Goal: Information Seeking & Learning: Learn about a topic

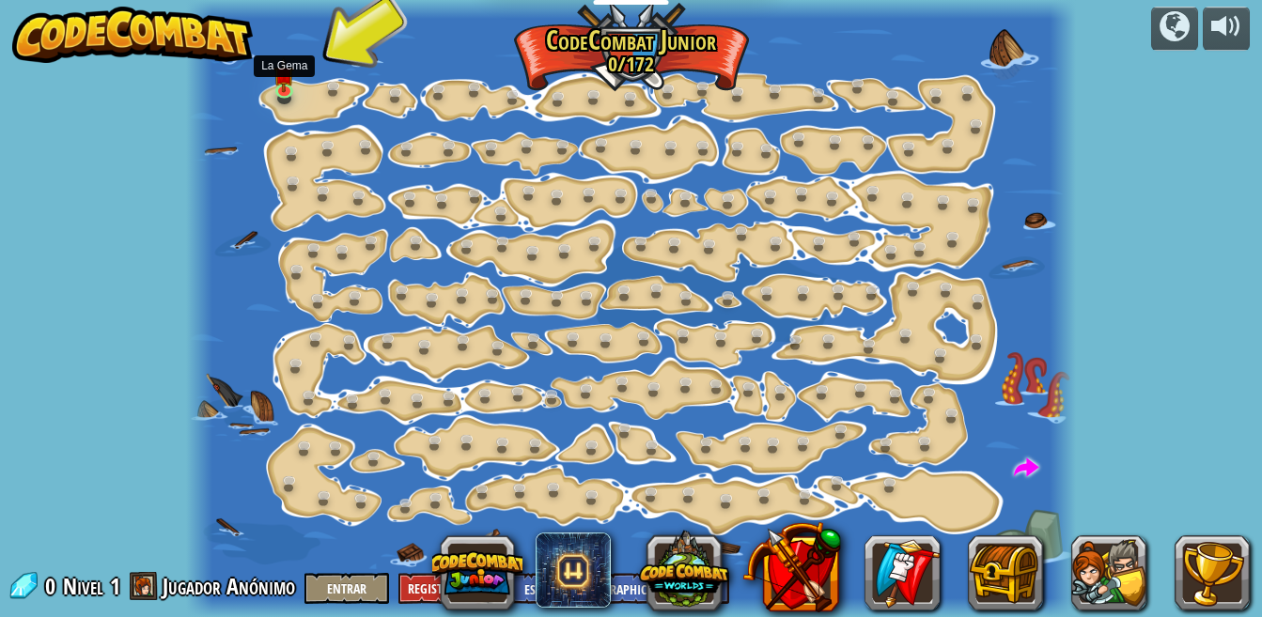
select select "es-419"
click at [288, 93] on link at bounding box center [288, 91] width 38 height 38
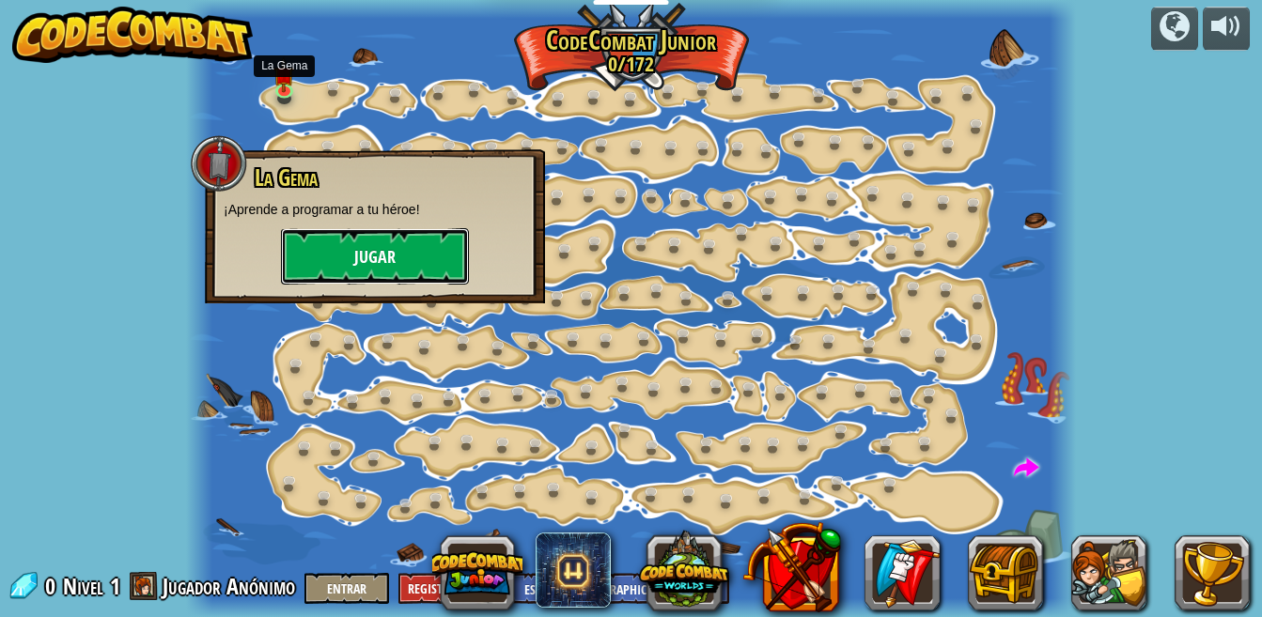
click at [410, 262] on button "Jugar" at bounding box center [375, 256] width 188 height 56
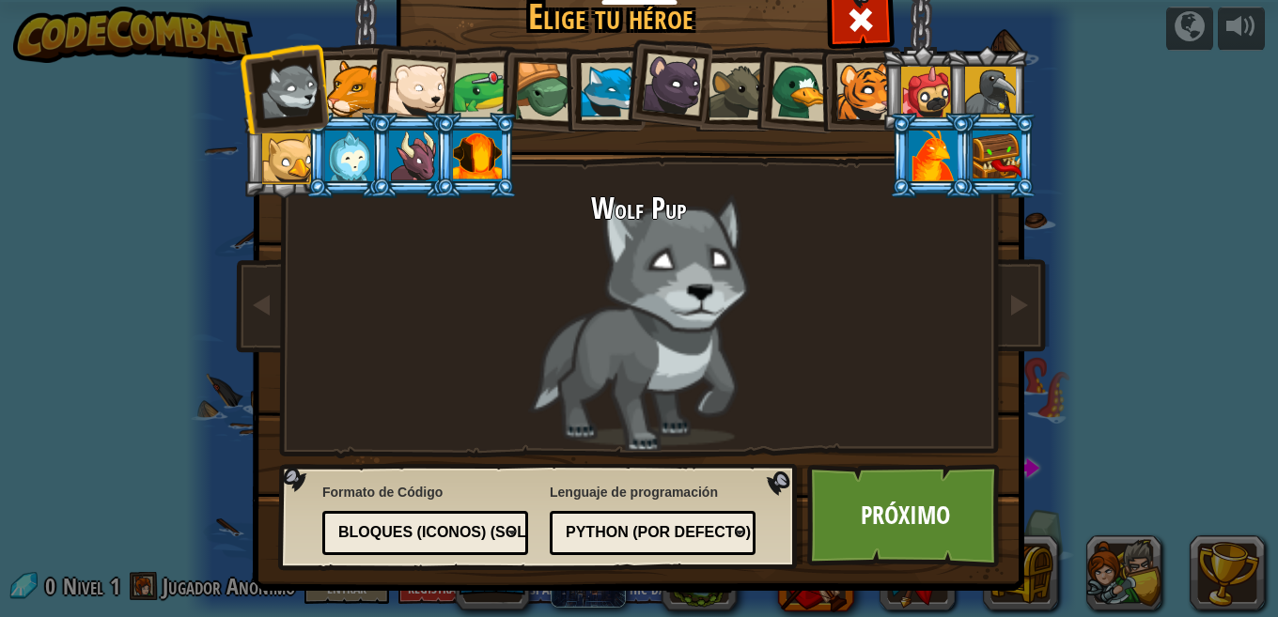
click at [348, 81] on div at bounding box center [353, 88] width 57 height 57
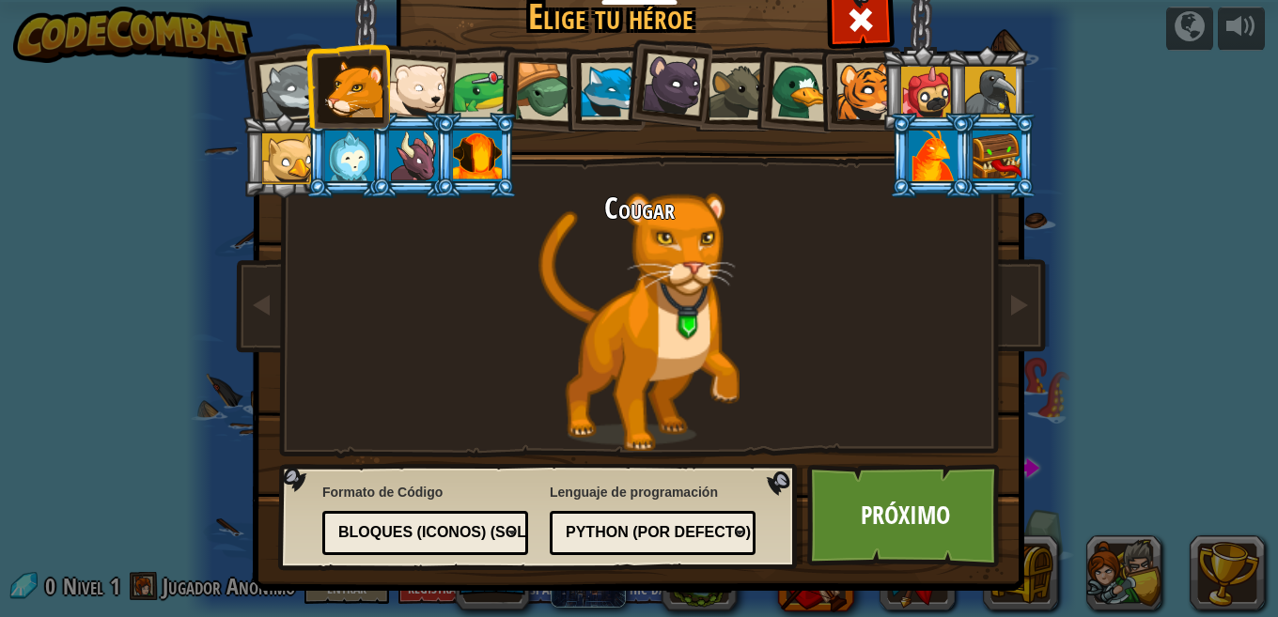
click at [392, 88] on div at bounding box center [417, 89] width 62 height 62
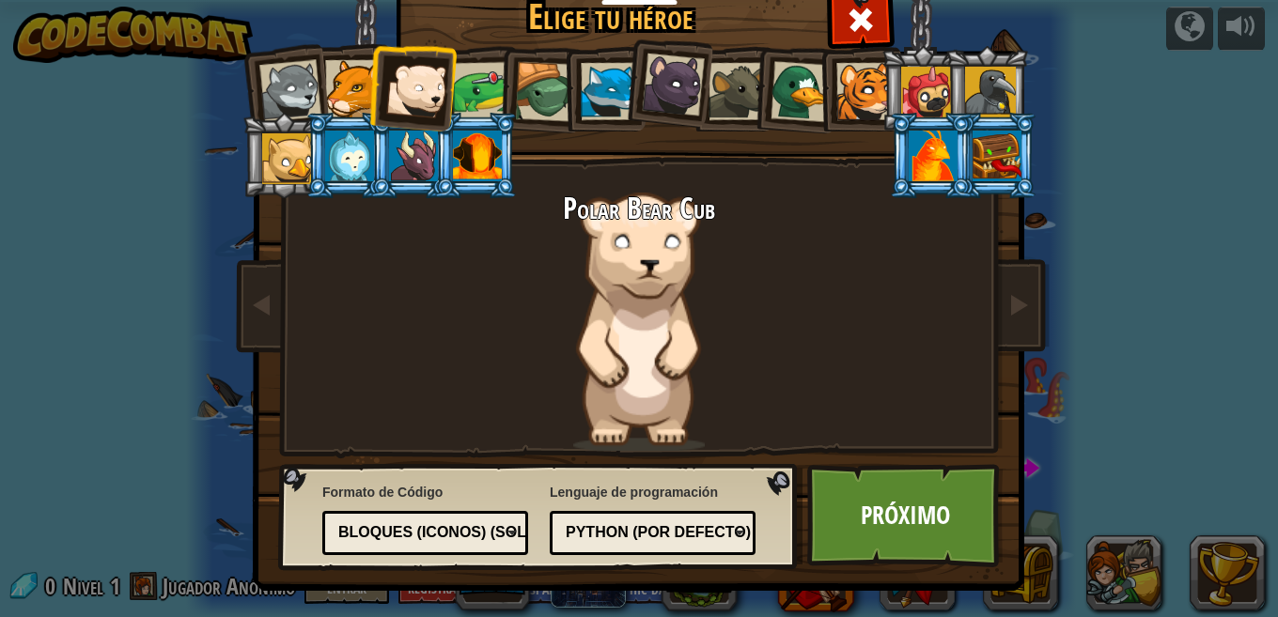
click at [482, 85] on div at bounding box center [482, 91] width 58 height 58
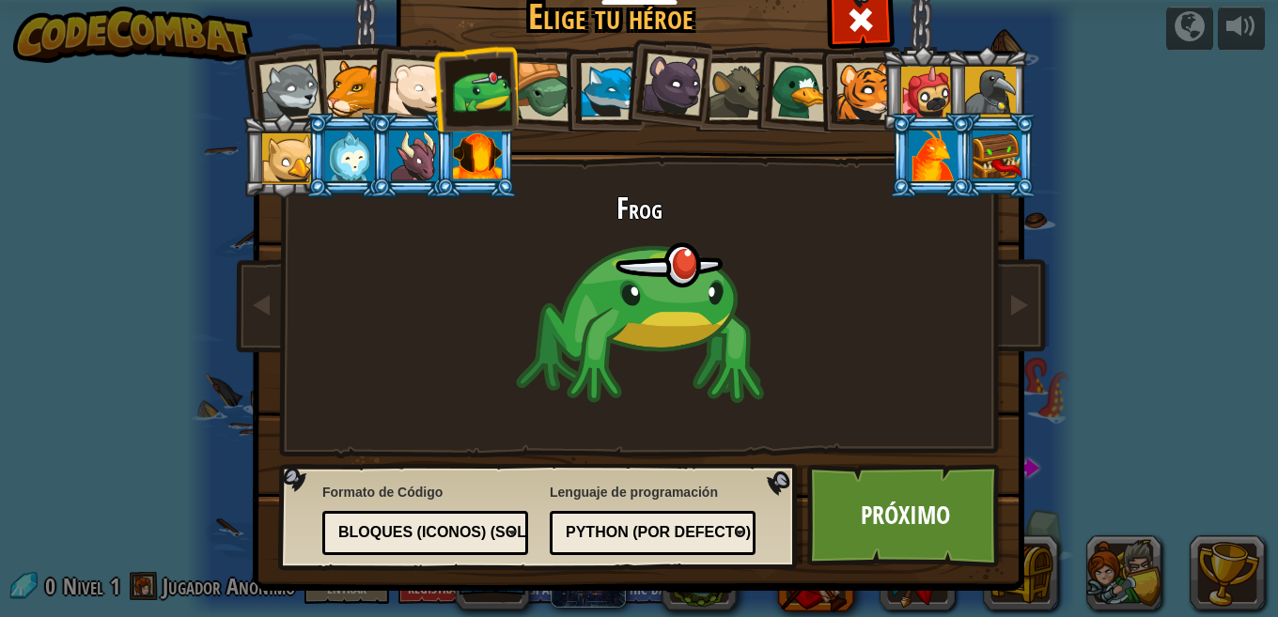
click at [515, 85] on div at bounding box center [545, 92] width 60 height 60
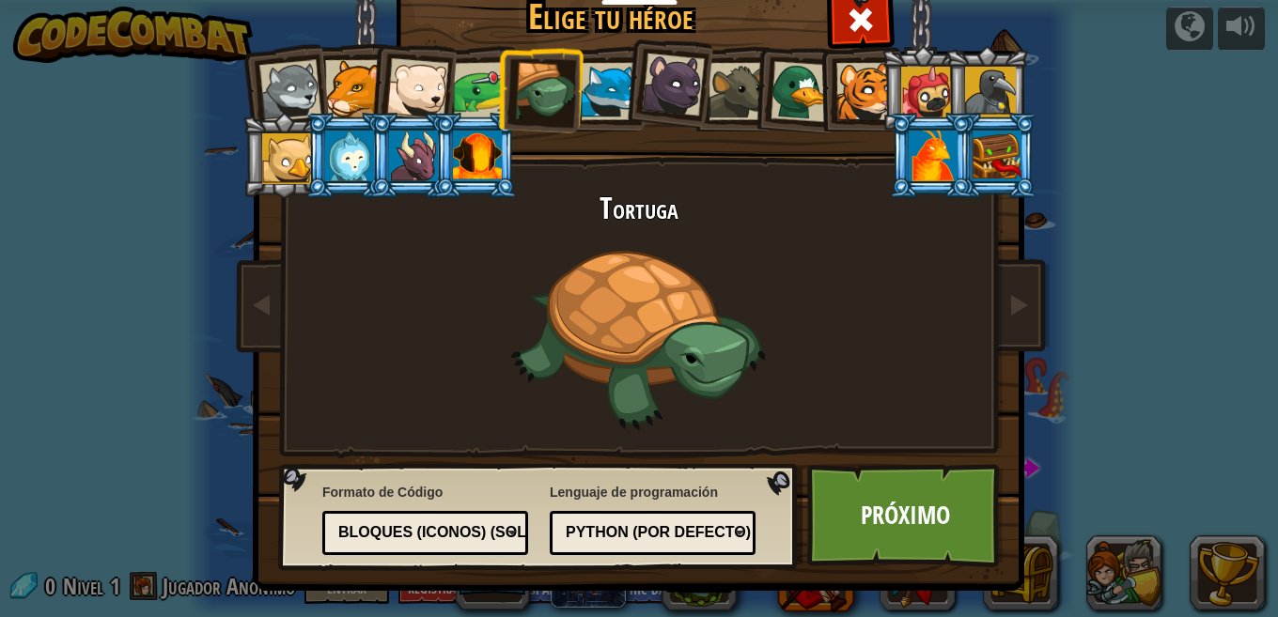
click at [581, 88] on div at bounding box center [609, 91] width 57 height 57
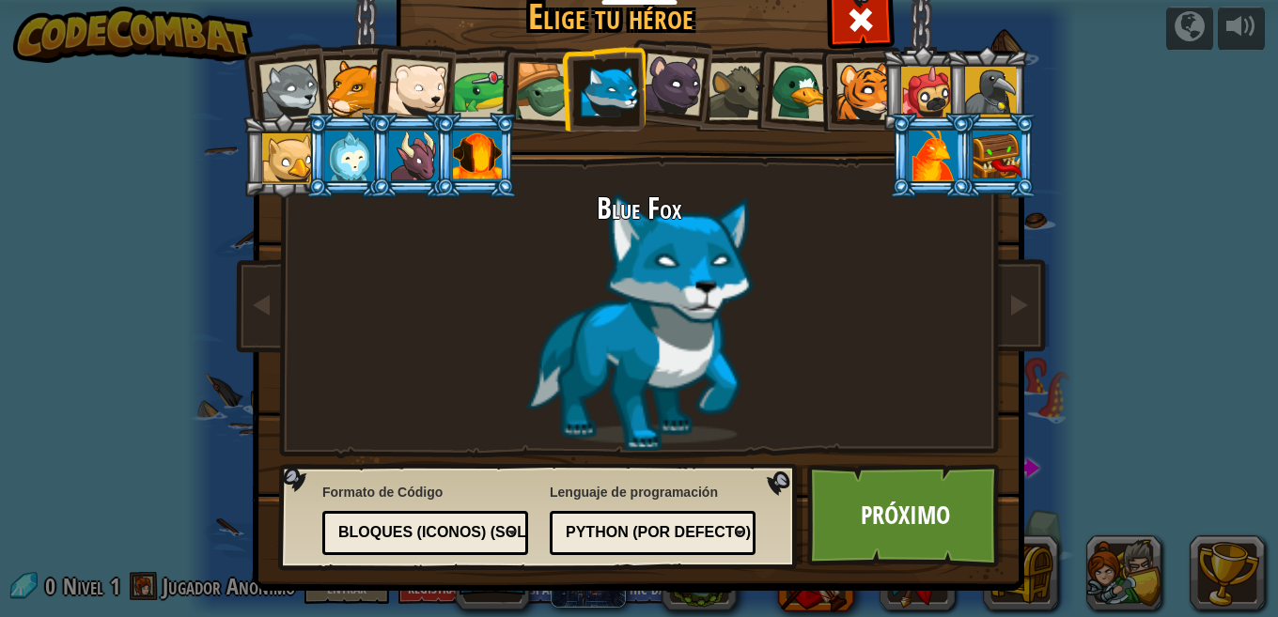
click at [649, 89] on div at bounding box center [673, 85] width 63 height 63
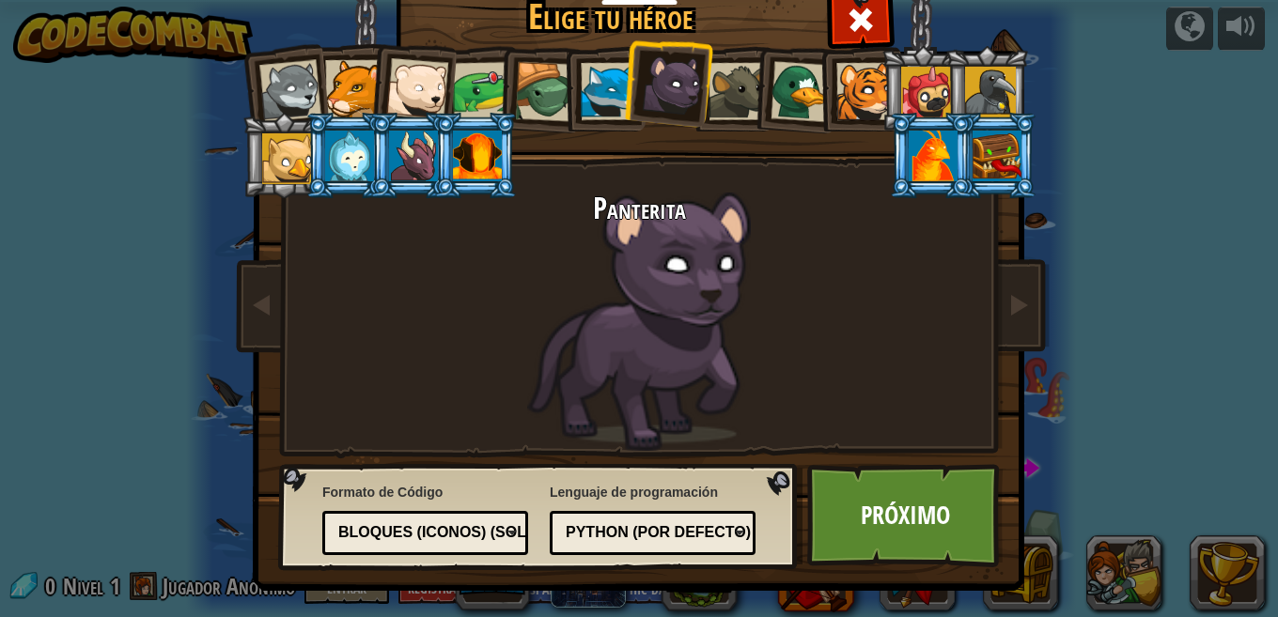
click at [709, 92] on div at bounding box center [737, 91] width 57 height 57
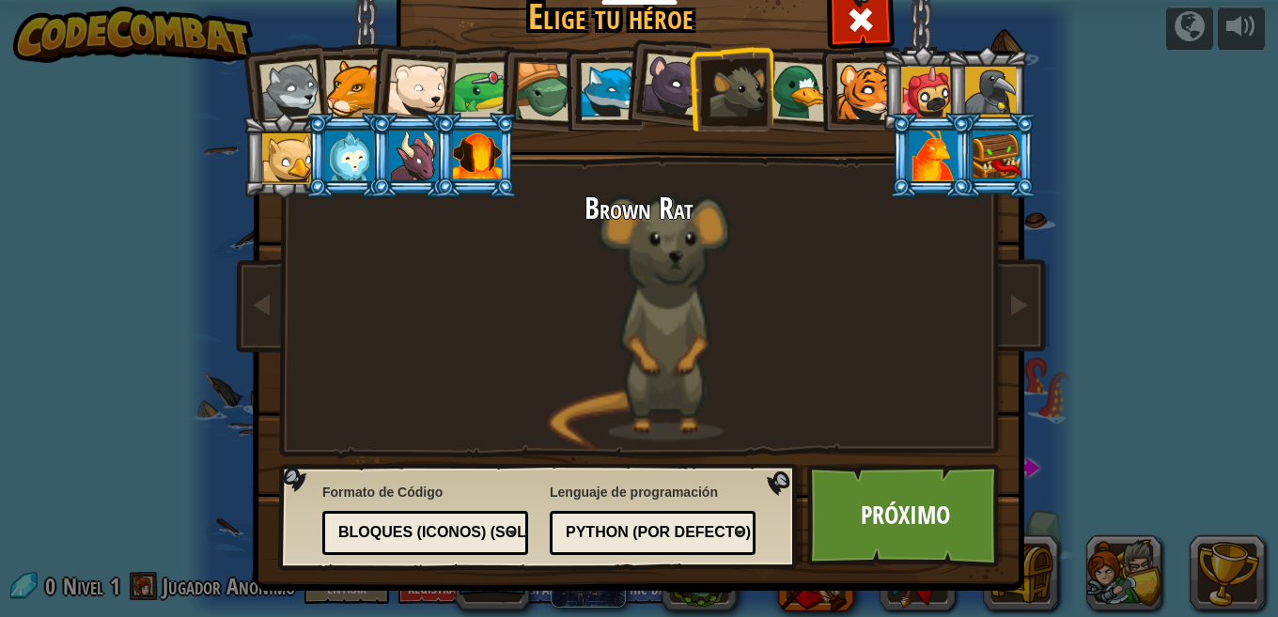
click at [772, 95] on div at bounding box center [801, 91] width 61 height 61
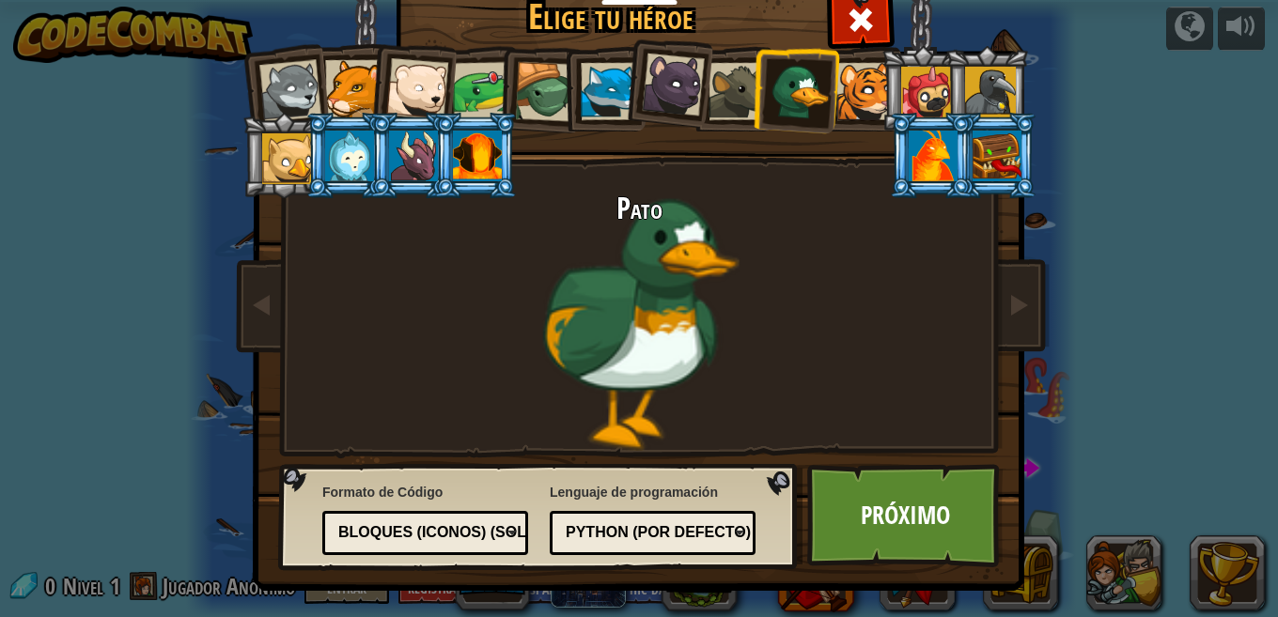
click at [844, 94] on div at bounding box center [864, 91] width 57 height 57
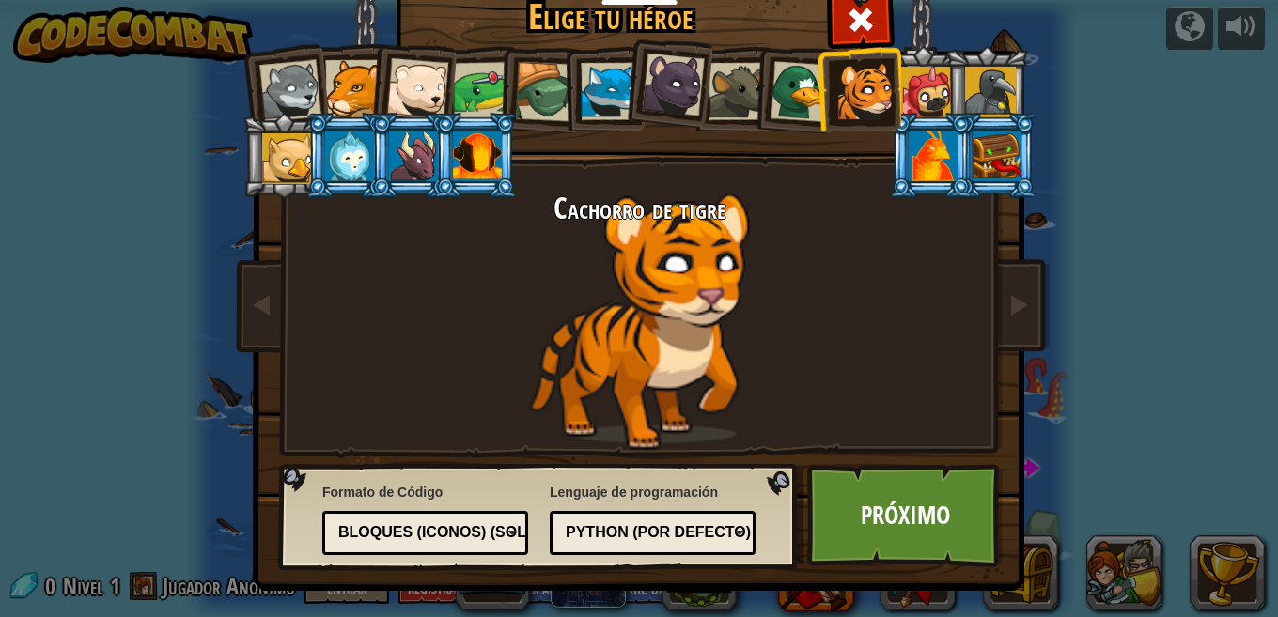
click at [901, 93] on div at bounding box center [926, 92] width 51 height 51
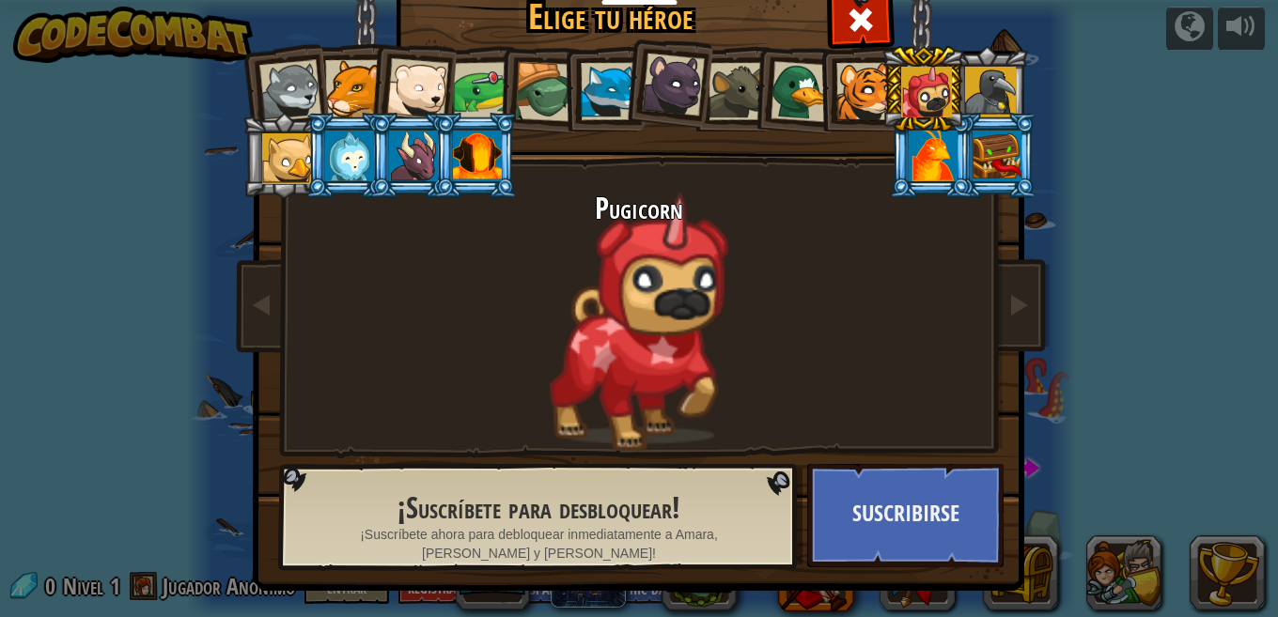
click at [972, 94] on div at bounding box center [990, 92] width 51 height 51
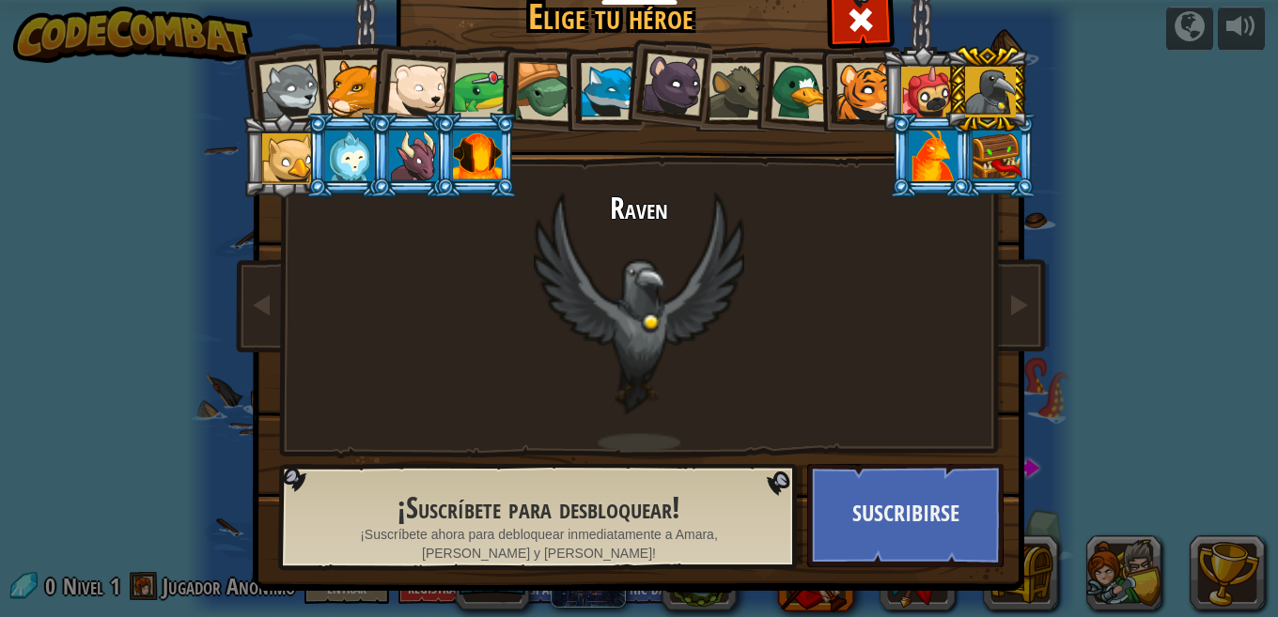
click at [987, 130] on li at bounding box center [986, 89] width 85 height 86
click at [267, 150] on div at bounding box center [287, 158] width 51 height 51
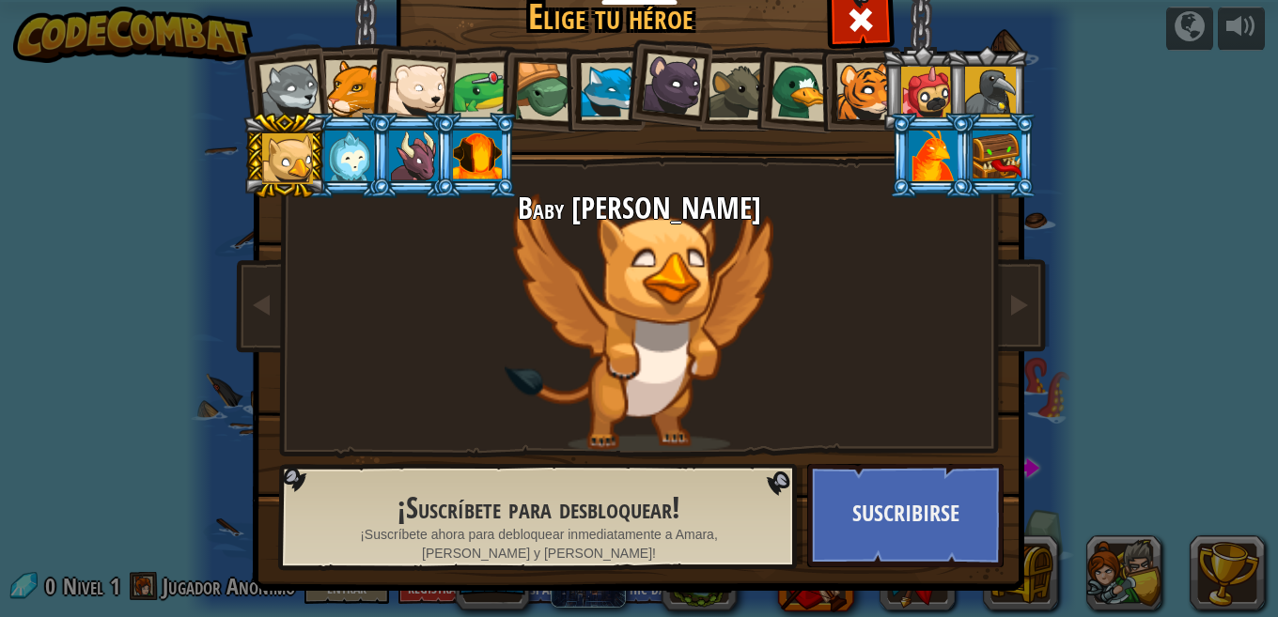
click at [336, 160] on div at bounding box center [349, 156] width 49 height 51
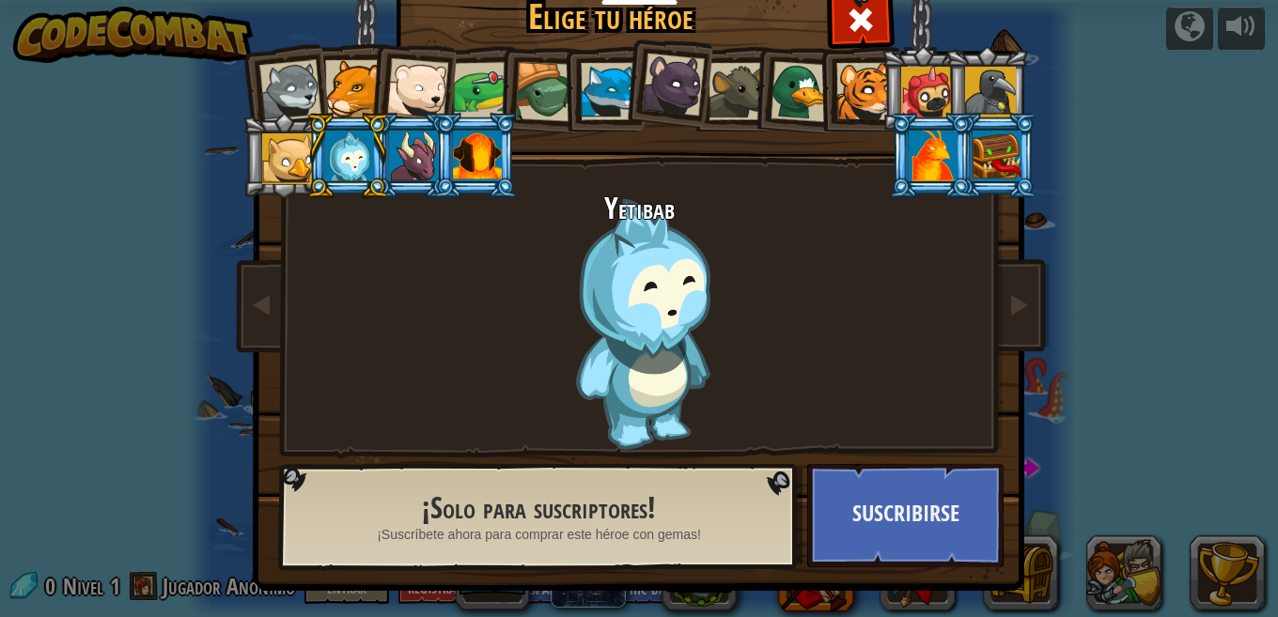
click at [391, 164] on div at bounding box center [413, 156] width 49 height 51
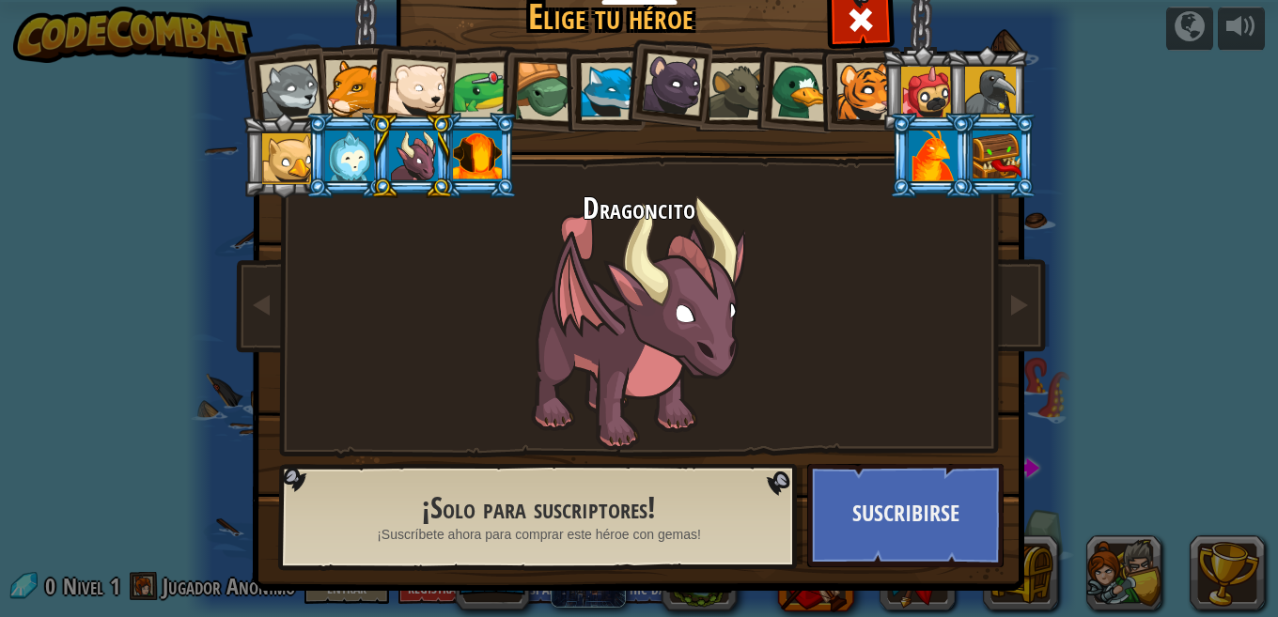
click at [444, 169] on li at bounding box center [411, 156] width 85 height 86
click at [326, 93] on div at bounding box center [353, 88] width 57 height 57
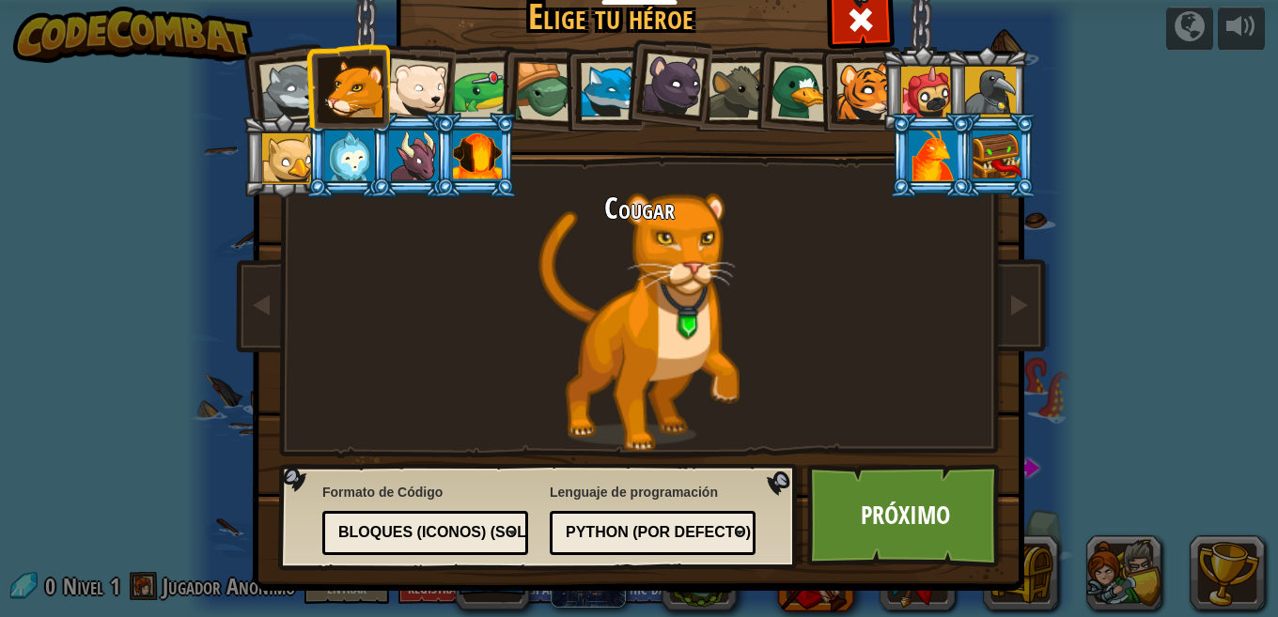
click at [277, 75] on div at bounding box center [290, 91] width 62 height 62
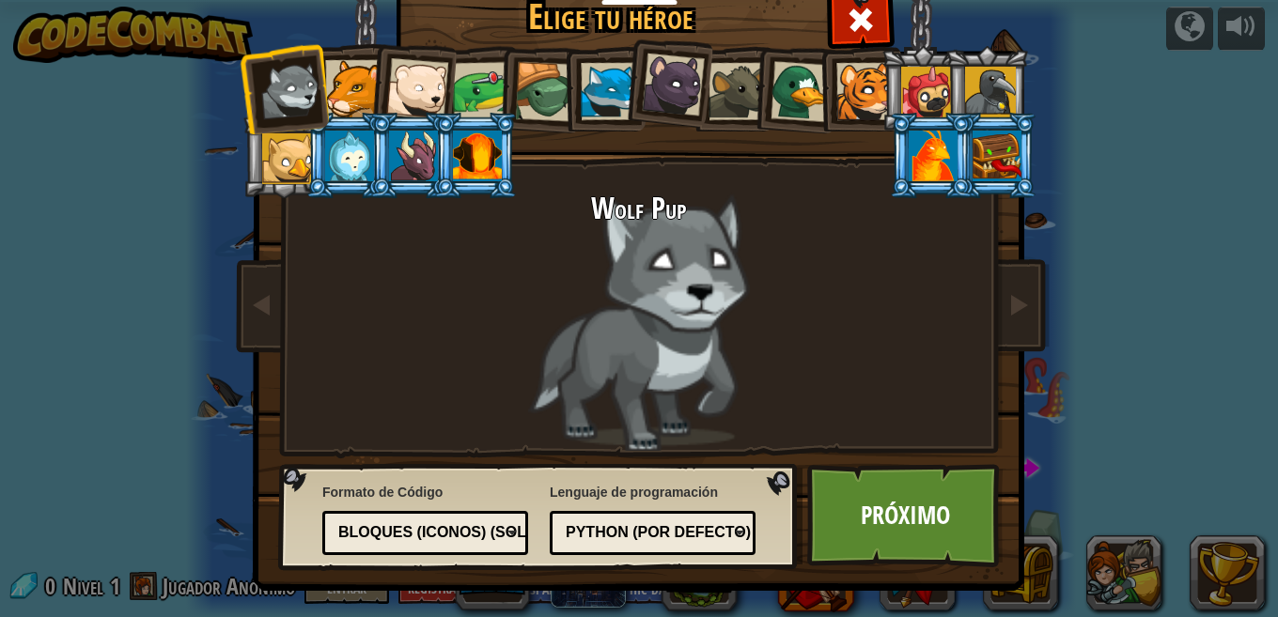
click at [386, 106] on div at bounding box center [417, 89] width 62 height 62
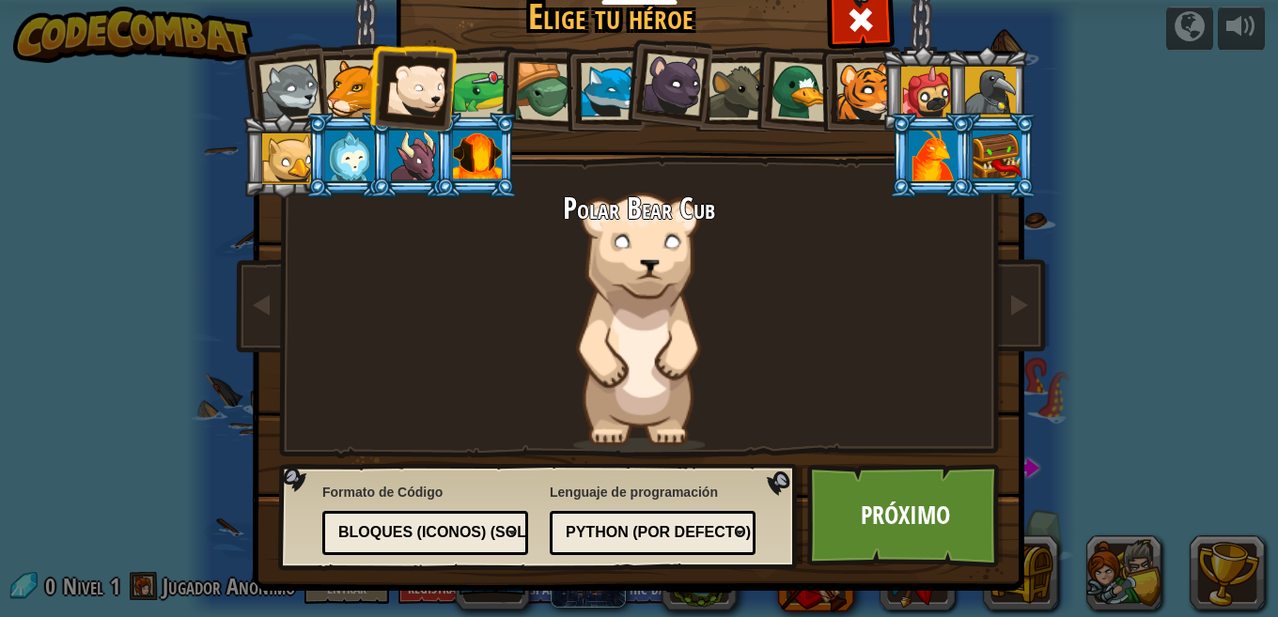
click at [444, 107] on li at bounding box center [412, 85] width 92 height 92
click at [483, 102] on div at bounding box center [482, 91] width 58 height 58
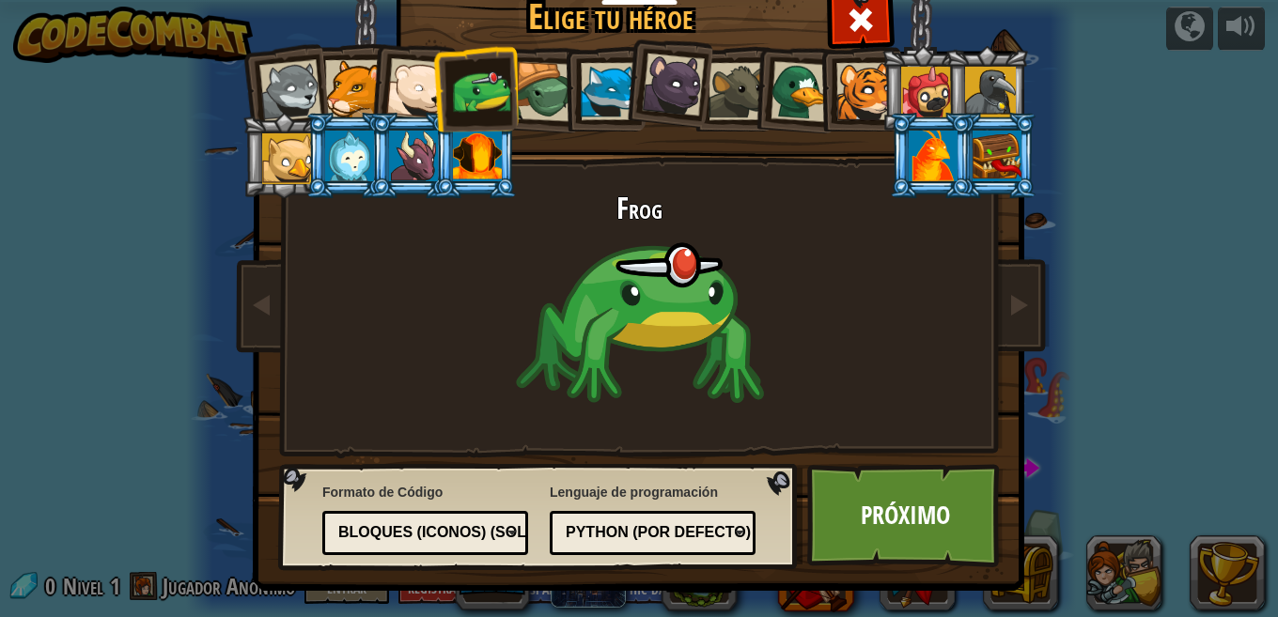
click at [542, 102] on div at bounding box center [545, 92] width 60 height 60
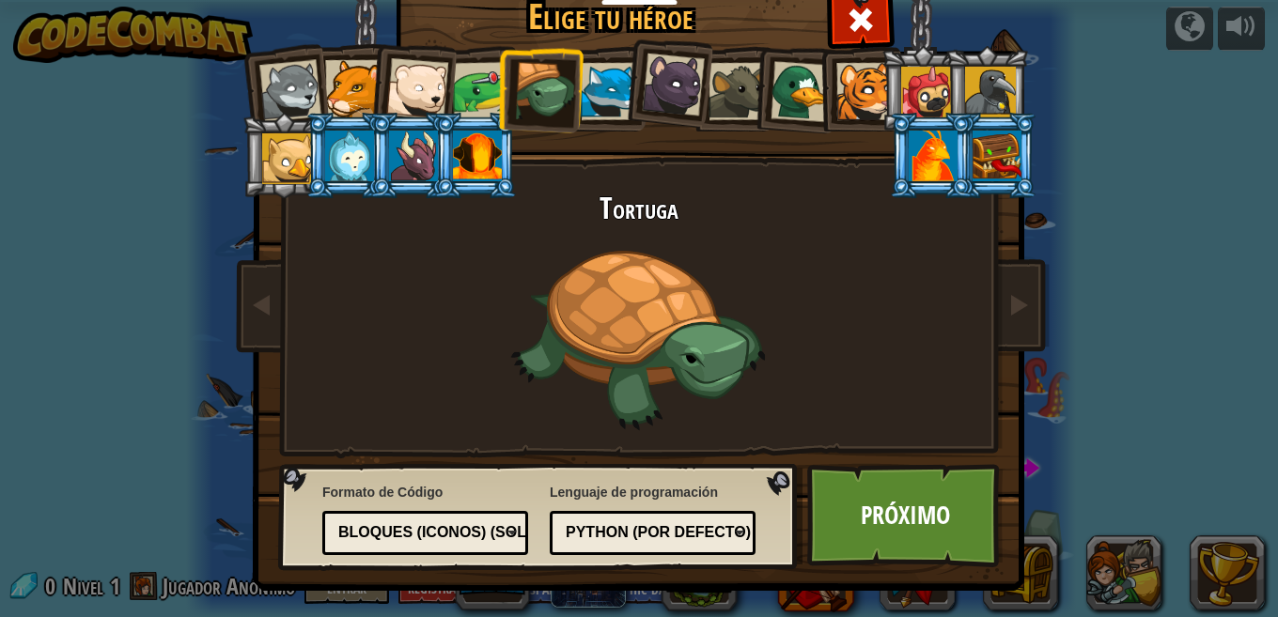
click at [642, 92] on div at bounding box center [673, 85] width 63 height 63
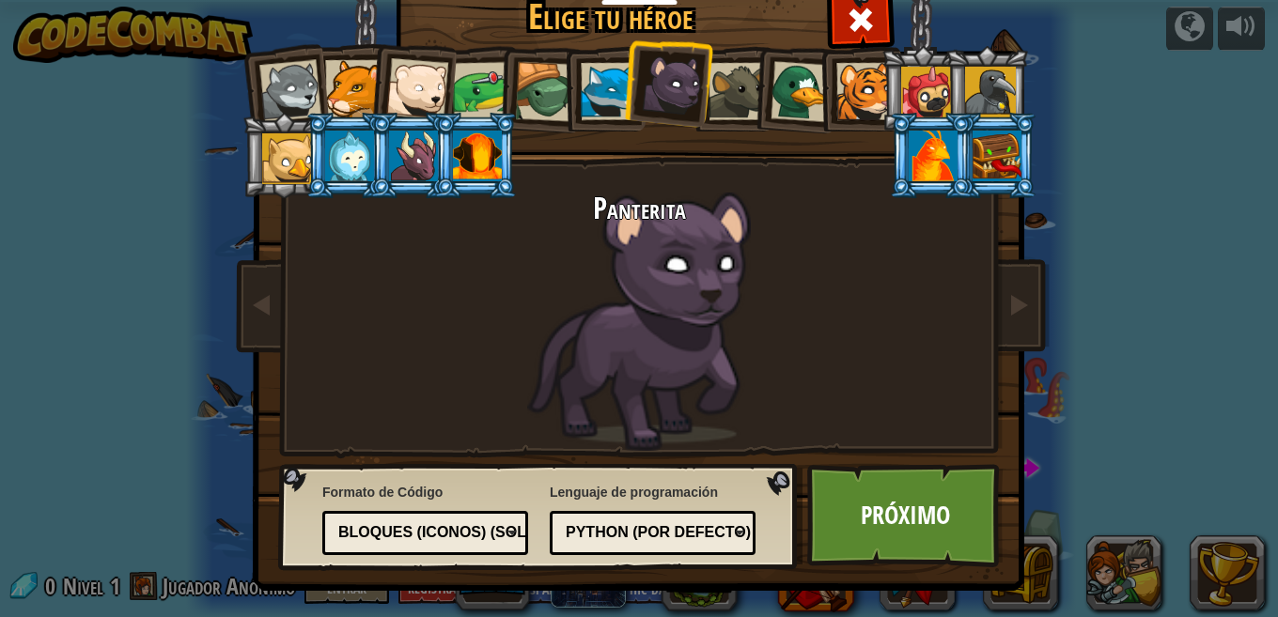
click at [608, 96] on div at bounding box center [609, 91] width 57 height 57
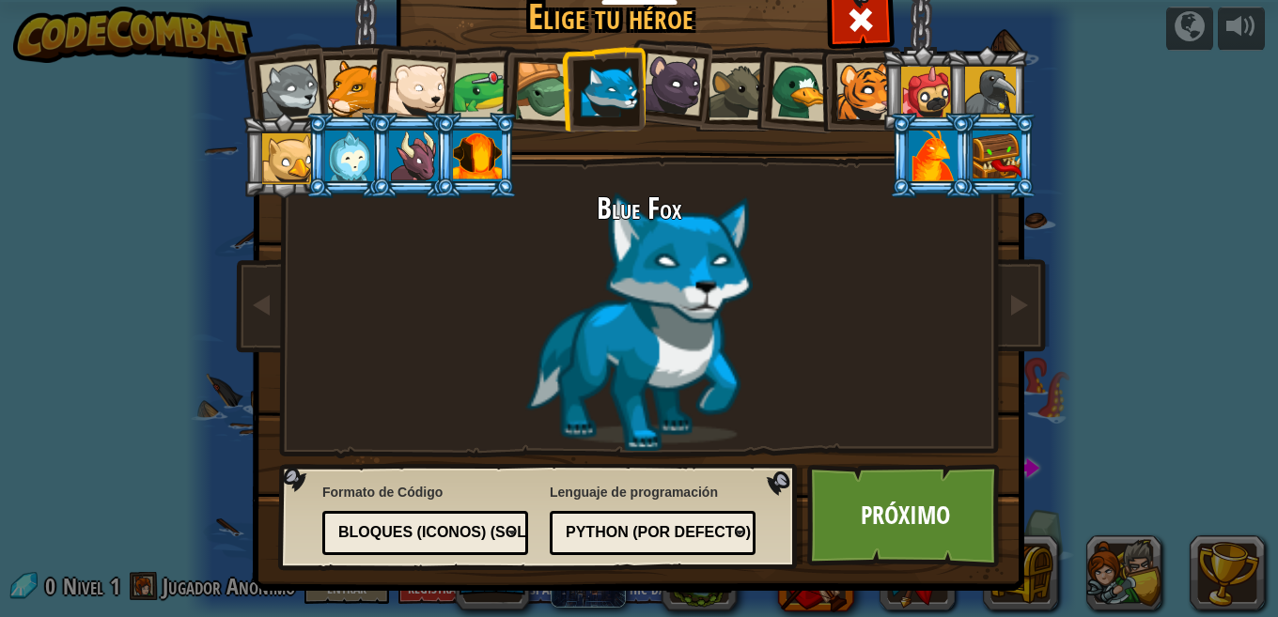
click at [713, 82] on div at bounding box center [737, 91] width 57 height 57
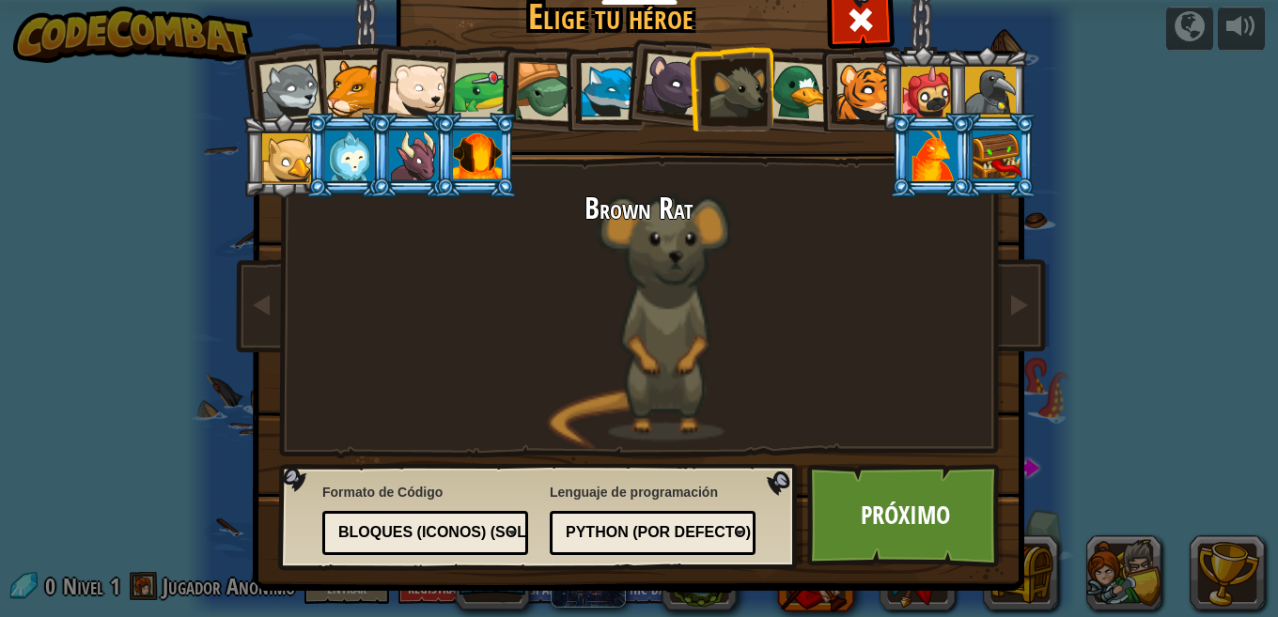
drag, startPoint x: 770, startPoint y: 86, endPoint x: 786, endPoint y: 86, distance: 16.0
click at [773, 86] on div at bounding box center [801, 91] width 61 height 61
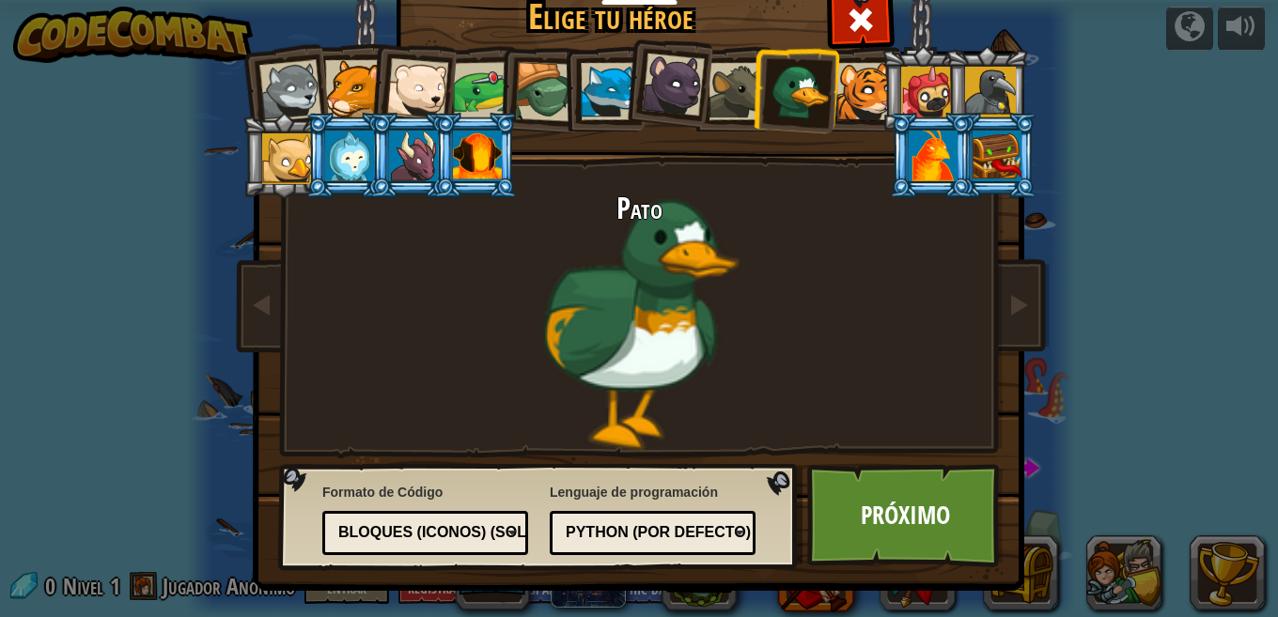
click at [819, 87] on div at bounding box center [801, 91] width 61 height 61
click at [840, 89] on div at bounding box center [864, 91] width 57 height 57
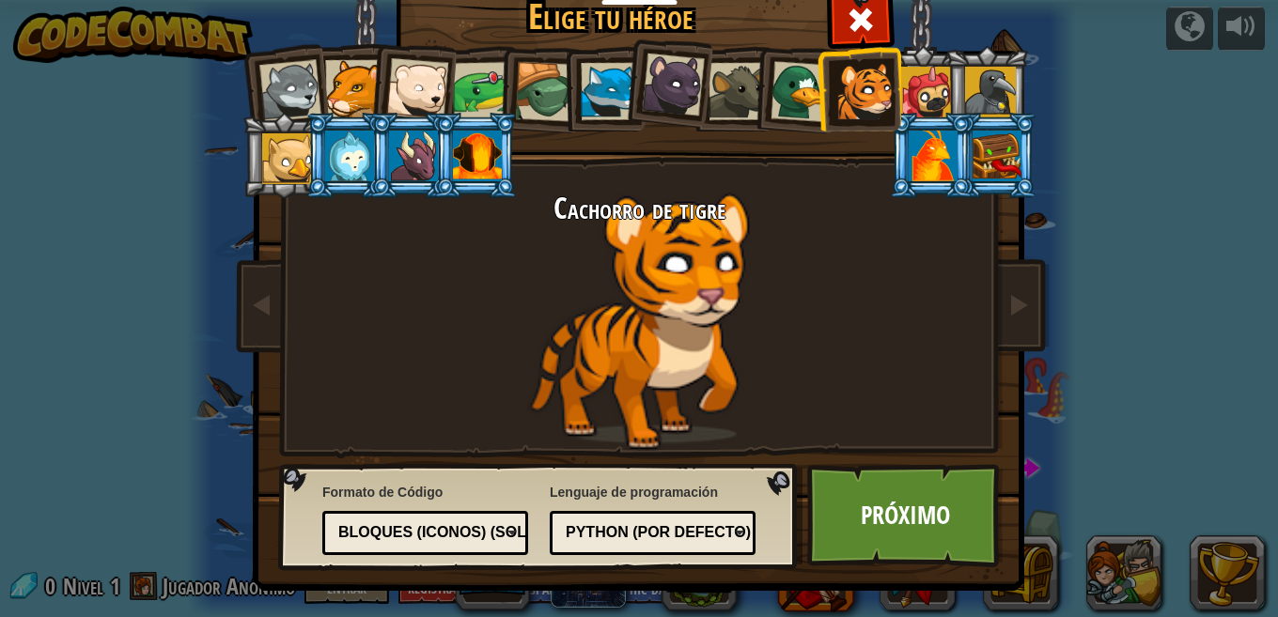
click at [620, 82] on li at bounding box center [666, 82] width 93 height 94
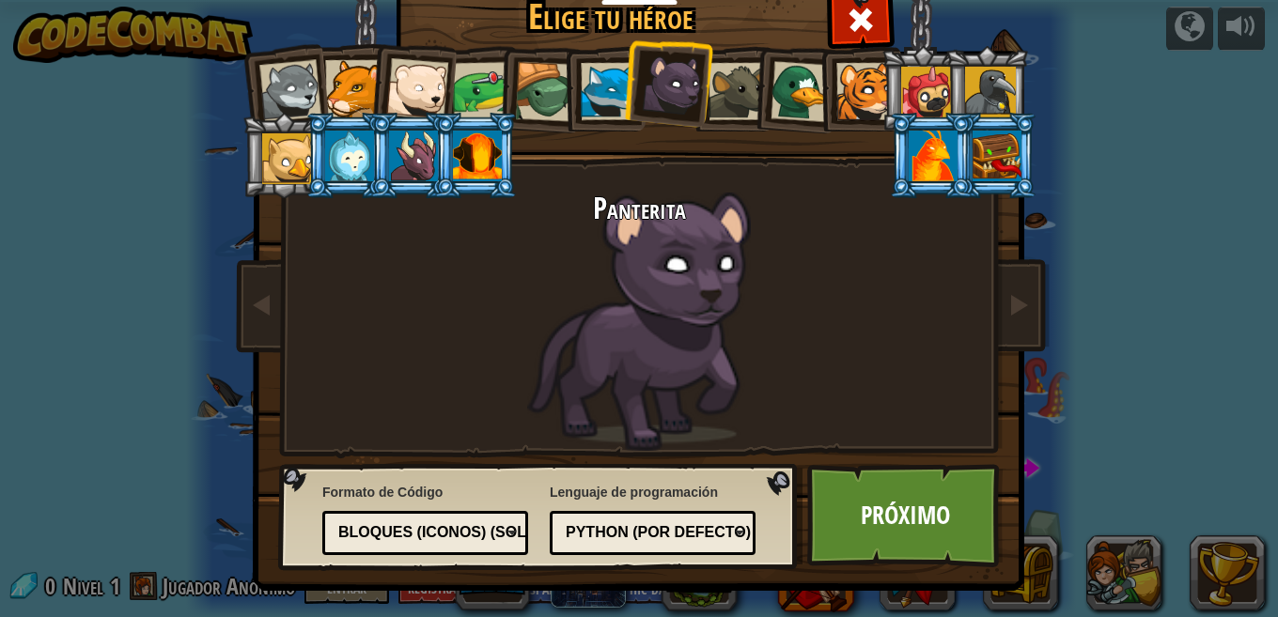
click at [467, 82] on div at bounding box center [482, 91] width 58 height 58
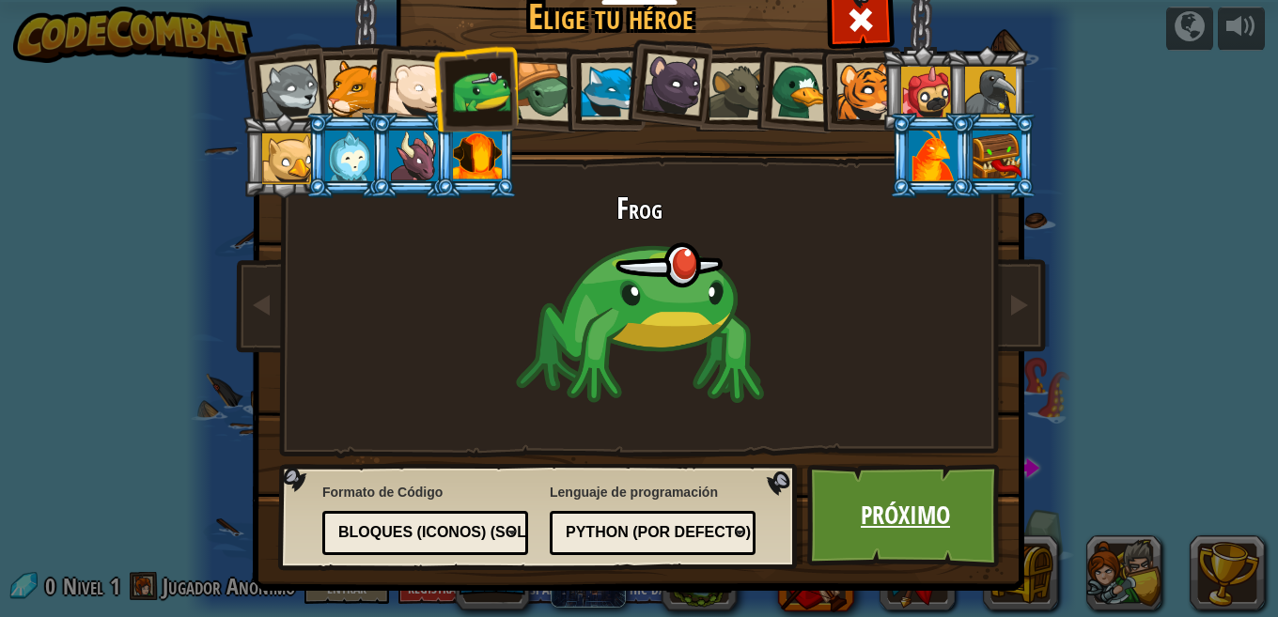
click at [873, 537] on link "Próximo" at bounding box center [905, 515] width 196 height 103
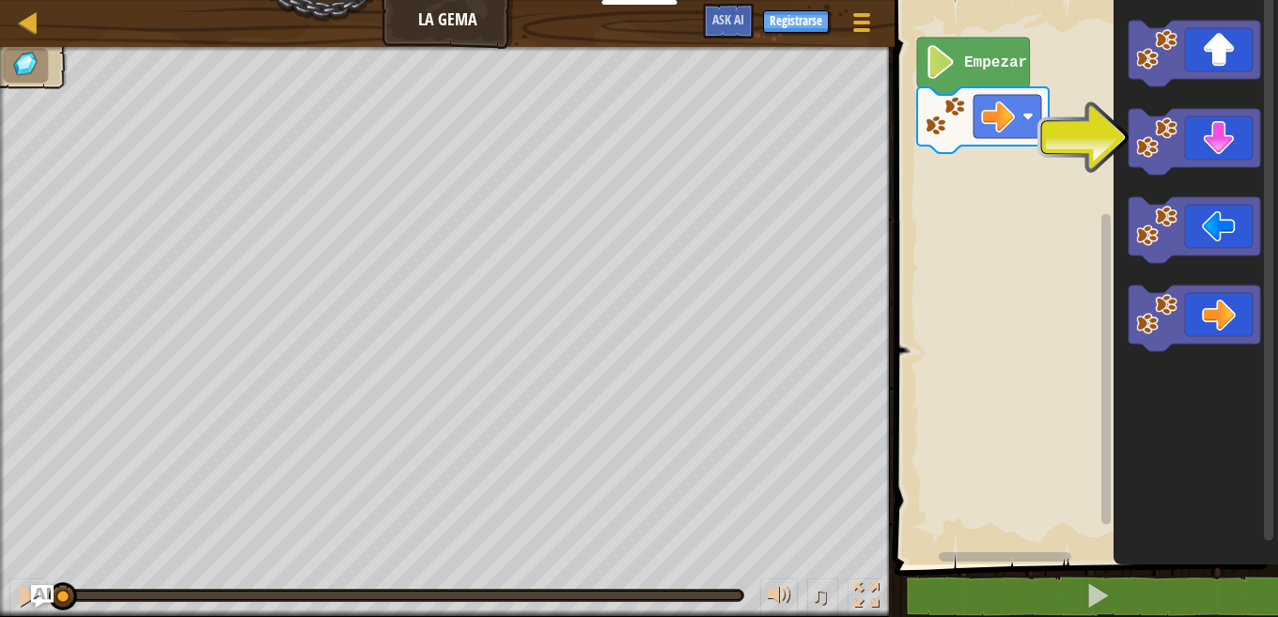
click at [1002, 76] on icon "Espacio de trabajo de Blockly" at bounding box center [973, 66] width 113 height 57
click at [999, 69] on text "Empezar" at bounding box center [995, 63] width 63 height 17
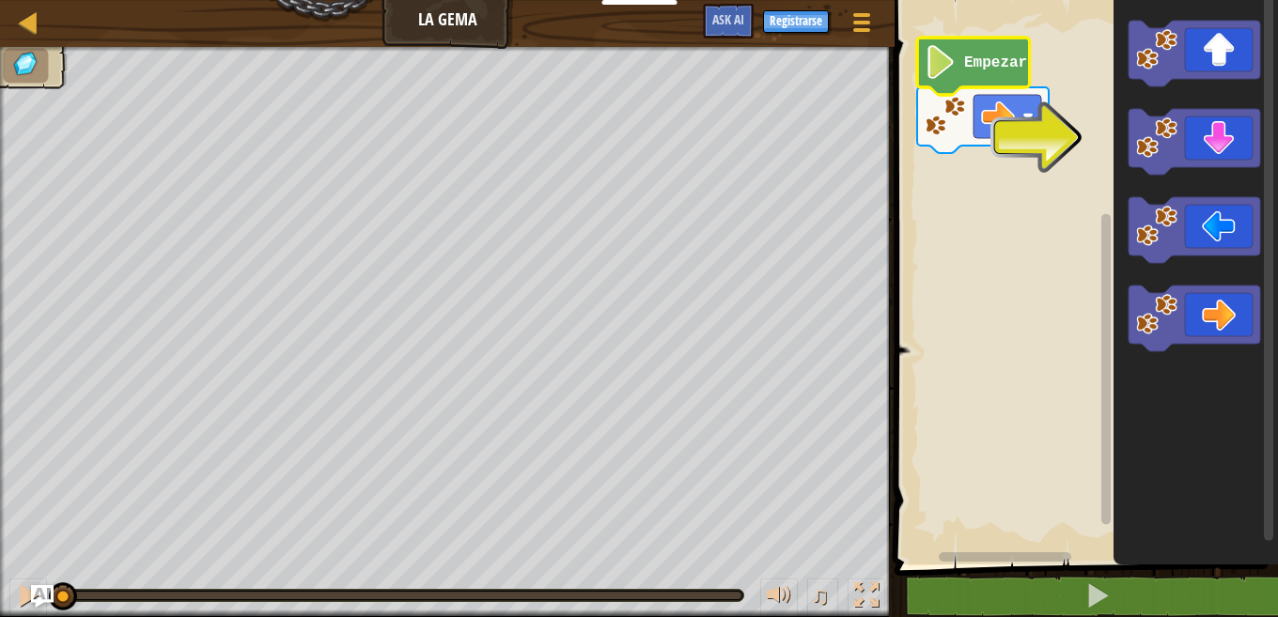
click at [999, 69] on text "Empezar" at bounding box center [995, 63] width 63 height 17
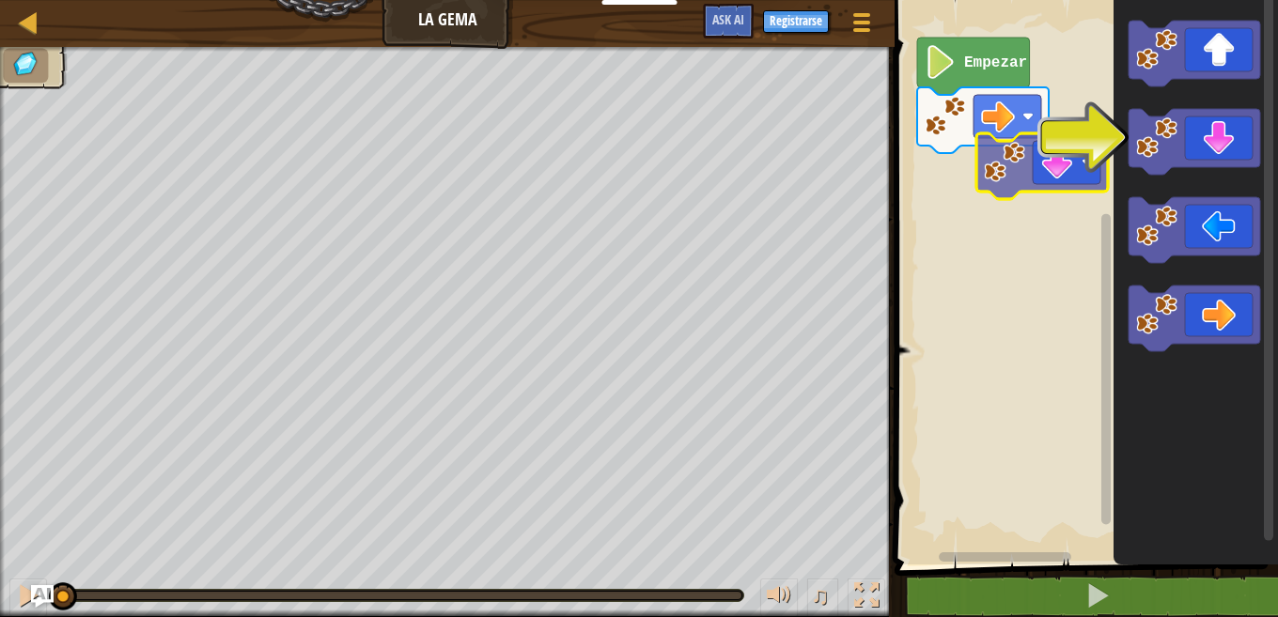
click at [968, 179] on div "Empezar" at bounding box center [1083, 278] width 389 height 574
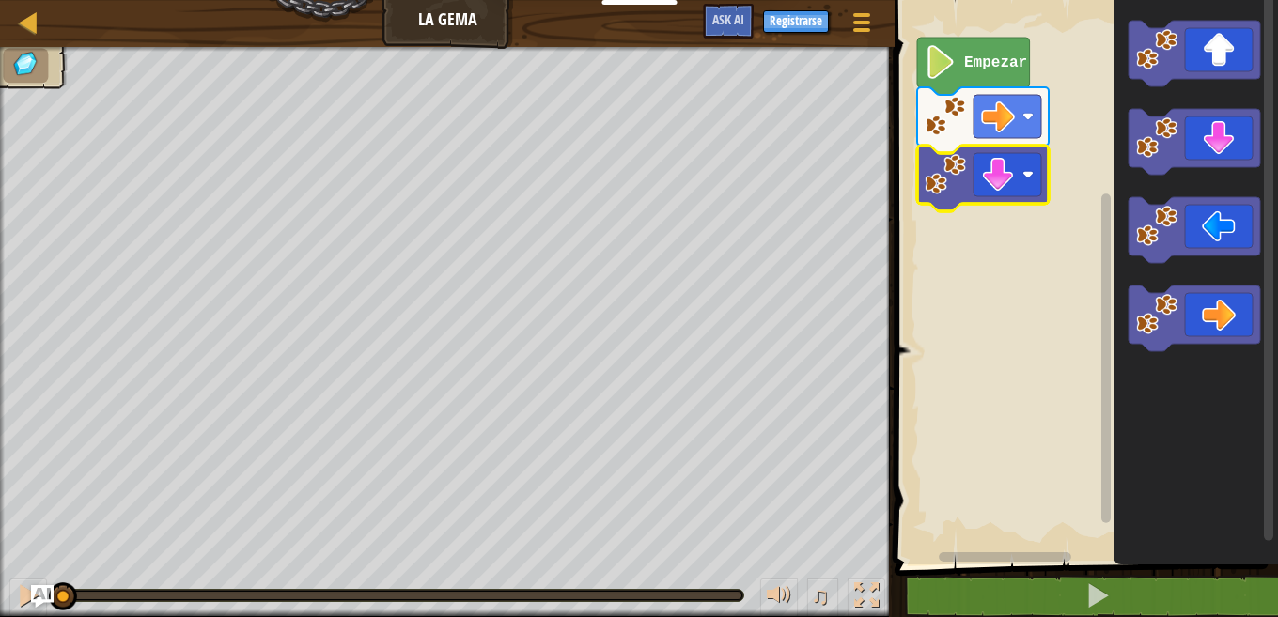
click at [962, 82] on icon "Espacio de trabajo de Blockly" at bounding box center [973, 66] width 113 height 57
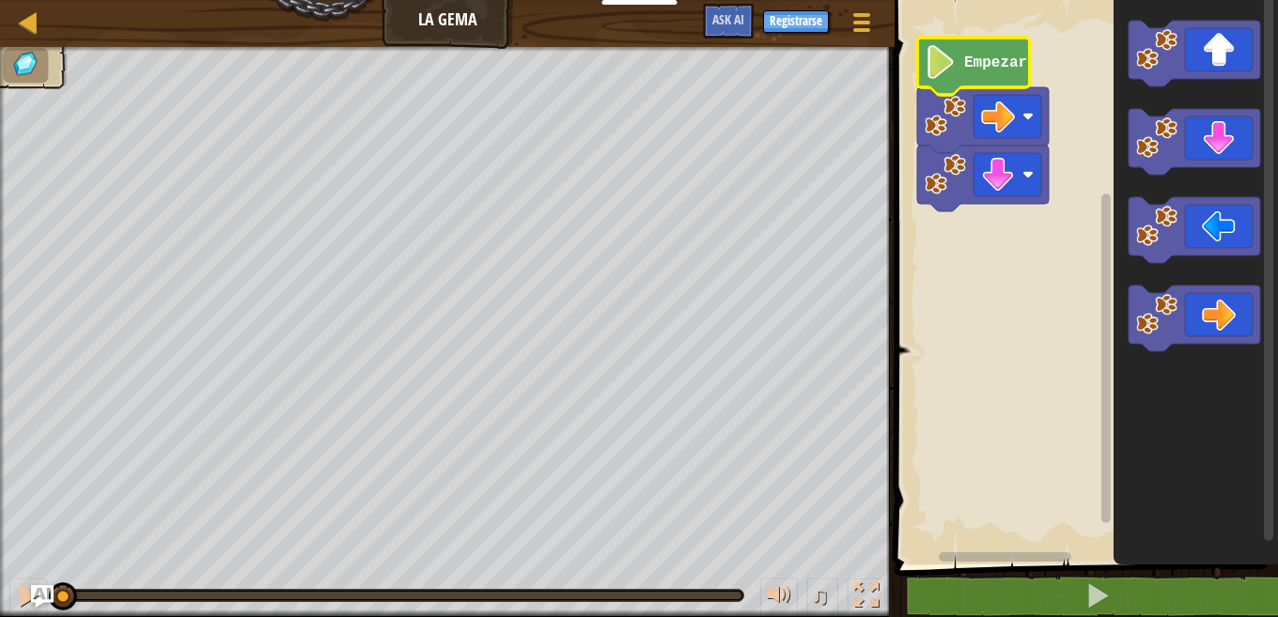
click at [962, 82] on icon "Espacio de trabajo de Blockly" at bounding box center [973, 66] width 113 height 57
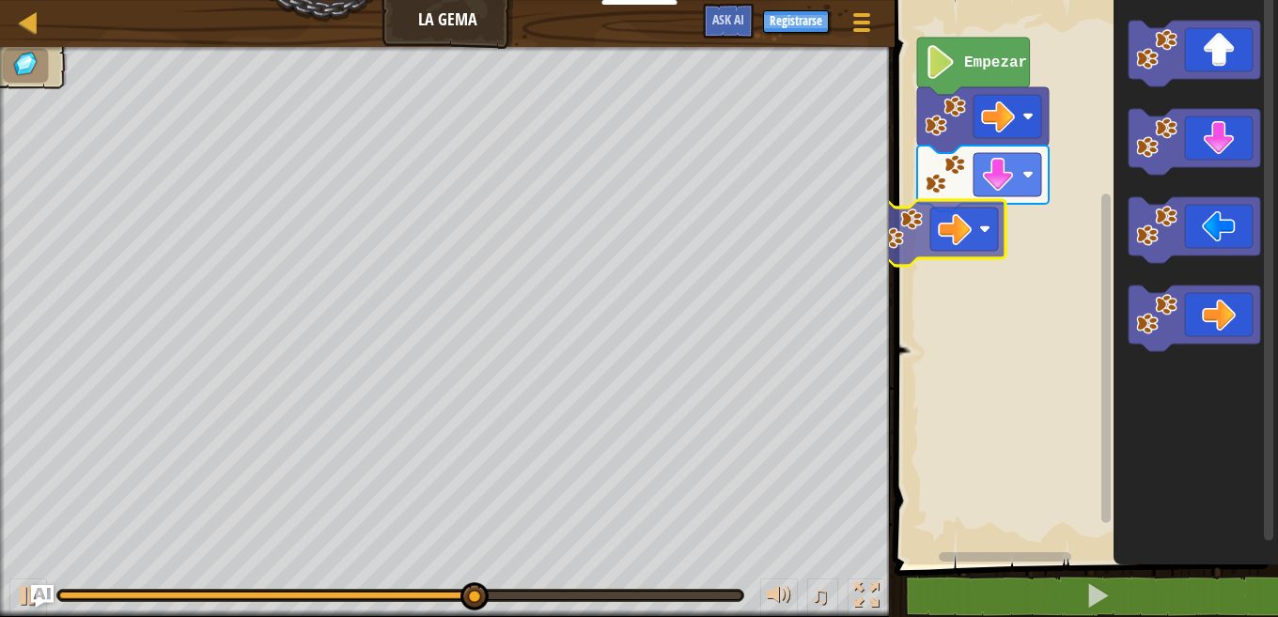
click at [957, 226] on div "Empezar" at bounding box center [1083, 278] width 389 height 574
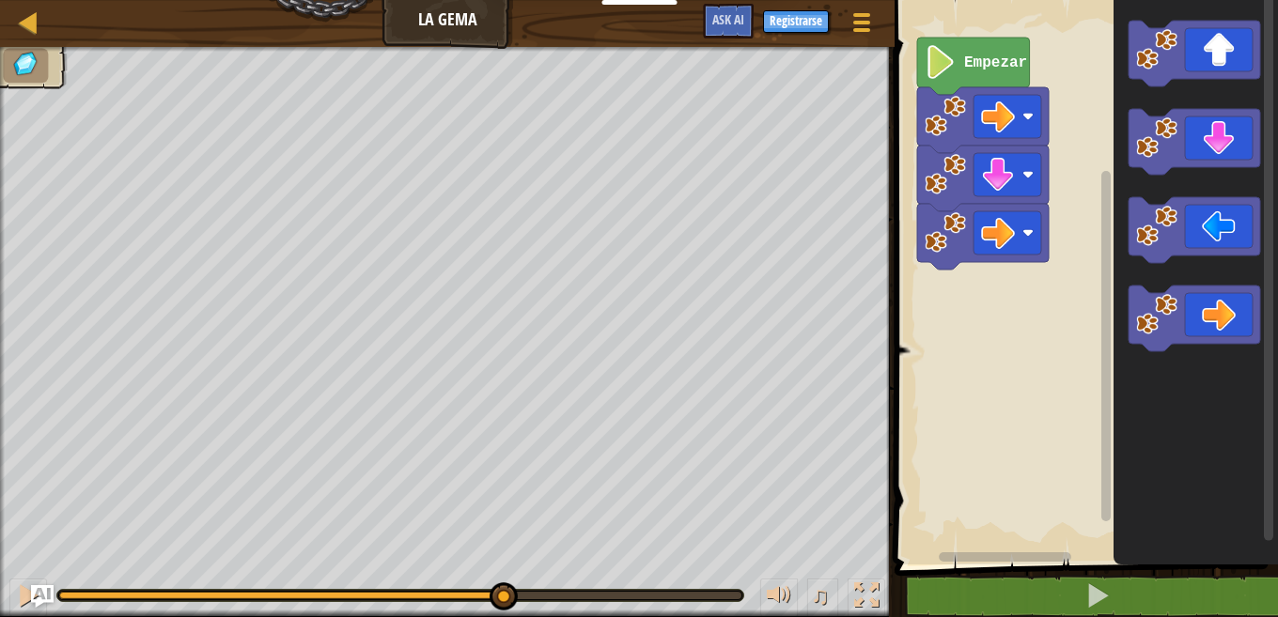
click at [1006, 76] on icon "Espacio de trabajo de Blockly" at bounding box center [973, 66] width 113 height 57
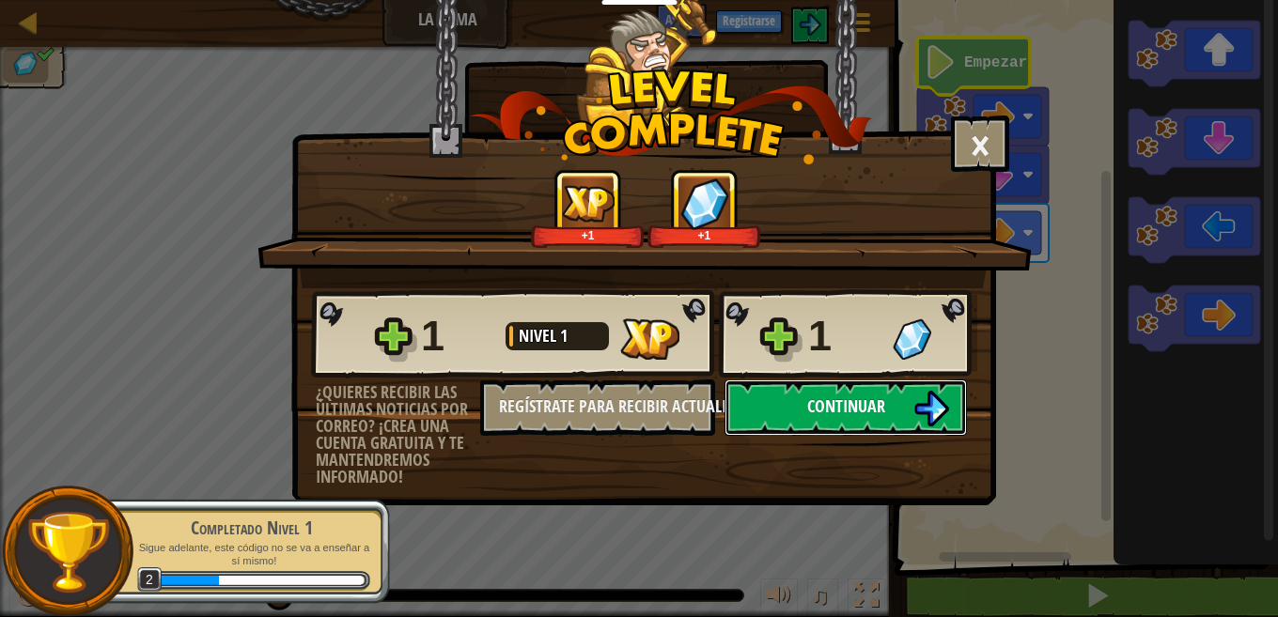
click at [855, 411] on span "Continuar" at bounding box center [846, 406] width 78 height 23
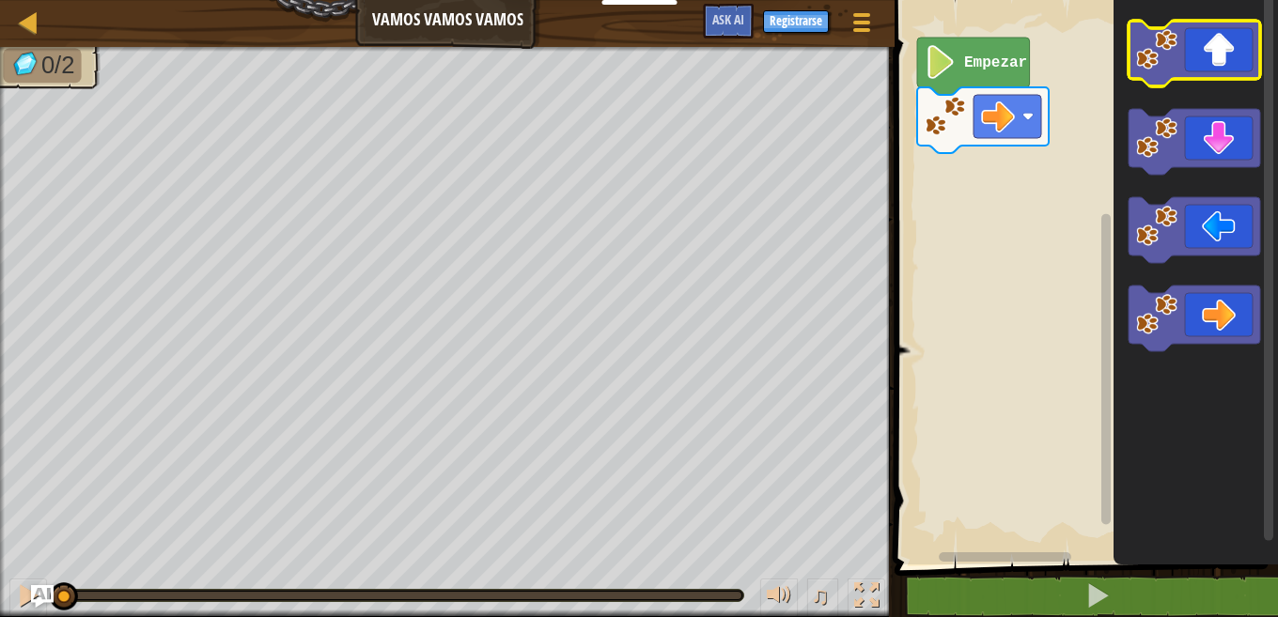
click at [1216, 78] on icon "Espacio de trabajo de Blockly" at bounding box center [1195, 54] width 132 height 66
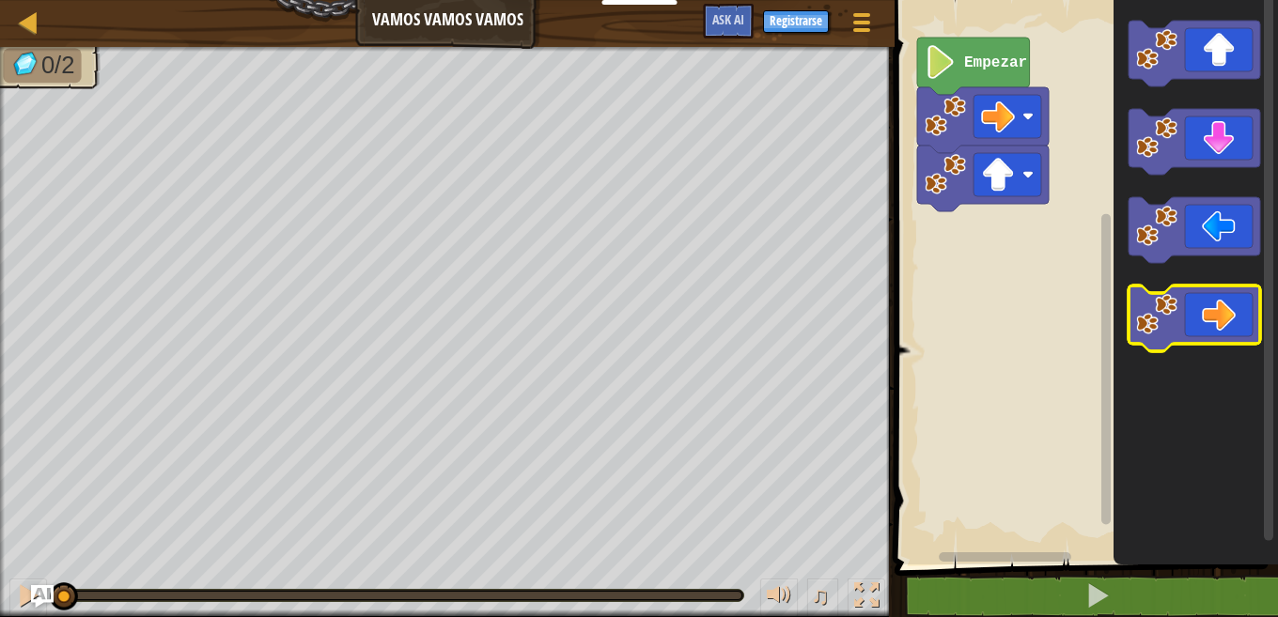
click at [1231, 305] on icon "Espacio de trabajo de Blockly" at bounding box center [1195, 319] width 132 height 66
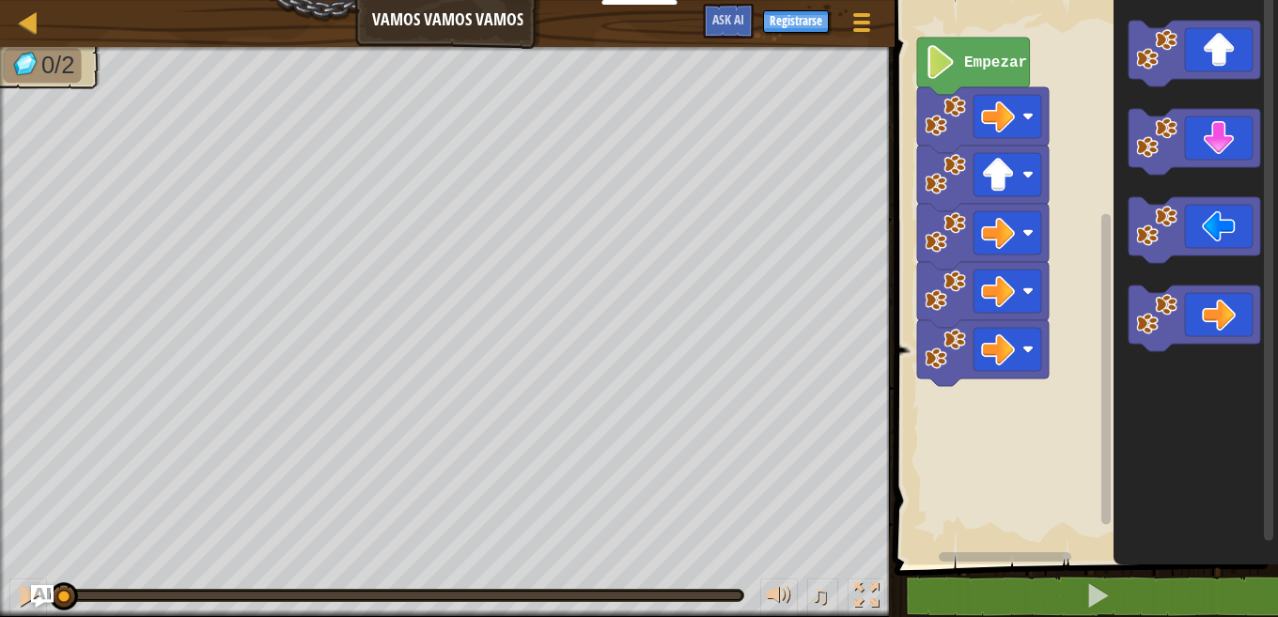
click at [1007, 80] on icon "Espacio de trabajo de Blockly" at bounding box center [973, 66] width 113 height 57
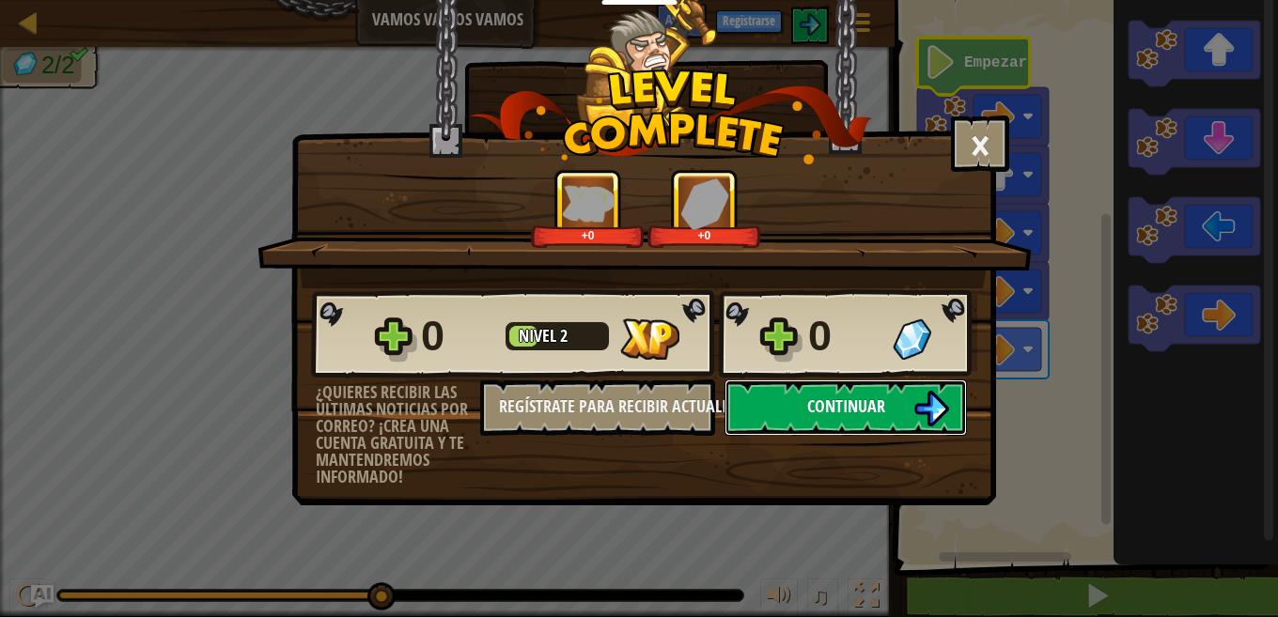
click at [801, 418] on button "Continuar" at bounding box center [846, 408] width 242 height 56
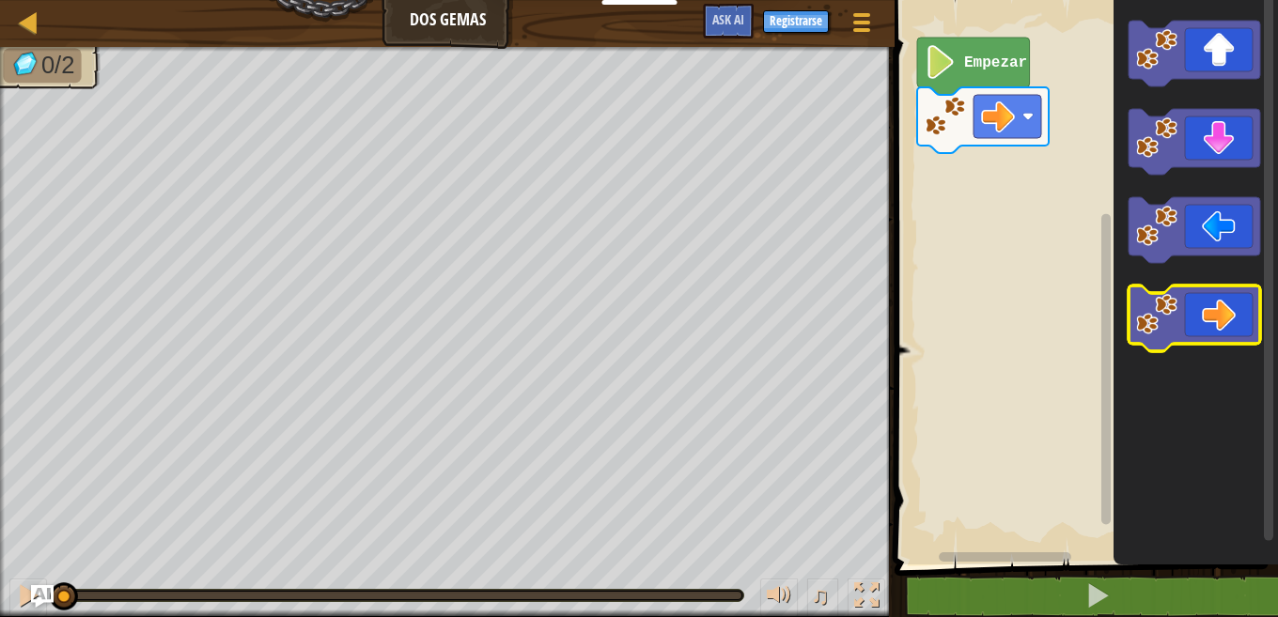
click at [1161, 333] on image "Espacio de trabajo de Blockly" at bounding box center [1156, 314] width 41 height 41
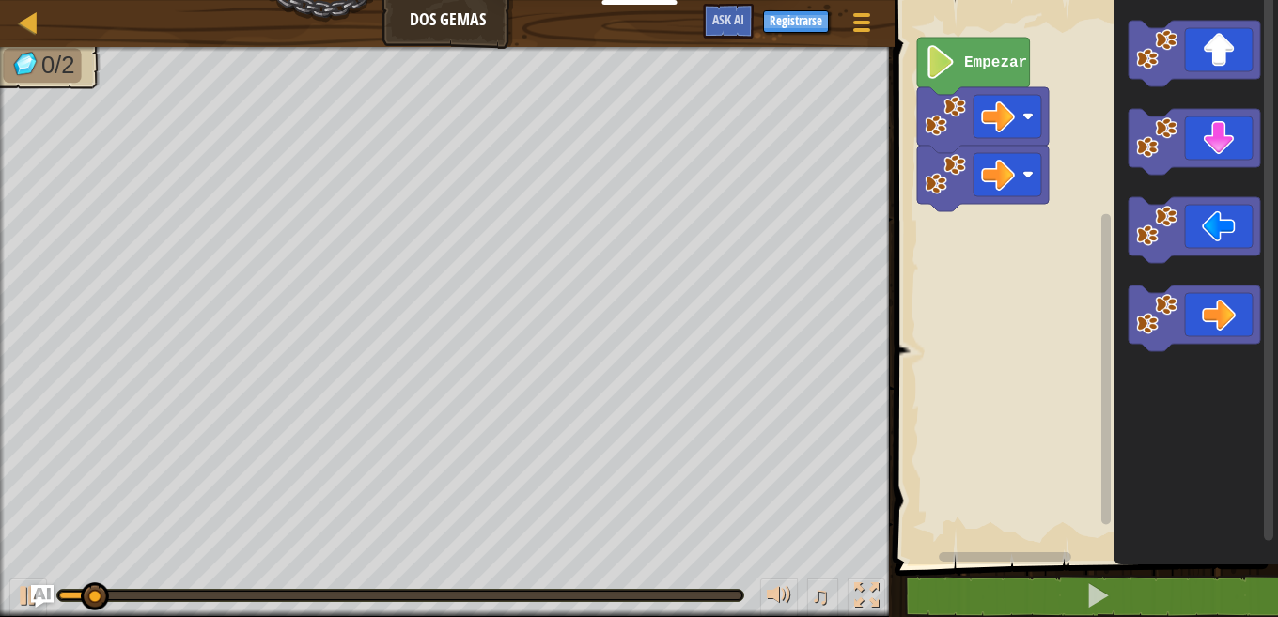
click at [1152, 319] on image "Espacio de trabajo de Blockly" at bounding box center [1156, 314] width 41 height 41
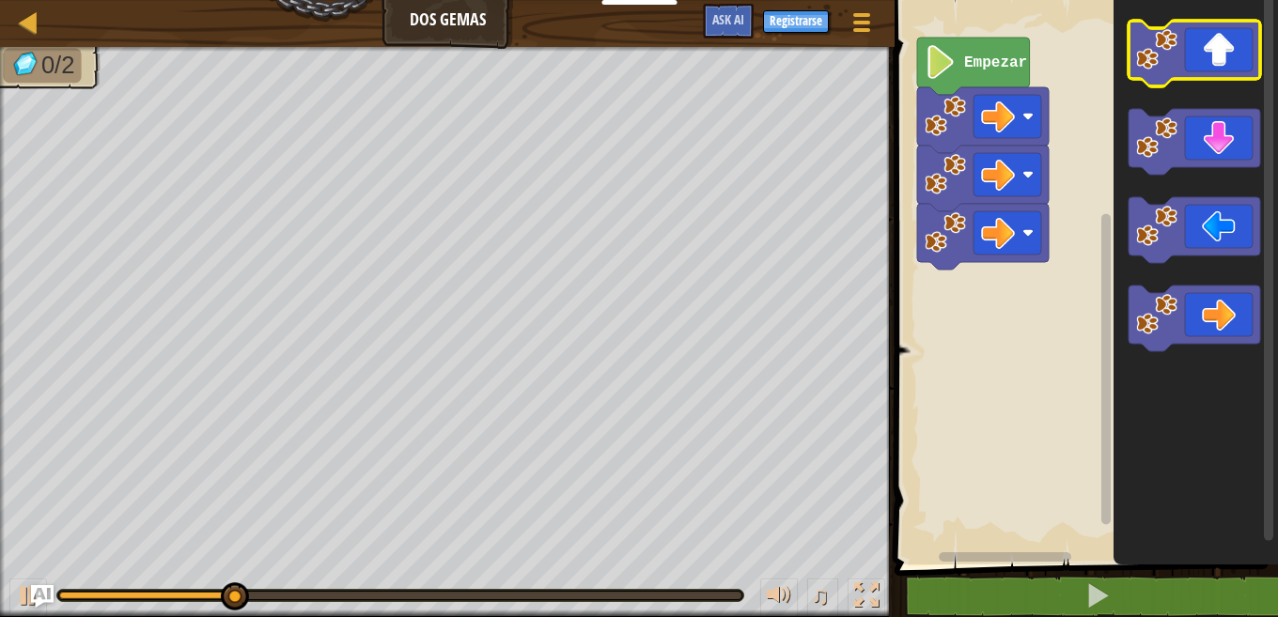
click at [1185, 62] on icon "Espacio de trabajo de Blockly" at bounding box center [1195, 54] width 132 height 66
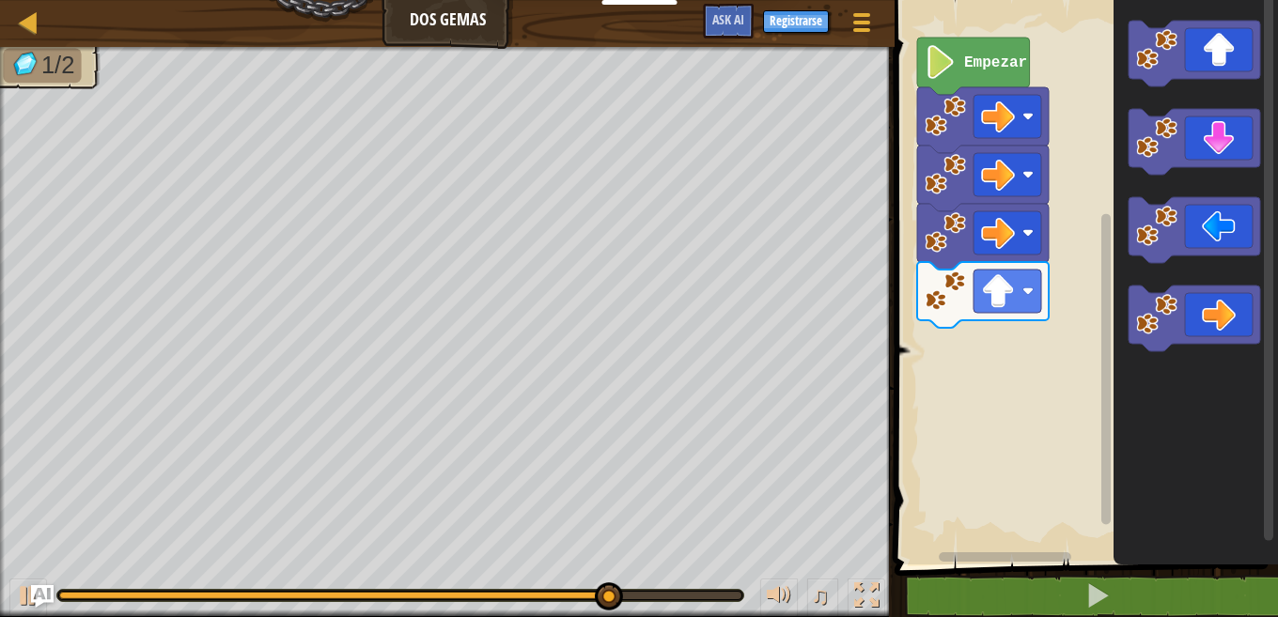
click at [1179, 306] on icon "Espacio de trabajo de Blockly" at bounding box center [1195, 319] width 132 height 66
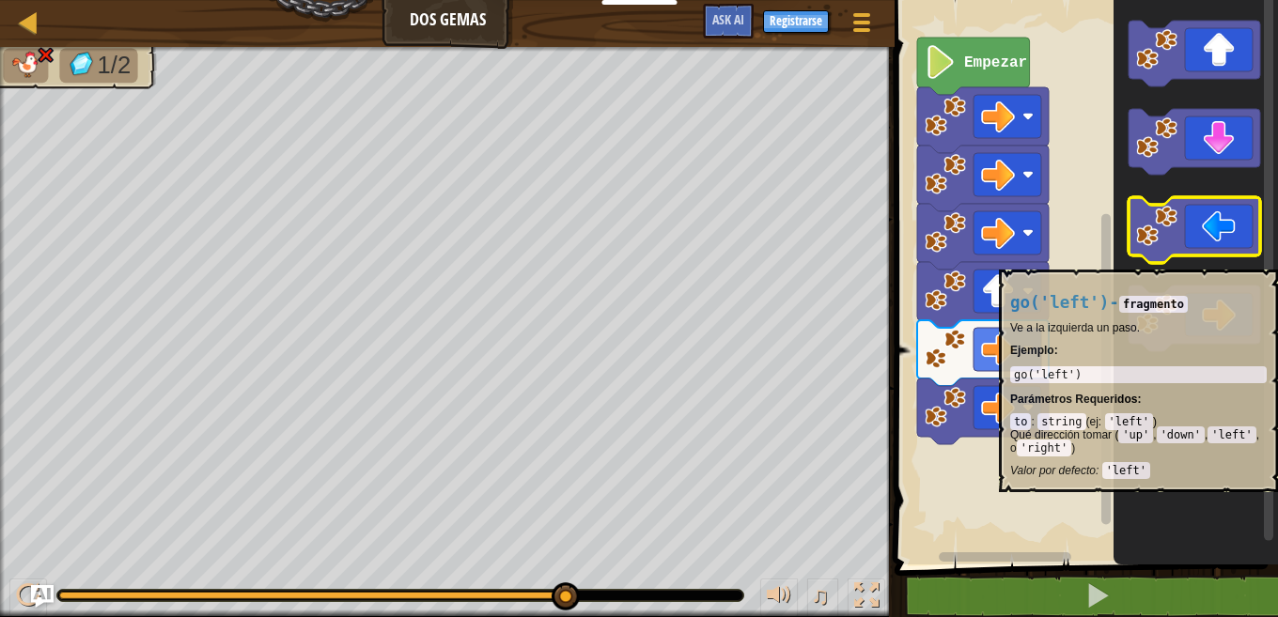
click at [1034, 521] on rect "Espacio de trabajo de Blockly" at bounding box center [1083, 278] width 389 height 574
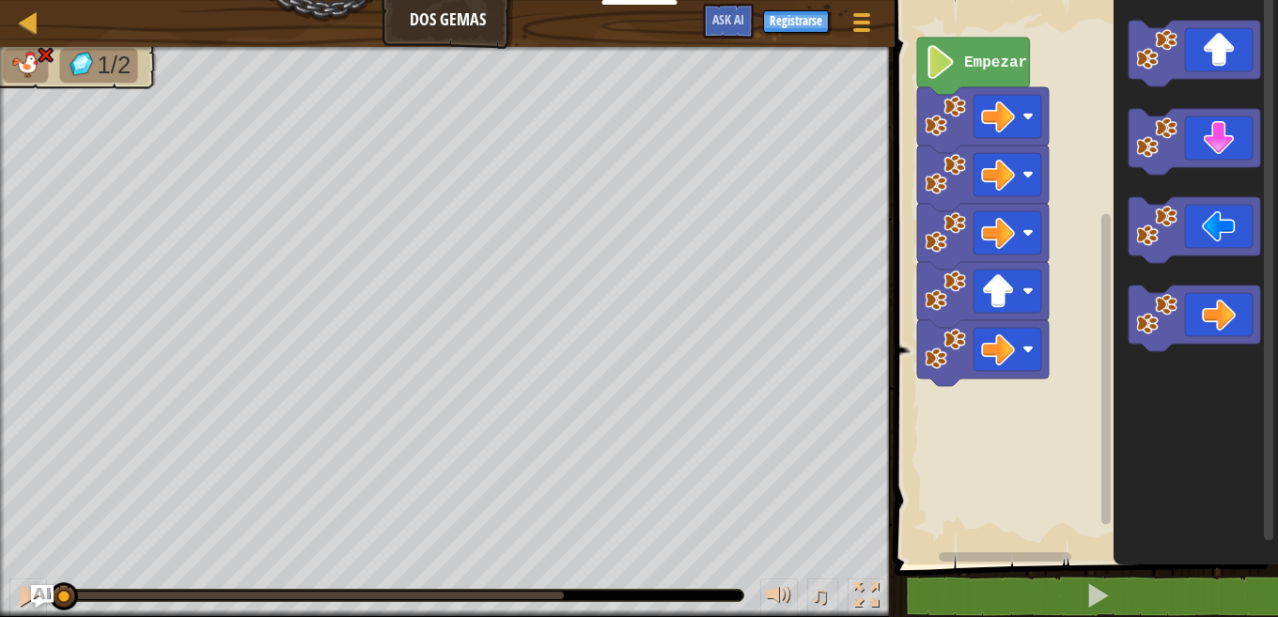
click at [957, 372] on icon "Espacio de trabajo de Blockly" at bounding box center [983, 353] width 132 height 66
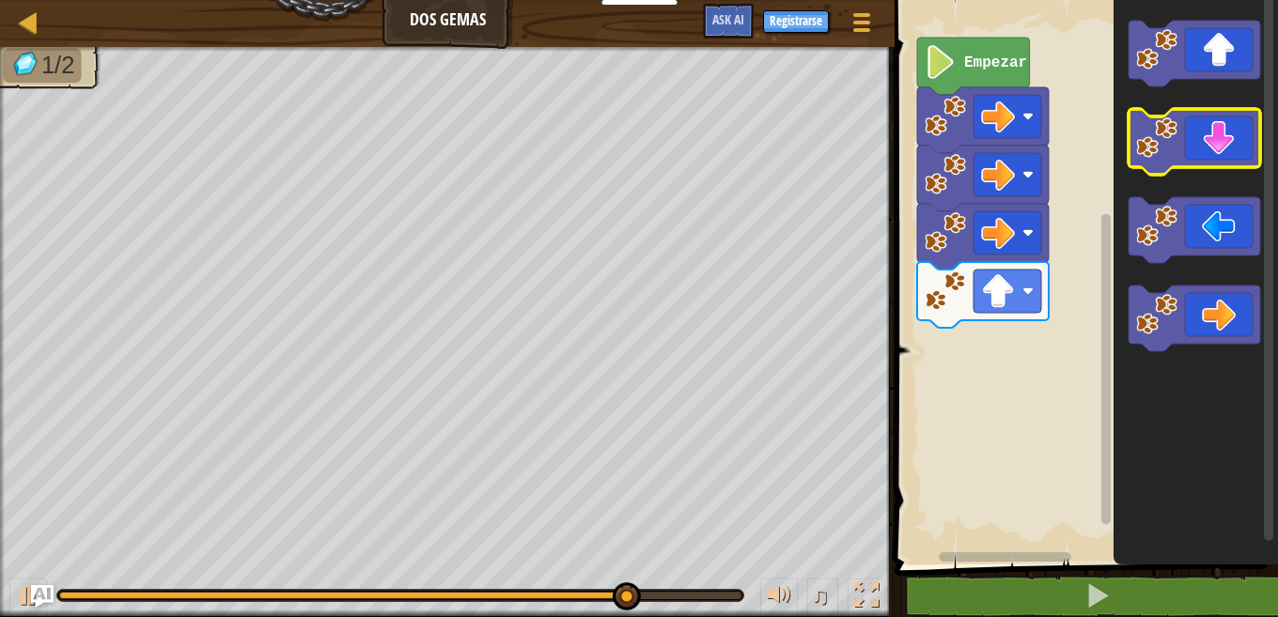
click at [1173, 139] on image "Espacio de trabajo de Blockly" at bounding box center [1156, 137] width 41 height 41
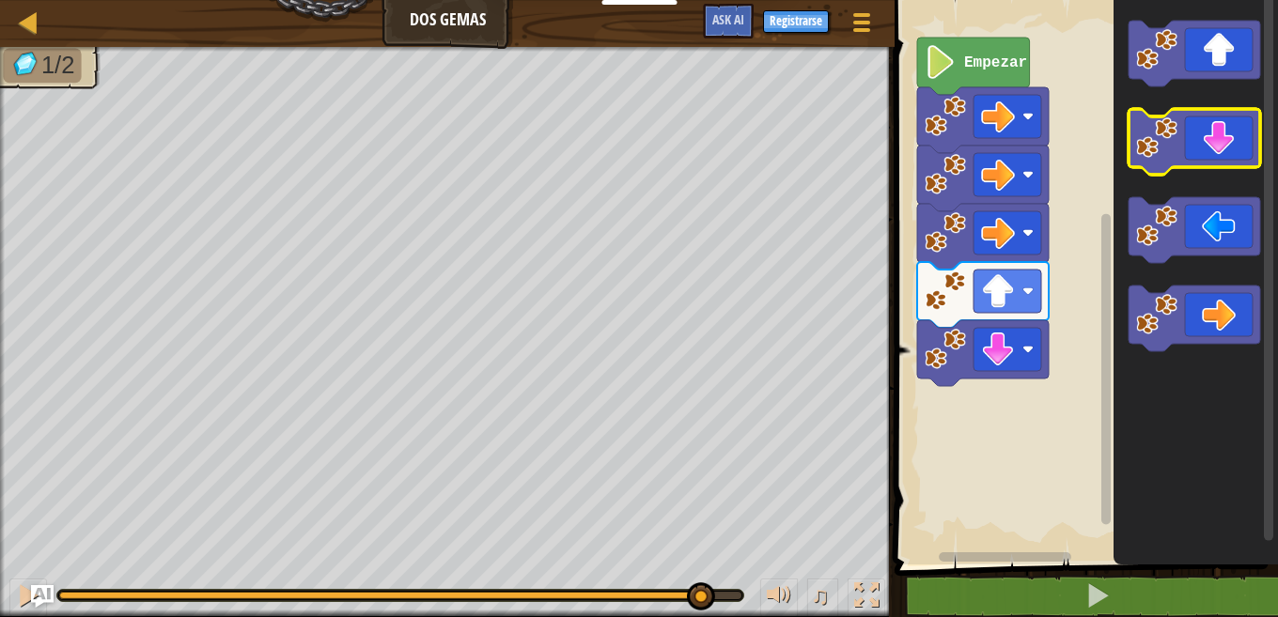
click at [1173, 139] on image "Espacio de trabajo de Blockly" at bounding box center [1156, 137] width 41 height 41
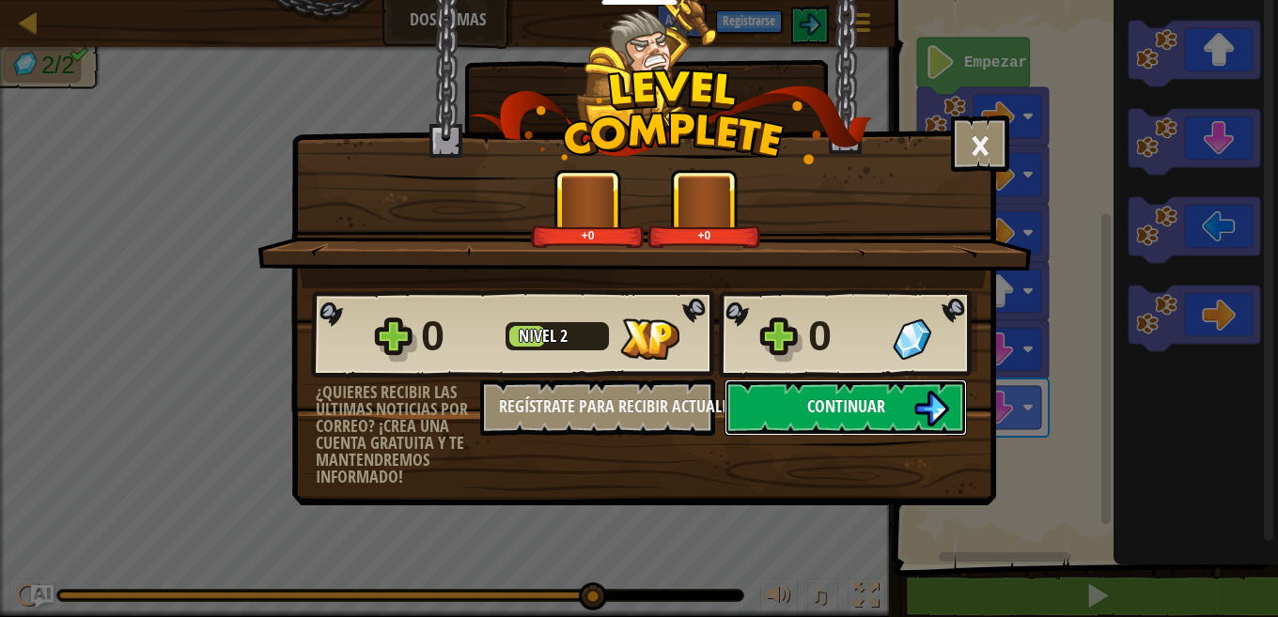
click at [802, 404] on button "Continuar" at bounding box center [846, 408] width 242 height 56
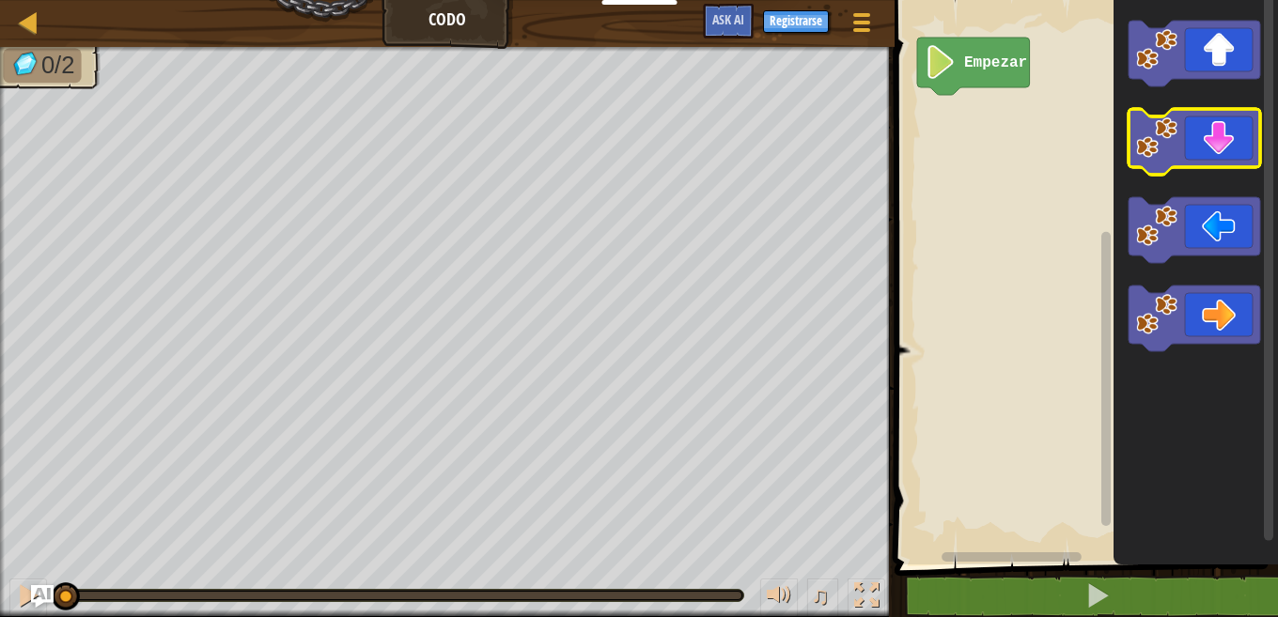
click at [1139, 142] on image "Espacio de trabajo de Blockly" at bounding box center [1156, 137] width 41 height 41
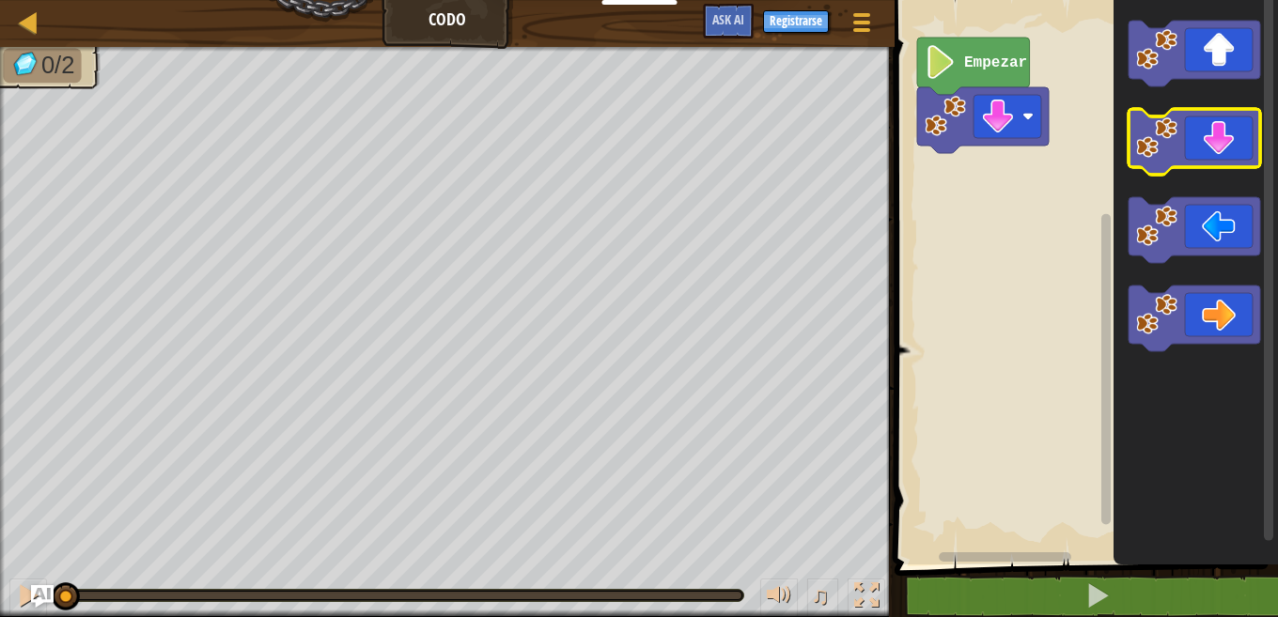
click at [1139, 142] on image "Espacio de trabajo de Blockly" at bounding box center [1156, 137] width 41 height 41
click at [1146, 225] on image "Espacio de trabajo de Blockly" at bounding box center [1156, 226] width 41 height 41
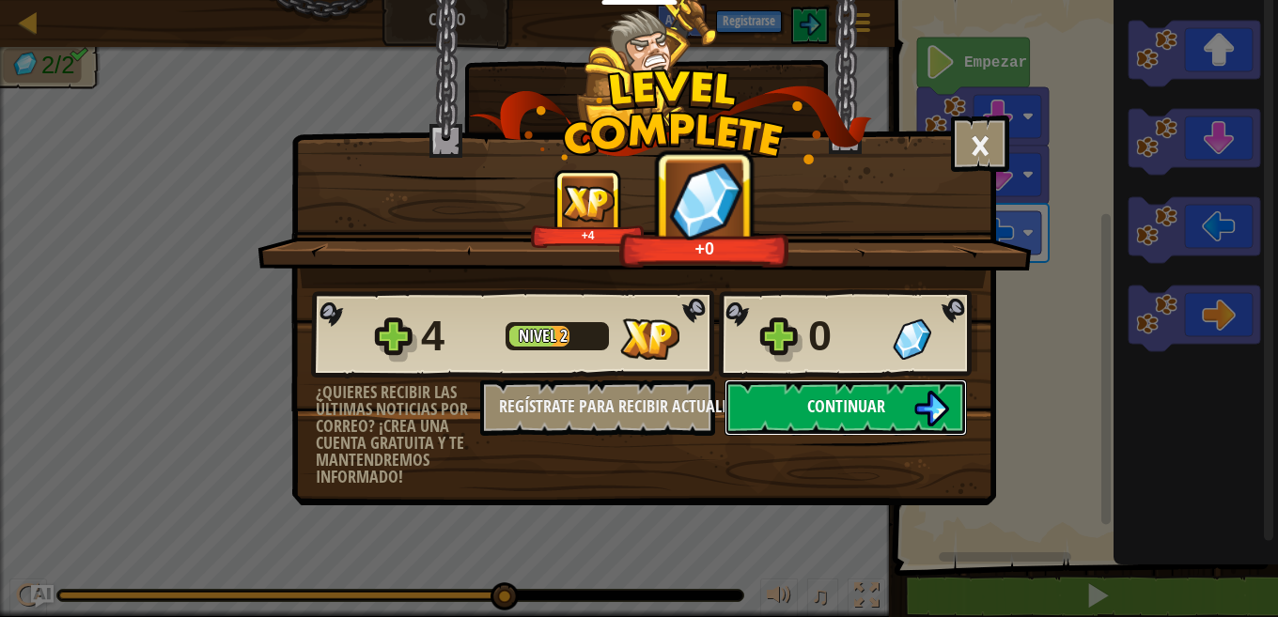
click at [776, 432] on button "Continuar" at bounding box center [846, 408] width 242 height 56
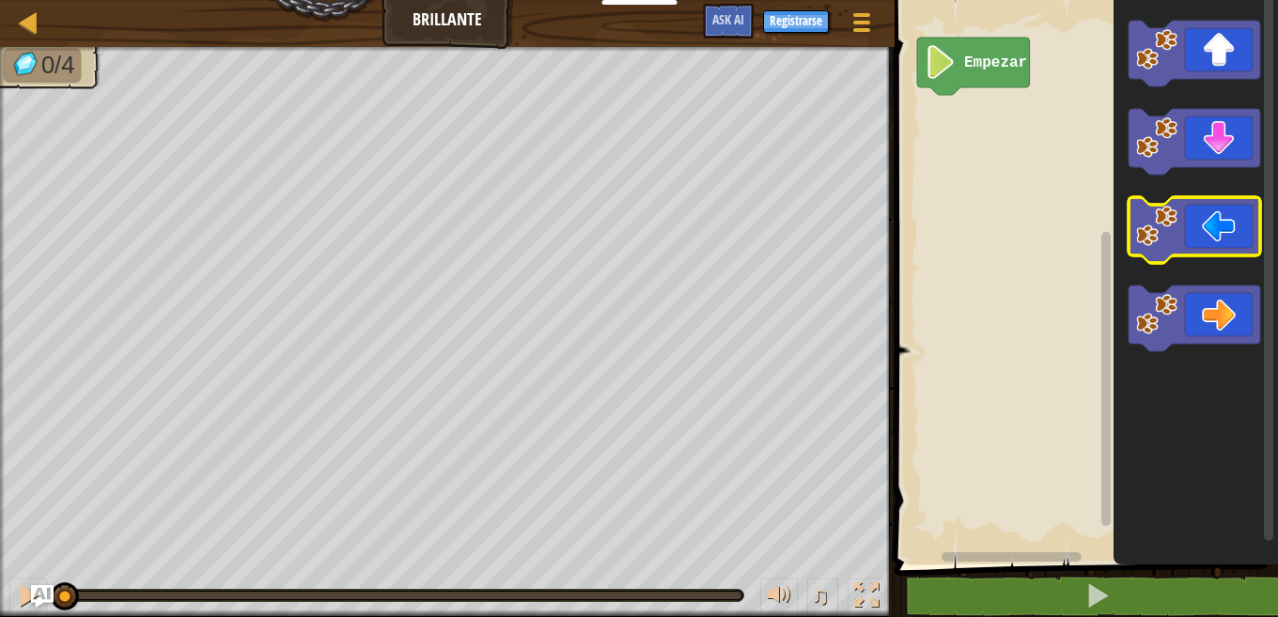
click at [1139, 233] on image "Espacio de trabajo de Blockly" at bounding box center [1156, 226] width 41 height 41
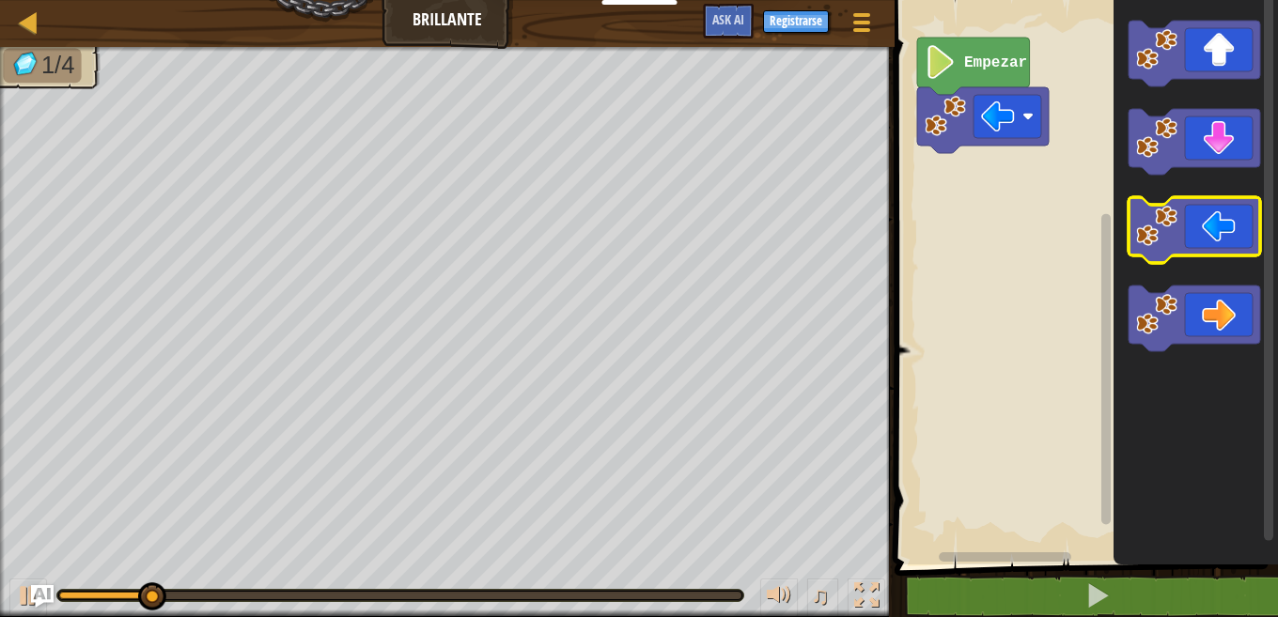
click at [1139, 233] on image "Espacio de trabajo de Blockly" at bounding box center [1156, 226] width 41 height 41
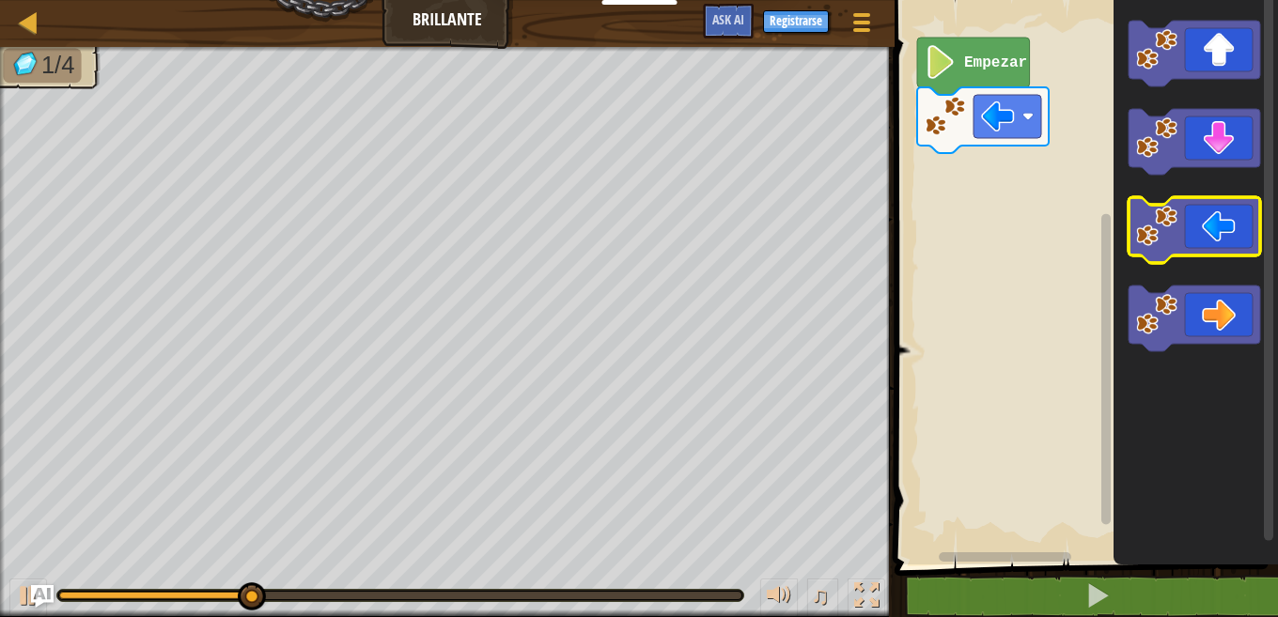
click at [1156, 167] on icon "Espacio de trabajo de Blockly" at bounding box center [1195, 142] width 132 height 66
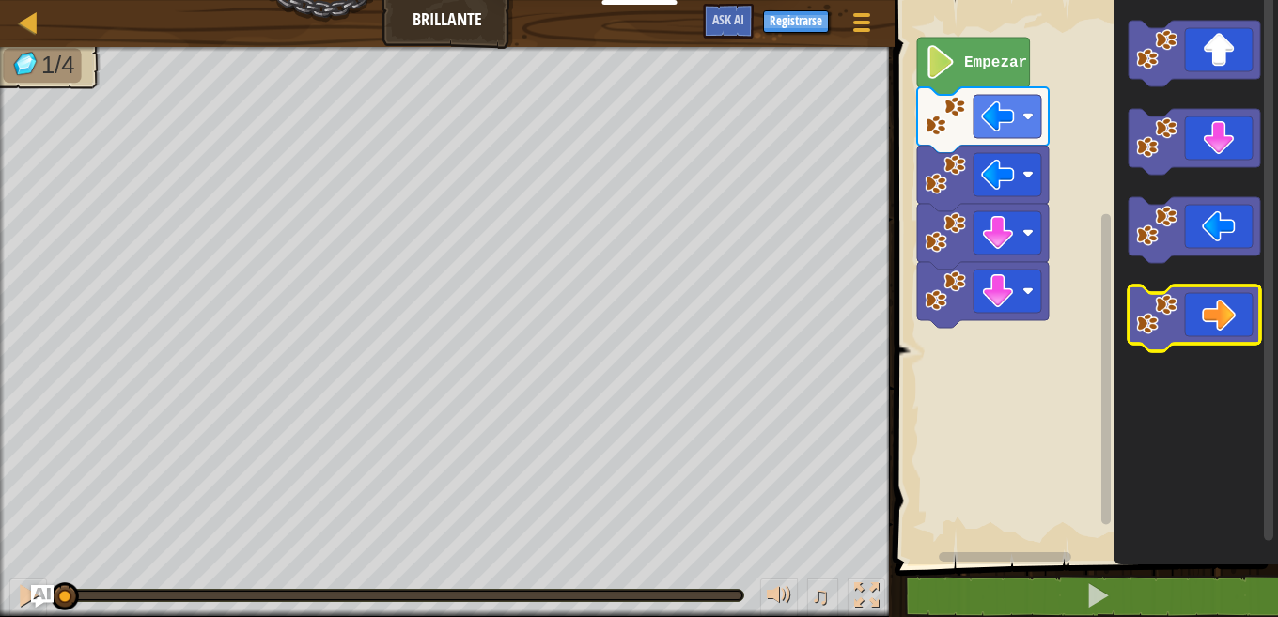
click at [1155, 322] on image "Espacio de trabajo de Blockly" at bounding box center [1156, 314] width 41 height 41
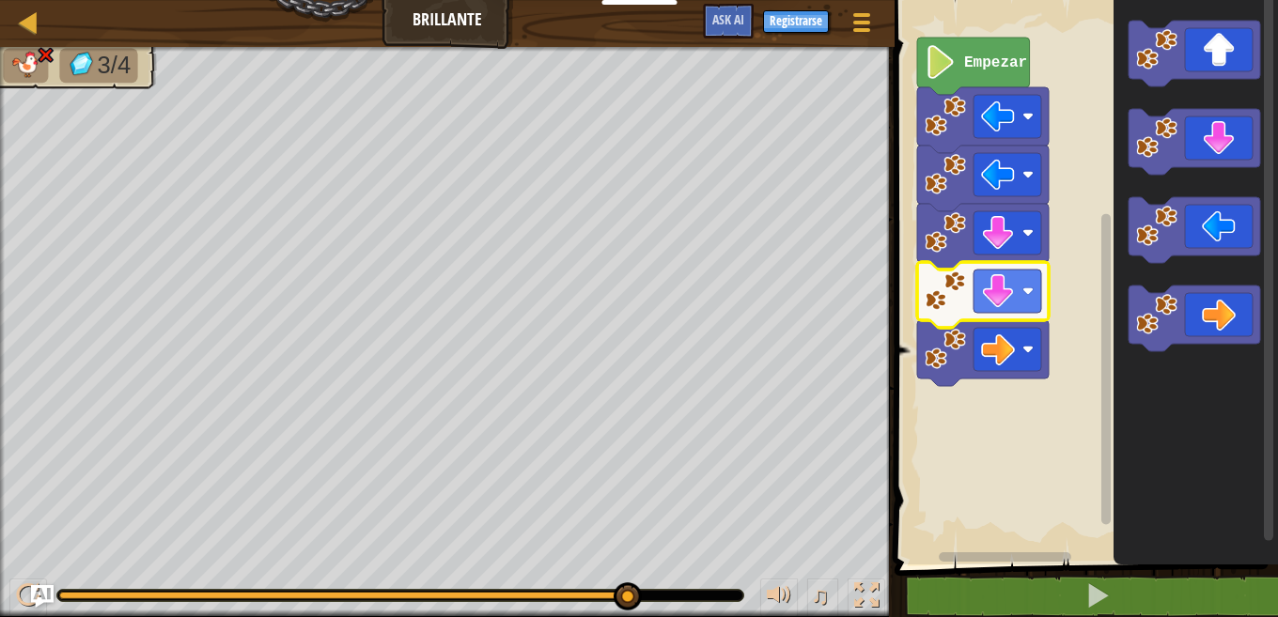
click at [959, 316] on icon "Espacio de trabajo de Blockly" at bounding box center [983, 295] width 132 height 66
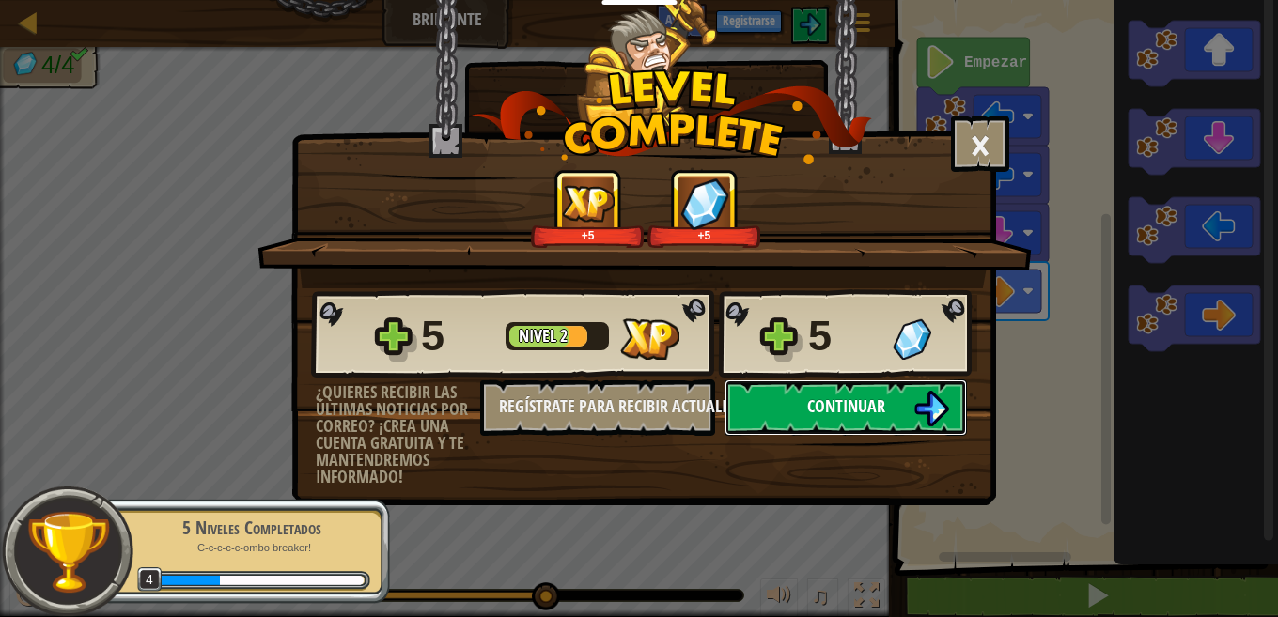
click at [896, 388] on button "Continuar" at bounding box center [846, 408] width 242 height 56
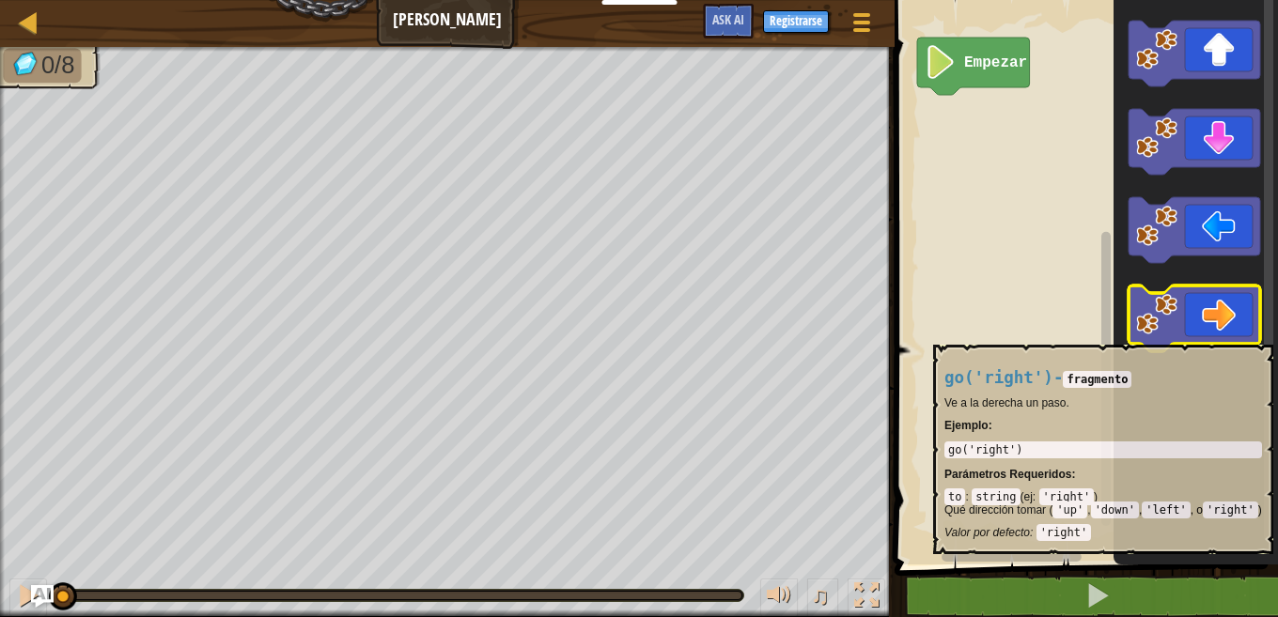
click at [1173, 335] on icon "Espacio de trabajo de Blockly" at bounding box center [1195, 319] width 132 height 66
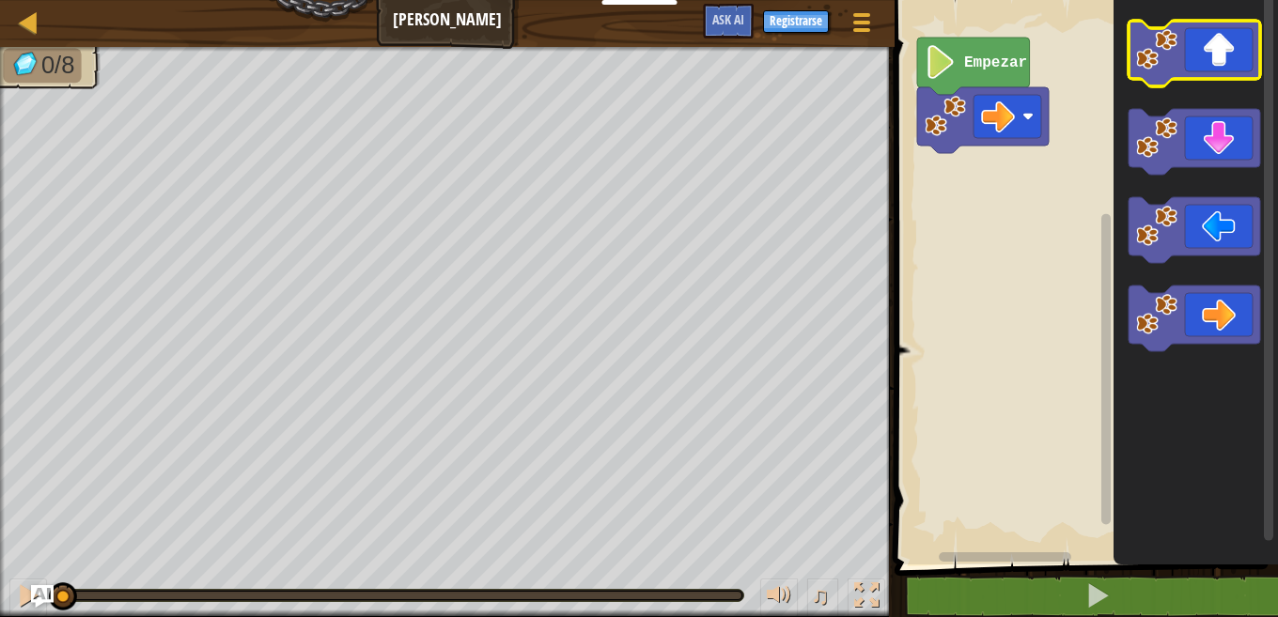
click at [1185, 66] on icon "Espacio de trabajo de Blockly" at bounding box center [1195, 54] width 132 height 66
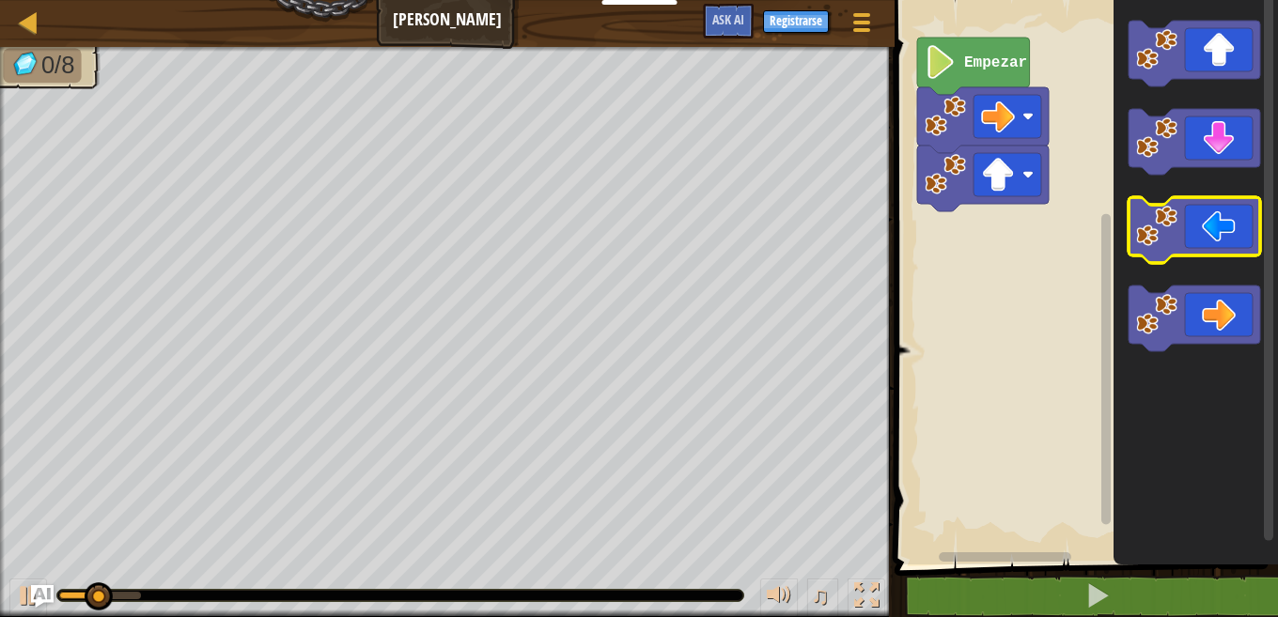
click at [1159, 239] on image "Espacio de trabajo de Blockly" at bounding box center [1156, 226] width 41 height 41
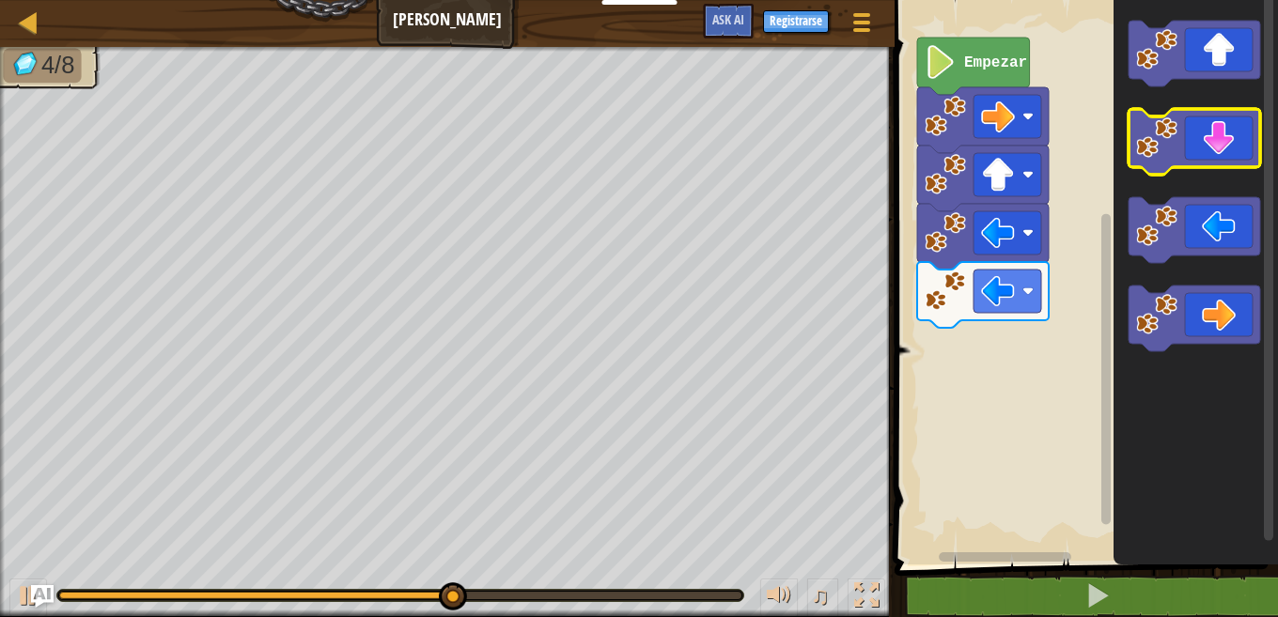
click at [1170, 142] on image "Espacio de trabajo de Blockly" at bounding box center [1156, 137] width 41 height 41
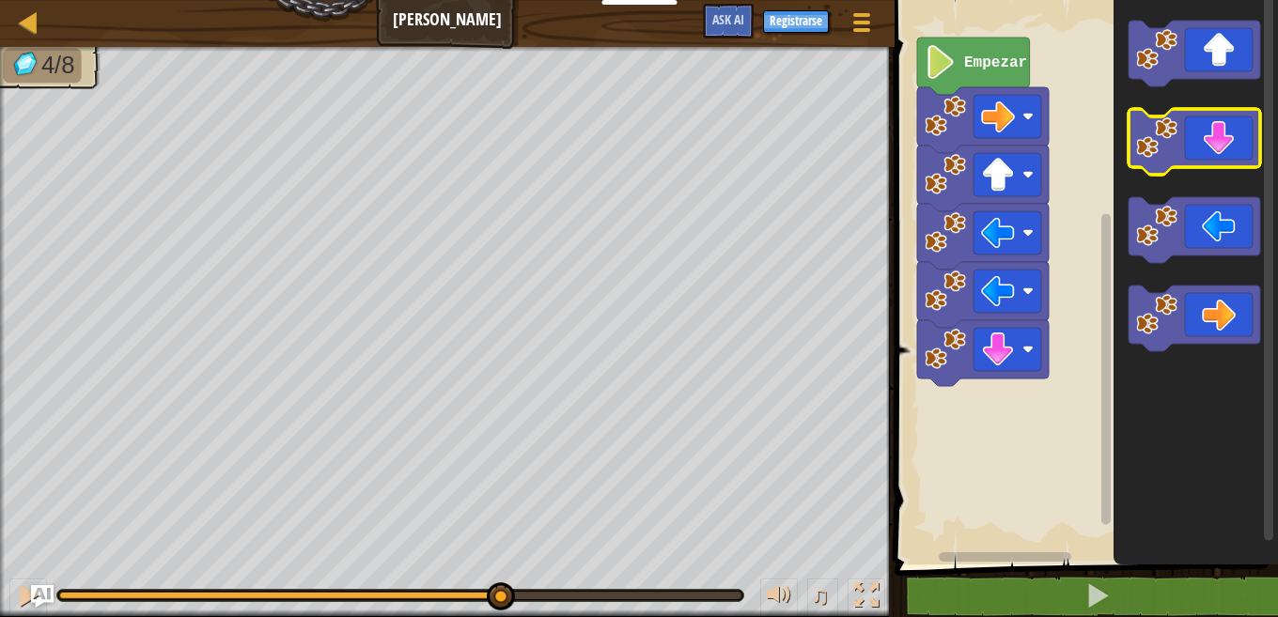
click at [1170, 142] on image "Espacio de trabajo de Blockly" at bounding box center [1156, 137] width 41 height 41
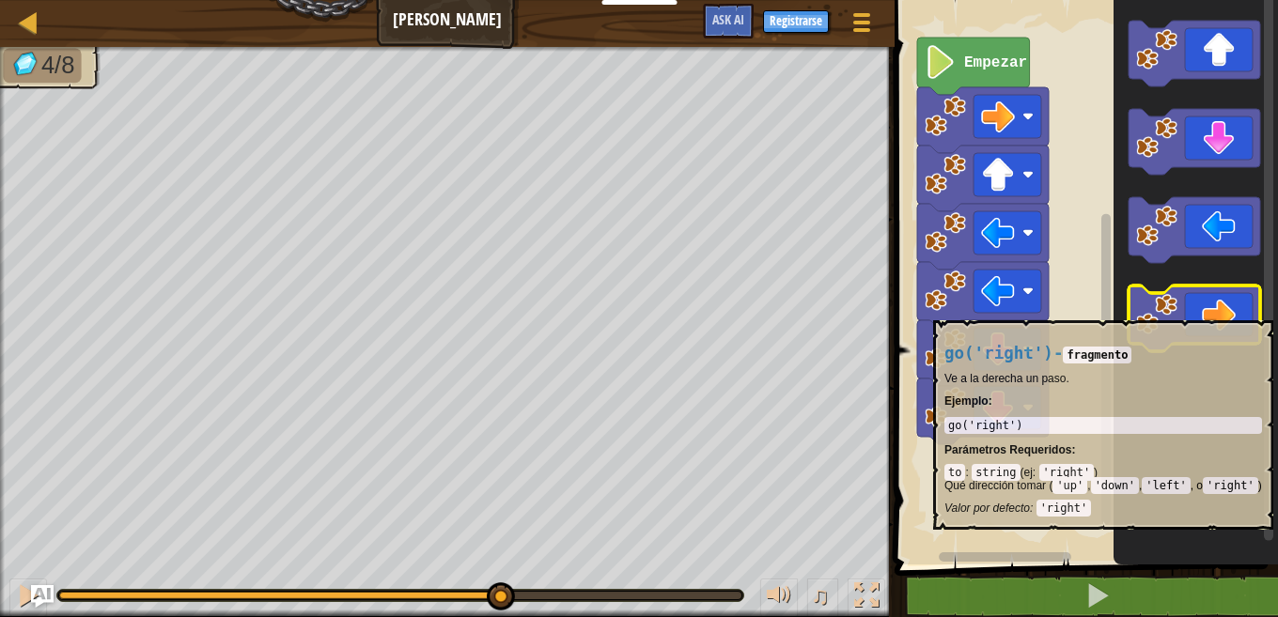
click at [1176, 311] on image "Espacio de trabajo de Blockly" at bounding box center [1156, 314] width 41 height 41
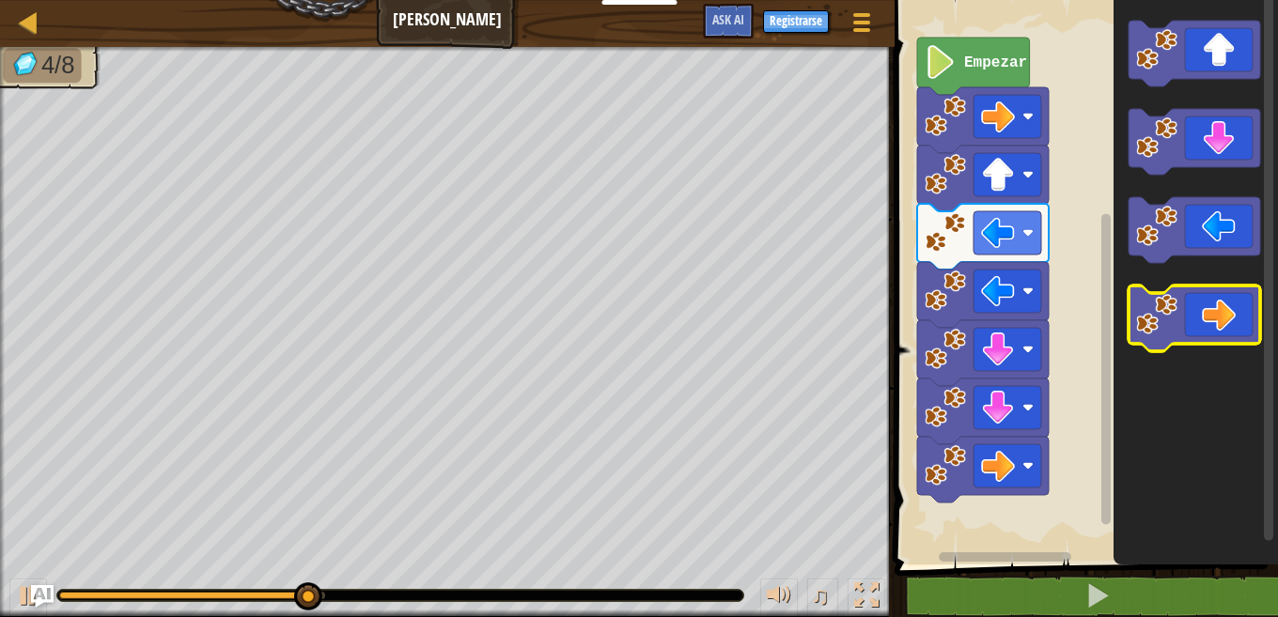
click at [1176, 311] on image "Espacio de trabajo de Blockly" at bounding box center [1156, 314] width 41 height 41
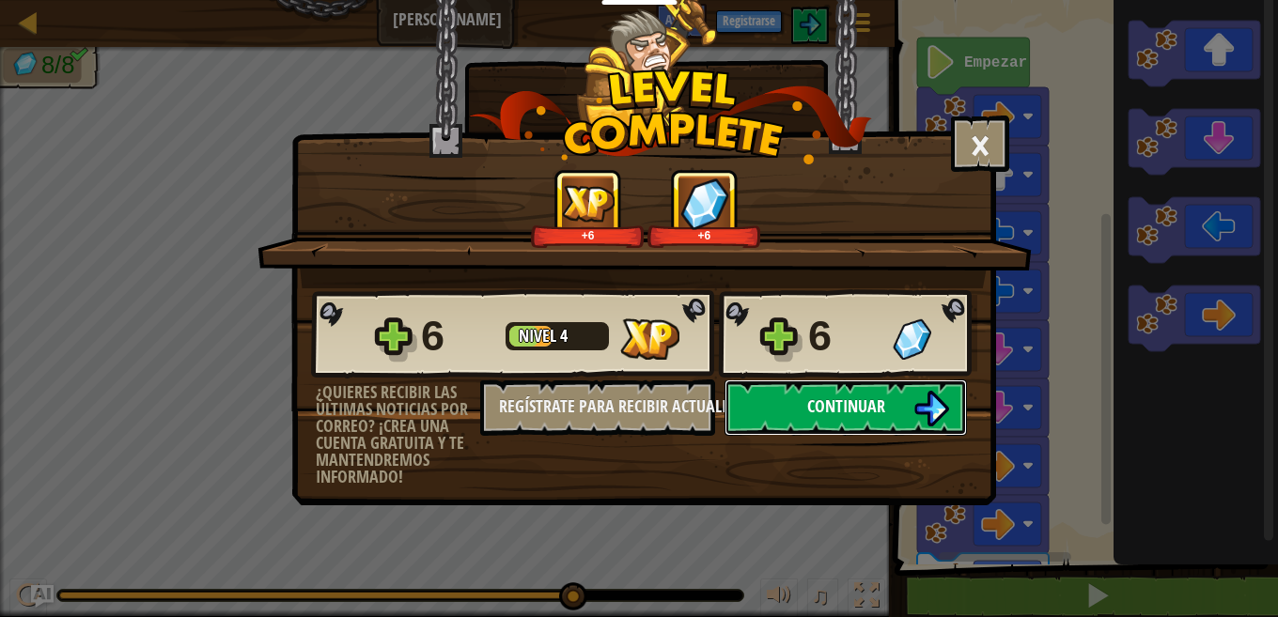
click at [863, 406] on span "Continuar" at bounding box center [846, 406] width 78 height 23
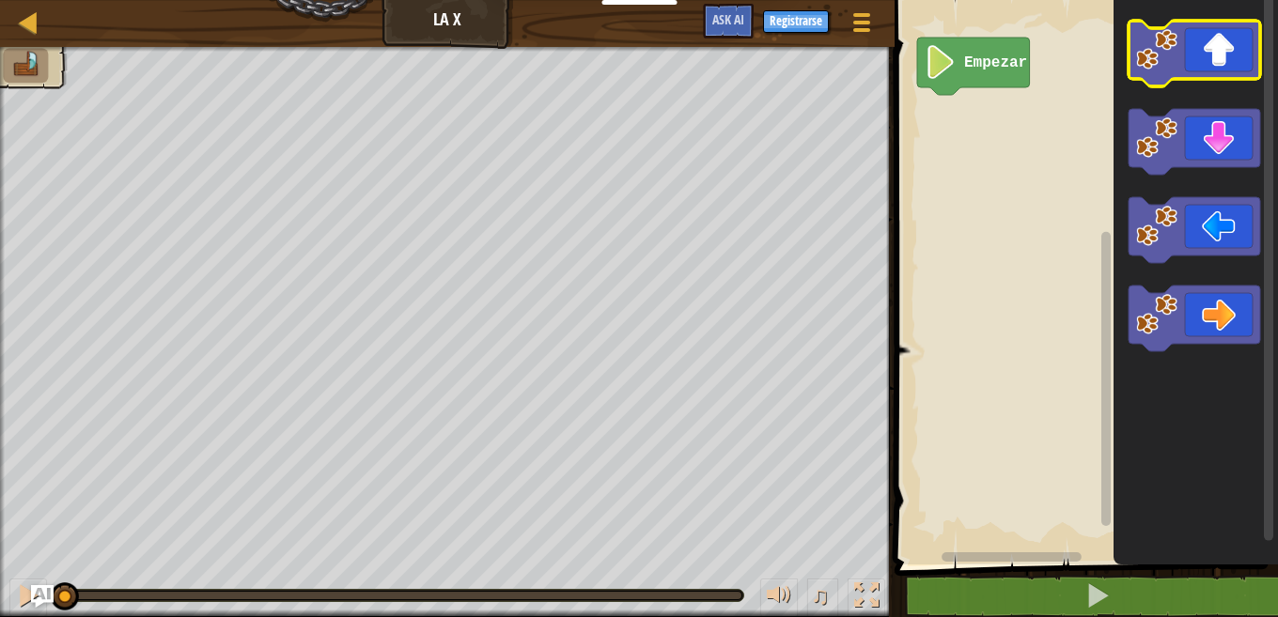
click at [1180, 62] on icon "Espacio de trabajo de Blockly" at bounding box center [1195, 54] width 132 height 66
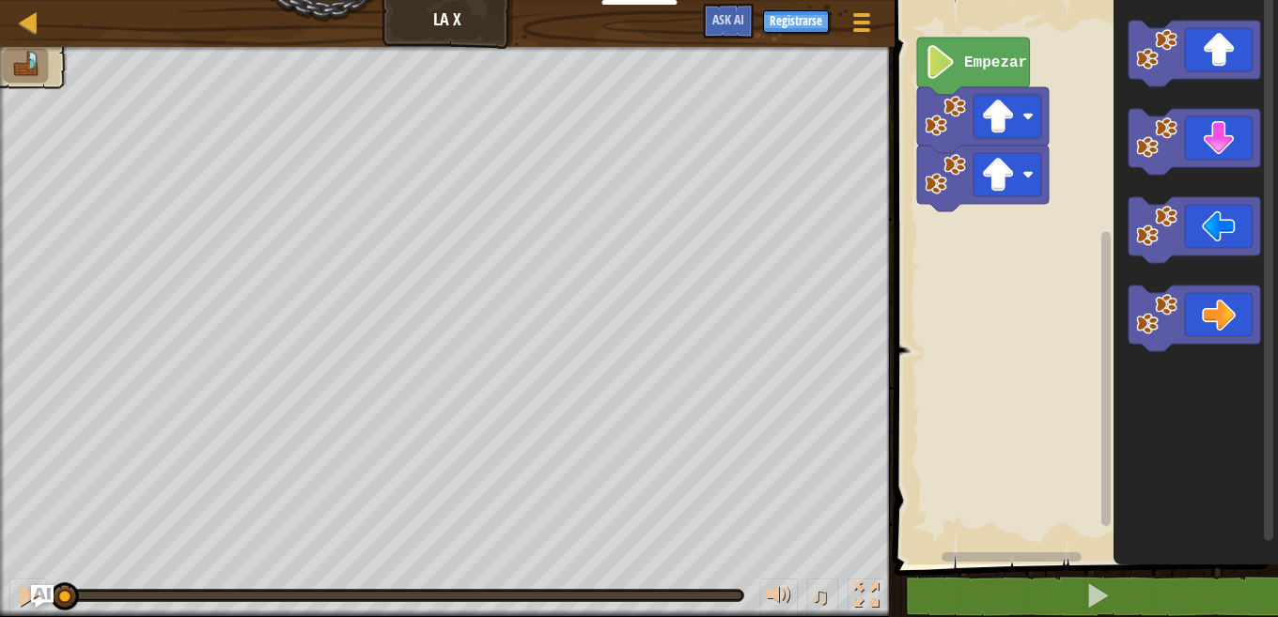
click at [952, 187] on image "Espacio de trabajo de Blockly" at bounding box center [945, 174] width 41 height 41
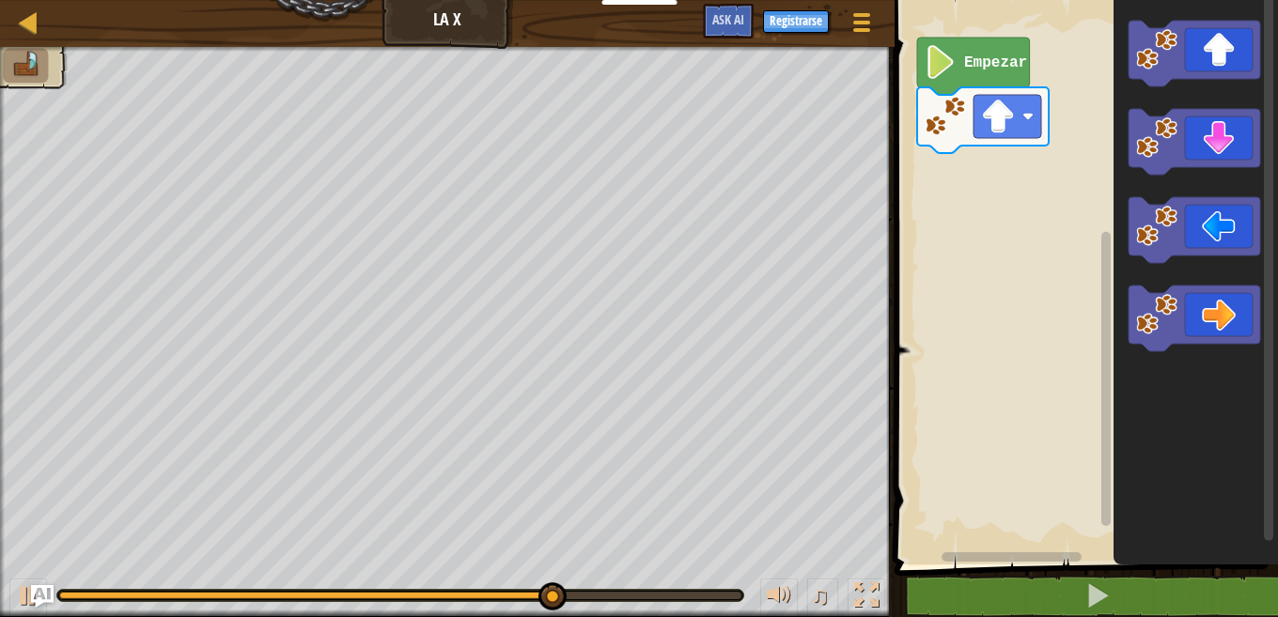
click at [1138, 335] on icon "Espacio de trabajo de Blockly" at bounding box center [1195, 319] width 132 height 66
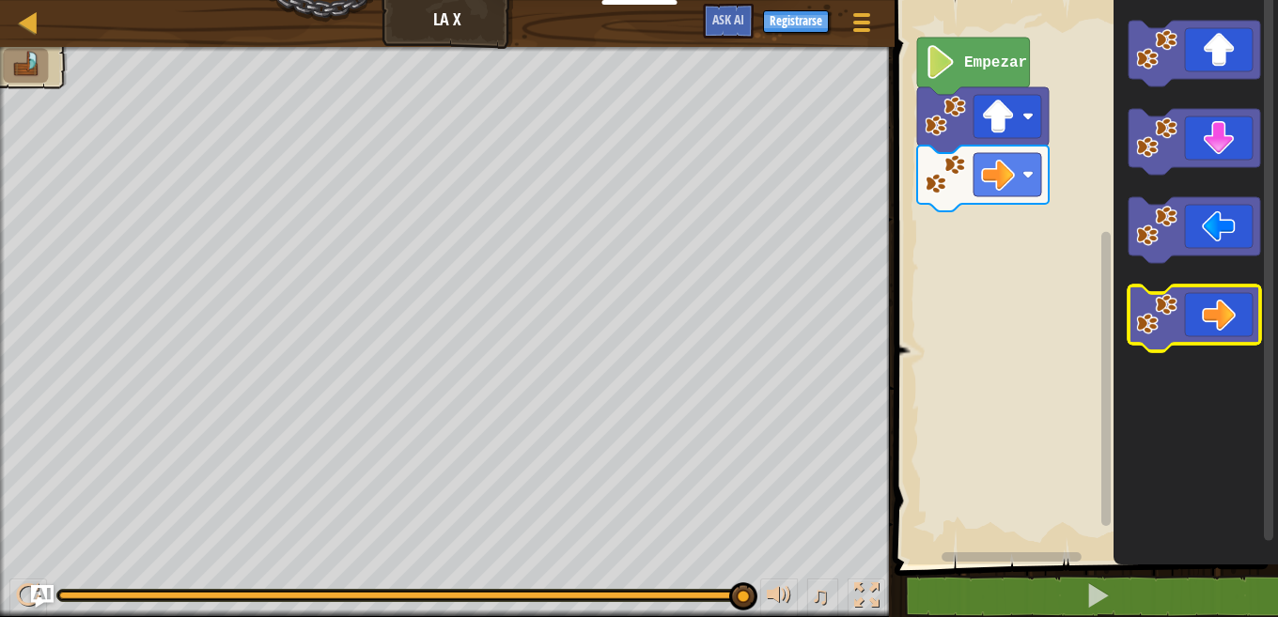
click at [1138, 335] on icon "Espacio de trabajo de Blockly" at bounding box center [1195, 319] width 132 height 66
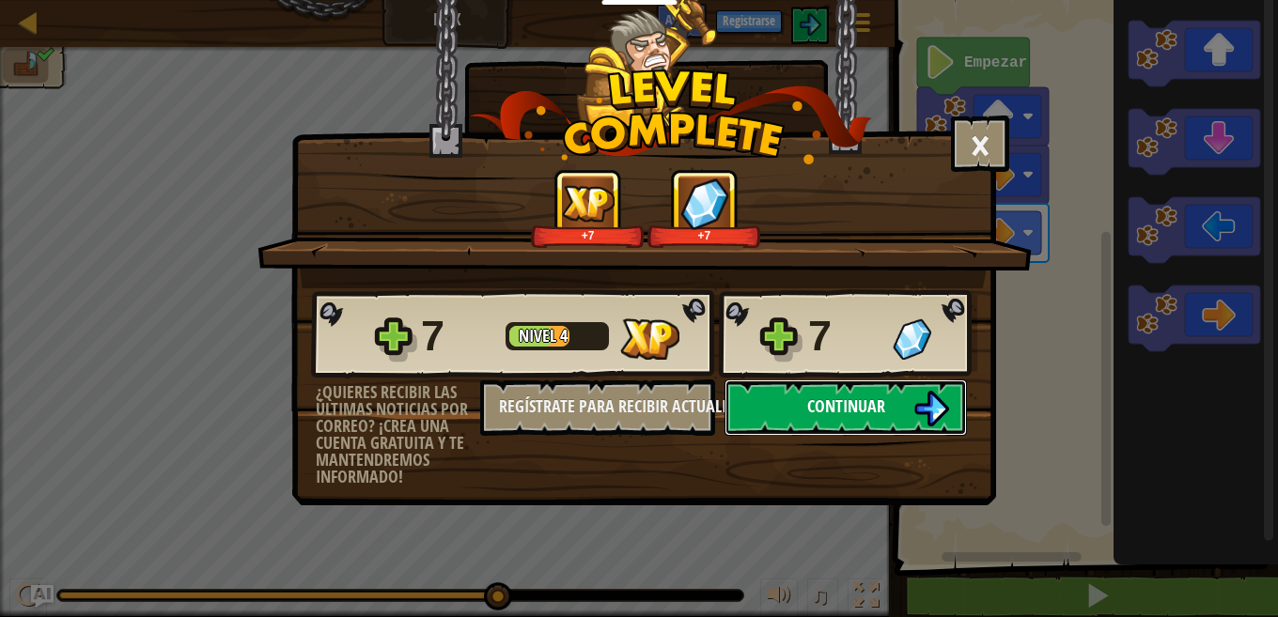
click at [912, 416] on button "Continuar" at bounding box center [846, 408] width 242 height 56
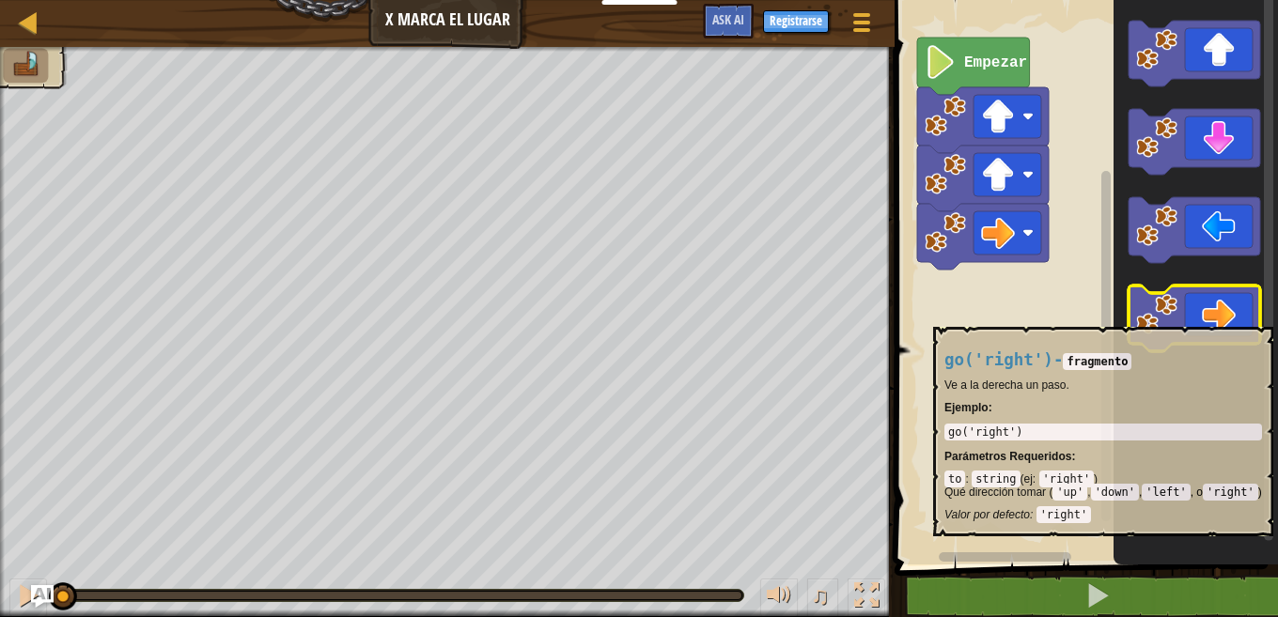
click at [1162, 318] on image "Espacio de trabajo de Blockly" at bounding box center [1156, 314] width 41 height 41
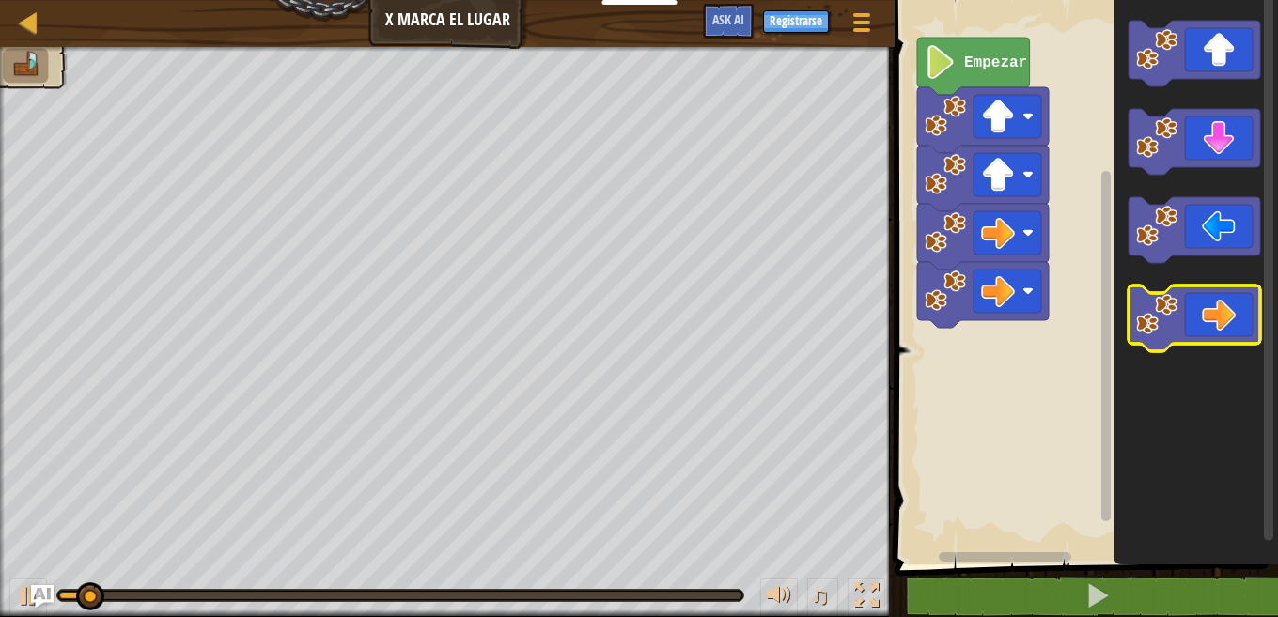
click at [1153, 316] on image "Espacio de trabajo de Blockly" at bounding box center [1156, 314] width 41 height 41
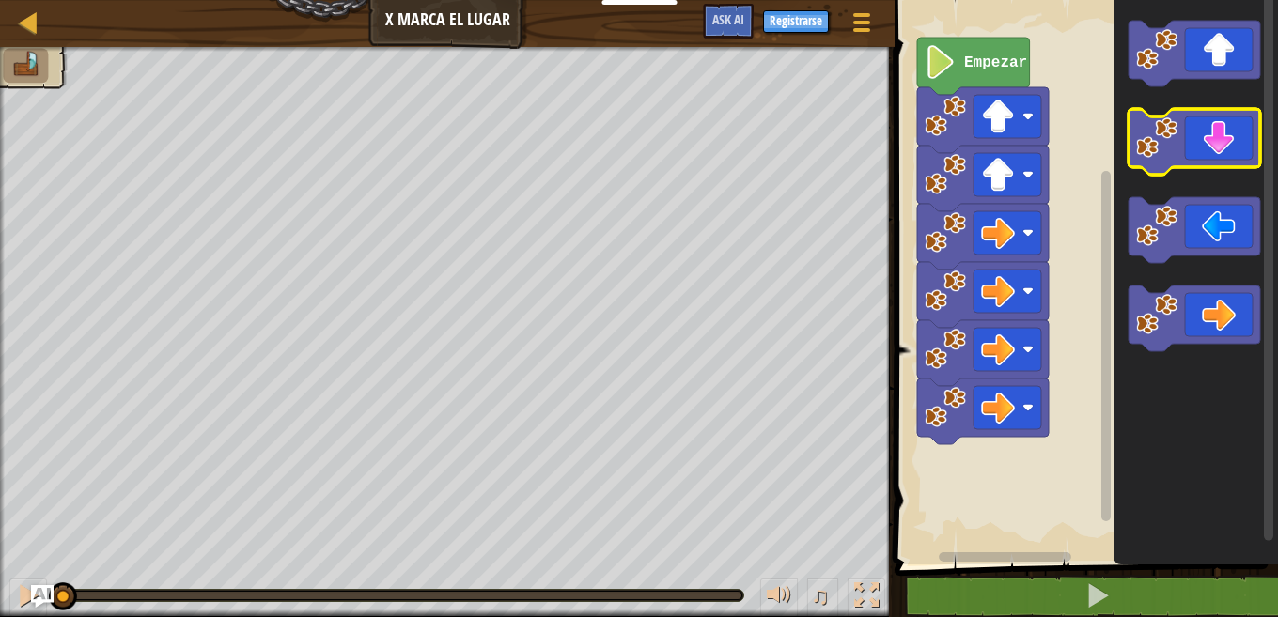
click at [1174, 144] on image "Espacio de trabajo de Blockly" at bounding box center [1156, 137] width 41 height 41
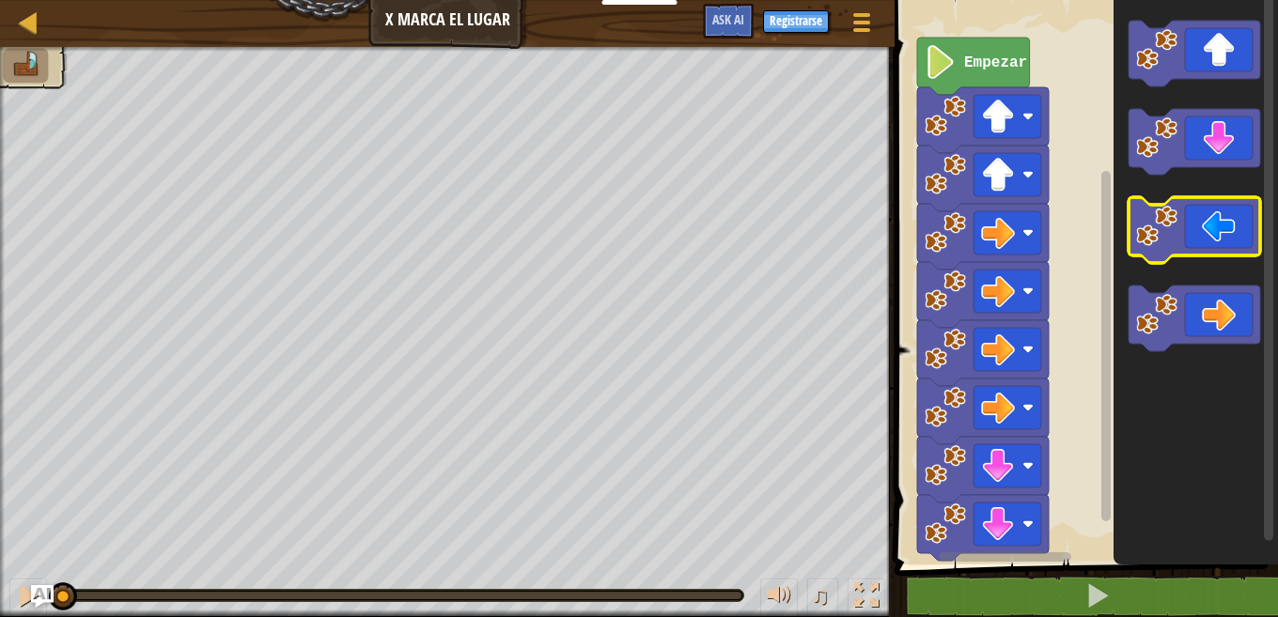
click at [1175, 242] on image "Espacio de trabajo de Blockly" at bounding box center [1156, 226] width 41 height 41
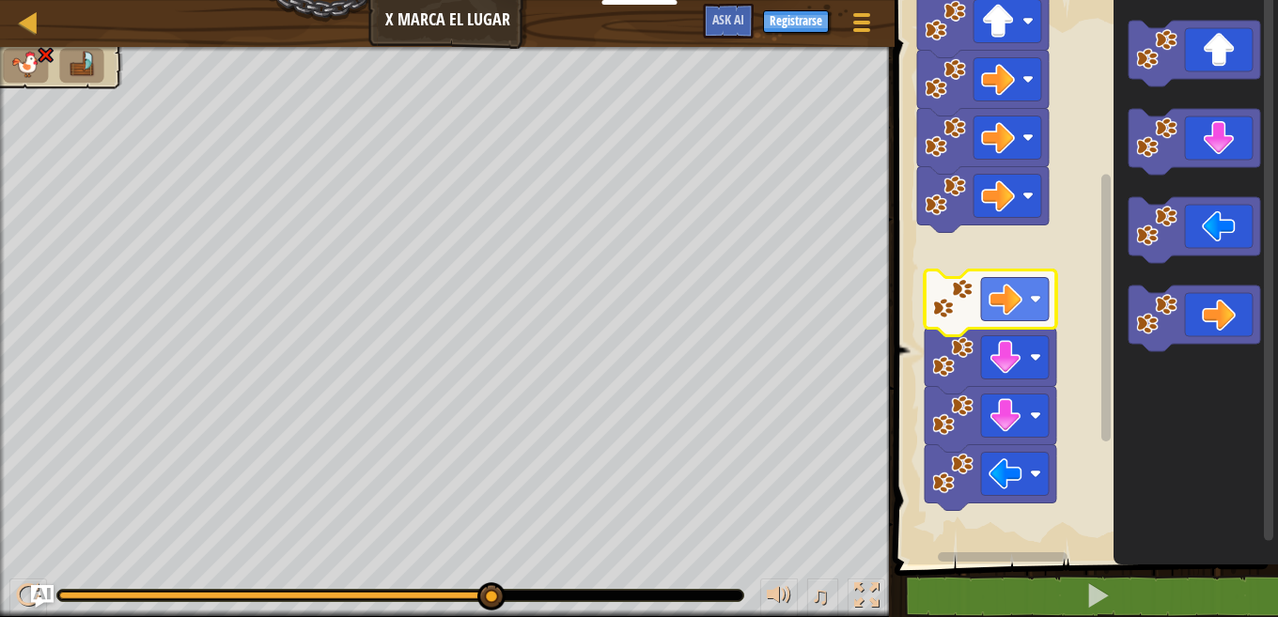
click at [950, 309] on image "Espacio de trabajo de Blockly" at bounding box center [952, 298] width 41 height 41
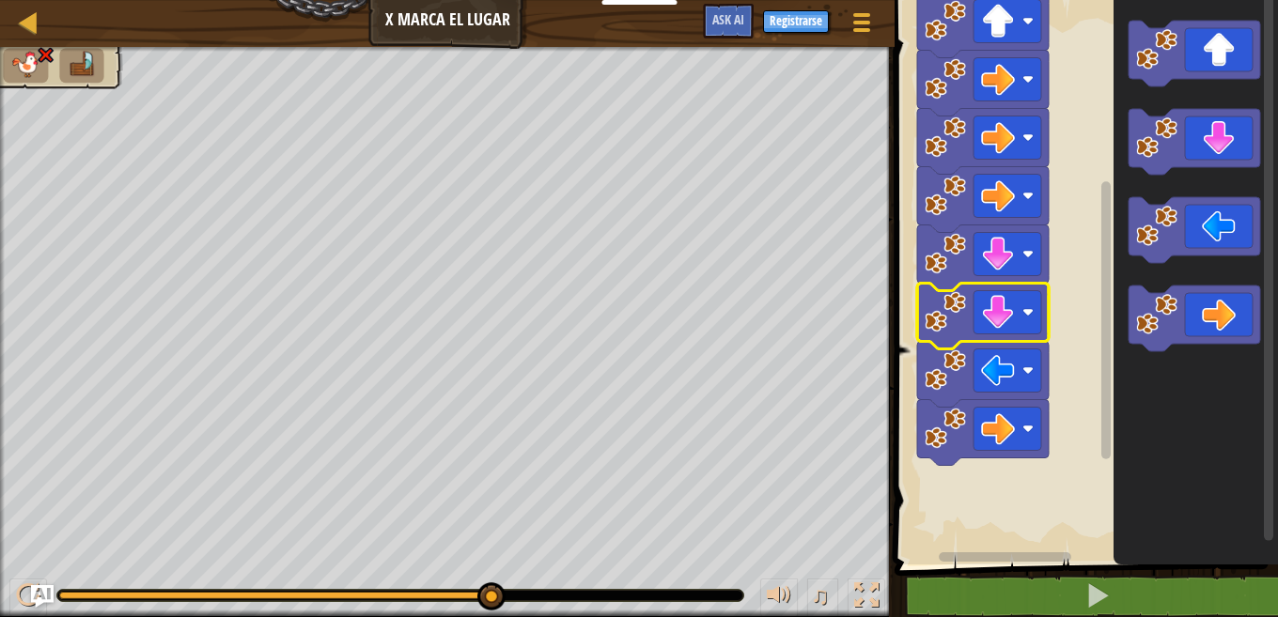
click at [959, 308] on image "Espacio de trabajo de Blockly" at bounding box center [945, 311] width 41 height 41
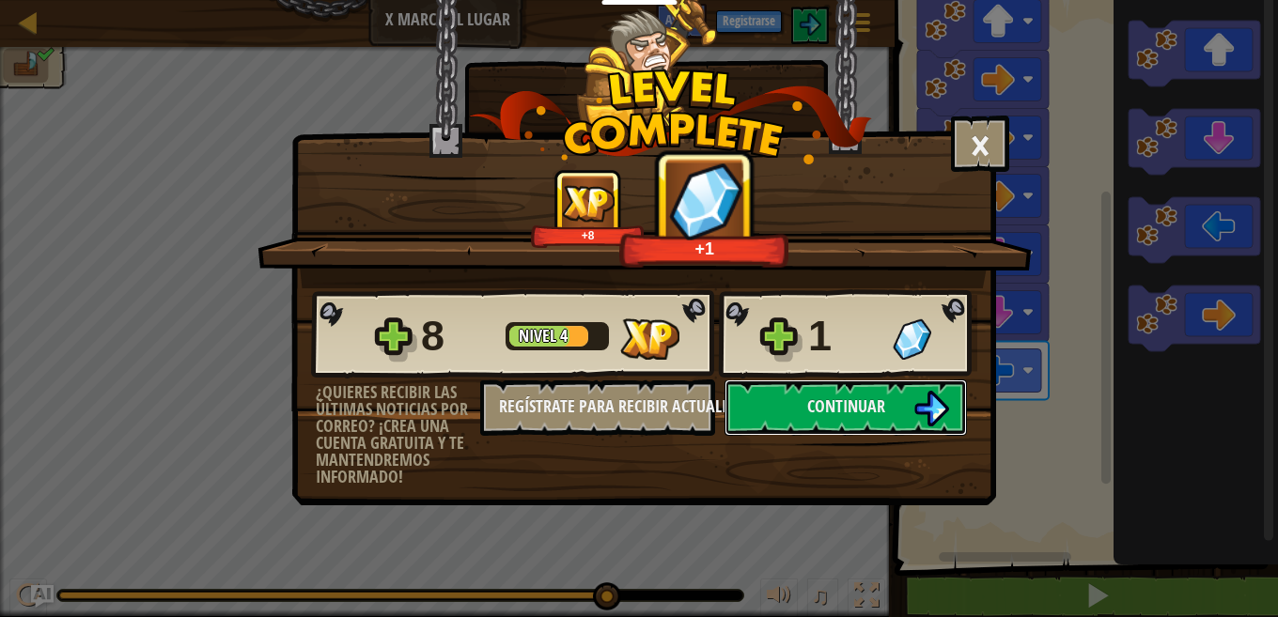
click at [900, 419] on button "Continuar" at bounding box center [846, 408] width 242 height 56
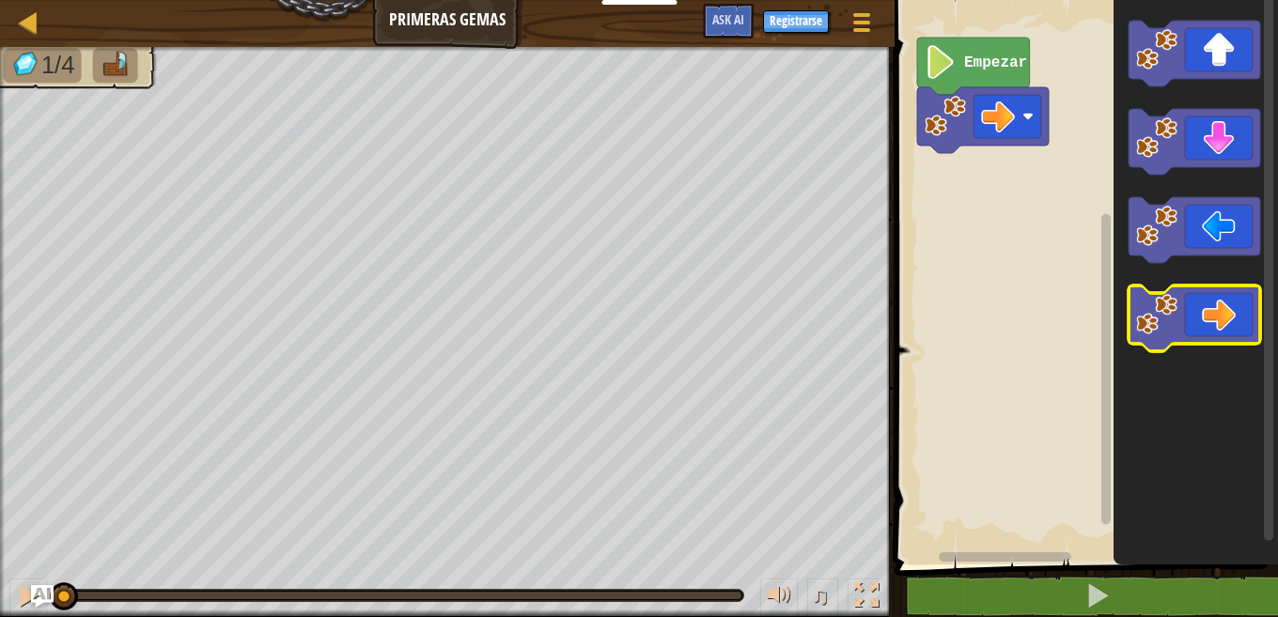
click at [1159, 313] on image "Espacio de trabajo de Blockly" at bounding box center [1156, 314] width 41 height 41
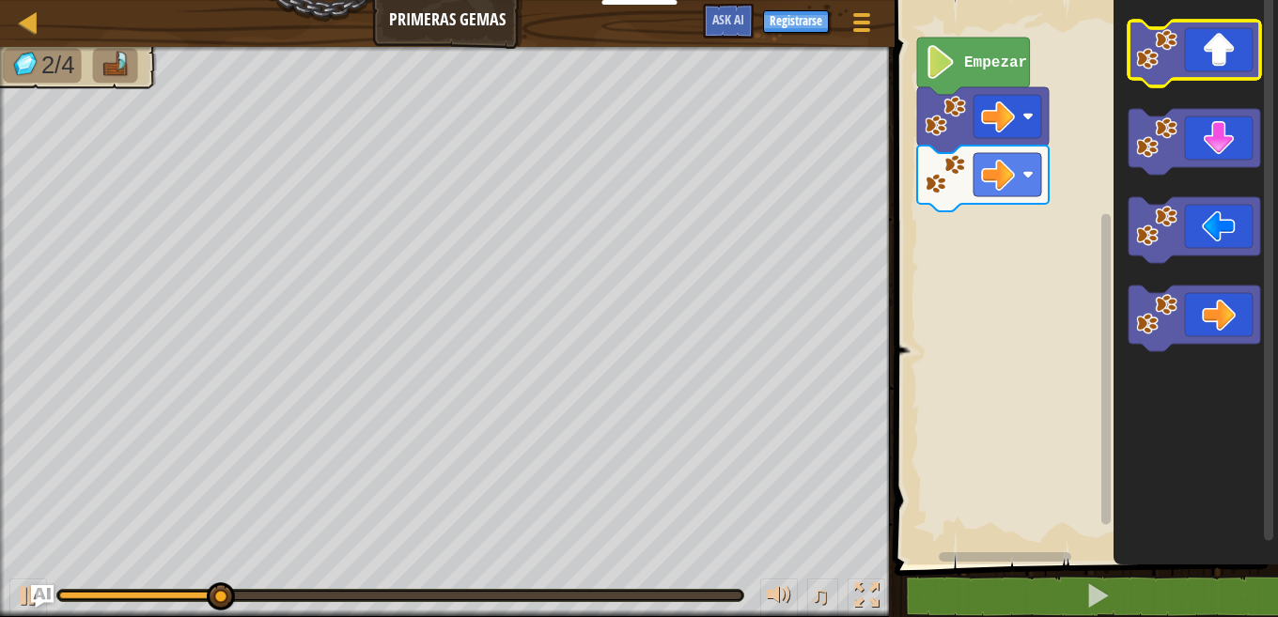
click at [1162, 66] on image "Espacio de trabajo de Blockly" at bounding box center [1156, 49] width 41 height 41
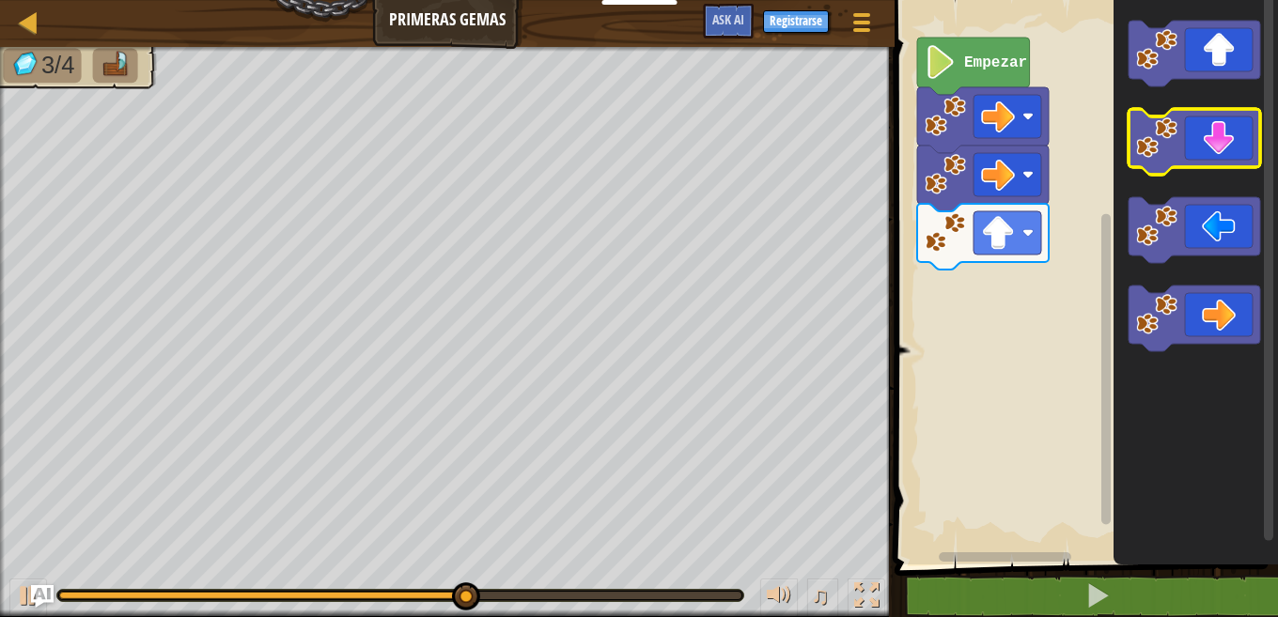
click at [1151, 143] on image "Espacio de trabajo de Blockly" at bounding box center [1156, 137] width 41 height 41
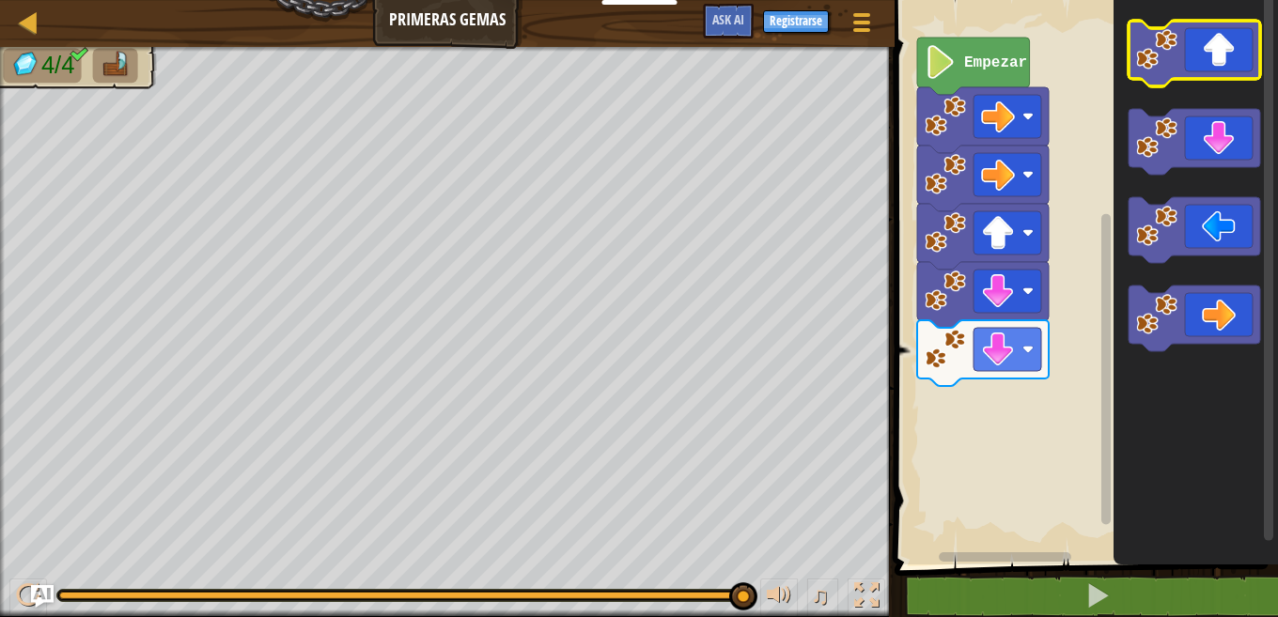
click at [1173, 70] on icon "Espacio de trabajo de Blockly" at bounding box center [1195, 54] width 132 height 66
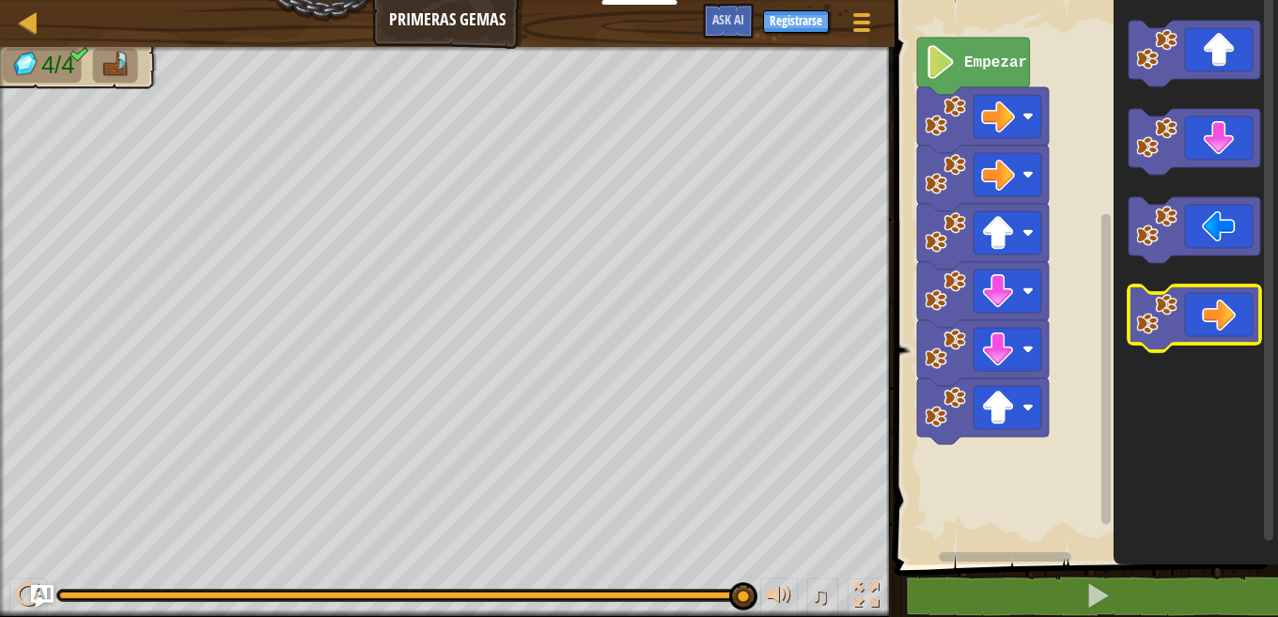
click at [1162, 309] on image "Espacio de trabajo de Blockly" at bounding box center [1156, 314] width 41 height 41
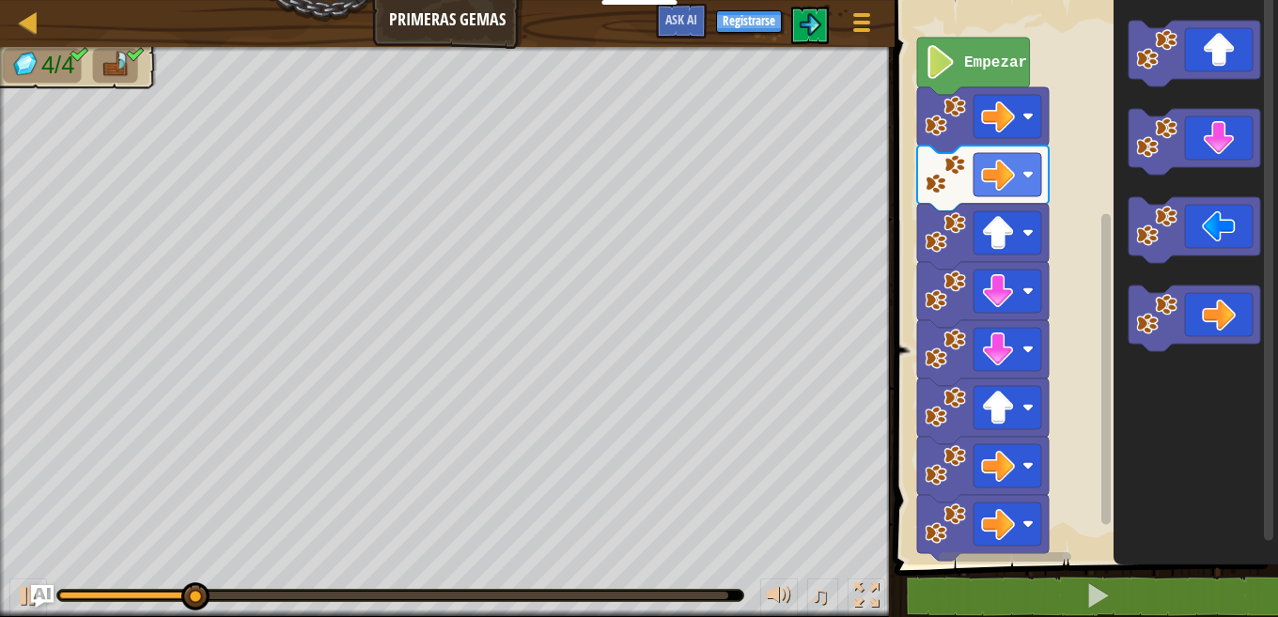
click at [1074, 546] on rect "Espacio de trabajo de Blockly" at bounding box center [1083, 278] width 389 height 574
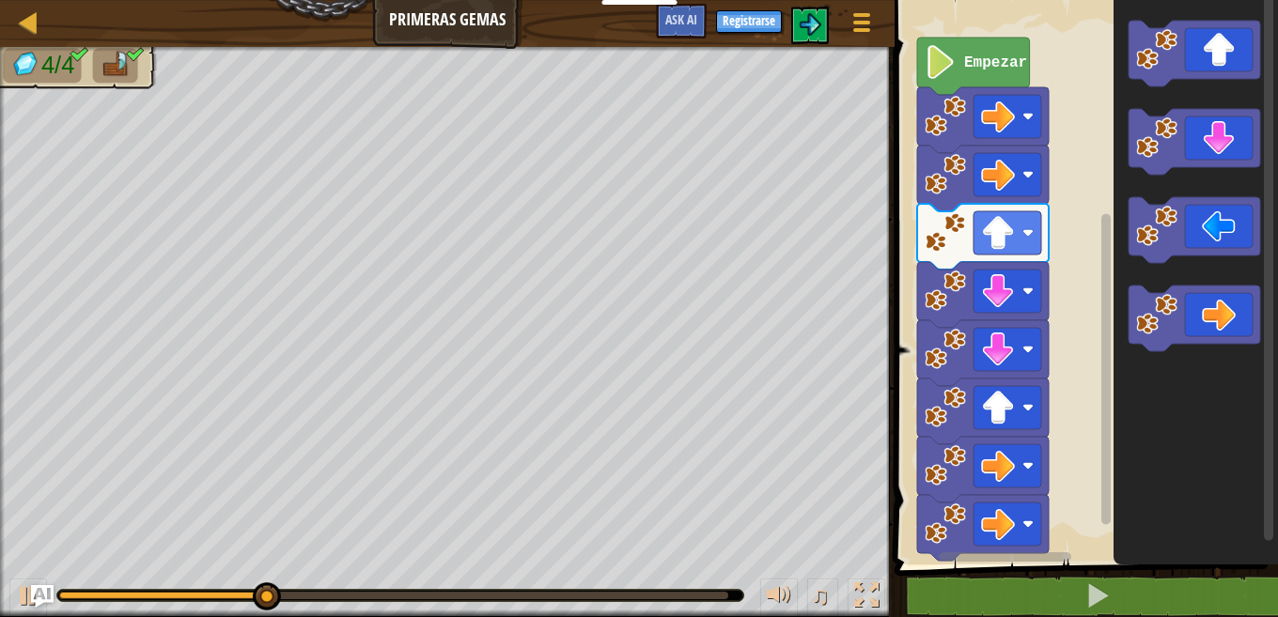
click at [939, 538] on image "Espacio de trabajo de Blockly" at bounding box center [945, 524] width 41 height 41
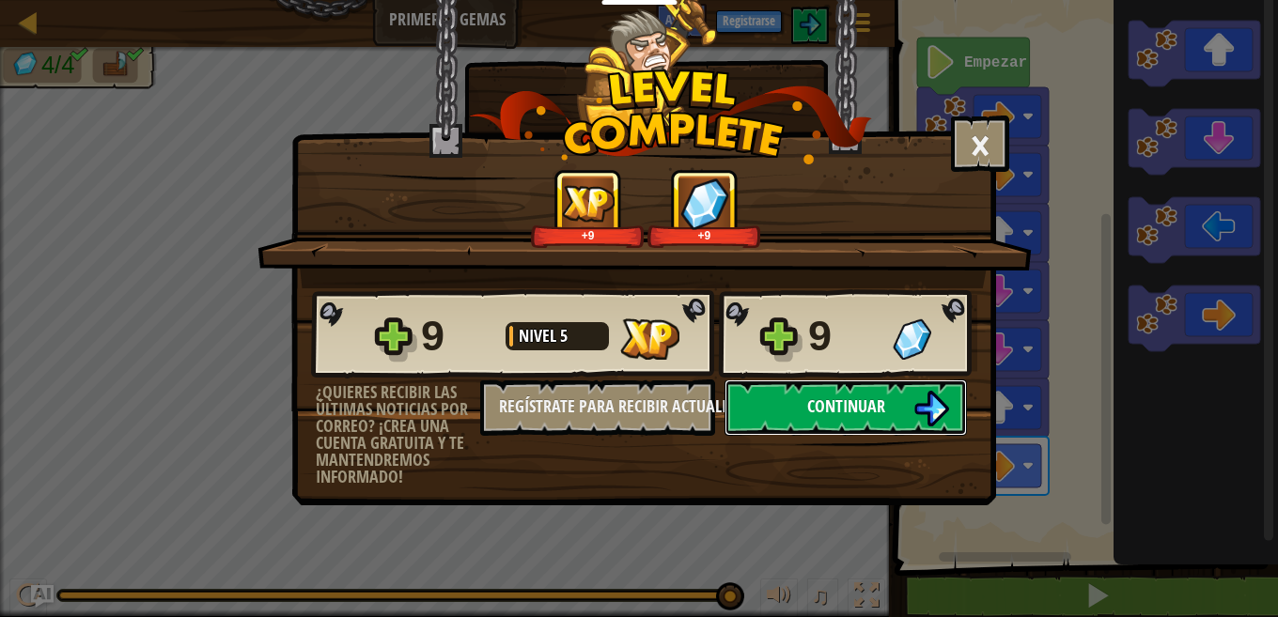
click at [881, 422] on button "Continuar" at bounding box center [846, 408] width 242 height 56
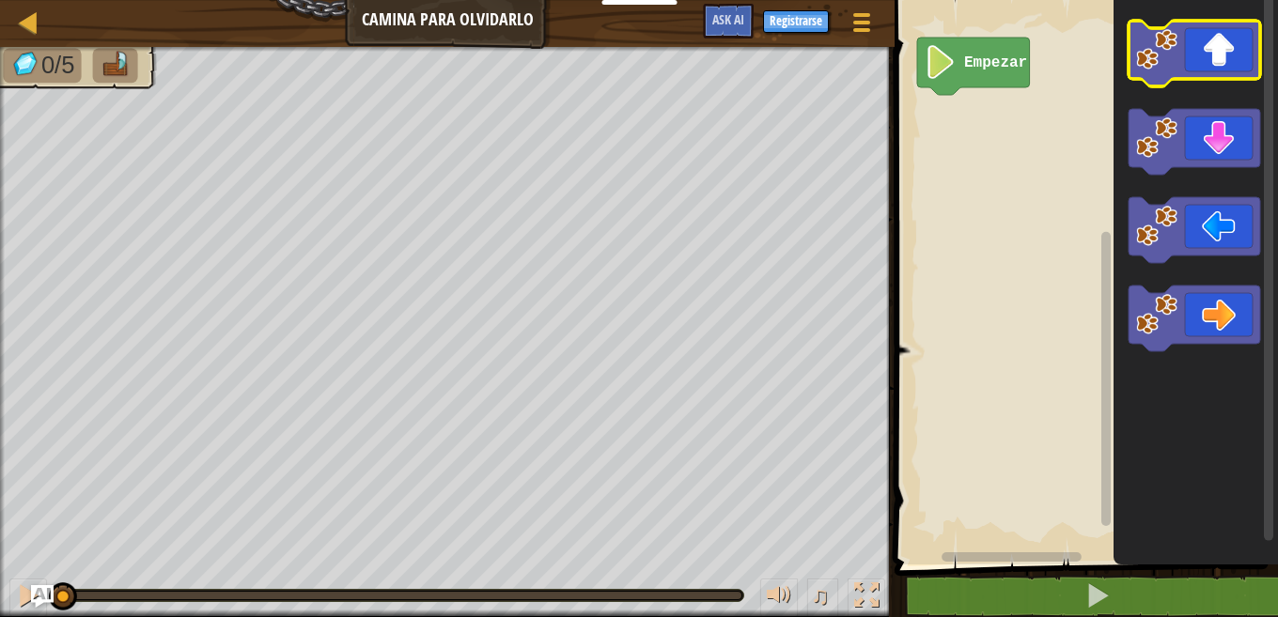
click at [1171, 81] on rect "Espacio de trabajo de Blockly" at bounding box center [1195, 54] width 132 height 66
click at [1164, 57] on image "Espacio de trabajo de Blockly" at bounding box center [1156, 49] width 41 height 41
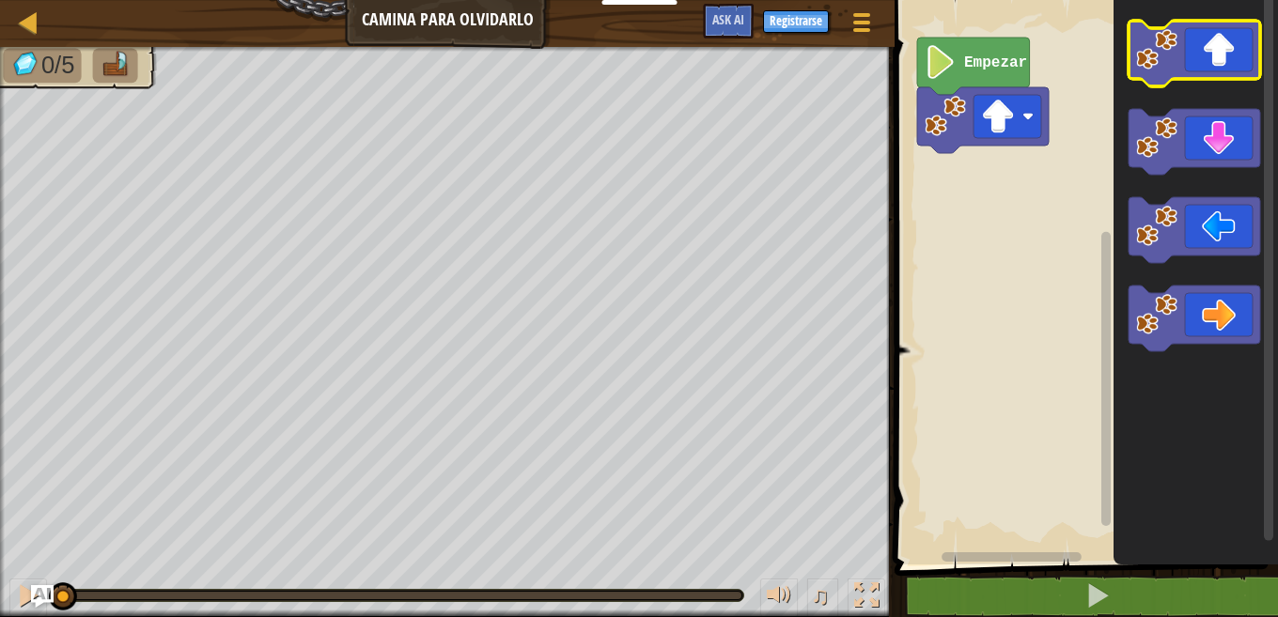
click at [1164, 56] on image "Espacio de trabajo de Blockly" at bounding box center [1156, 49] width 41 height 41
click at [1164, 55] on image "Espacio de trabajo de Blockly" at bounding box center [1156, 49] width 41 height 41
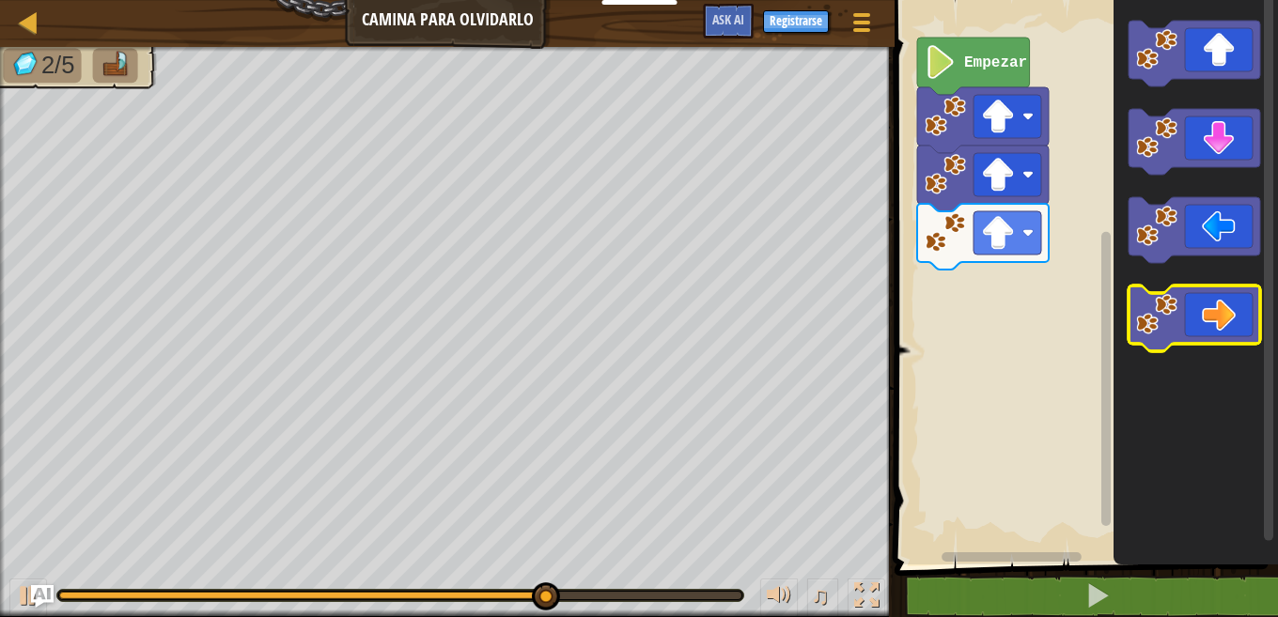
click at [1179, 328] on icon "Espacio de trabajo de Blockly" at bounding box center [1195, 319] width 132 height 66
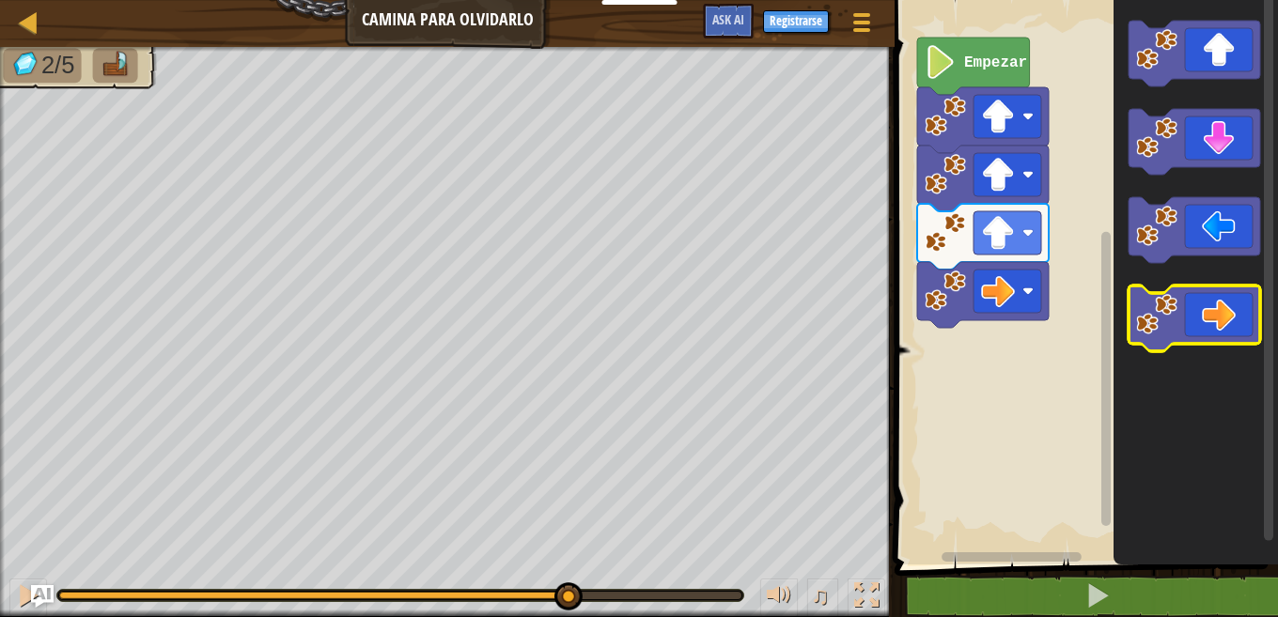
click at [1179, 328] on icon "Espacio de trabajo de Blockly" at bounding box center [1195, 319] width 132 height 66
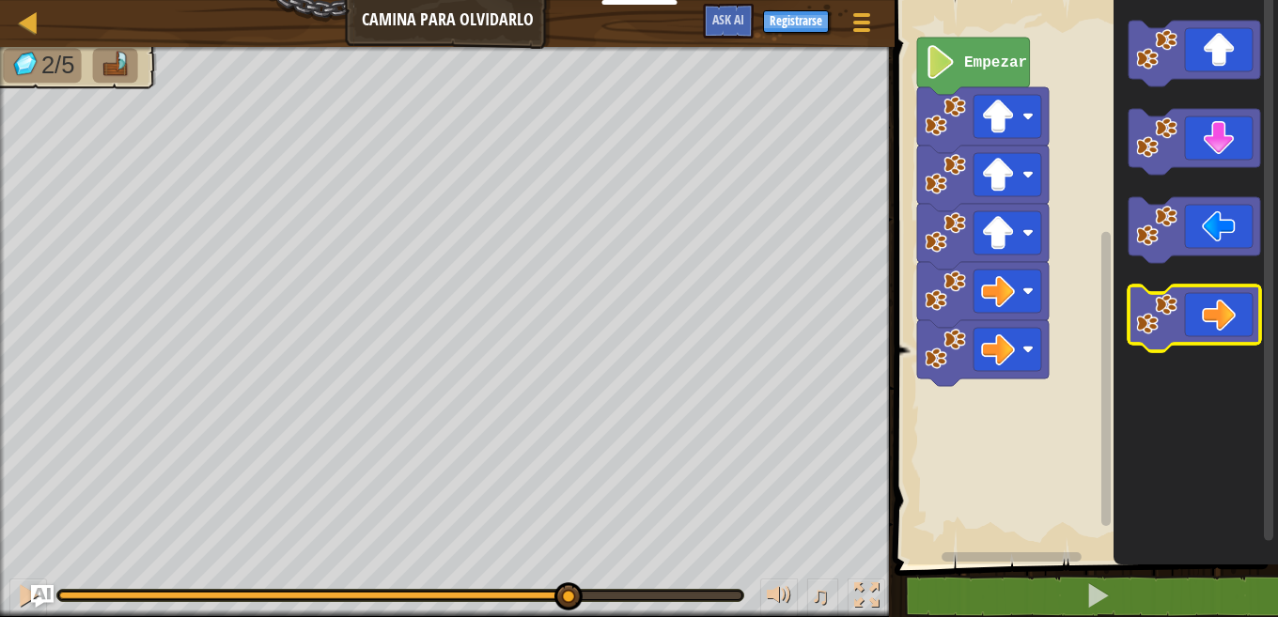
click at [1179, 328] on icon "Espacio de trabajo de Blockly" at bounding box center [1195, 319] width 132 height 66
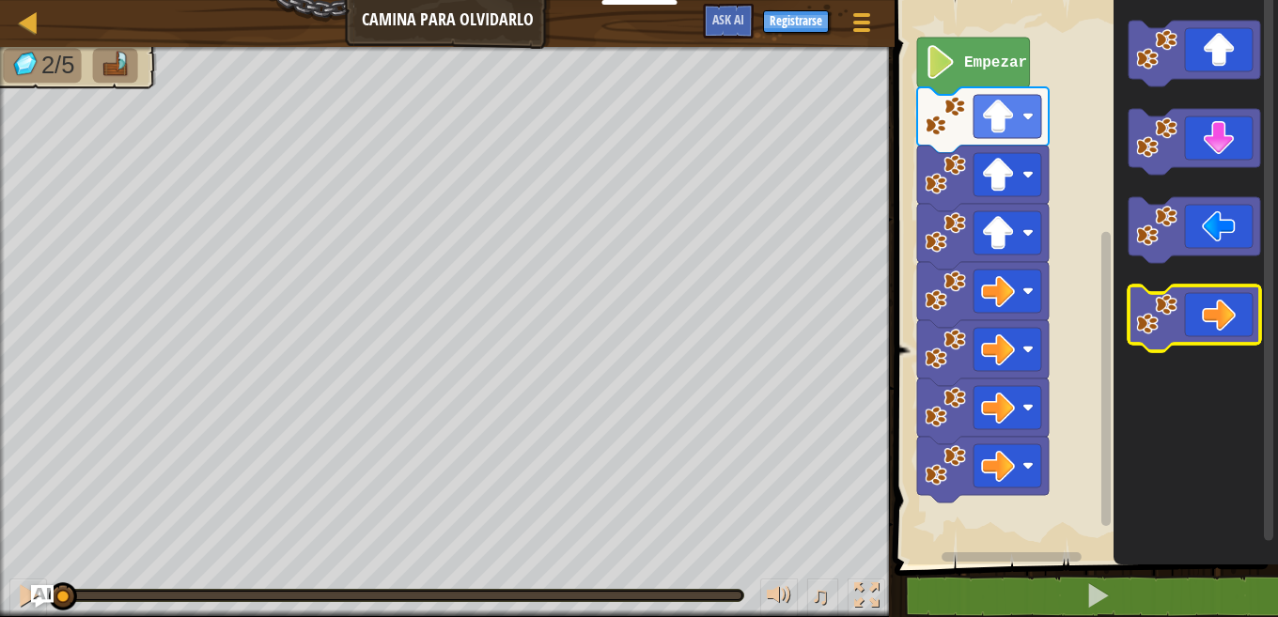
click at [1179, 328] on icon "Espacio de trabajo de Blockly" at bounding box center [1195, 319] width 132 height 66
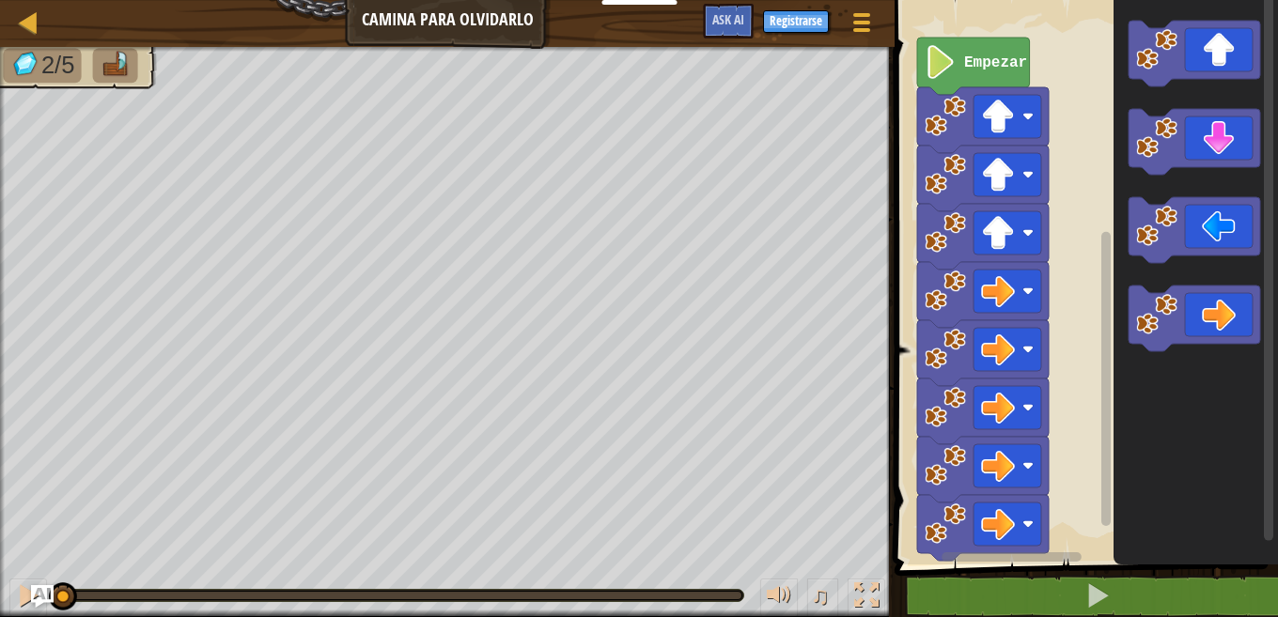
click at [925, 545] on icon "Espacio de trabajo de Blockly" at bounding box center [983, 528] width 132 height 66
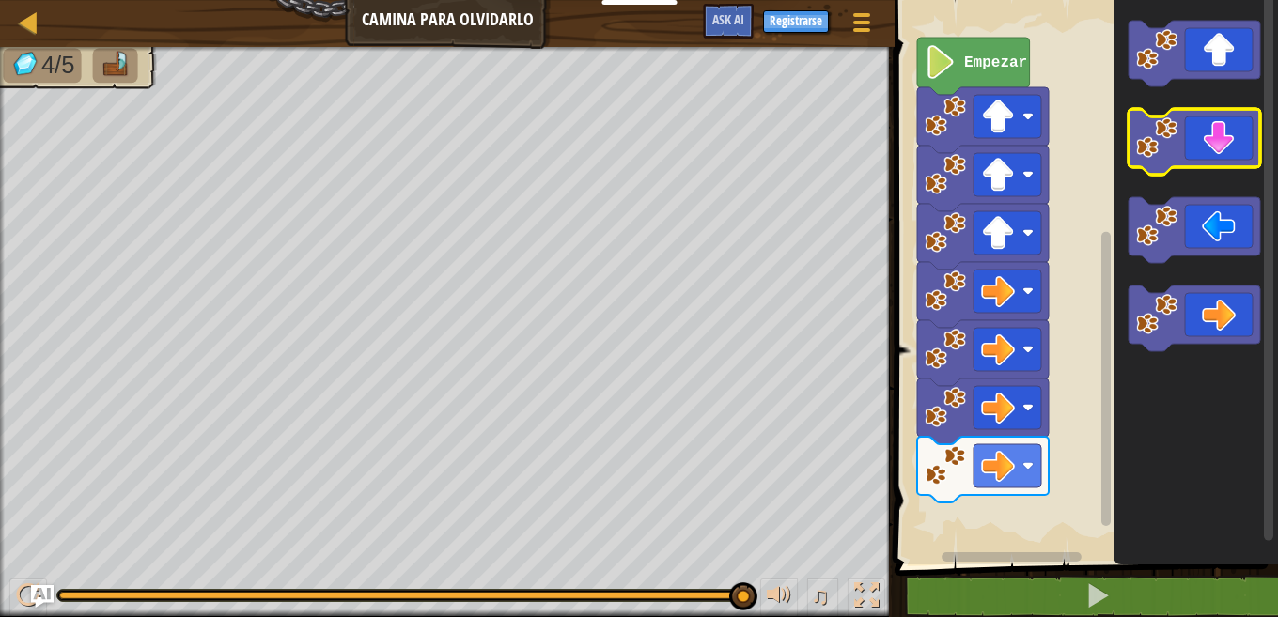
click at [1163, 130] on image "Espacio de trabajo de Blockly" at bounding box center [1156, 137] width 41 height 41
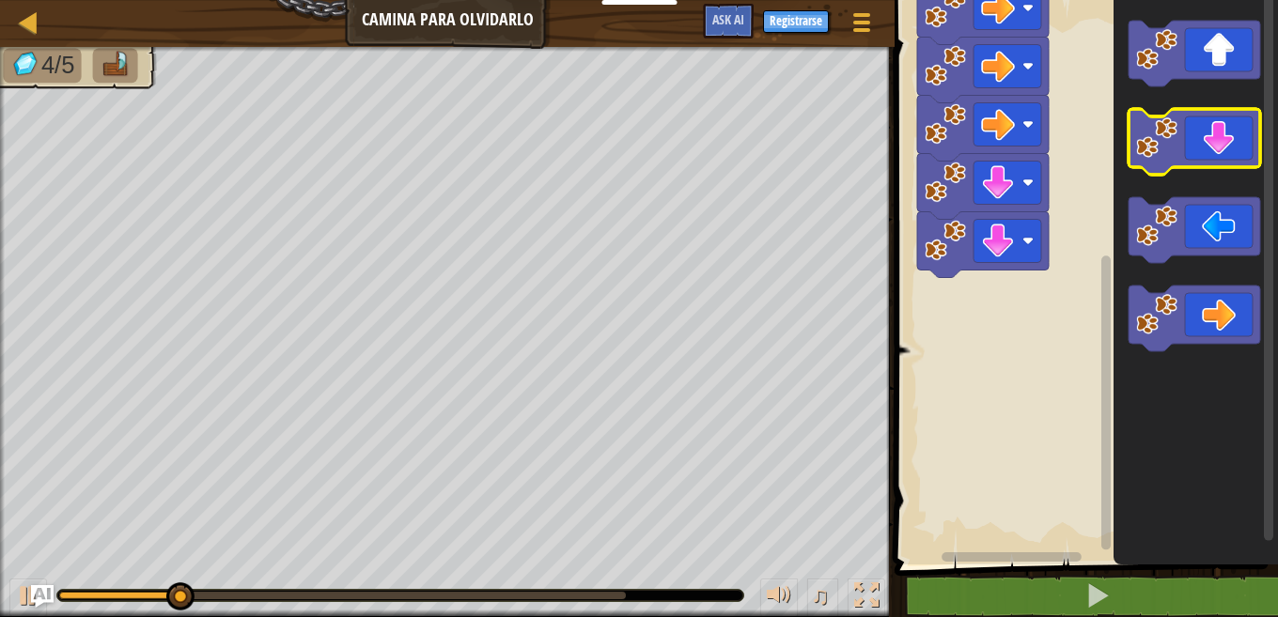
click at [1159, 128] on image "Espacio de trabajo de Blockly" at bounding box center [1156, 137] width 41 height 41
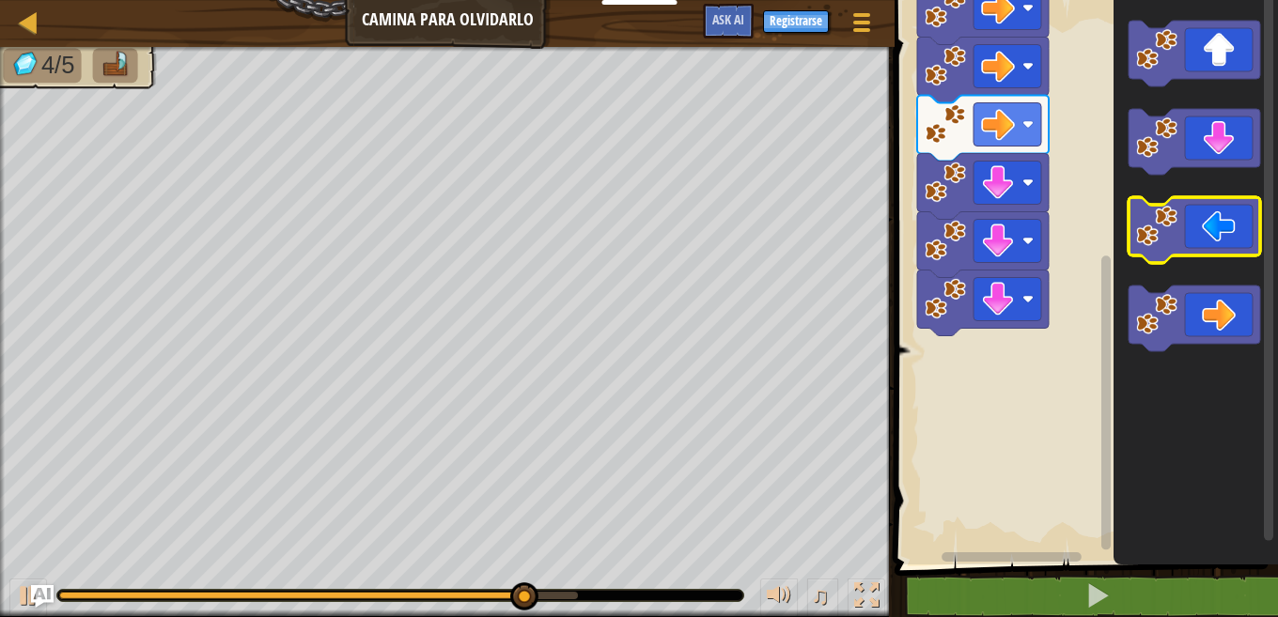
click at [1162, 225] on image "Espacio de trabajo de Blockly" at bounding box center [1156, 226] width 41 height 41
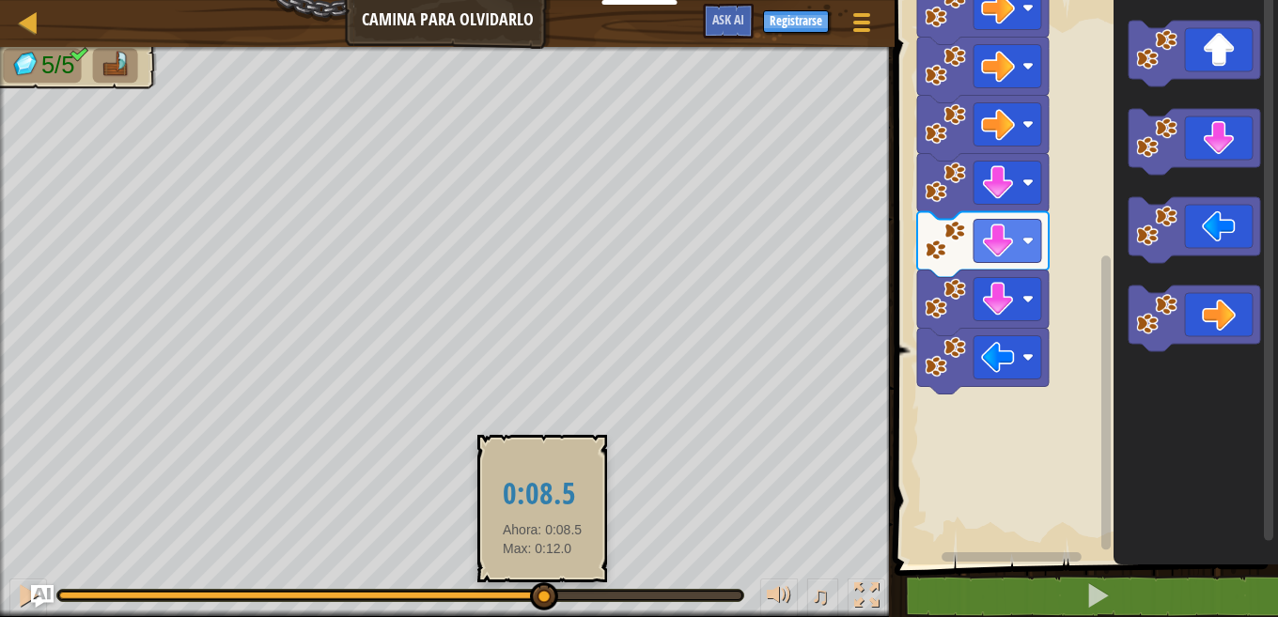
drag, startPoint x: 542, startPoint y: 601, endPoint x: 747, endPoint y: 584, distance: 205.6
click at [558, 584] on div at bounding box center [544, 597] width 28 height 28
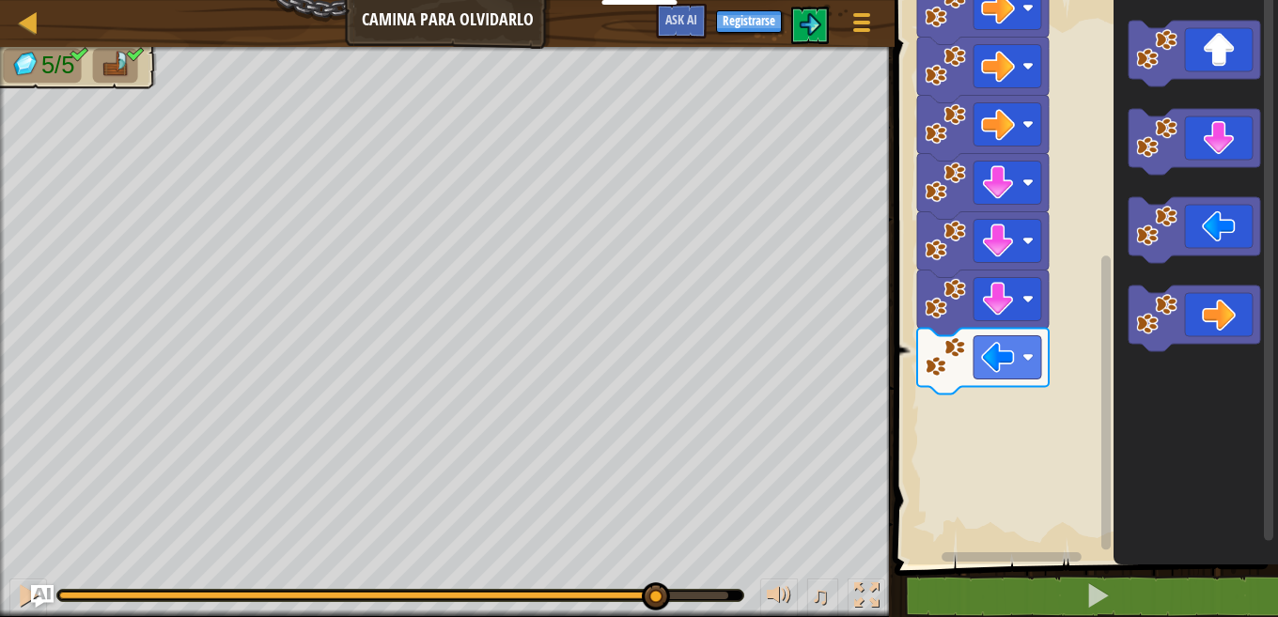
click at [753, 0] on body "Docentes Crear Cuenta Gratis Soluciones para Escuelas y [GEOGRAPHIC_DATA] previ…" at bounding box center [639, 0] width 1278 height 0
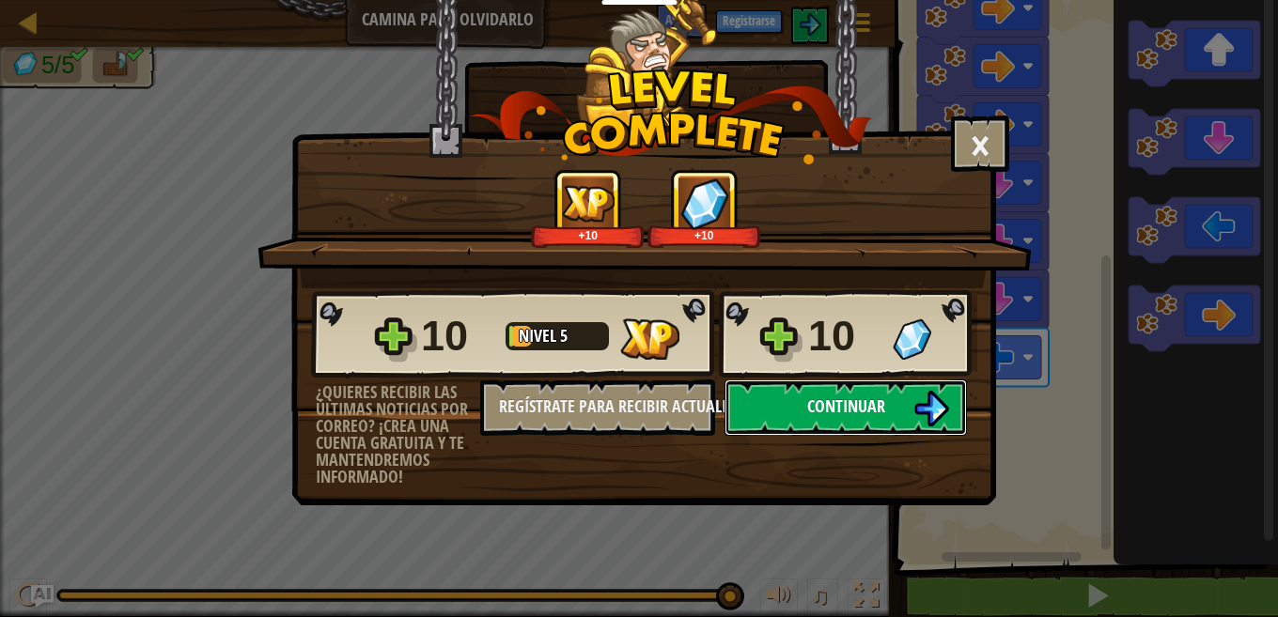
click at [831, 423] on button "Continuar" at bounding box center [846, 408] width 242 height 56
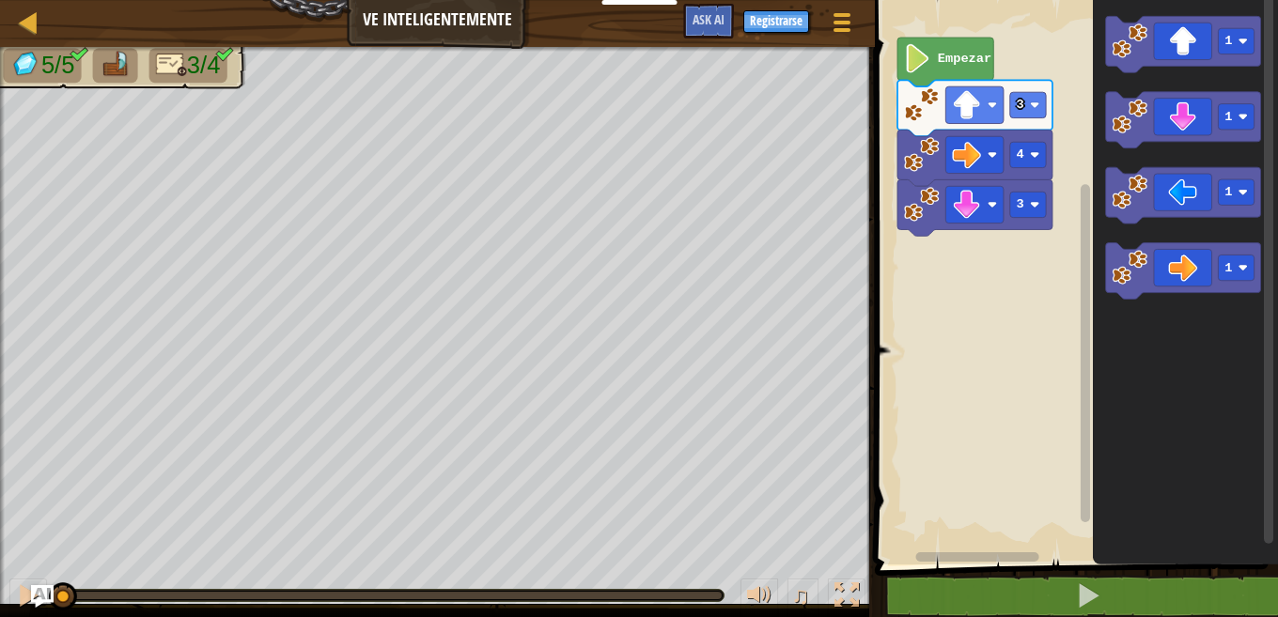
click at [1165, 195] on icon "Espacio de trabajo de Blockly" at bounding box center [1183, 195] width 155 height 56
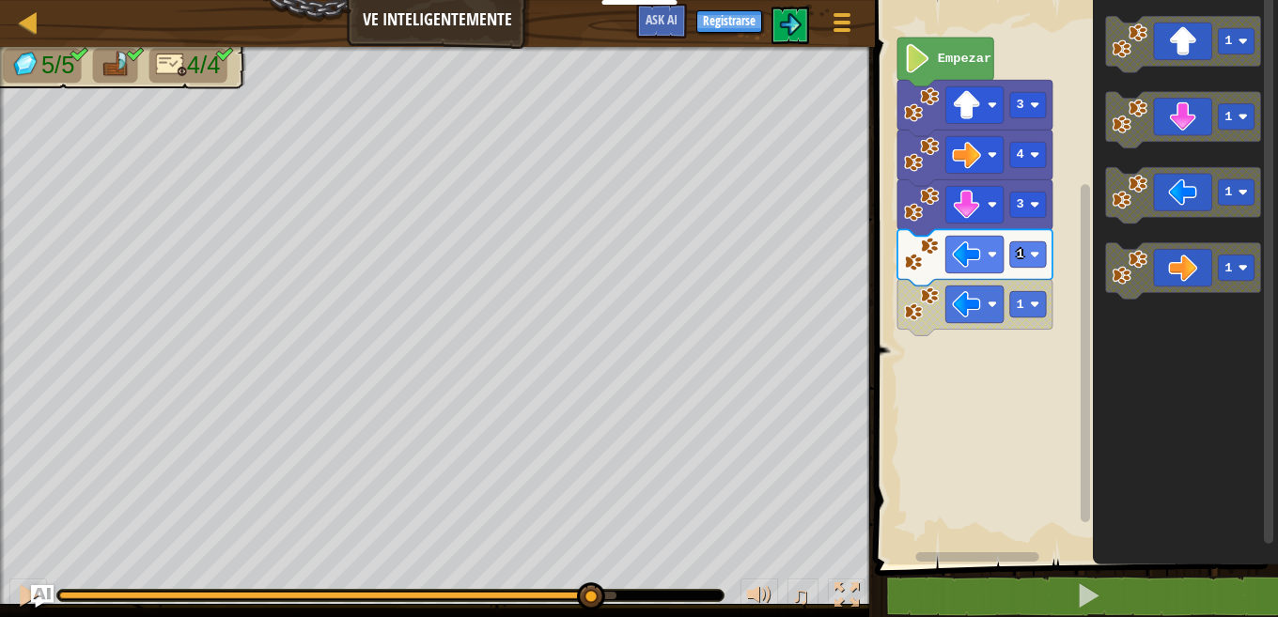
drag, startPoint x: 63, startPoint y: 596, endPoint x: 698, endPoint y: 590, distance: 635.3
click at [698, 590] on div at bounding box center [390, 595] width 666 height 11
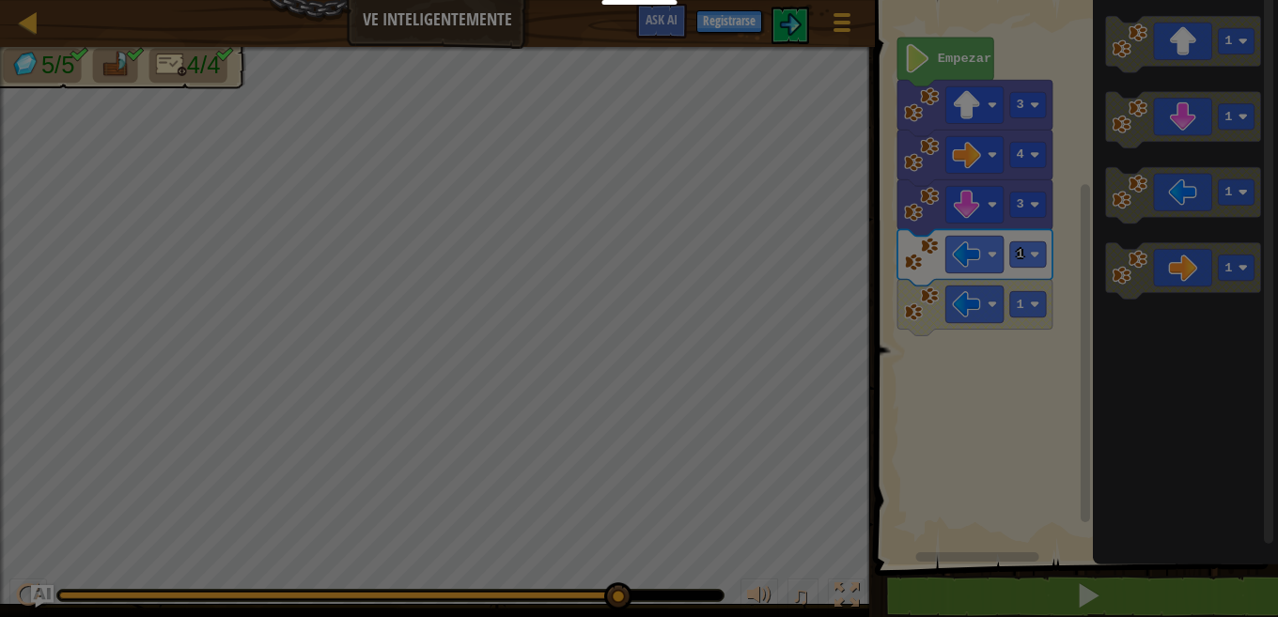
drag, startPoint x: 638, startPoint y: 601, endPoint x: 675, endPoint y: 601, distance: 36.6
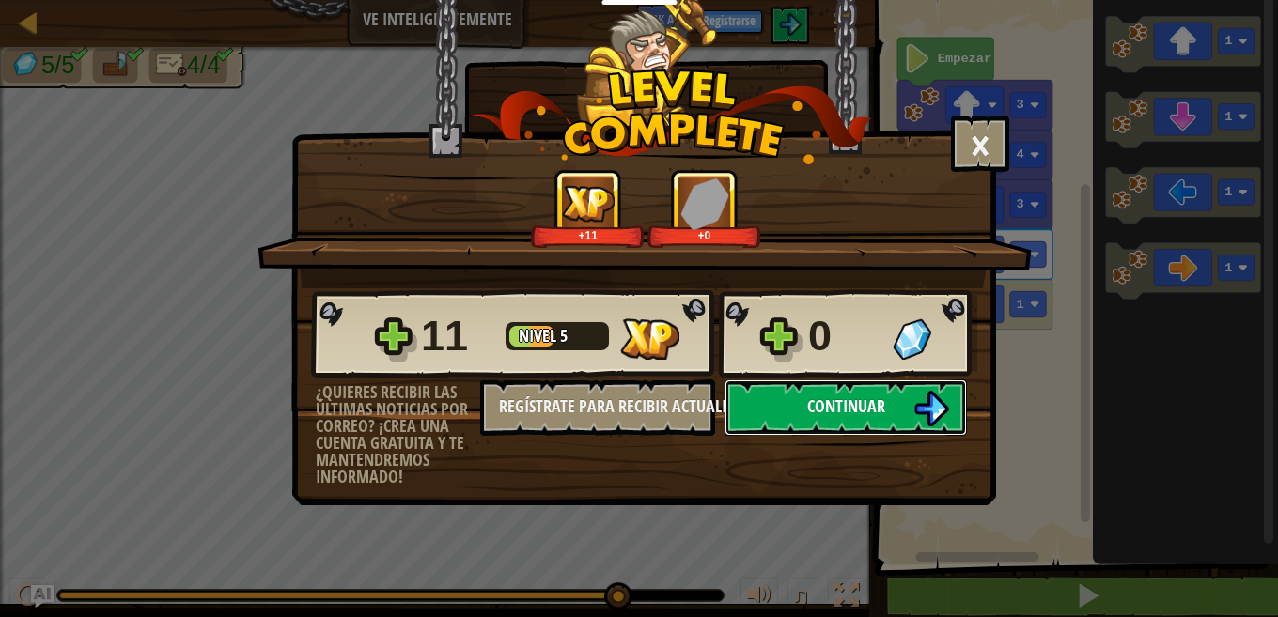
click at [772, 397] on button "Continuar" at bounding box center [846, 408] width 242 height 56
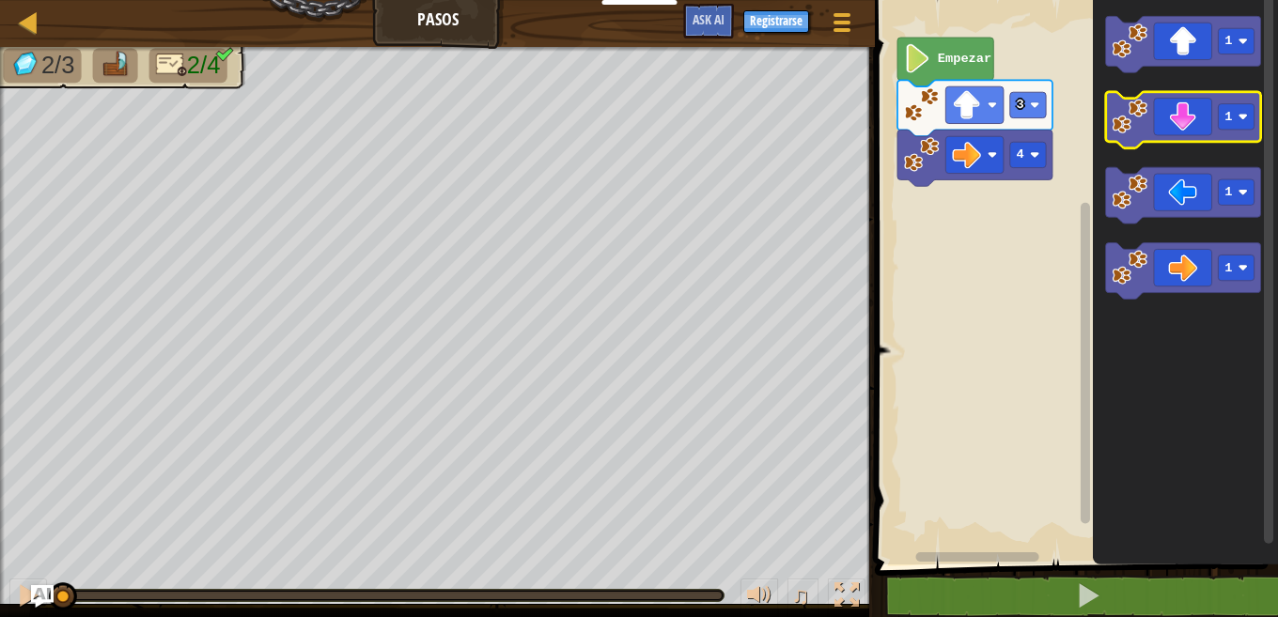
click at [1157, 117] on icon "Espacio de trabajo de Blockly" at bounding box center [1183, 120] width 155 height 56
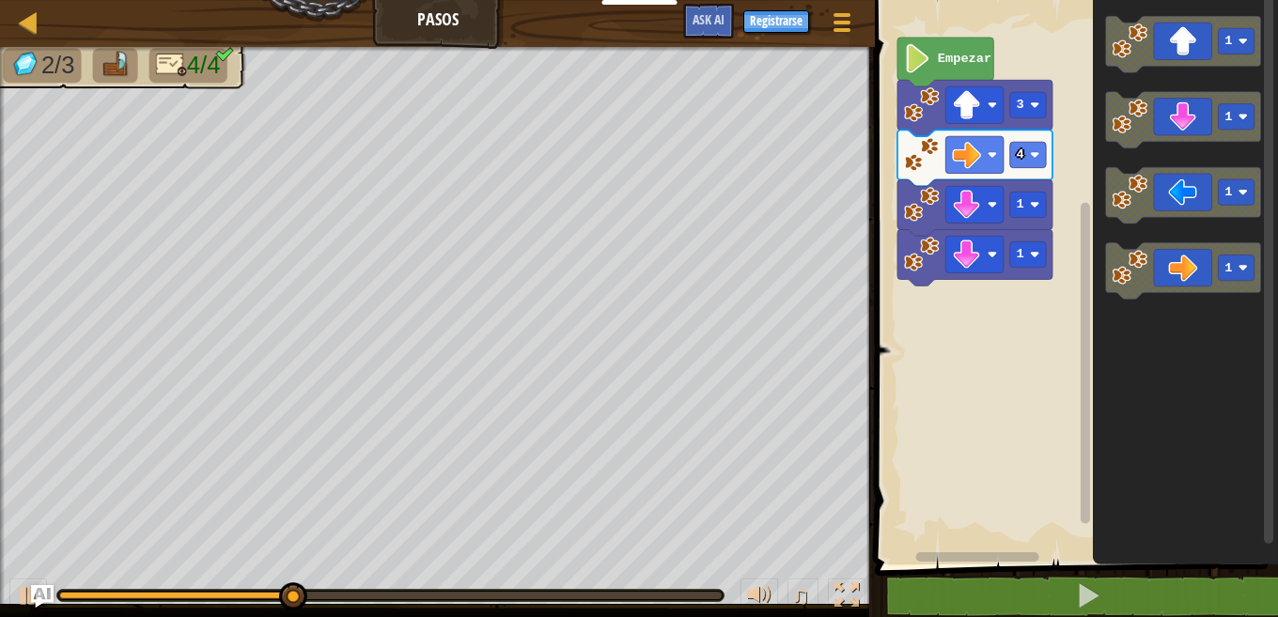
click at [928, 258] on image "Espacio de trabajo de Blockly" at bounding box center [922, 255] width 36 height 36
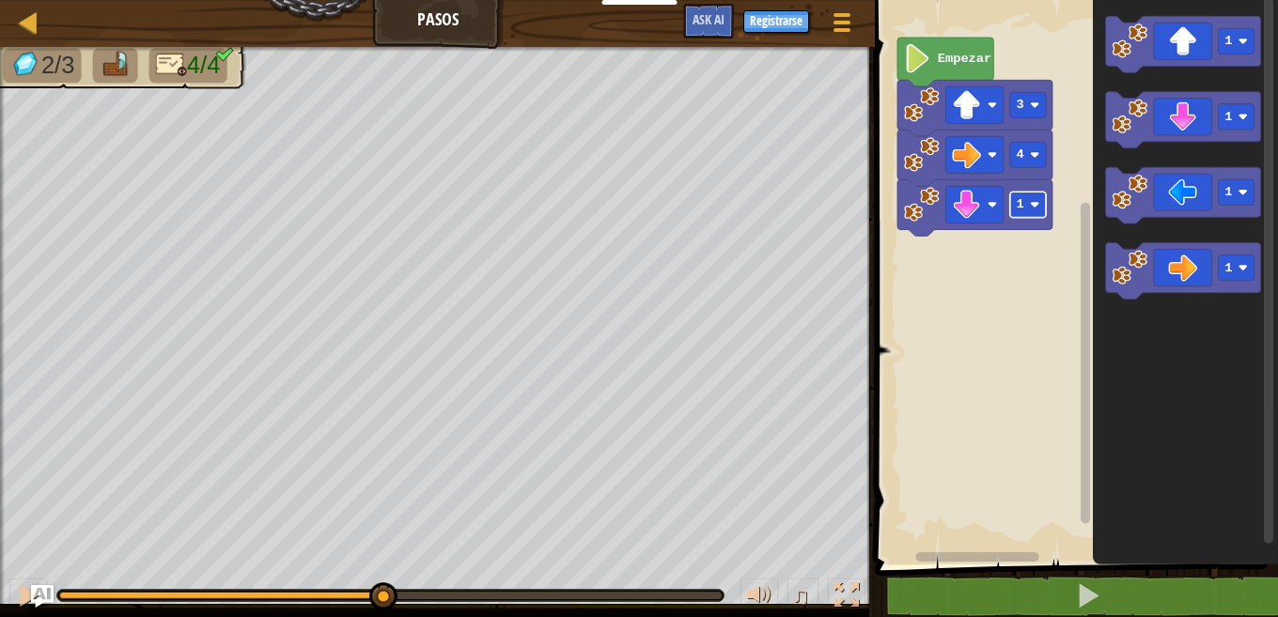
click at [1029, 205] on rect "Espacio de trabajo de Blockly" at bounding box center [1028, 204] width 36 height 25
click at [1029, 304] on rect "Espacio de trabajo de Blockly" at bounding box center [1073, 278] width 409 height 574
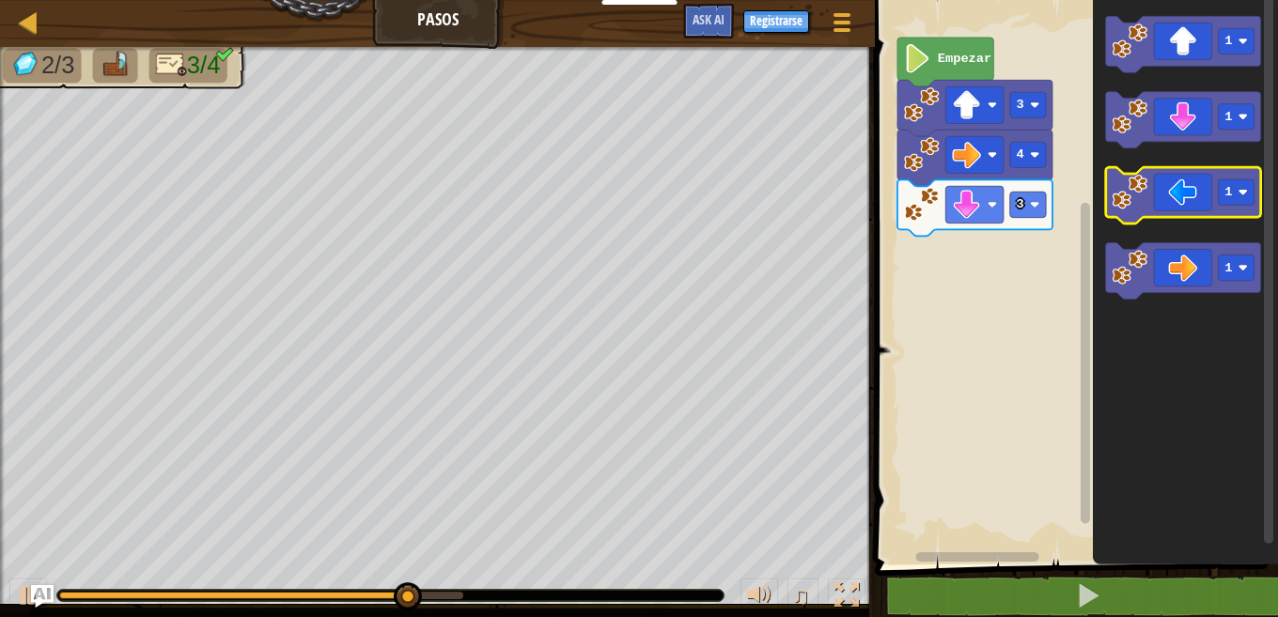
click at [1144, 189] on image "Espacio de trabajo de Blockly" at bounding box center [1131, 192] width 36 height 36
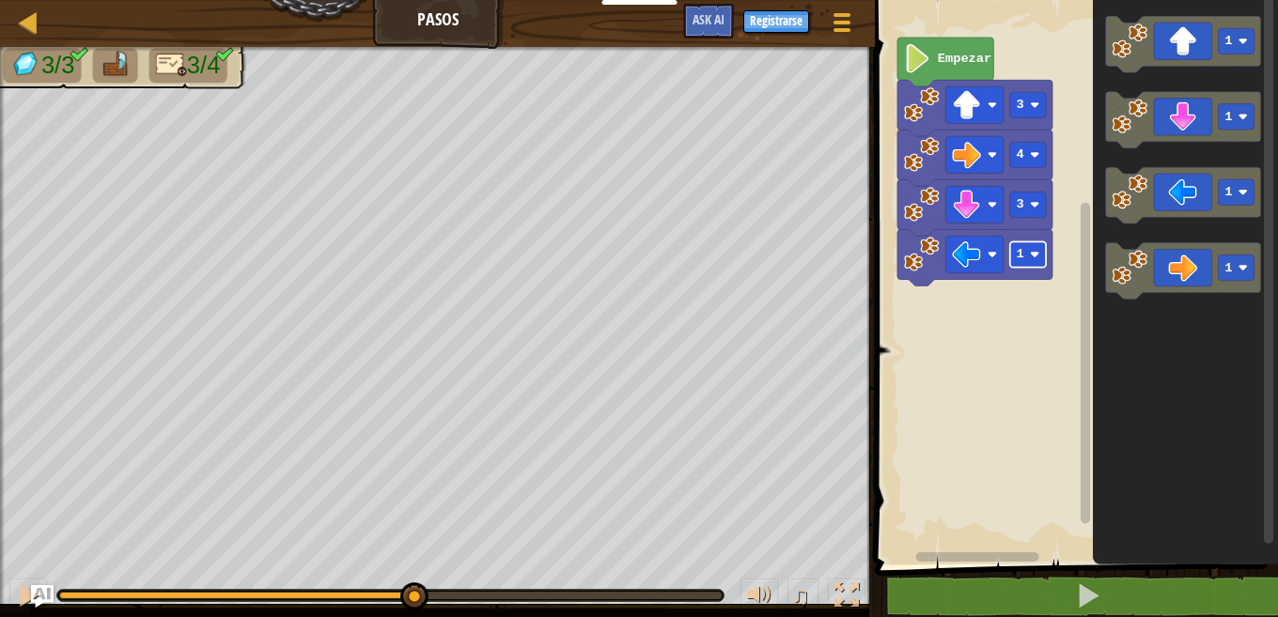
click at [1027, 255] on rect "Espacio de trabajo de Blockly" at bounding box center [1028, 254] width 36 height 25
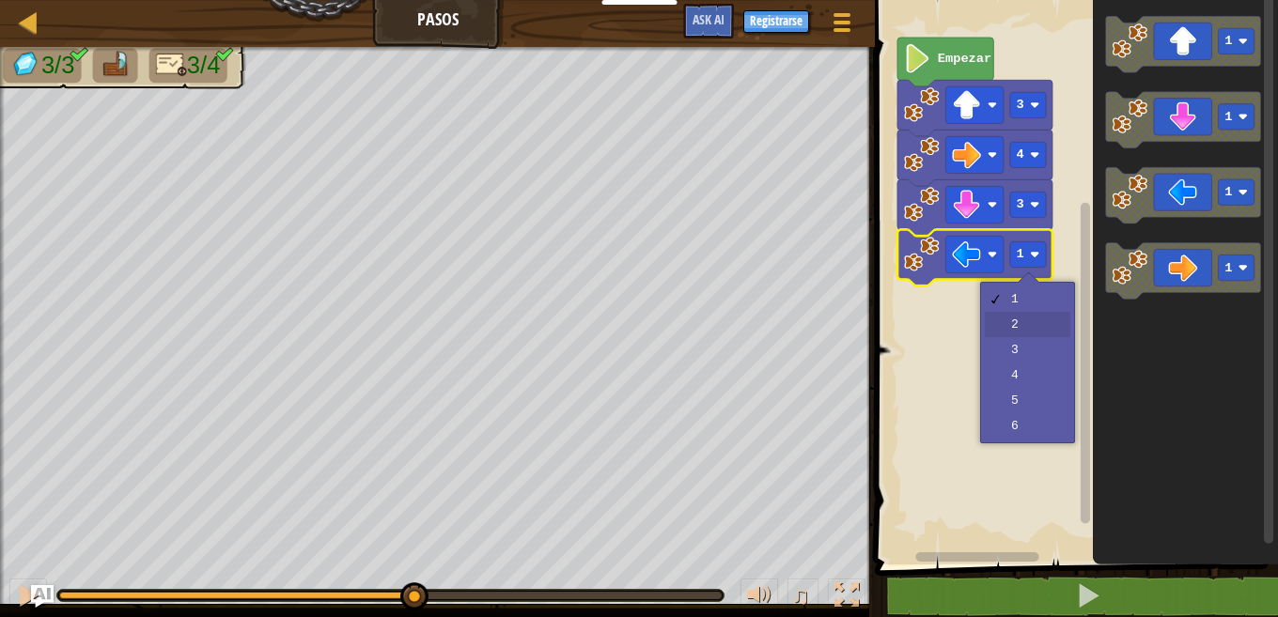
click at [1039, 323] on rect "Espacio de trabajo de Blockly" at bounding box center [1073, 278] width 409 height 574
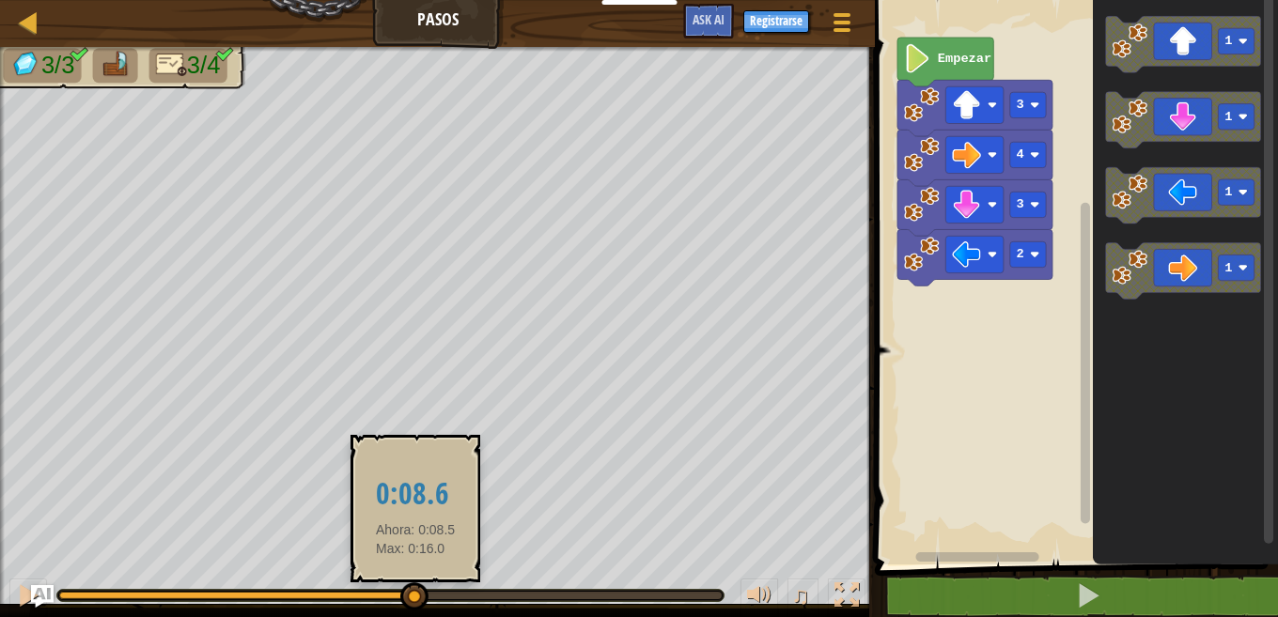
click at [415, 601] on div at bounding box center [390, 595] width 668 height 13
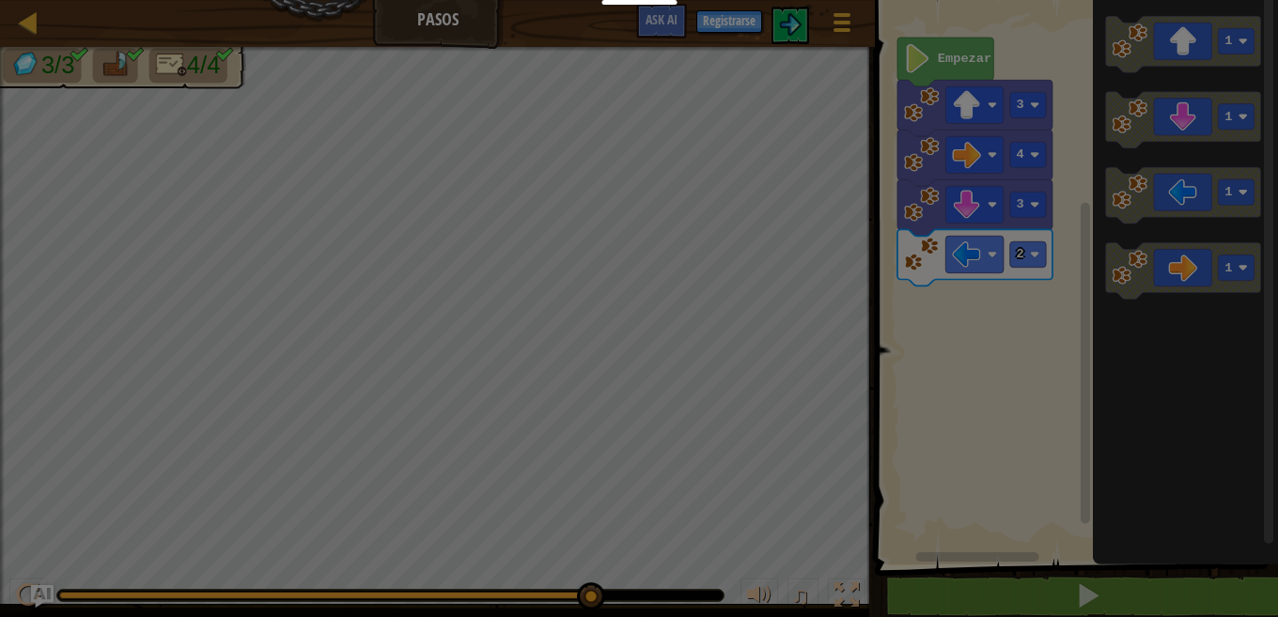
drag, startPoint x: 415, startPoint y: 601, endPoint x: 645, endPoint y: 591, distance: 229.5
click at [645, 2] on body "Docentes Crear Cuenta Gratis Soluciones para Escuelas y [GEOGRAPHIC_DATA] previ…" at bounding box center [639, 1] width 1278 height 2
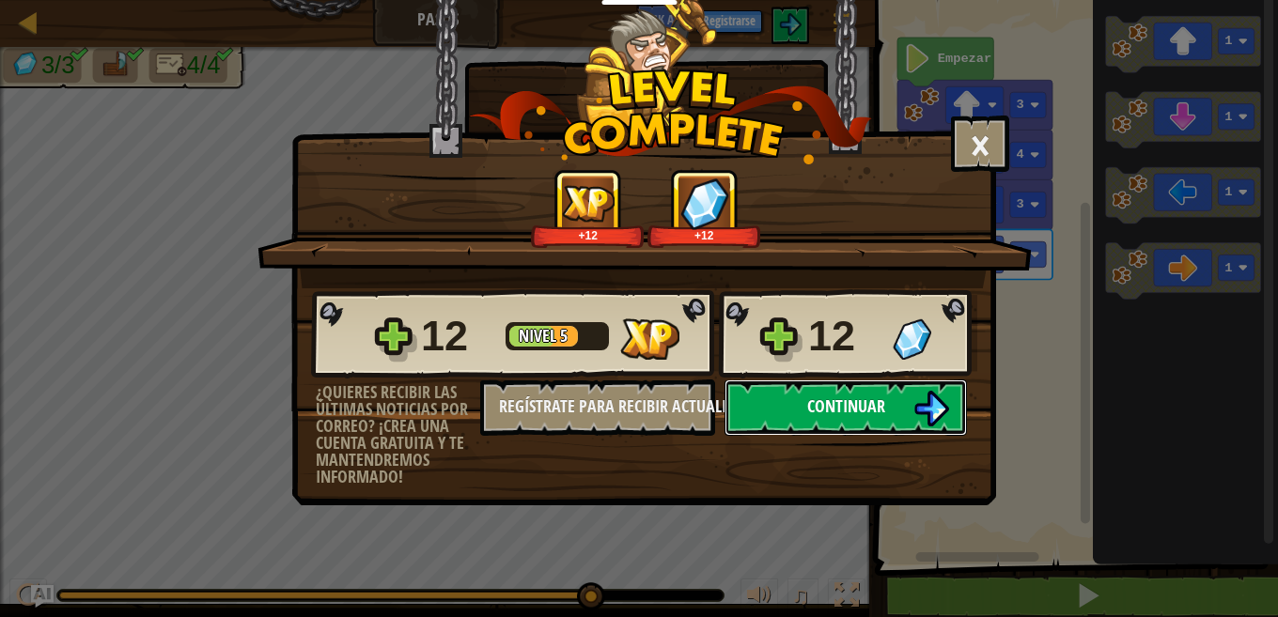
click at [833, 410] on span "Continuar" at bounding box center [846, 406] width 78 height 23
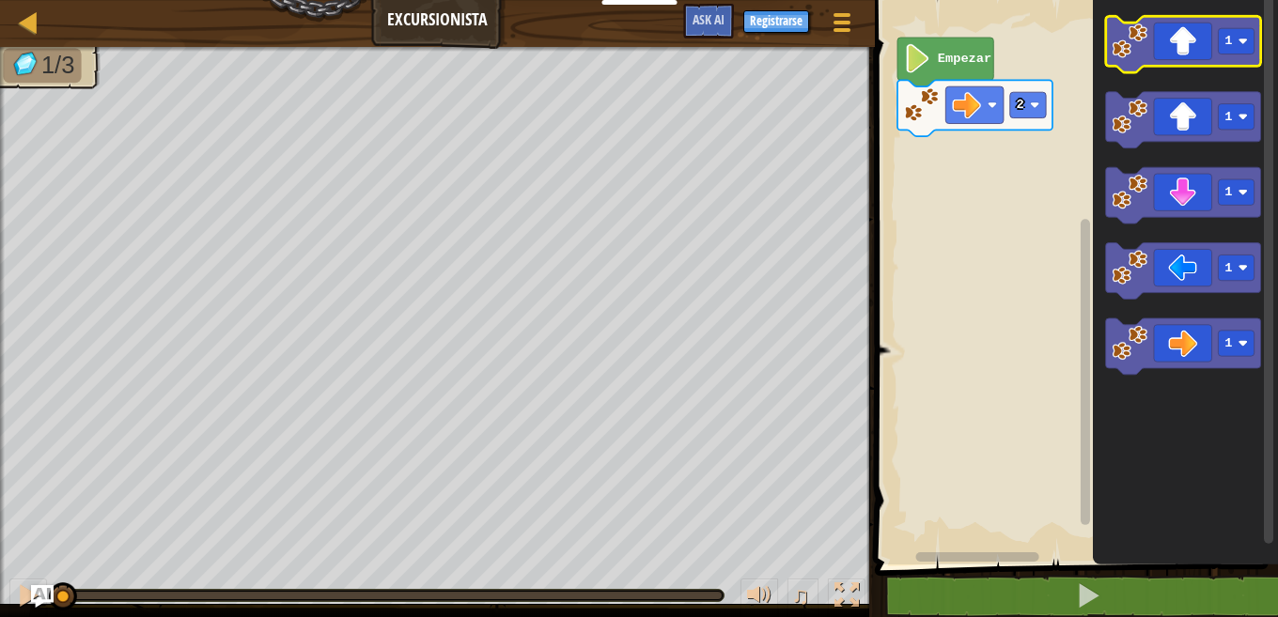
click at [1129, 54] on image "Espacio de trabajo de Blockly" at bounding box center [1131, 41] width 36 height 36
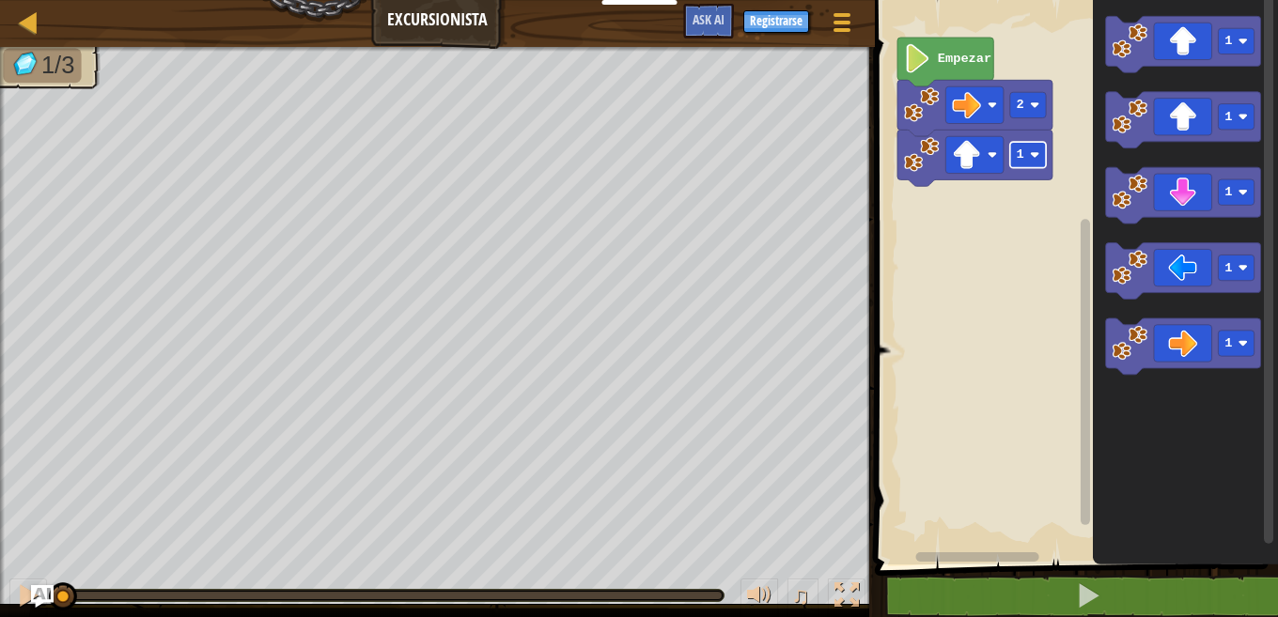
click at [1020, 158] on text "1" at bounding box center [1021, 155] width 8 height 14
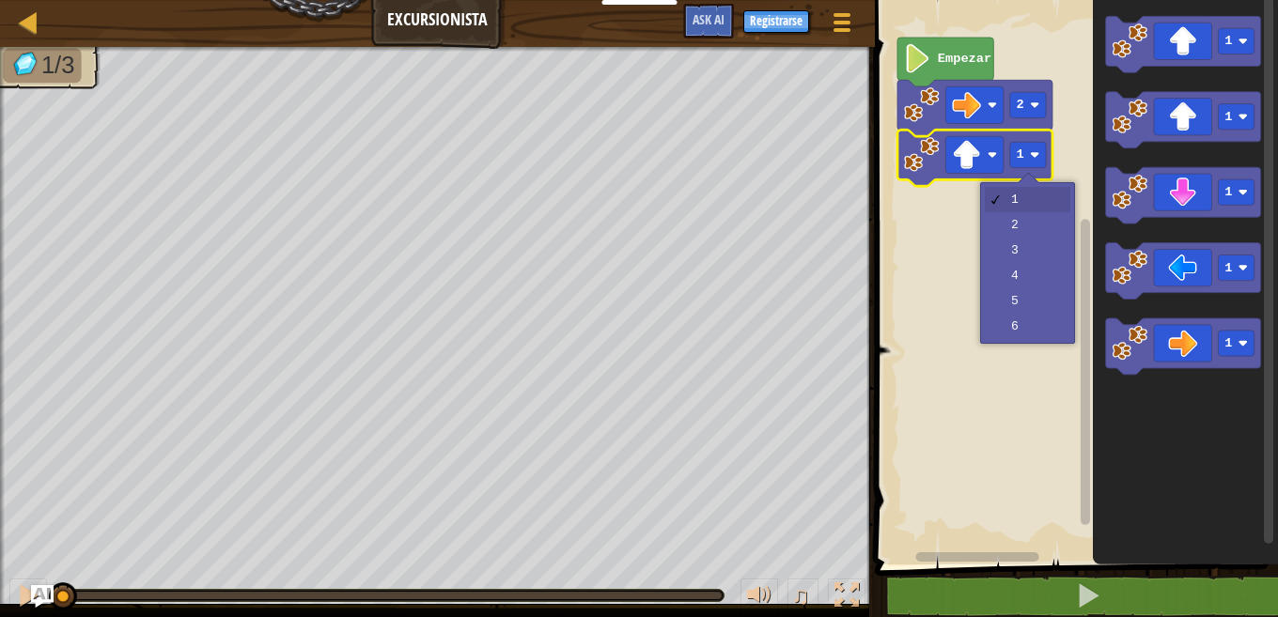
click at [1014, 242] on rect "Espacio de trabajo de Blockly" at bounding box center [1073, 278] width 409 height 574
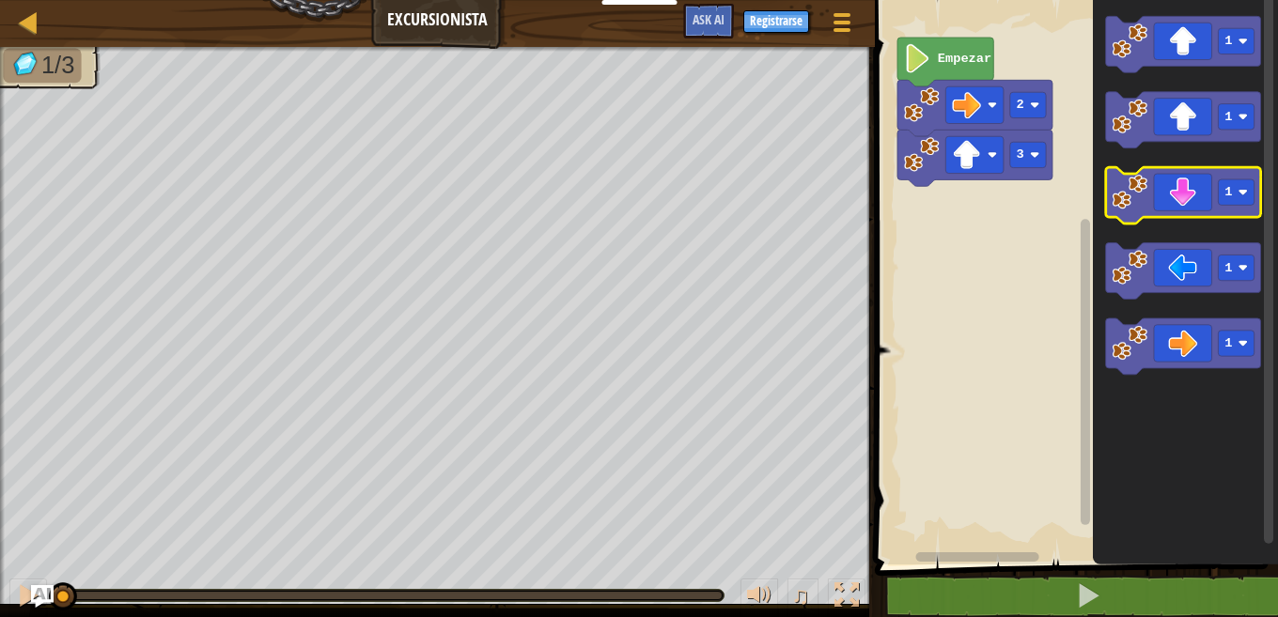
click at [1123, 195] on image "Espacio de trabajo de Blockly" at bounding box center [1131, 192] width 36 height 36
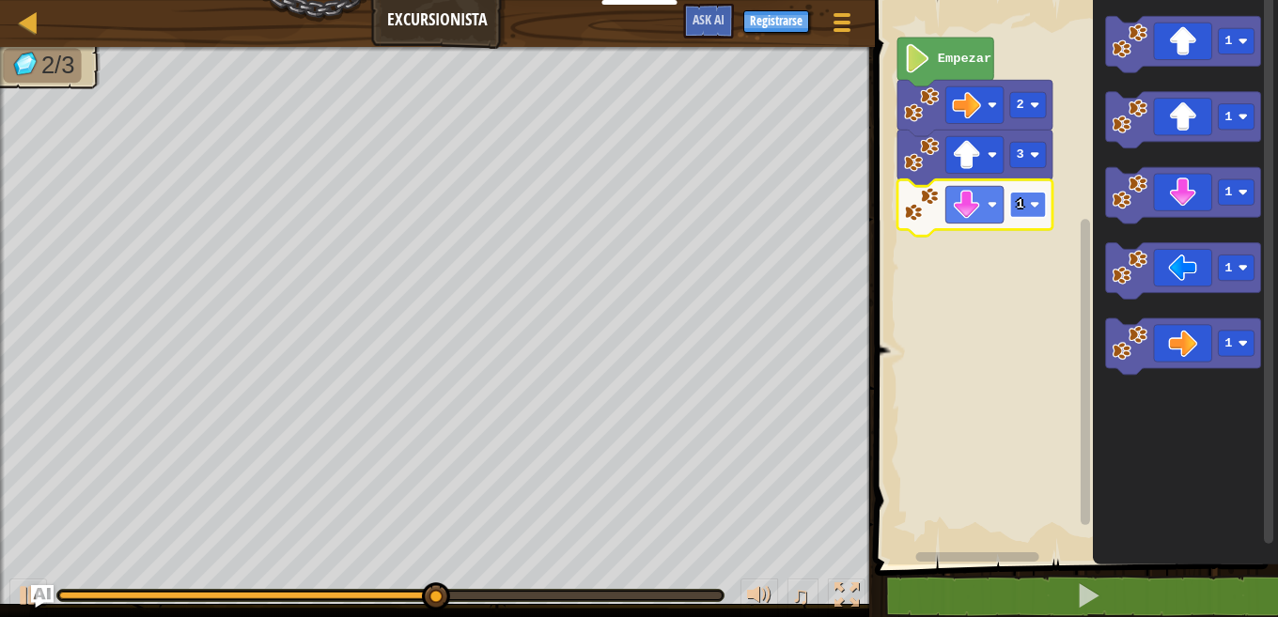
click at [1012, 212] on rect "Espacio de trabajo de Blockly" at bounding box center [1028, 204] width 36 height 25
click at [1027, 202] on rect "Espacio de trabajo de Blockly" at bounding box center [1028, 204] width 36 height 25
click at [1020, 205] on text "1" at bounding box center [1021, 204] width 8 height 14
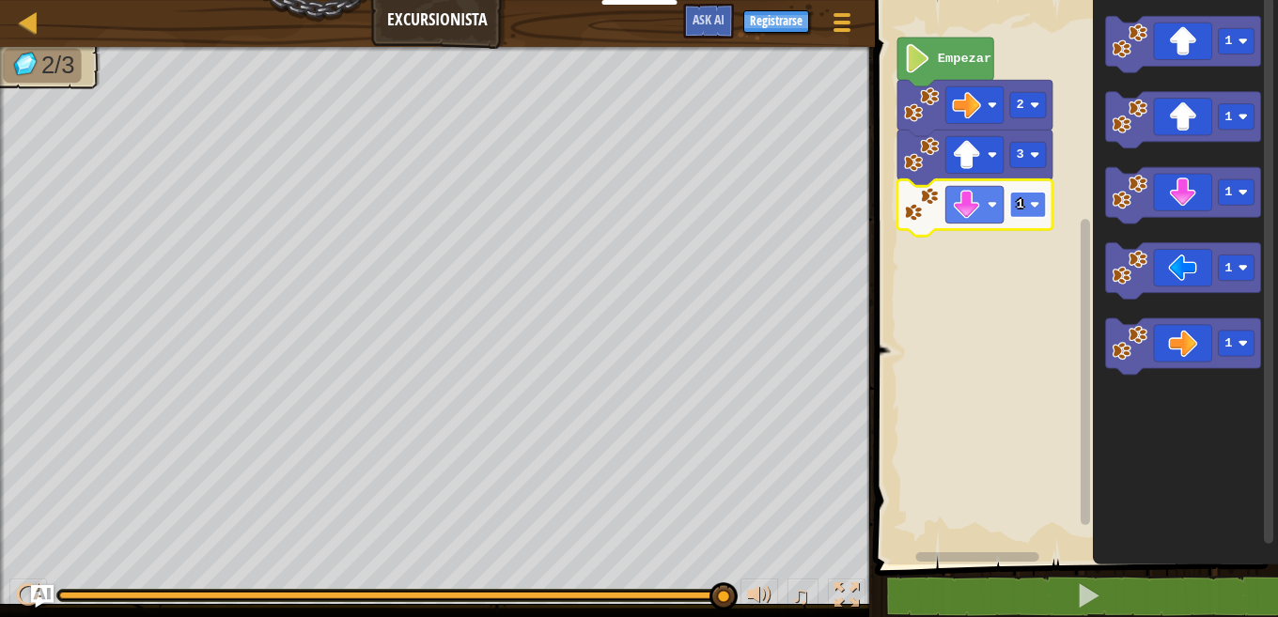
click at [1020, 205] on text "1" at bounding box center [1021, 204] width 8 height 14
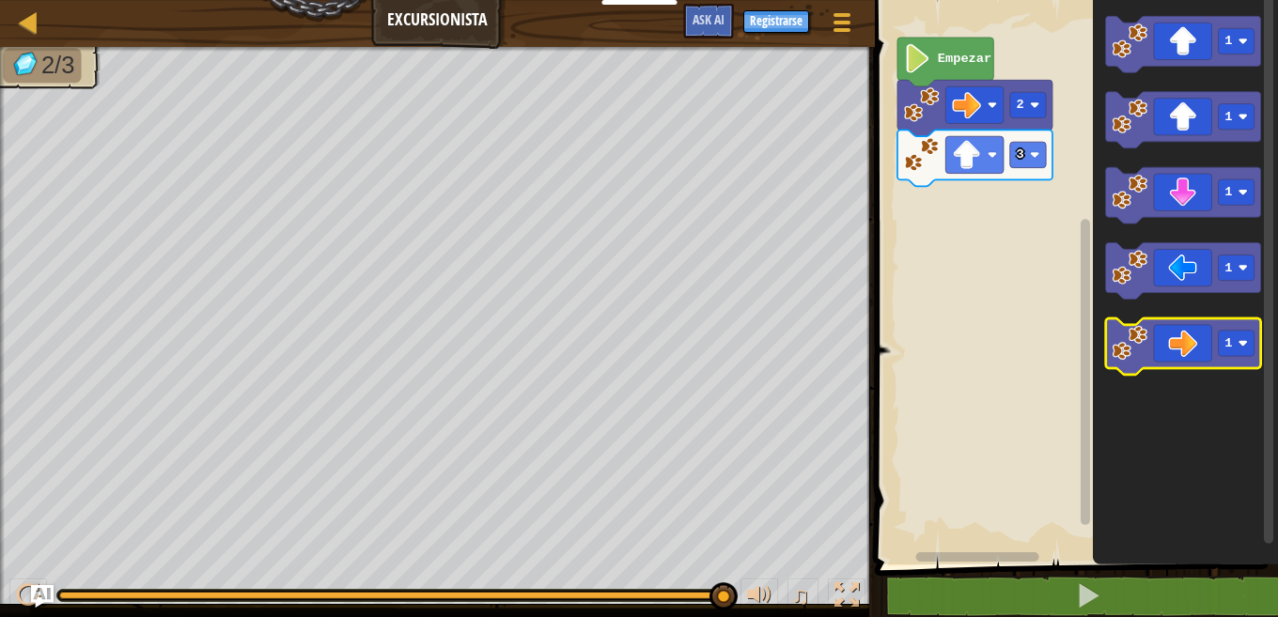
click at [1118, 337] on image "Espacio de trabajo de Blockly" at bounding box center [1131, 343] width 36 height 36
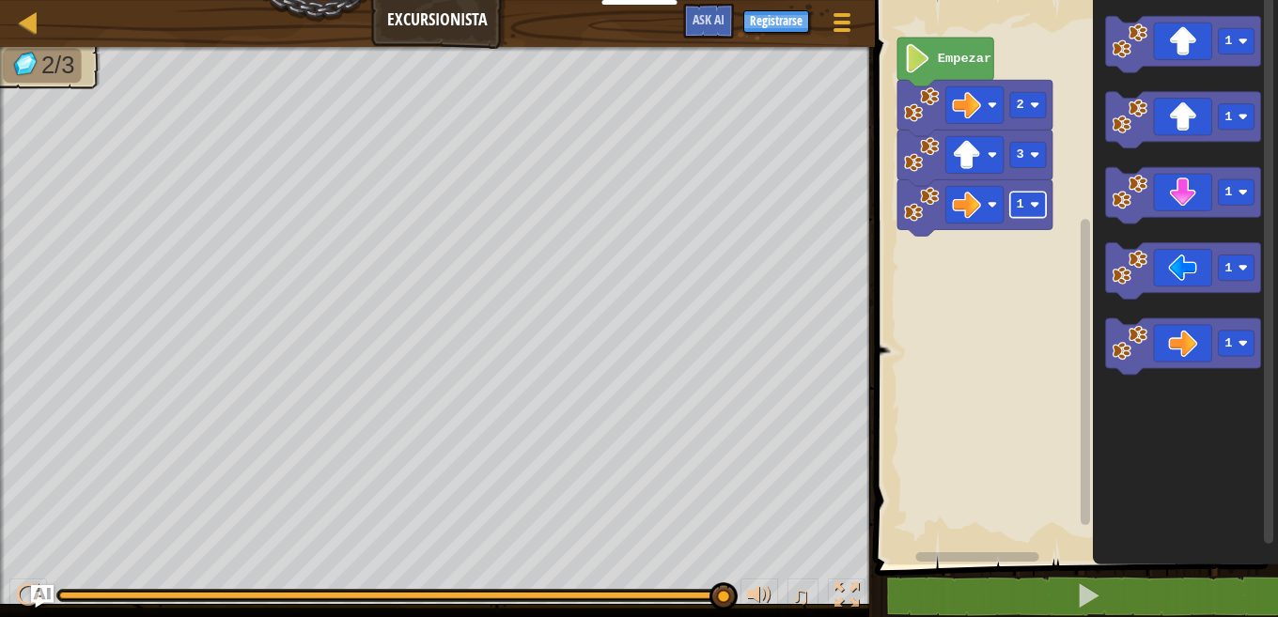
click at [1023, 208] on text "1" at bounding box center [1021, 204] width 8 height 14
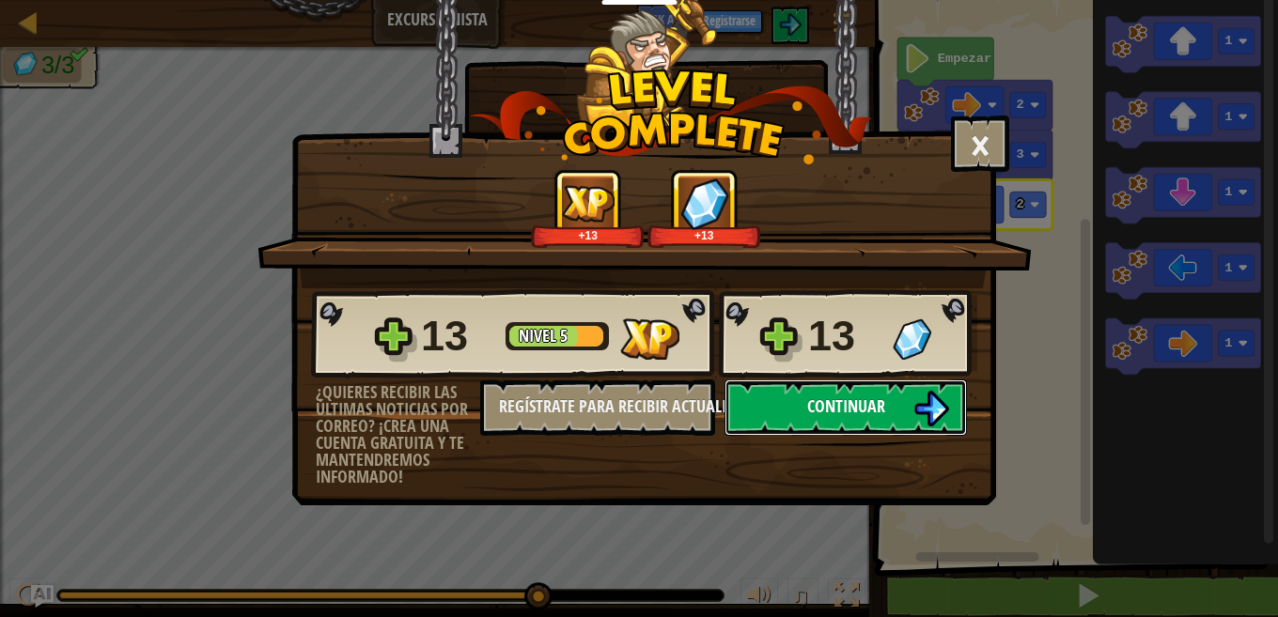
click at [869, 400] on span "Continuar" at bounding box center [846, 406] width 78 height 23
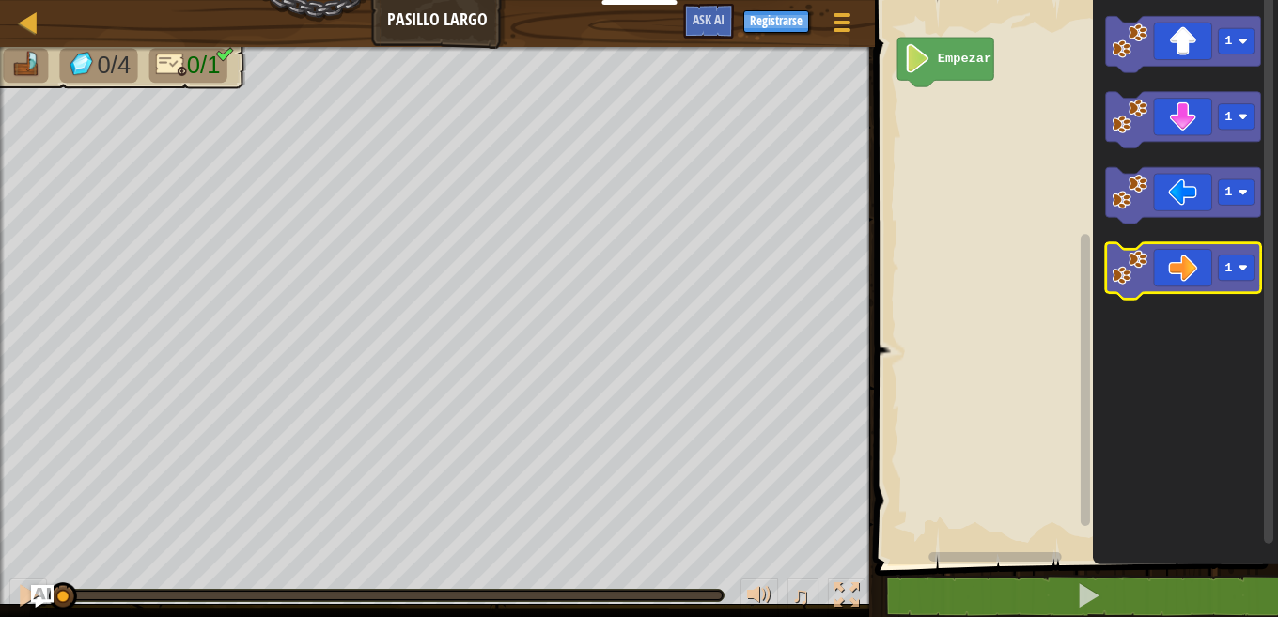
click at [1143, 273] on image "Espacio de trabajo de Blockly" at bounding box center [1131, 268] width 36 height 36
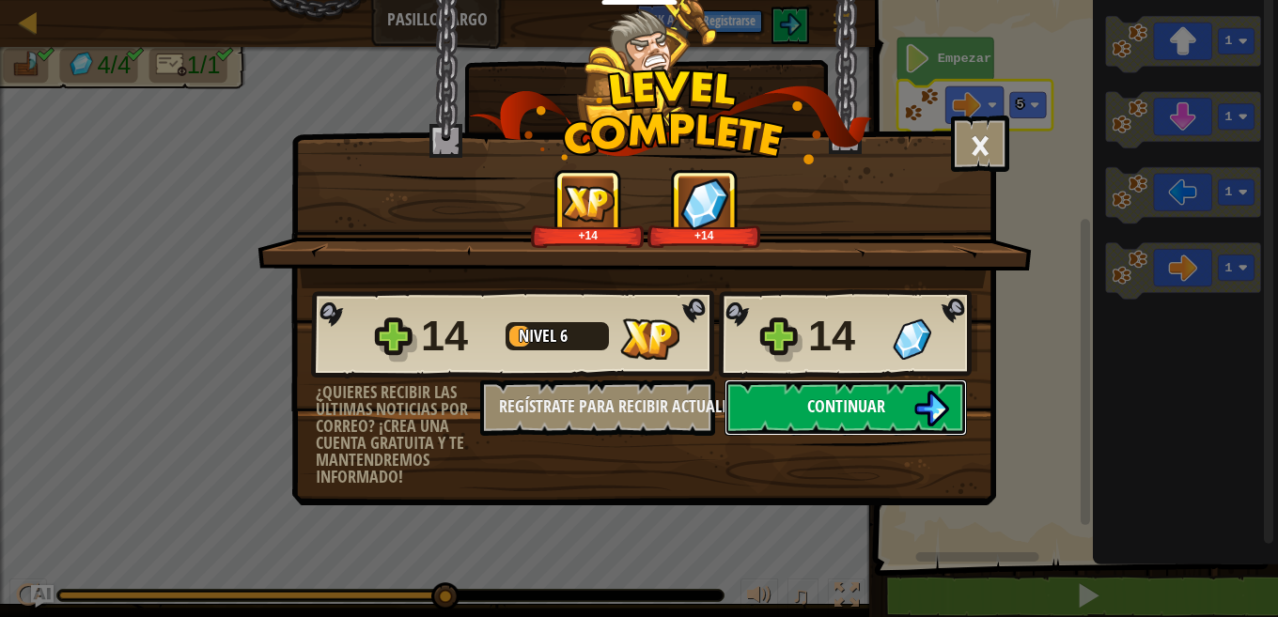
click at [823, 412] on span "Continuar" at bounding box center [846, 406] width 78 height 23
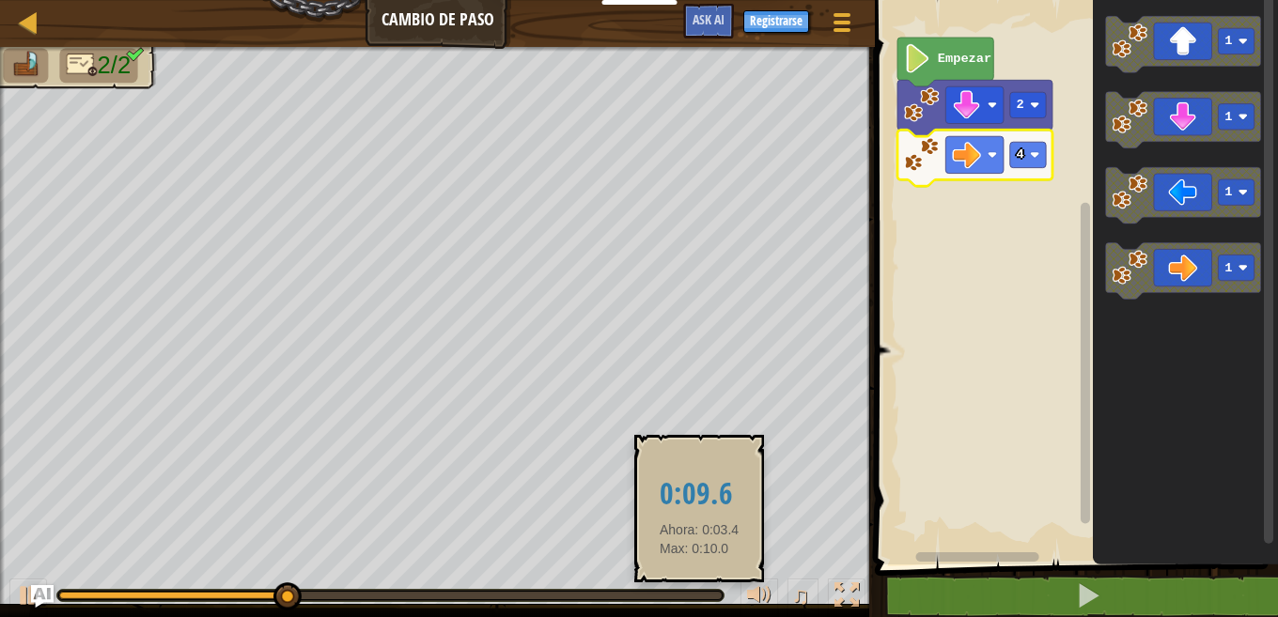
click at [699, 597] on div at bounding box center [390, 596] width 663 height 8
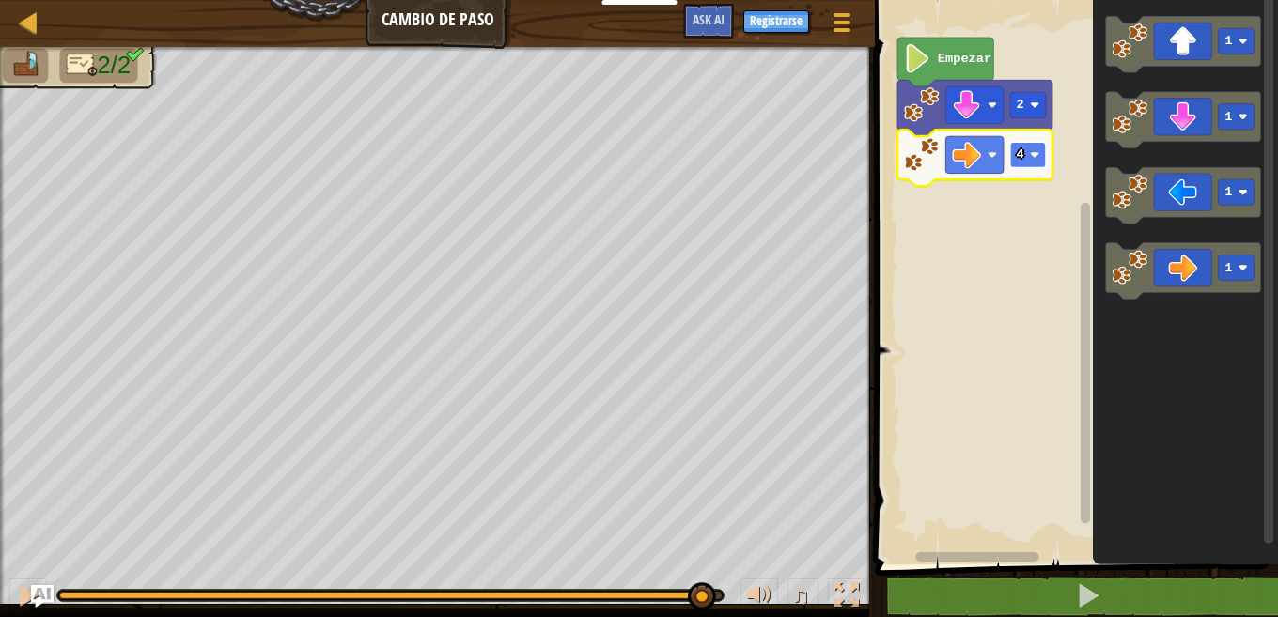
click at [1030, 154] on rect "Espacio de trabajo de Blockly" at bounding box center [1028, 154] width 36 height 25
click at [1044, 297] on rect "Espacio de trabajo de Blockly" at bounding box center [1073, 278] width 409 height 574
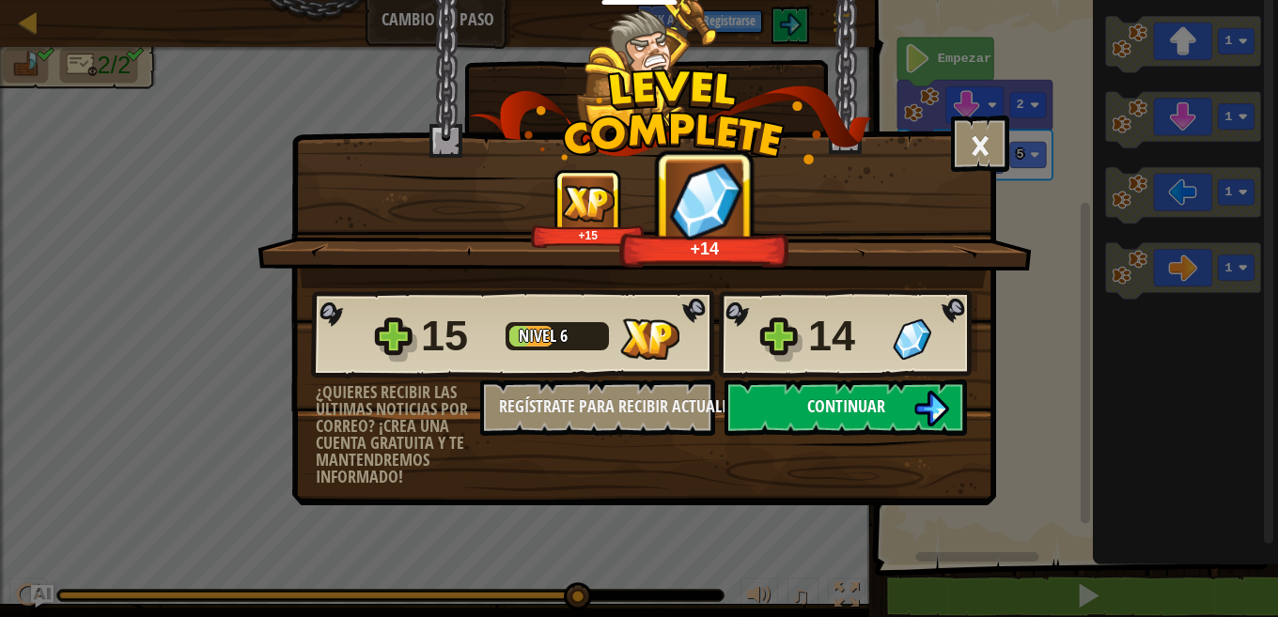
click at [863, 424] on button "Continuar" at bounding box center [846, 408] width 242 height 56
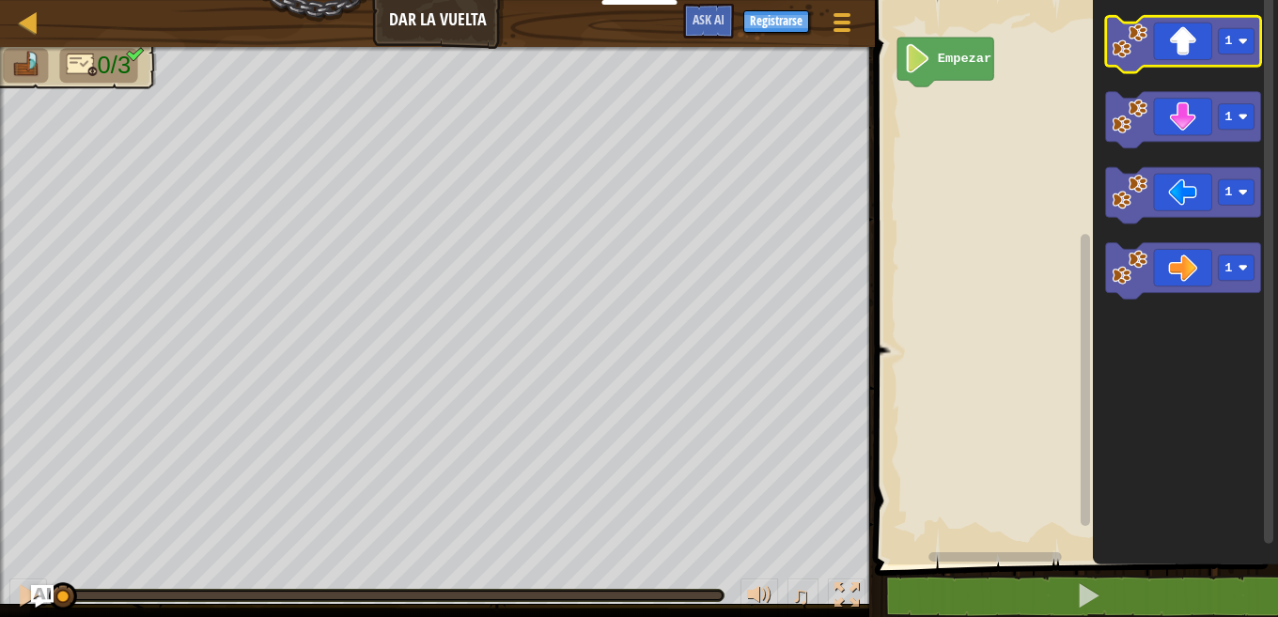
click at [1142, 49] on image "Espacio de trabajo de Blockly" at bounding box center [1131, 41] width 36 height 36
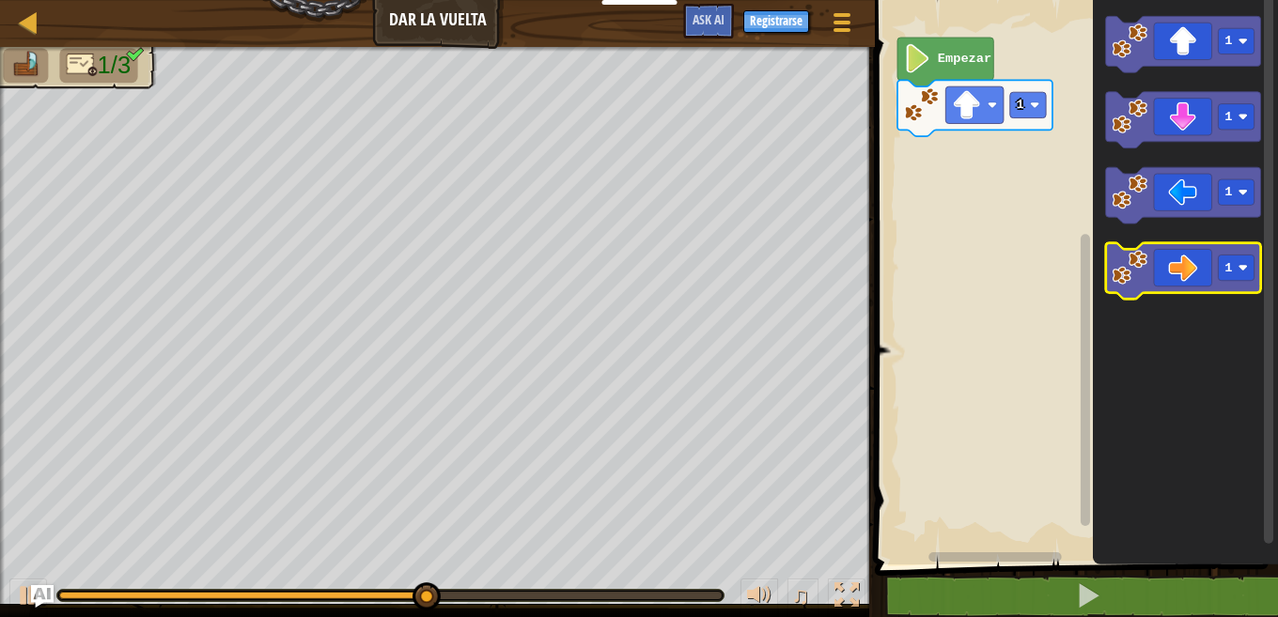
click at [1136, 249] on icon "Espacio de trabajo de Blockly" at bounding box center [1183, 271] width 155 height 56
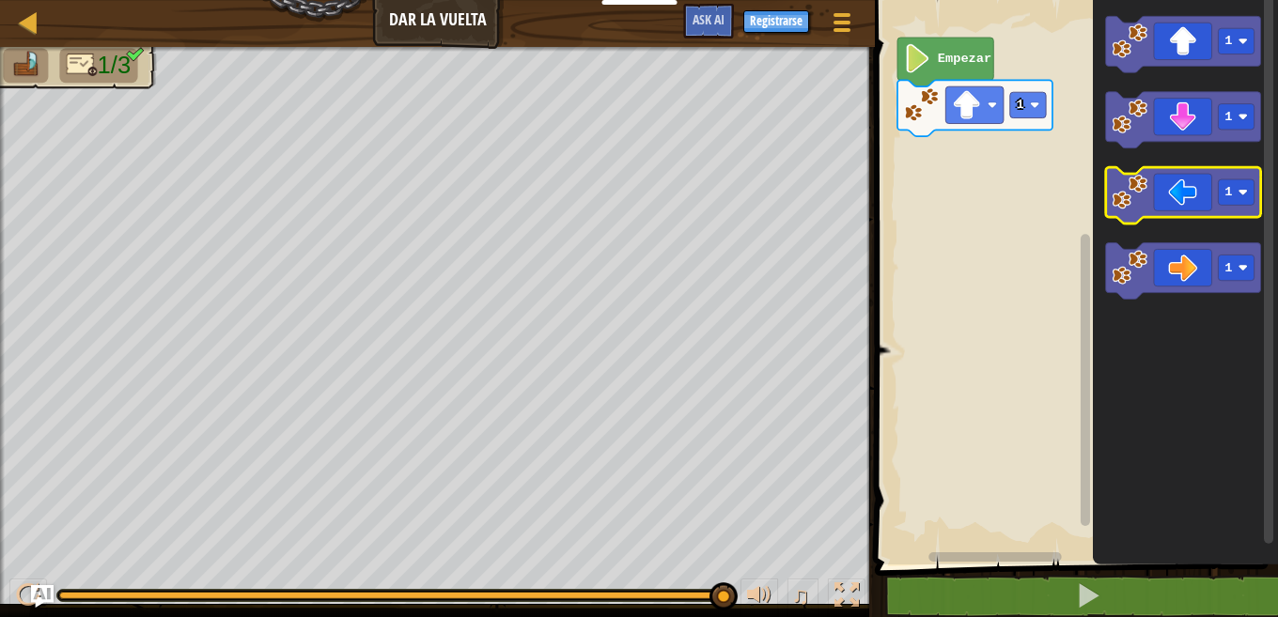
click at [1131, 212] on icon "Espacio de trabajo de Blockly" at bounding box center [1183, 195] width 155 height 56
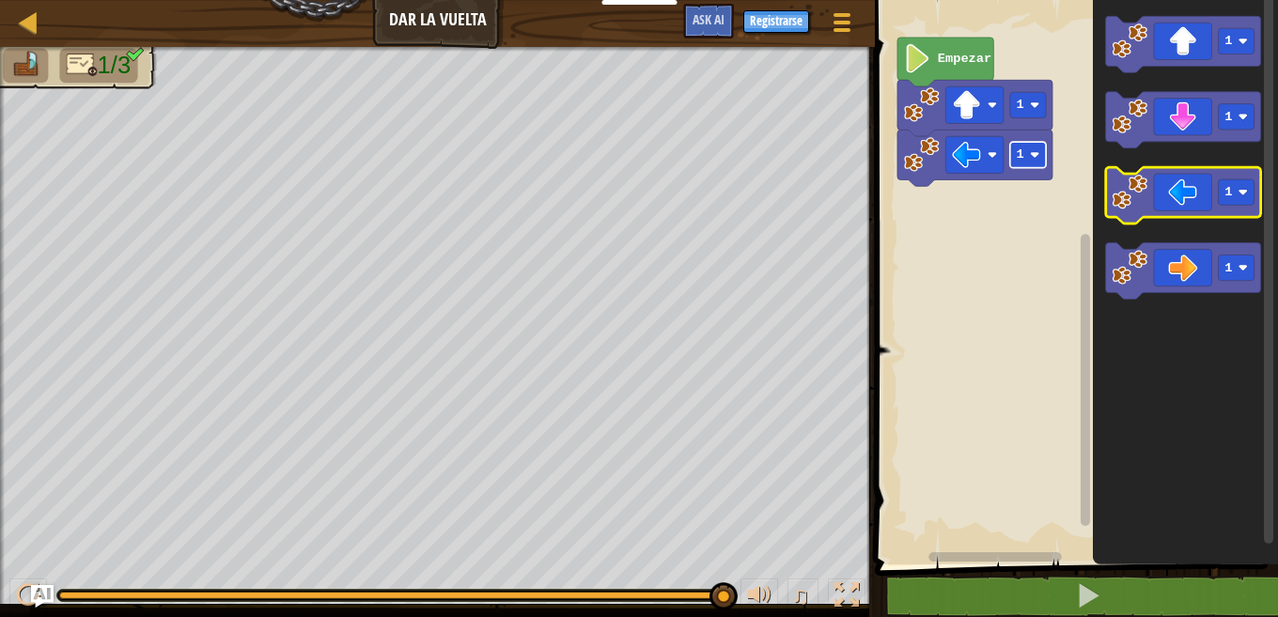
click at [1019, 160] on text "1" at bounding box center [1021, 155] width 8 height 14
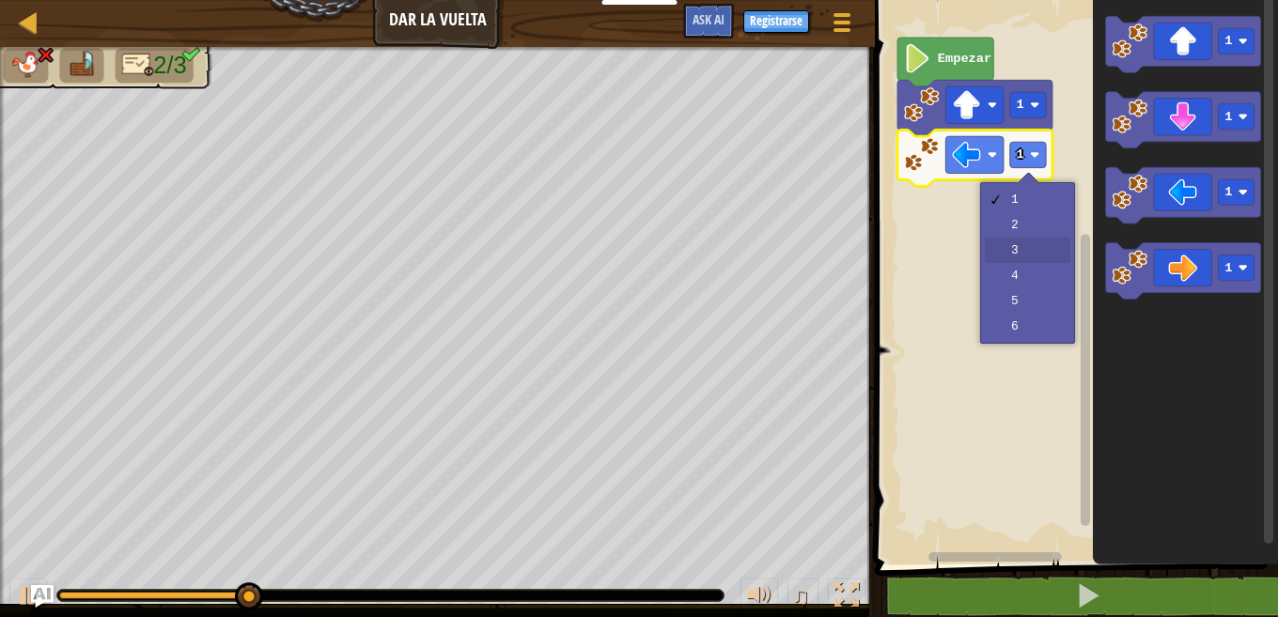
click at [1020, 242] on rect "Espacio de trabajo de Blockly" at bounding box center [1073, 278] width 409 height 574
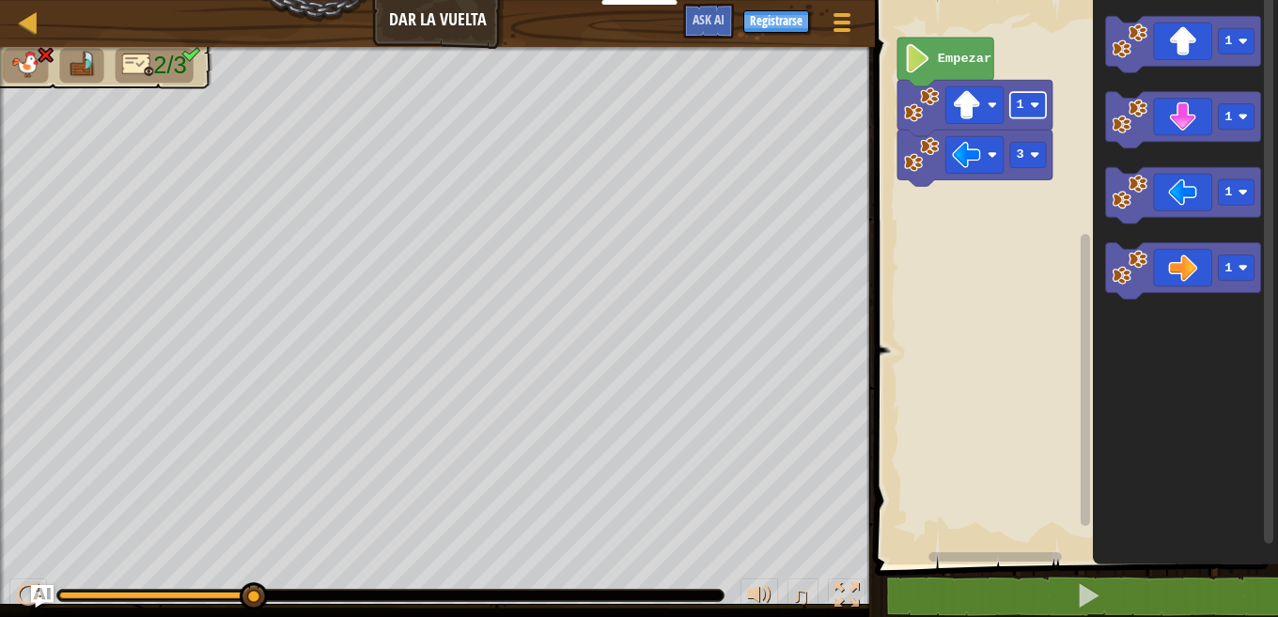
click at [1019, 111] on text "1" at bounding box center [1021, 105] width 8 height 14
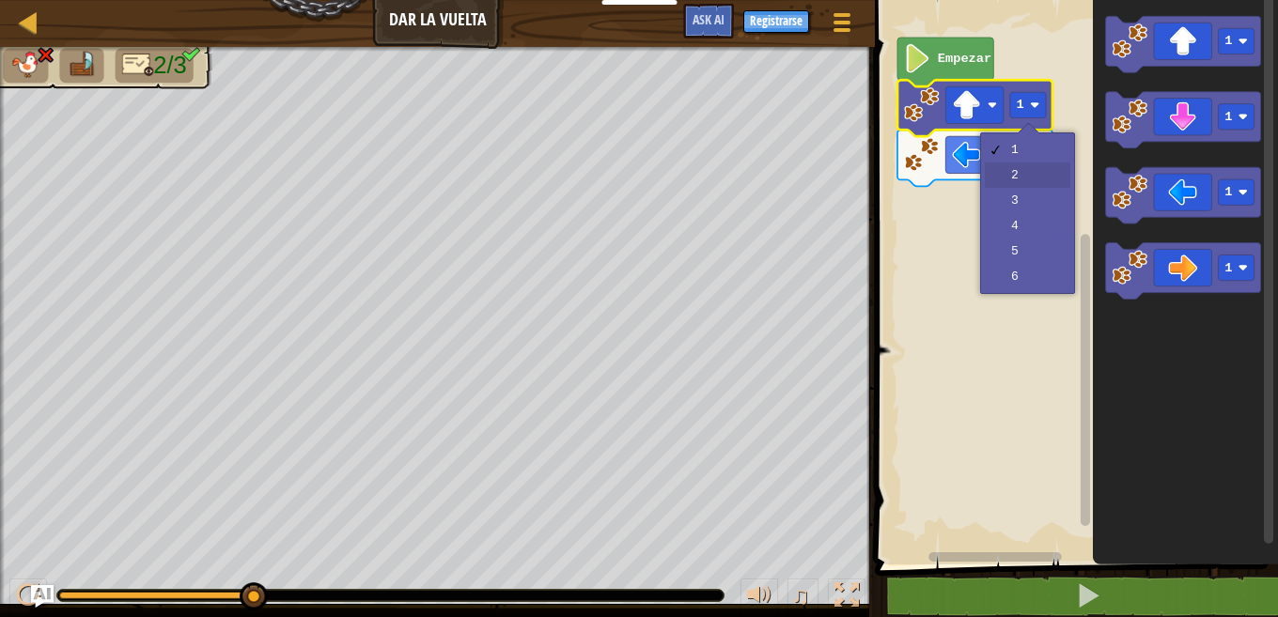
click at [1022, 174] on icon "Espacio de trabajo de Blockly" at bounding box center [974, 158] width 155 height 56
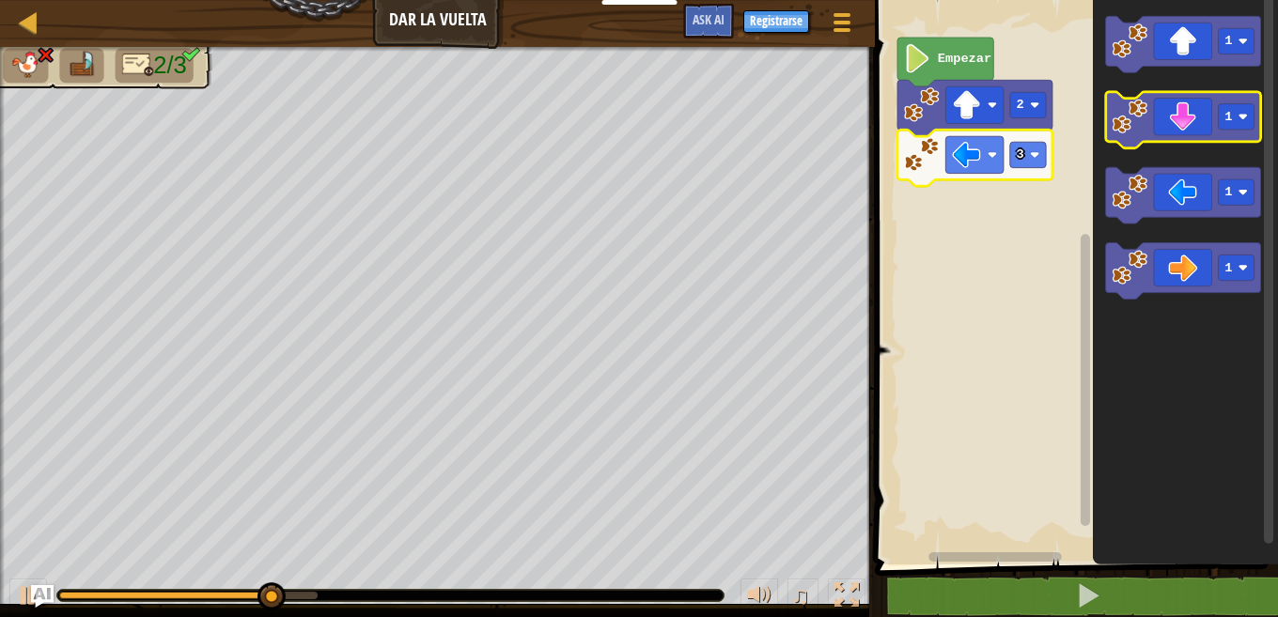
click at [1142, 102] on image "Espacio de trabajo de Blockly" at bounding box center [1131, 117] width 36 height 36
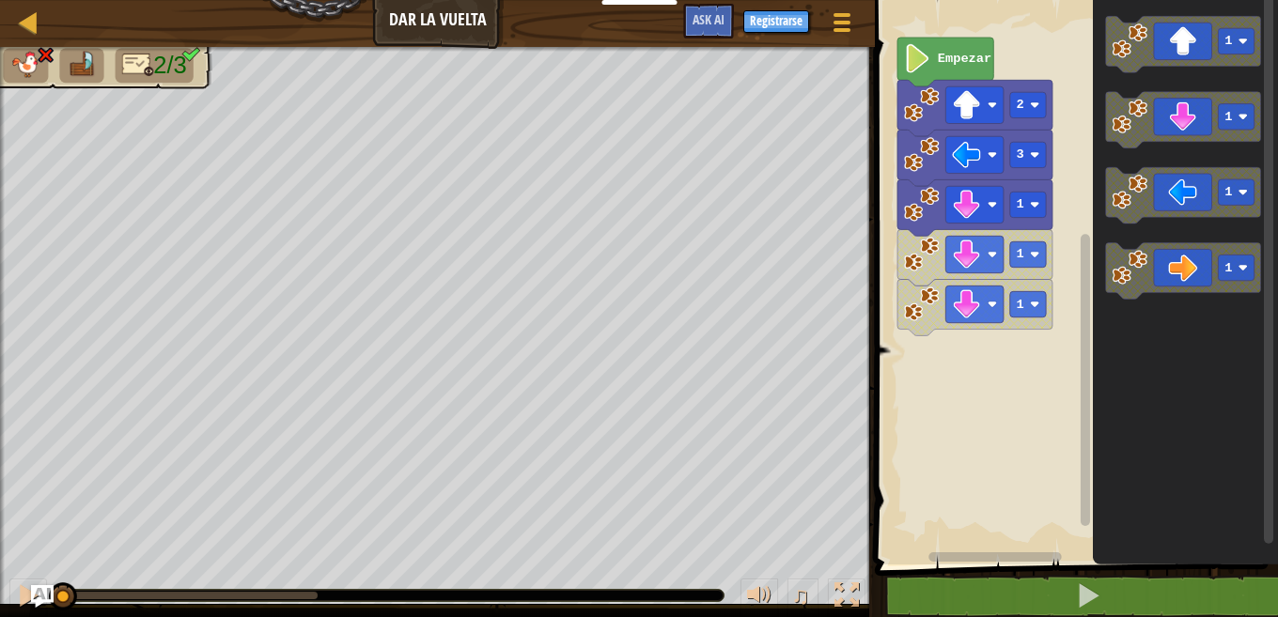
click at [894, 304] on rect "Espacio de trabajo de Blockly" at bounding box center [1073, 278] width 409 height 574
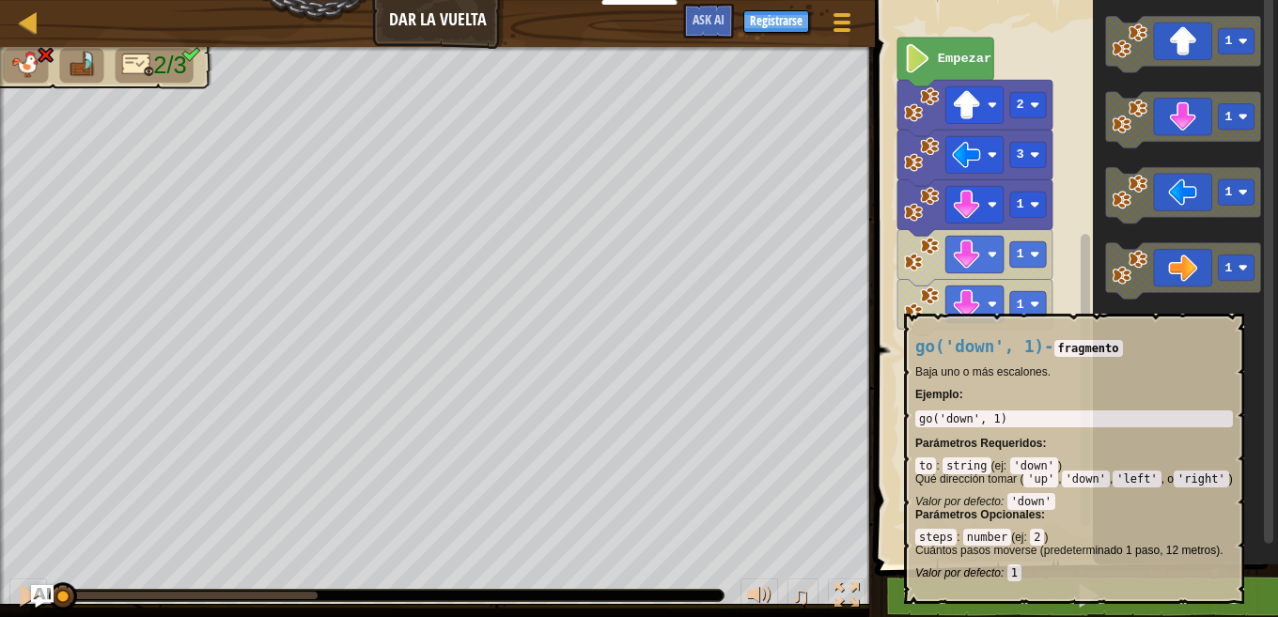
click at [904, 304] on icon "Espacio de trabajo de Blockly" at bounding box center [974, 308] width 155 height 56
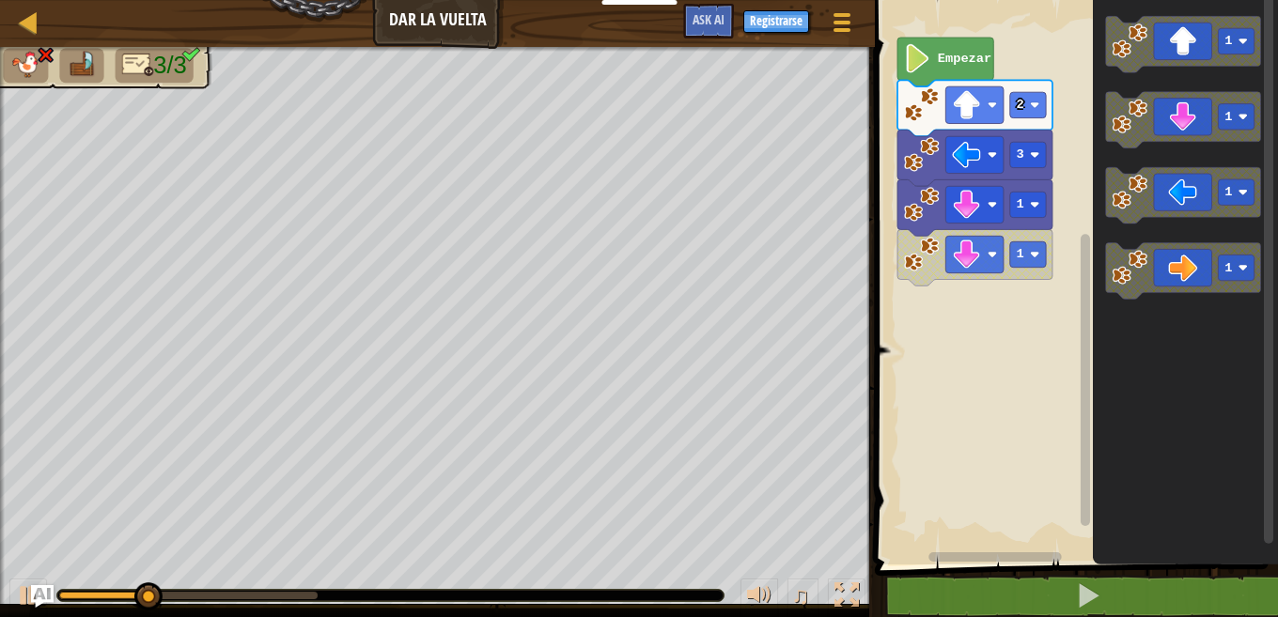
click at [928, 265] on image "Espacio de trabajo de Blockly" at bounding box center [922, 255] width 36 height 36
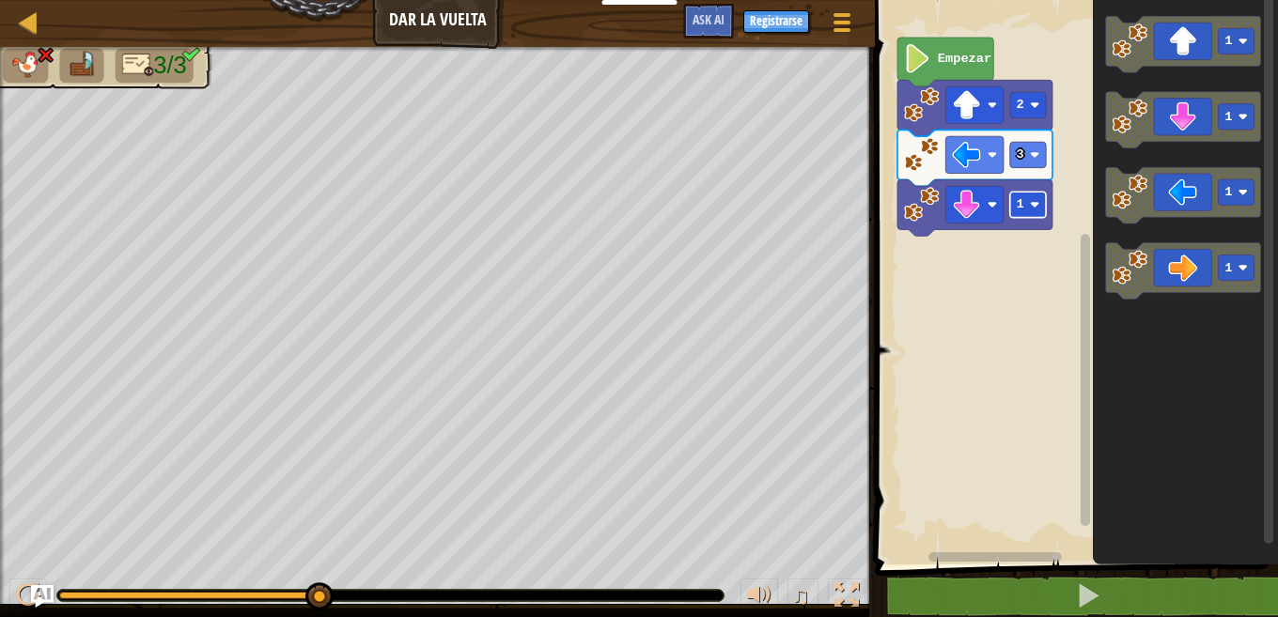
click at [1027, 209] on rect "Espacio de trabajo de Blockly" at bounding box center [1028, 204] width 36 height 25
click at [0, 0] on div at bounding box center [0, 0] width 0 height 0
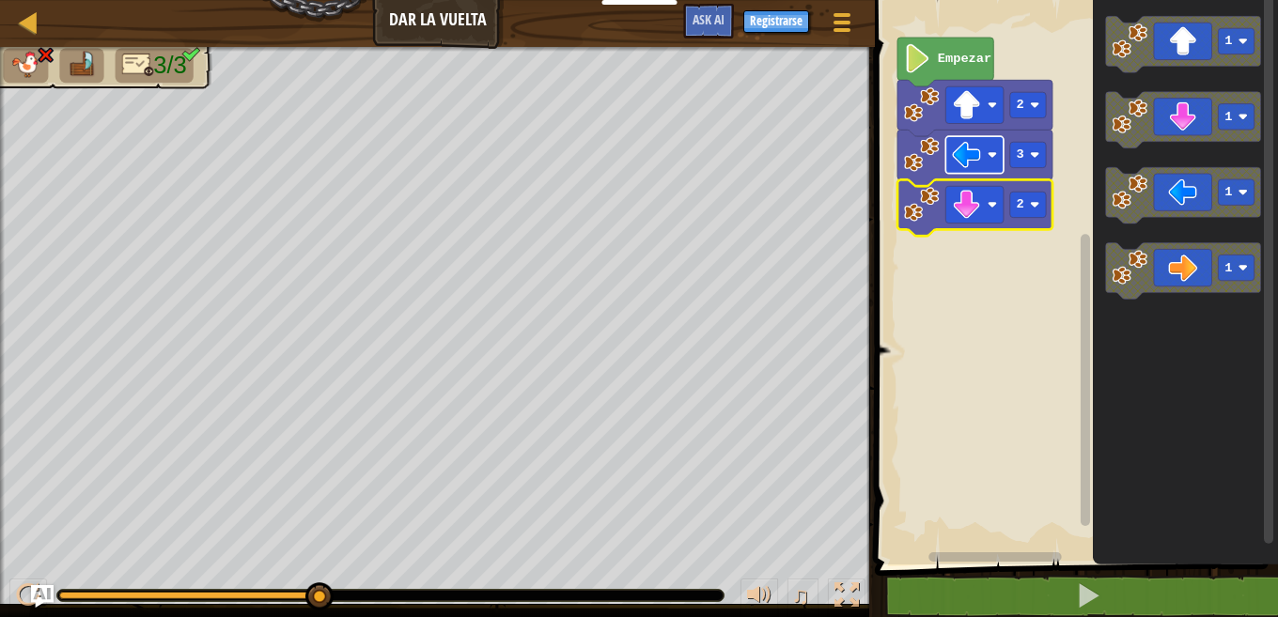
click at [973, 164] on image "Espacio de trabajo de Blockly" at bounding box center [967, 155] width 29 height 29
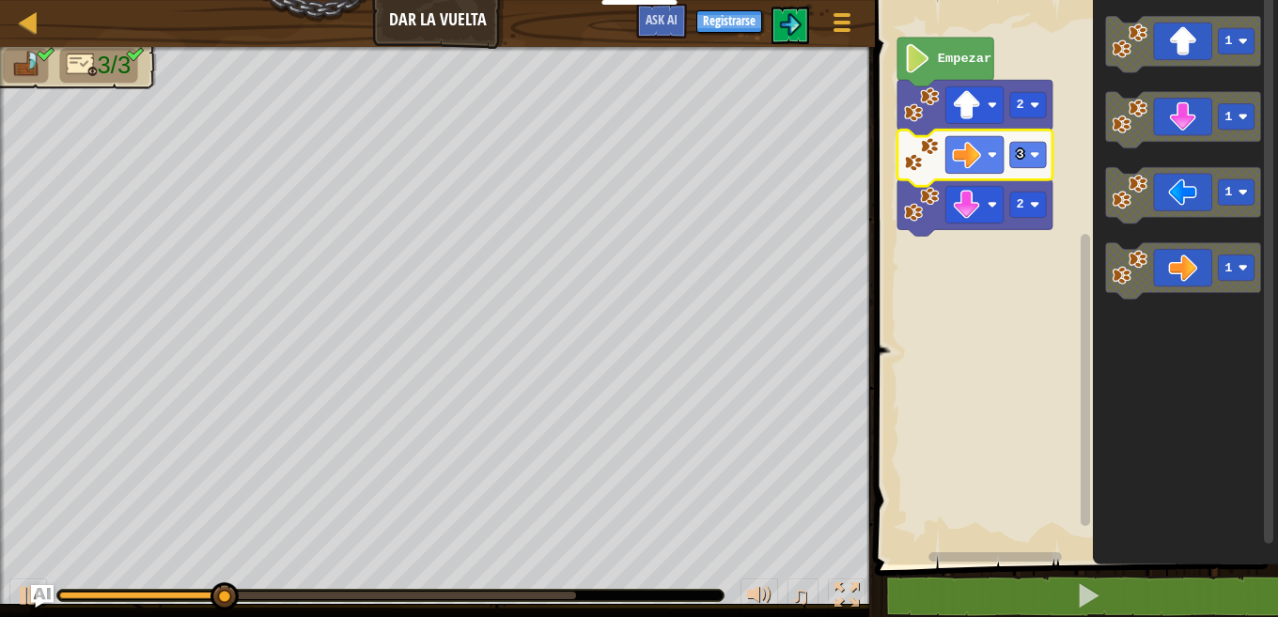
click at [691, 595] on div at bounding box center [390, 595] width 666 height 11
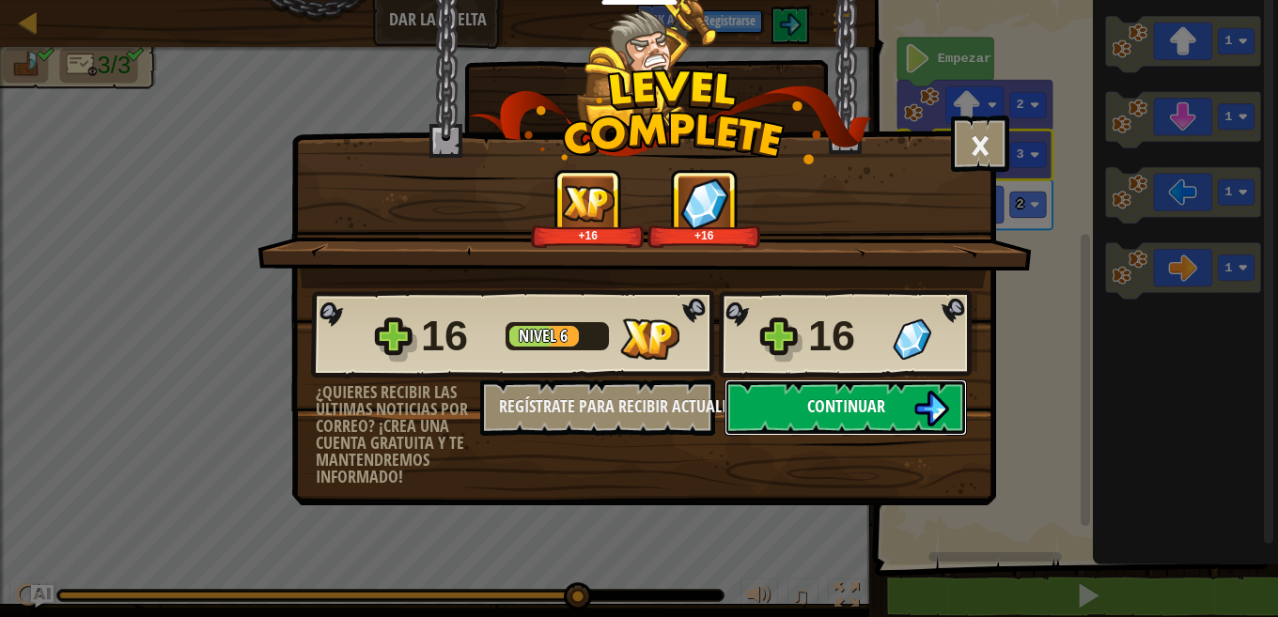
click at [805, 395] on button "Continuar" at bounding box center [846, 408] width 242 height 56
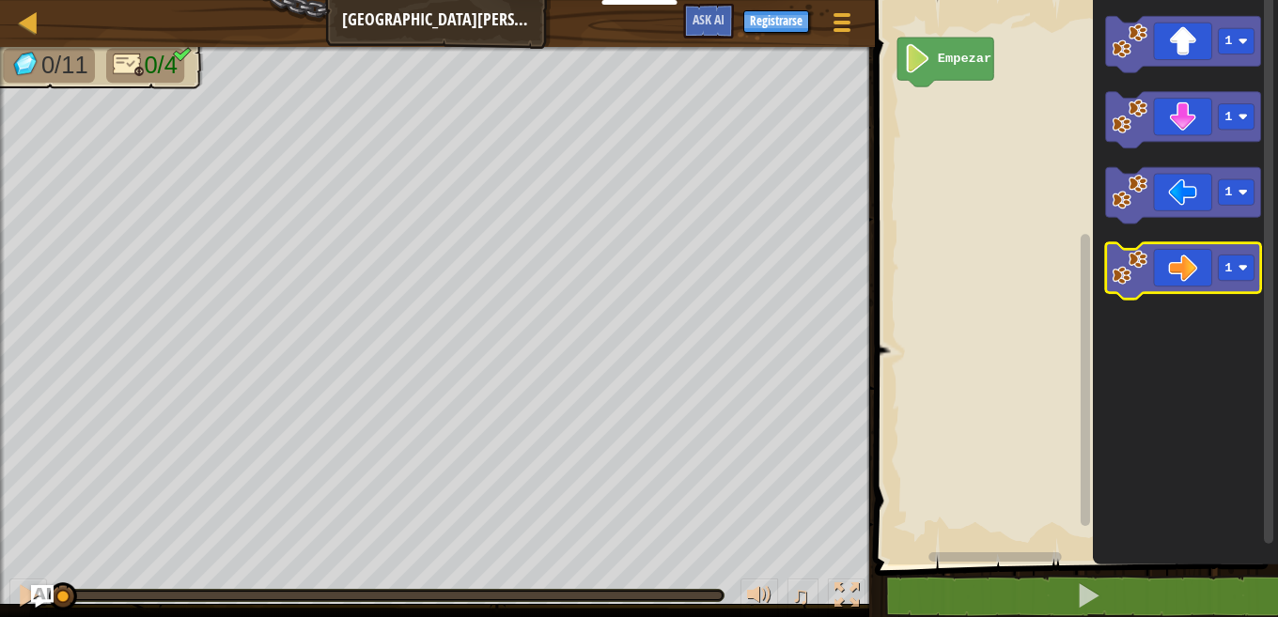
click at [1146, 259] on image "Espacio de trabajo de Blockly" at bounding box center [1131, 268] width 36 height 36
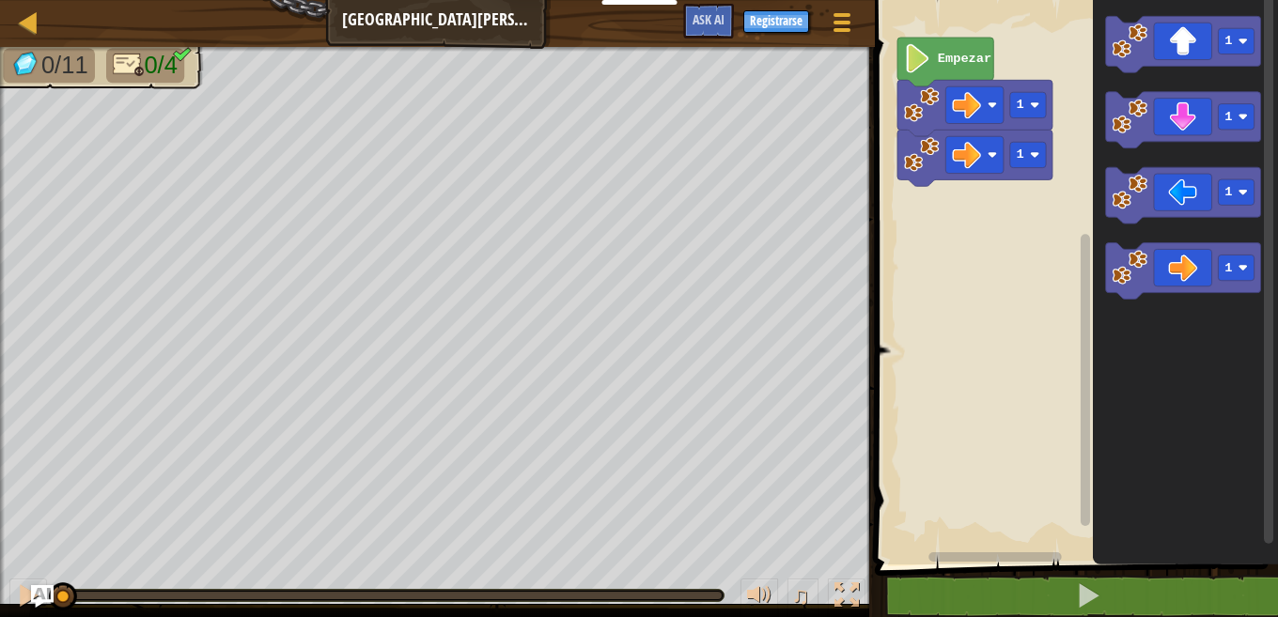
click at [918, 164] on image "Espacio de trabajo de Blockly" at bounding box center [922, 155] width 36 height 36
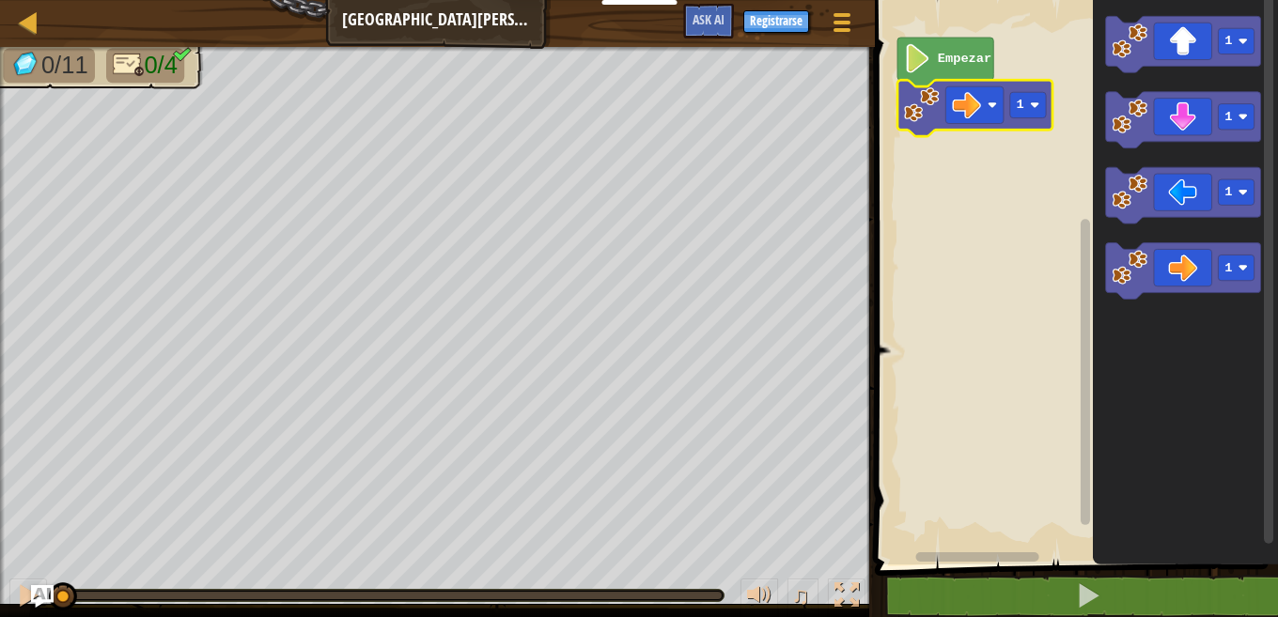
click at [1037, 118] on icon "Espacio de trabajo de Blockly" at bounding box center [974, 108] width 155 height 56
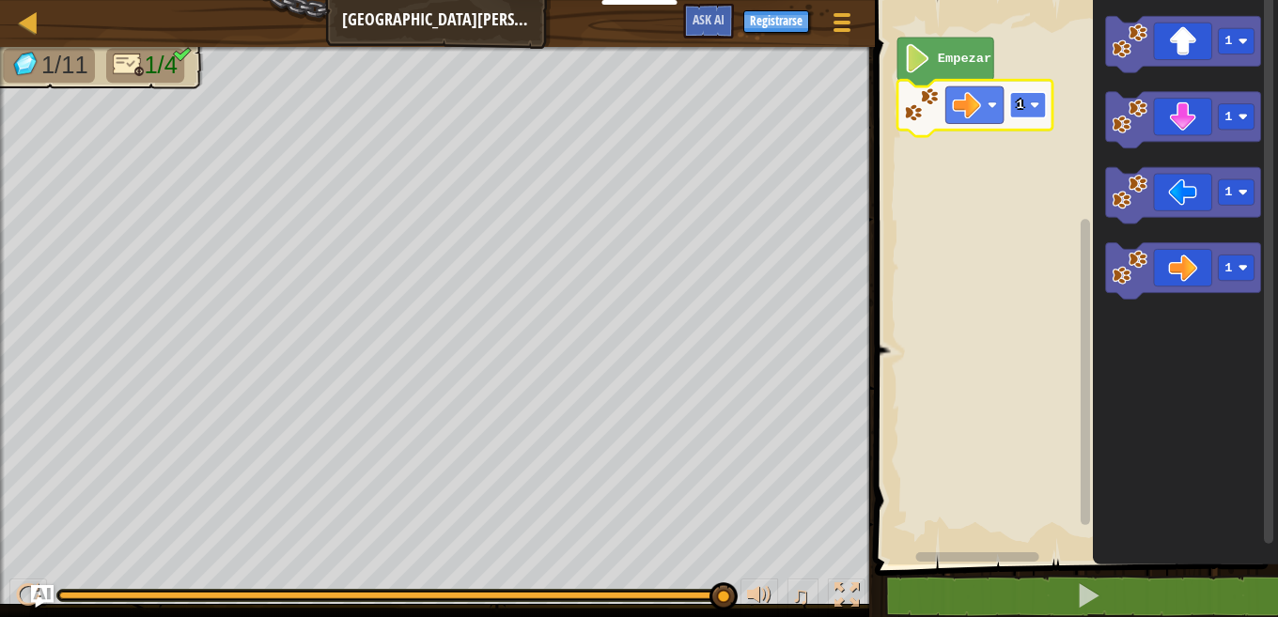
click at [1030, 102] on rect "Espacio de trabajo de Blockly" at bounding box center [1028, 104] width 36 height 25
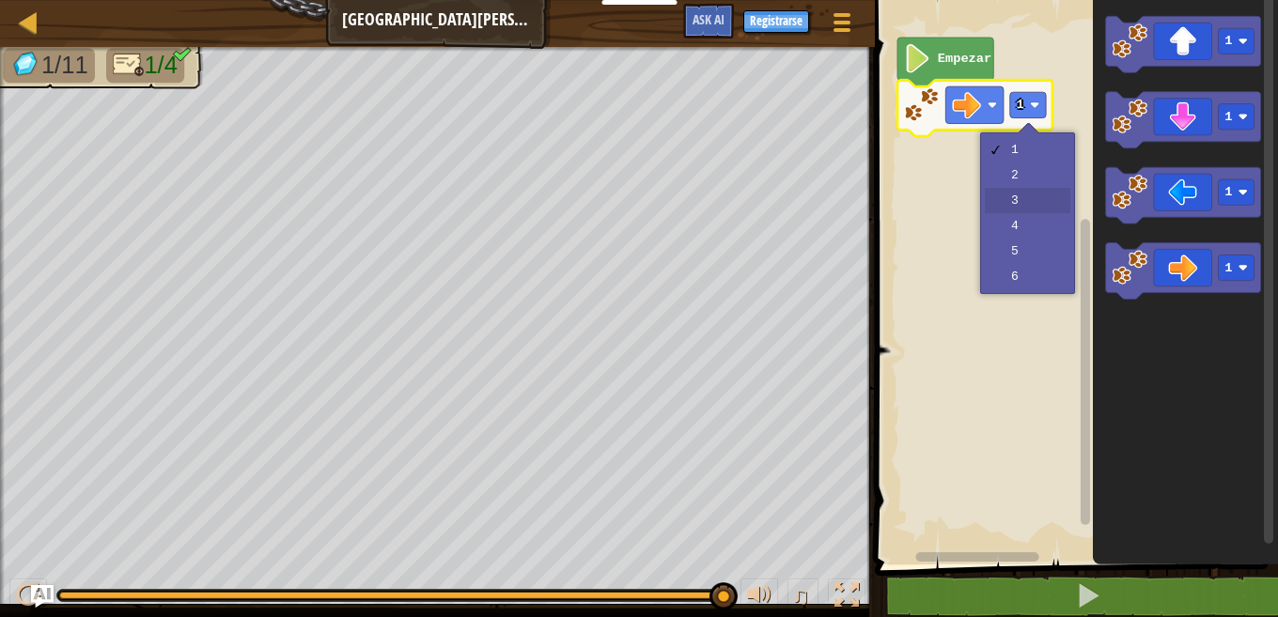
click at [1011, 201] on rect "Espacio de trabajo de Blockly" at bounding box center [1073, 278] width 409 height 574
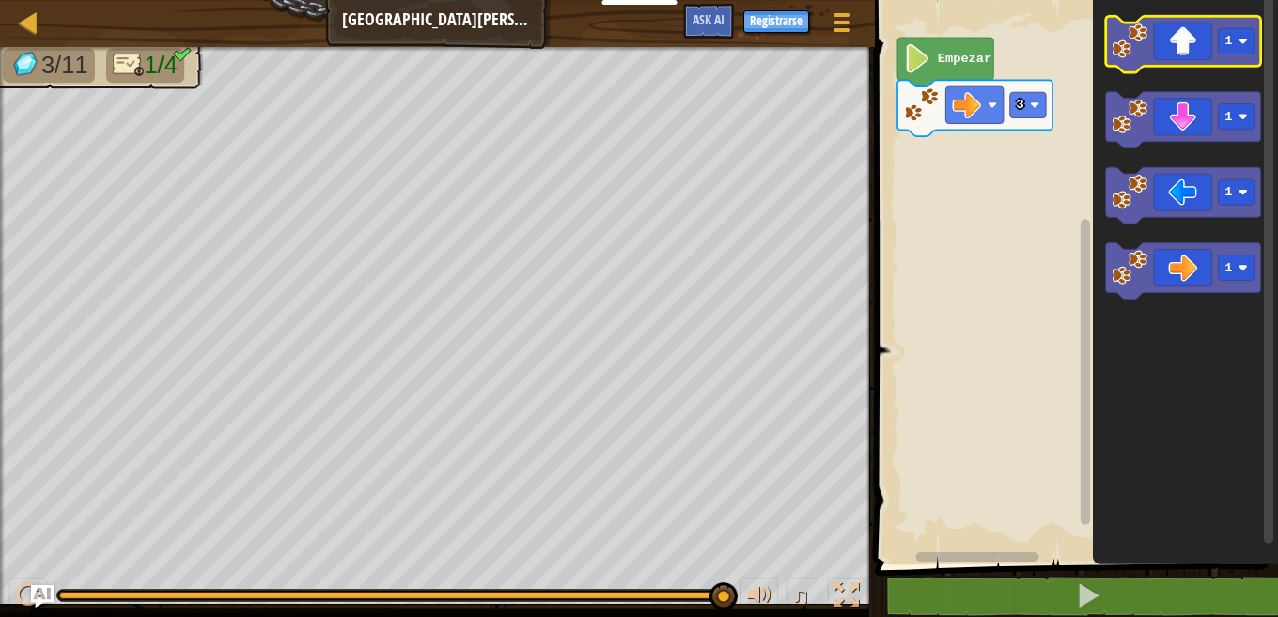
click at [1146, 55] on image "Espacio de trabajo de Blockly" at bounding box center [1131, 41] width 36 height 36
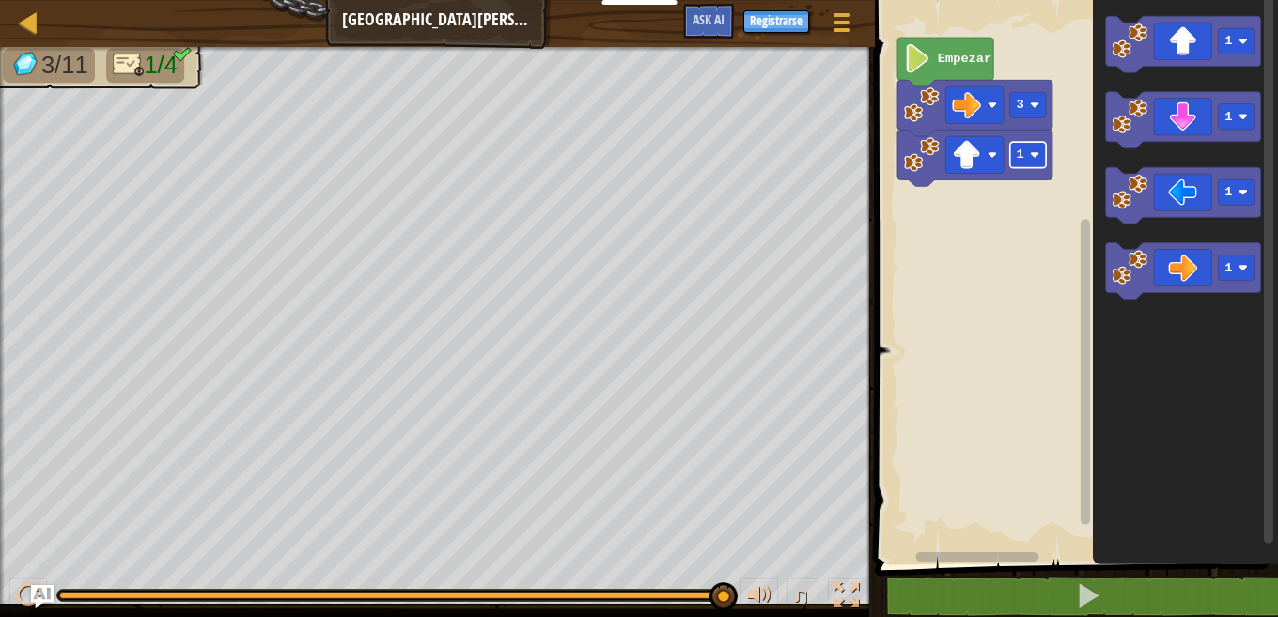
click at [1037, 158] on image "Espacio de trabajo de Blockly" at bounding box center [1034, 154] width 9 height 9
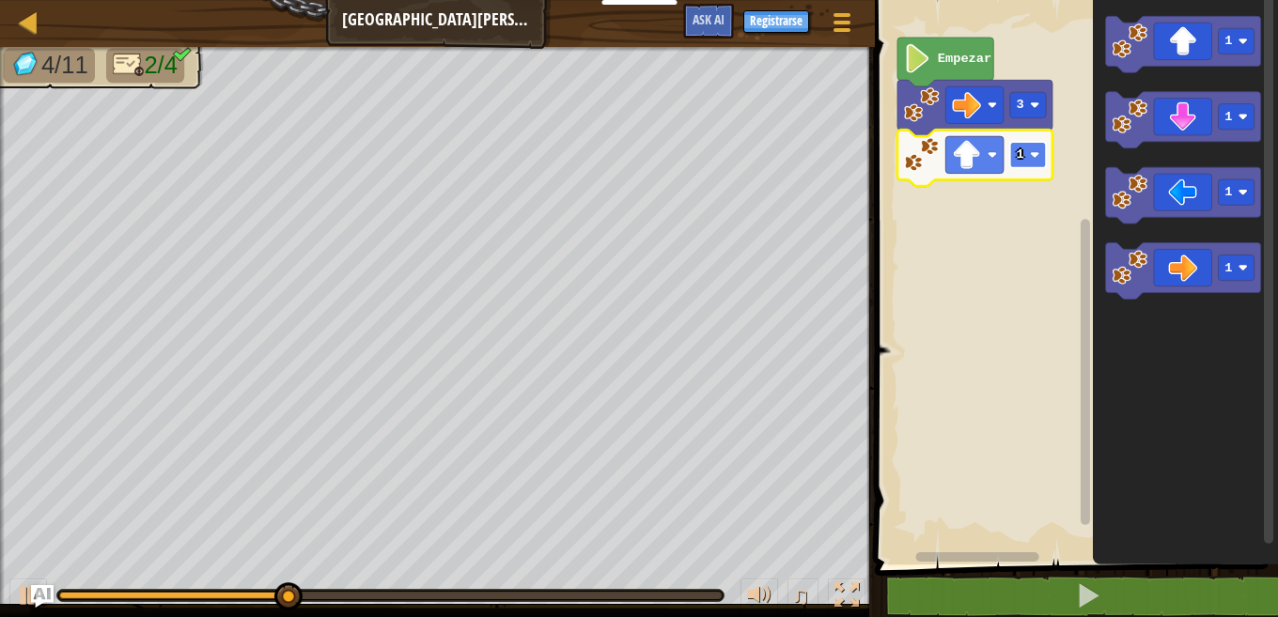
click at [1034, 157] on image "Espacio de trabajo de Blockly" at bounding box center [1034, 154] width 9 height 9
click at [1028, 152] on rect "Espacio de trabajo de Blockly" at bounding box center [1028, 154] width 36 height 25
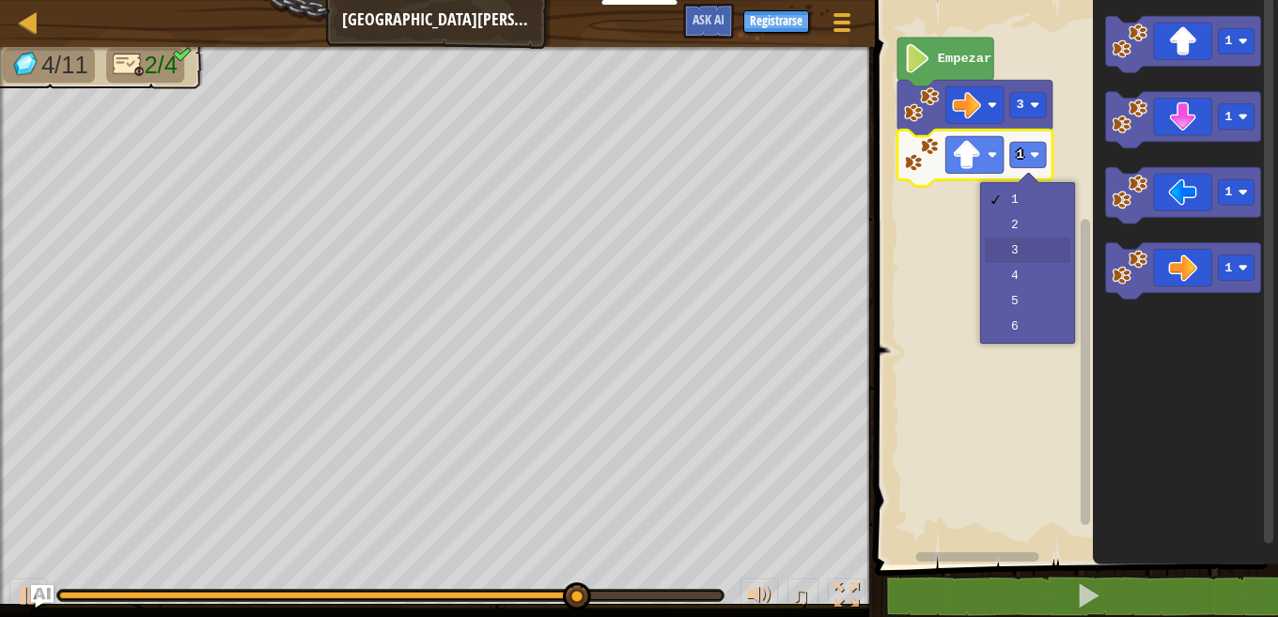
click at [1028, 245] on rect "Espacio de trabajo de Blockly" at bounding box center [1073, 278] width 409 height 574
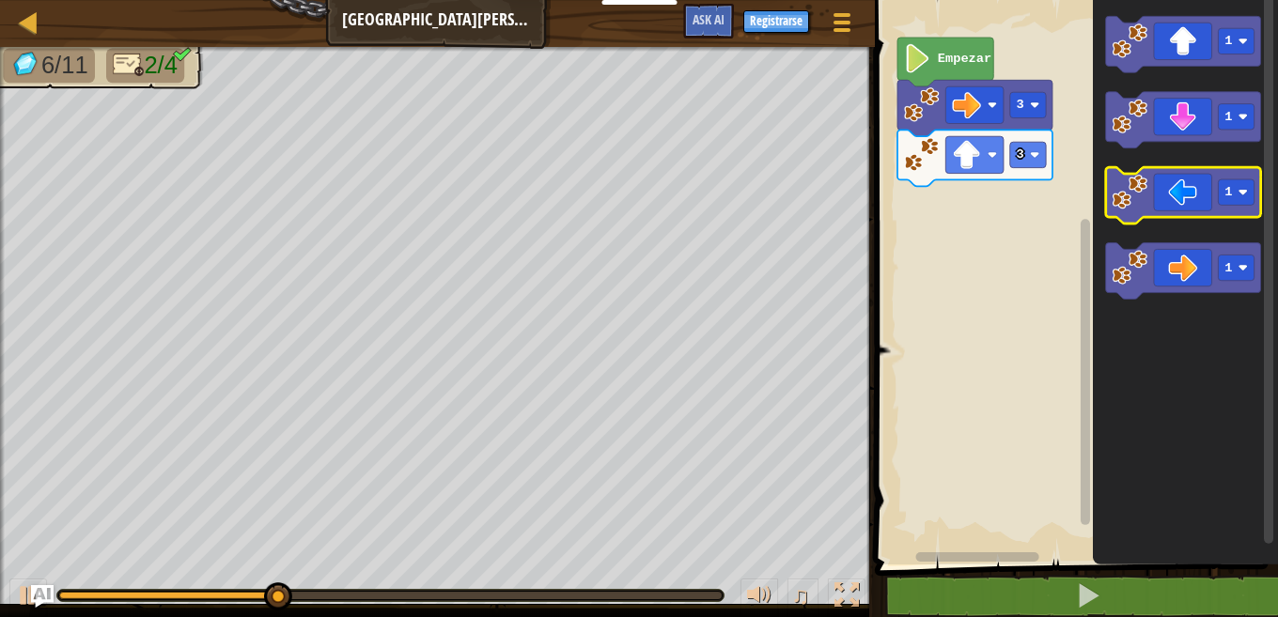
click at [1146, 200] on image "Espacio de trabajo de Blockly" at bounding box center [1131, 192] width 36 height 36
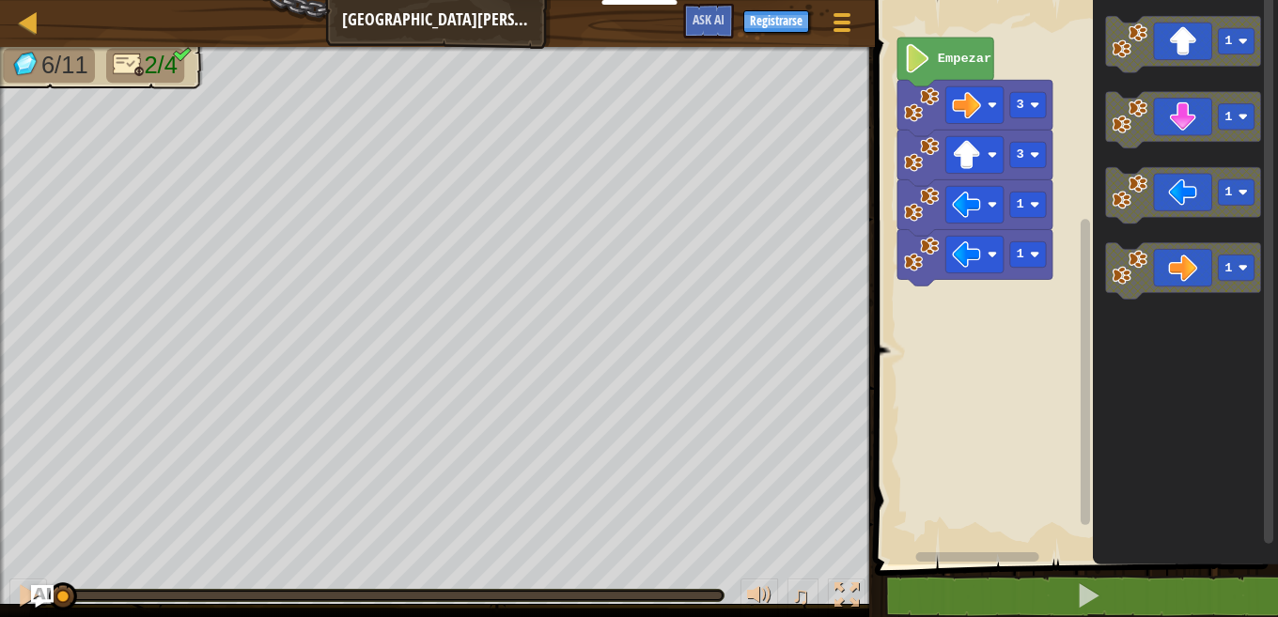
click at [939, 253] on image "Espacio de trabajo de Blockly" at bounding box center [922, 255] width 36 height 36
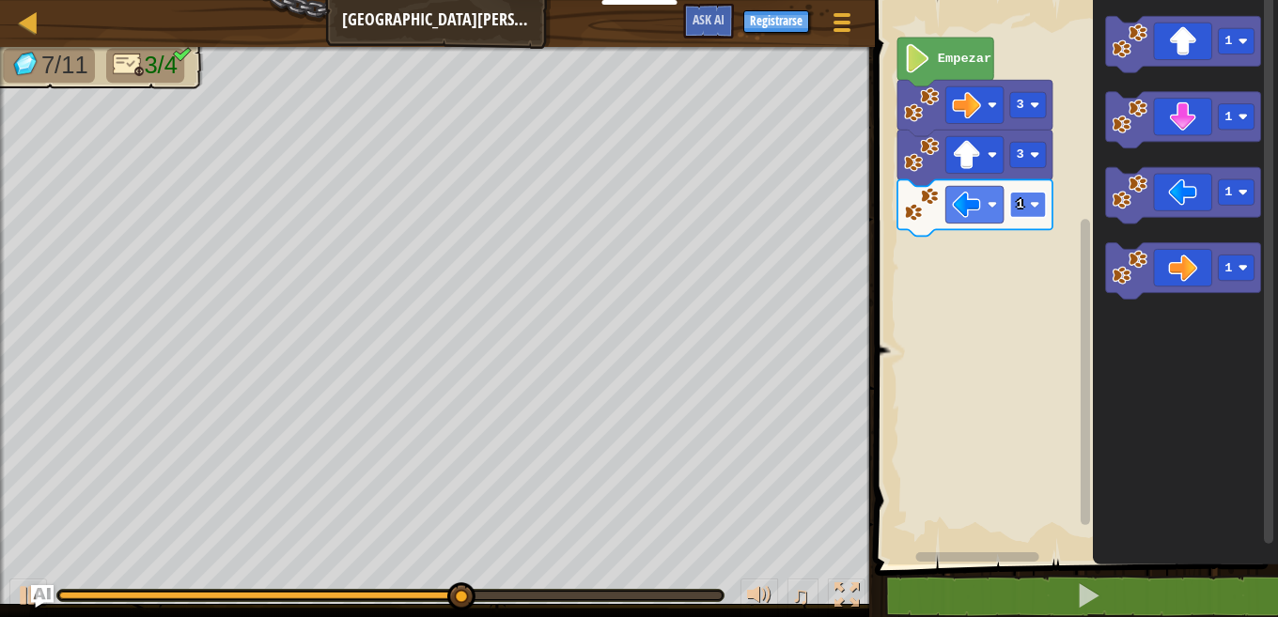
click at [1016, 209] on rect "Espacio de trabajo de Blockly" at bounding box center [1028, 204] width 36 height 25
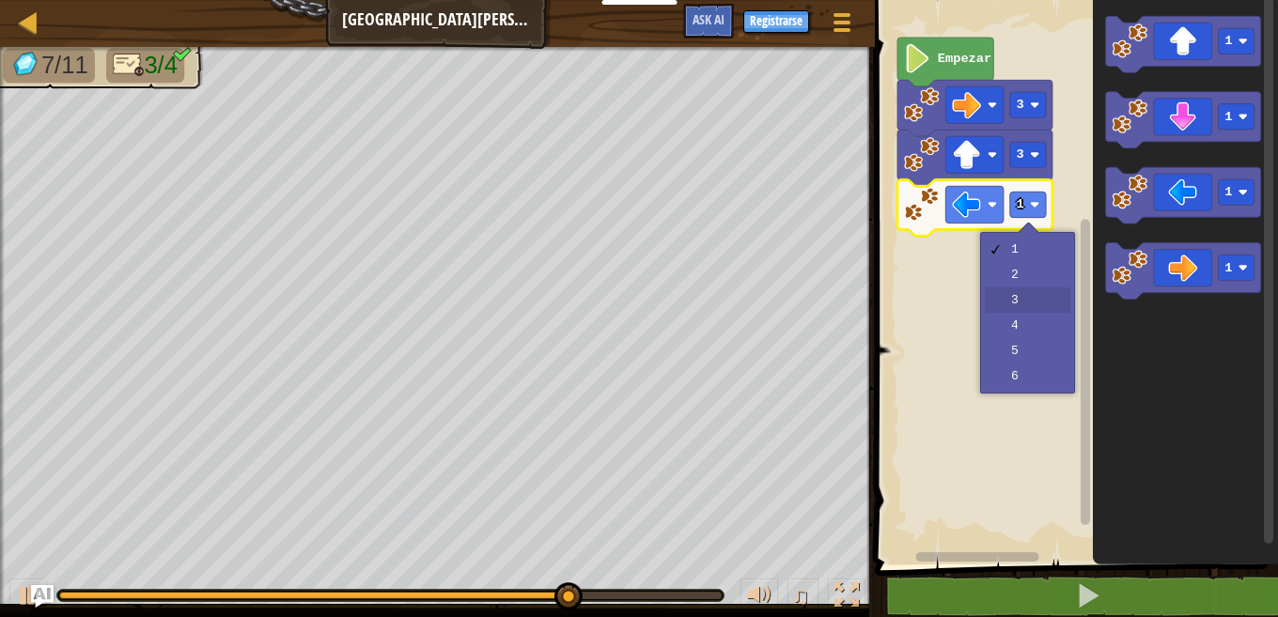
click at [1029, 293] on rect "Espacio de trabajo de Blockly" at bounding box center [1073, 278] width 409 height 574
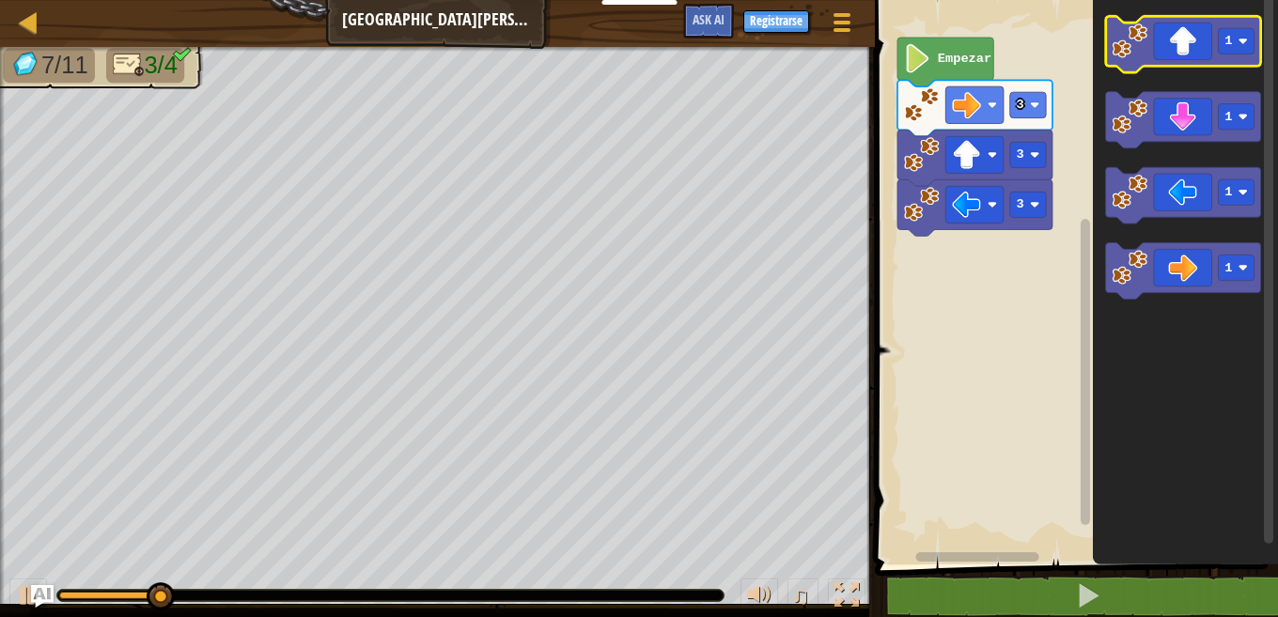
click at [1122, 38] on image "Espacio de trabajo de Blockly" at bounding box center [1131, 41] width 36 height 36
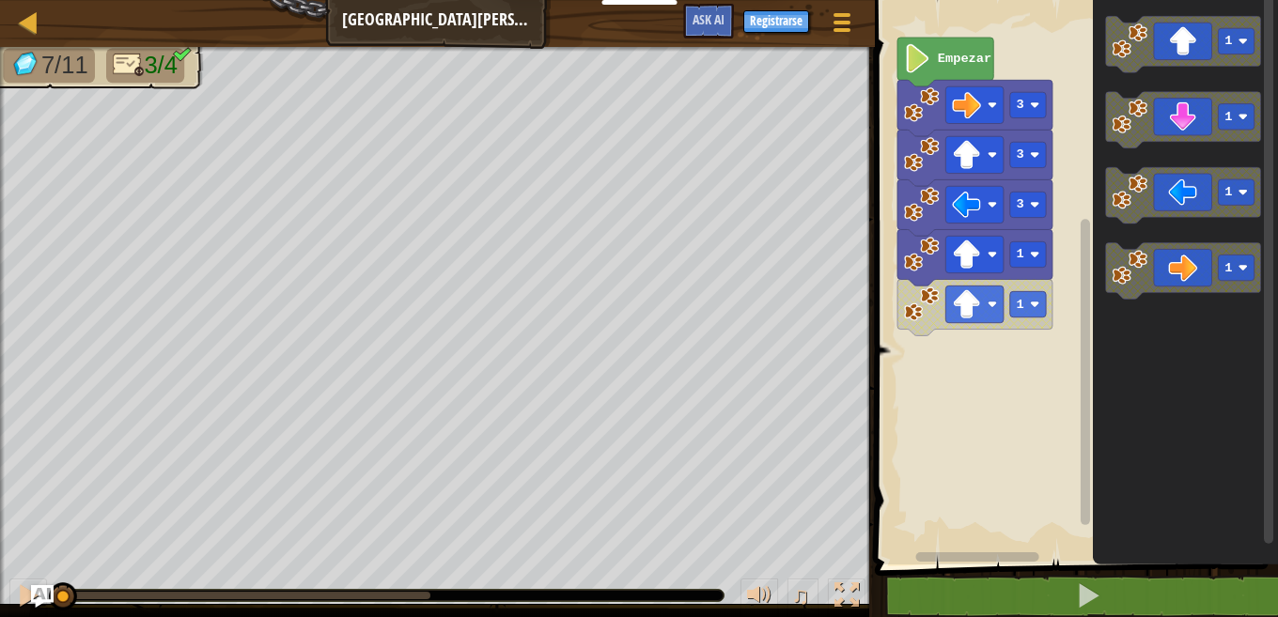
click at [907, 251] on image "Espacio de trabajo de Blockly" at bounding box center [922, 255] width 36 height 36
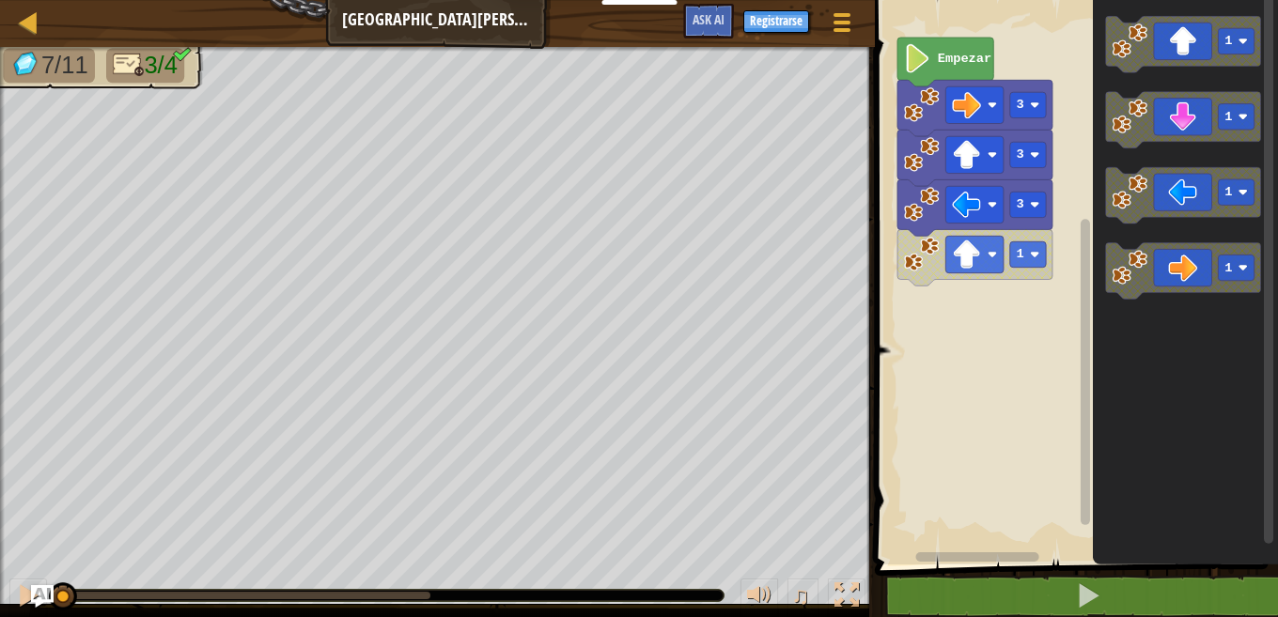
click at [925, 273] on icon "Espacio de trabajo de Blockly" at bounding box center [974, 257] width 155 height 56
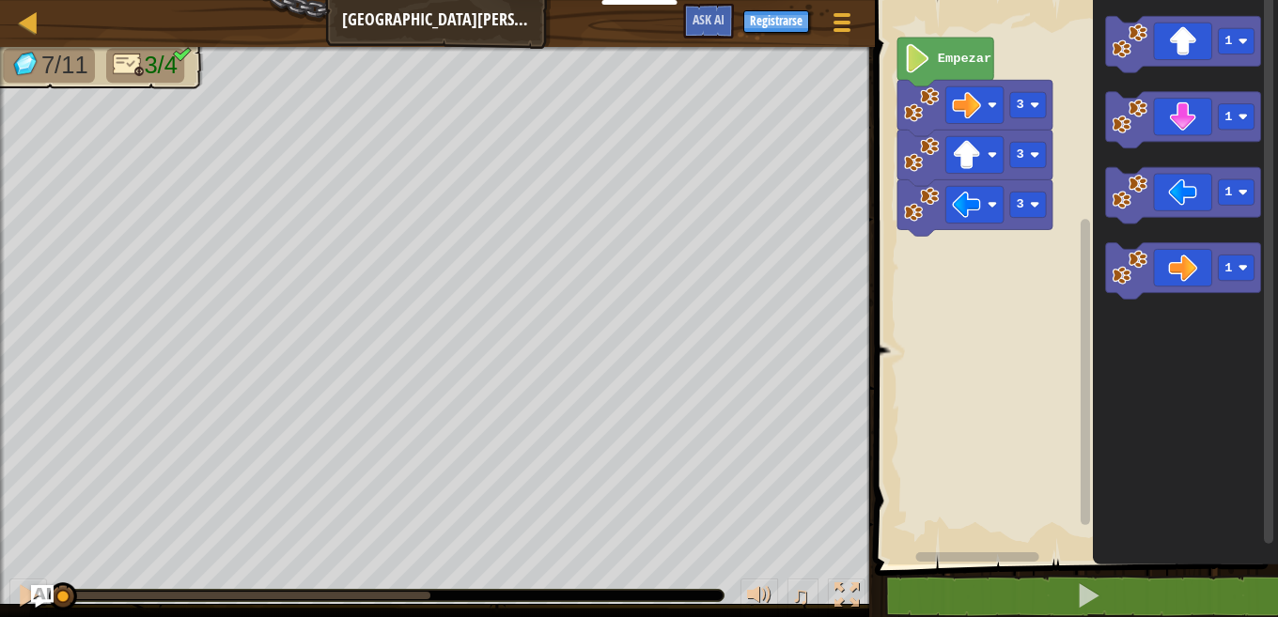
click at [1126, 117] on image "Espacio de trabajo de Blockly" at bounding box center [1131, 117] width 36 height 36
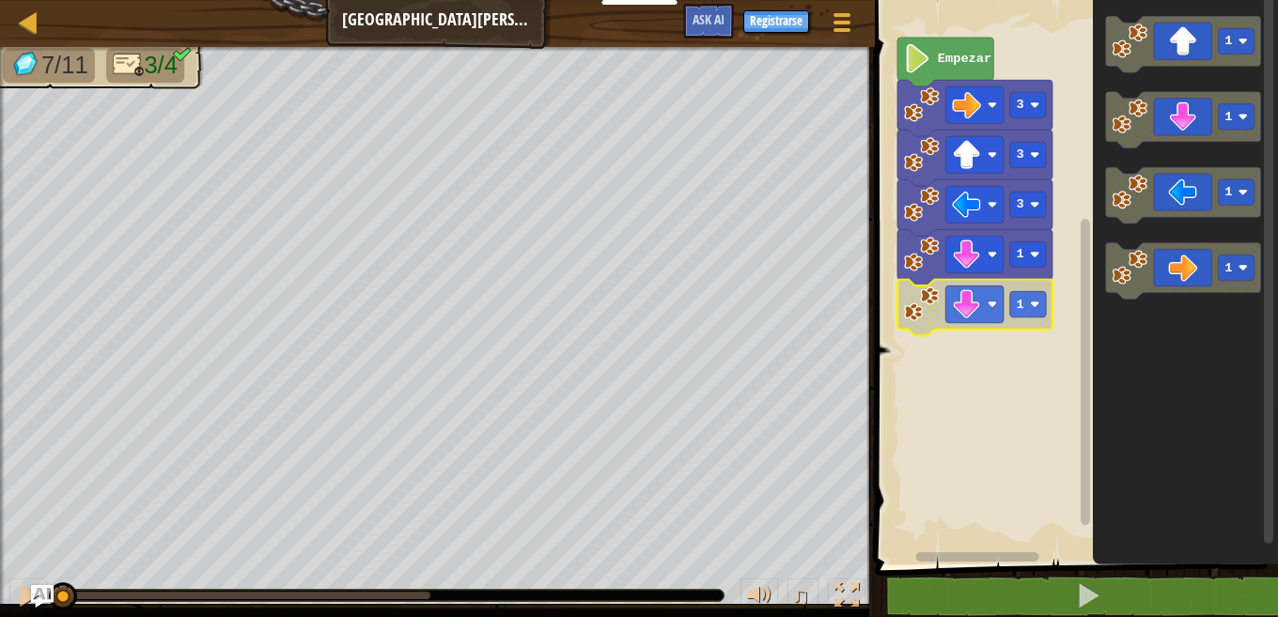
click at [924, 311] on image "Espacio de trabajo de Blockly" at bounding box center [922, 305] width 36 height 36
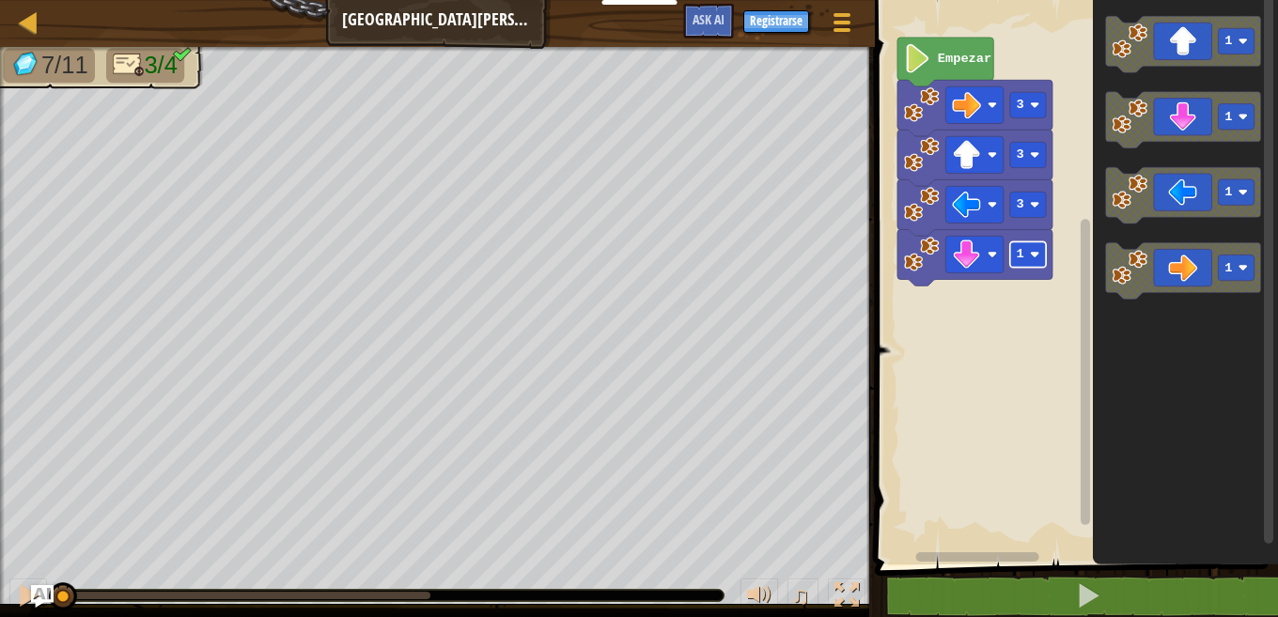
click at [1022, 263] on rect "Espacio de trabajo de Blockly" at bounding box center [1028, 254] width 36 height 25
click at [0, 0] on div at bounding box center [0, 0] width 0 height 0
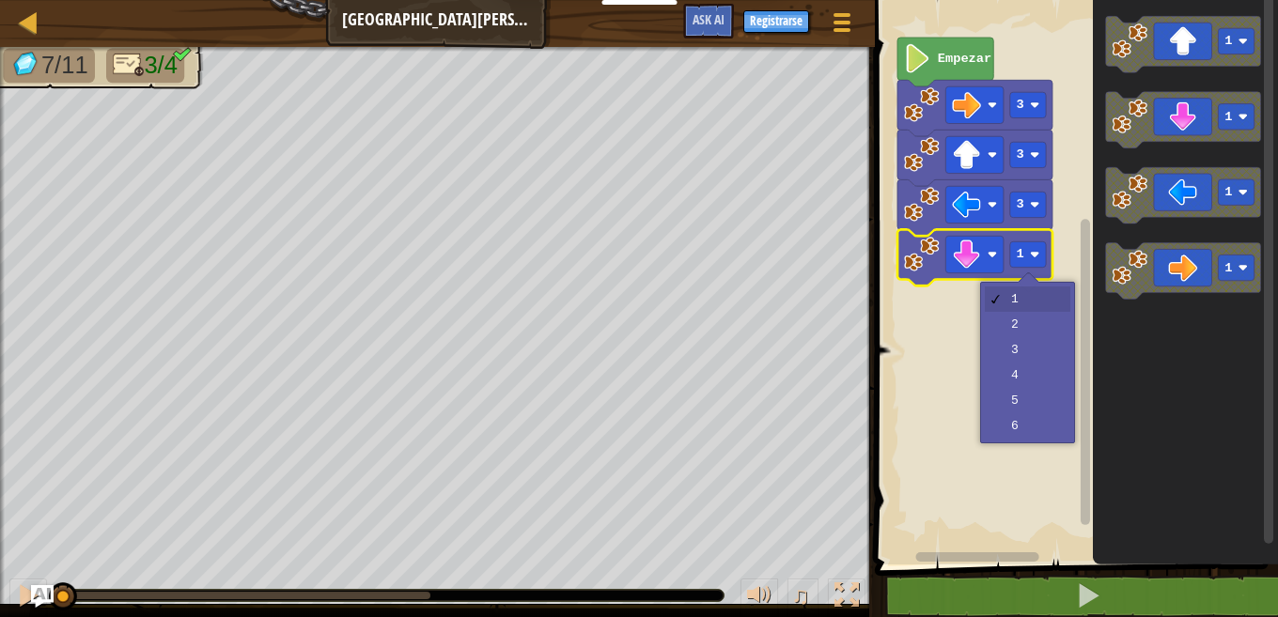
click at [1021, 320] on rect "Espacio de trabajo de Blockly" at bounding box center [1073, 278] width 409 height 574
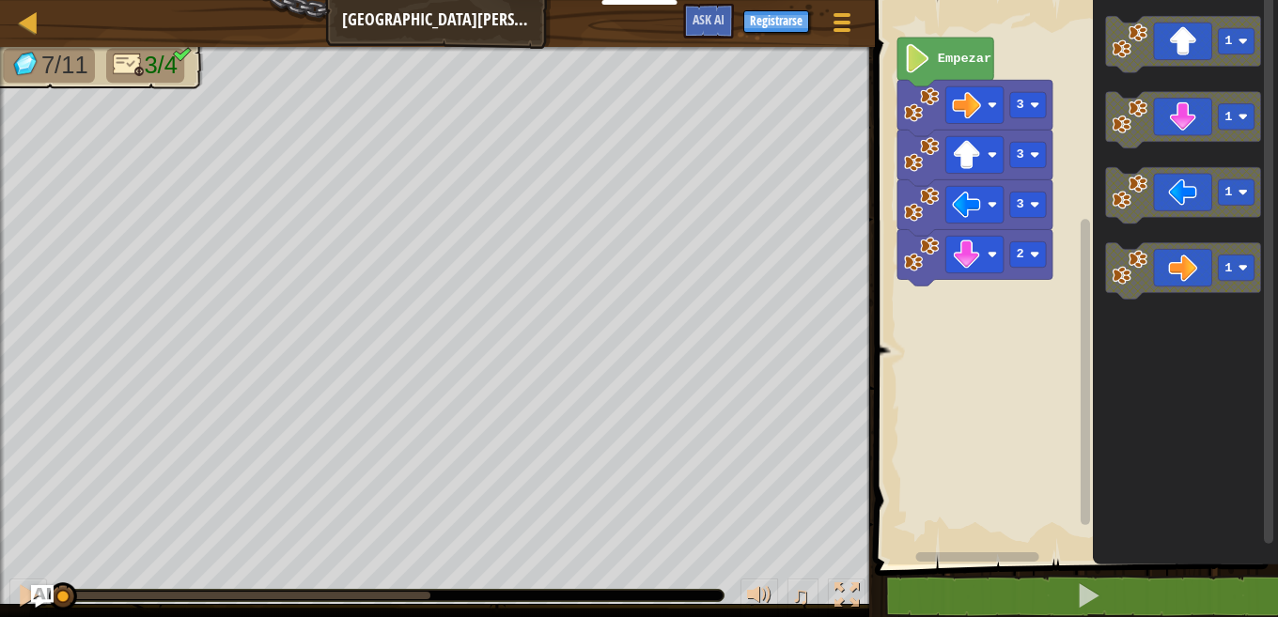
click at [706, 598] on div at bounding box center [390, 595] width 666 height 11
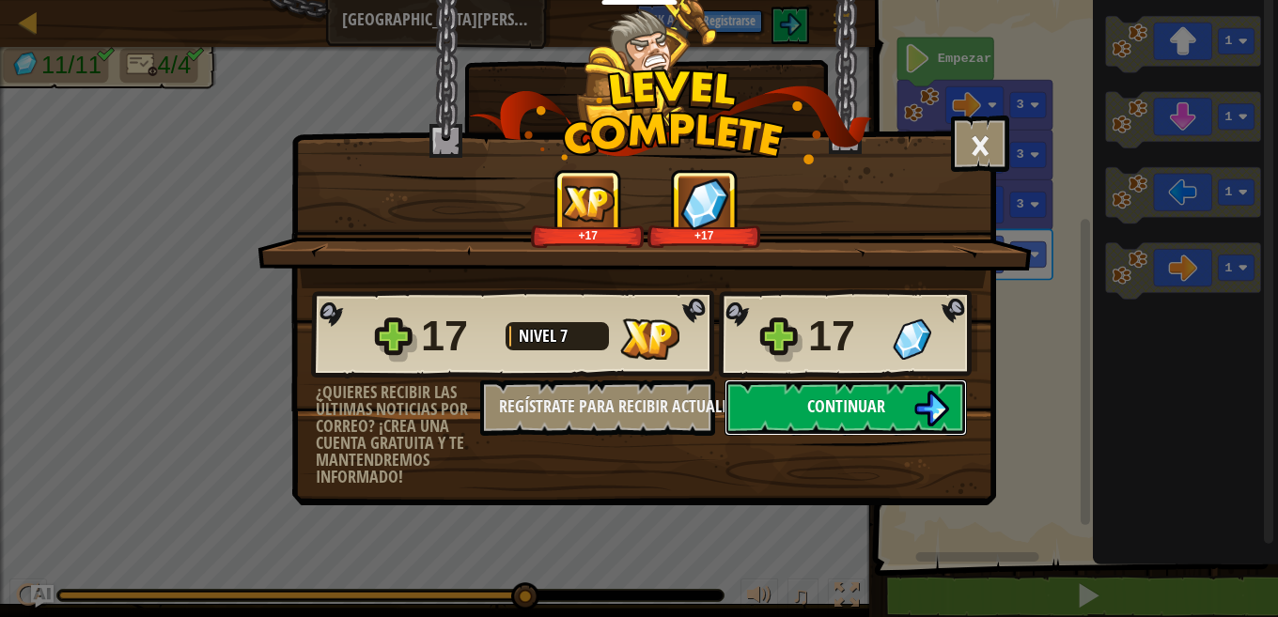
click at [939, 407] on img at bounding box center [931, 409] width 36 height 36
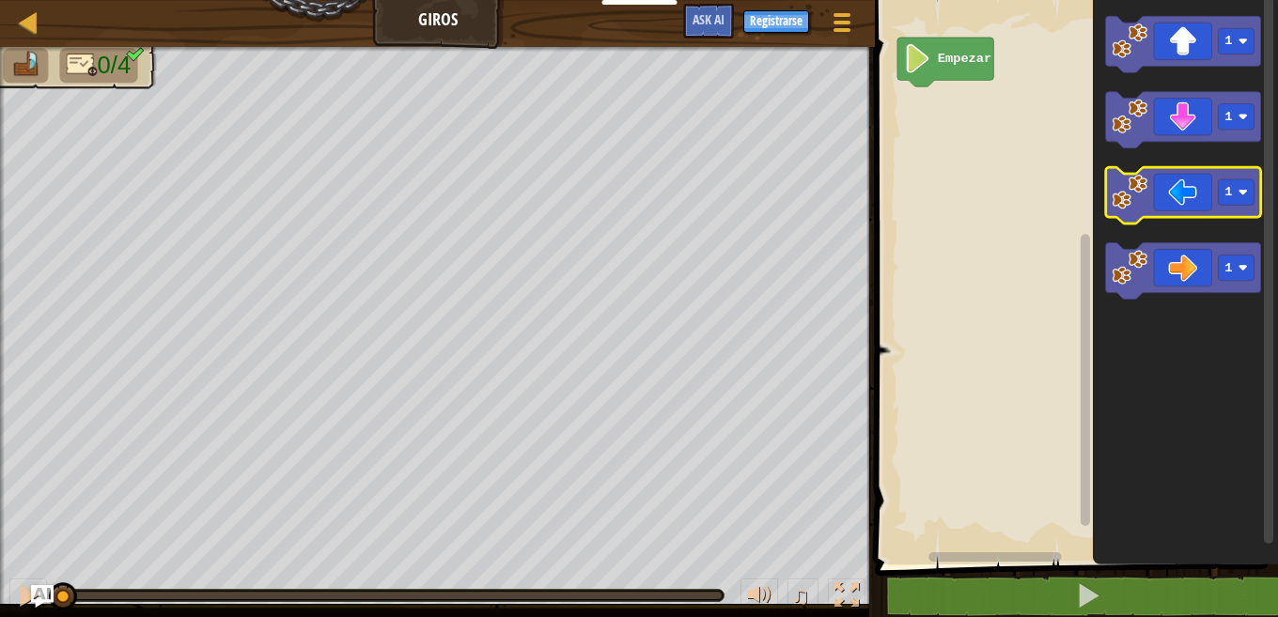
click at [1140, 209] on image "Espacio de trabajo de Blockly" at bounding box center [1131, 192] width 36 height 36
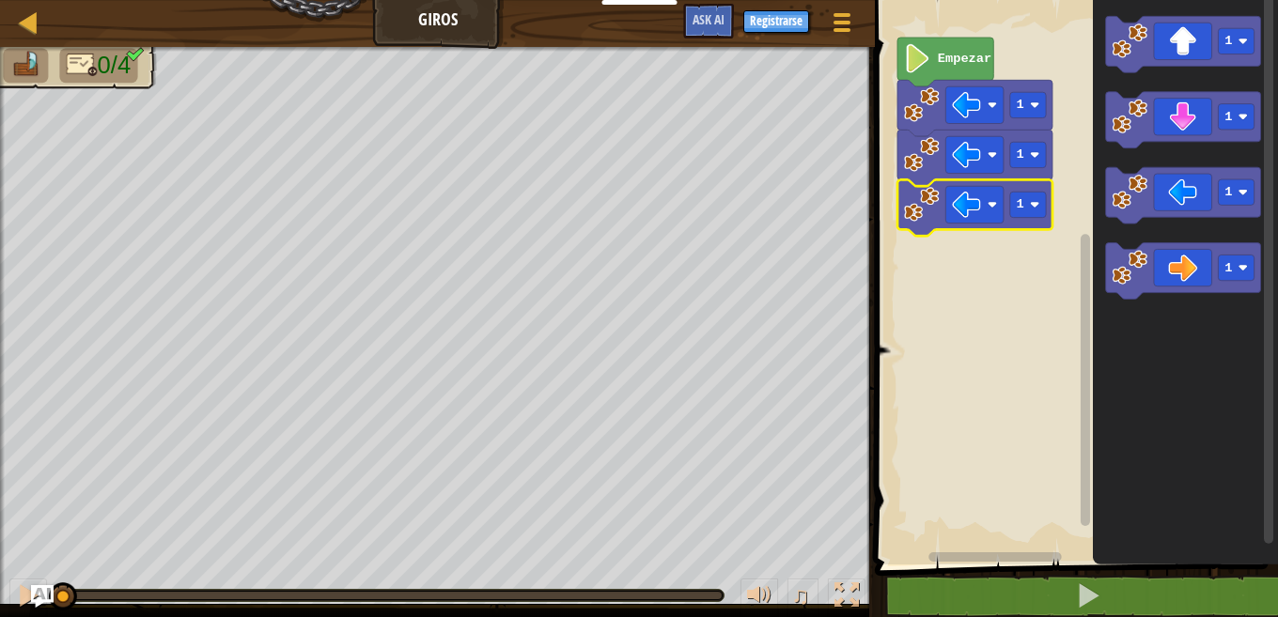
click at [919, 199] on image "Espacio de trabajo de Blockly" at bounding box center [922, 205] width 36 height 36
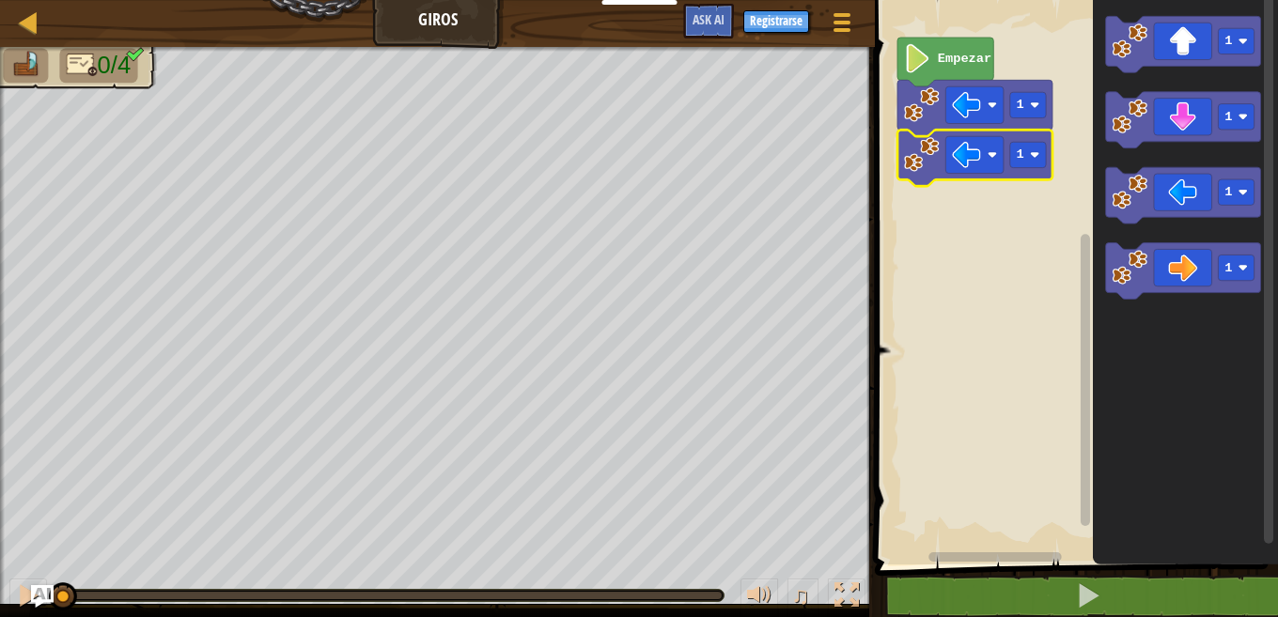
click at [923, 153] on image "Espacio de trabajo de Blockly" at bounding box center [922, 155] width 36 height 36
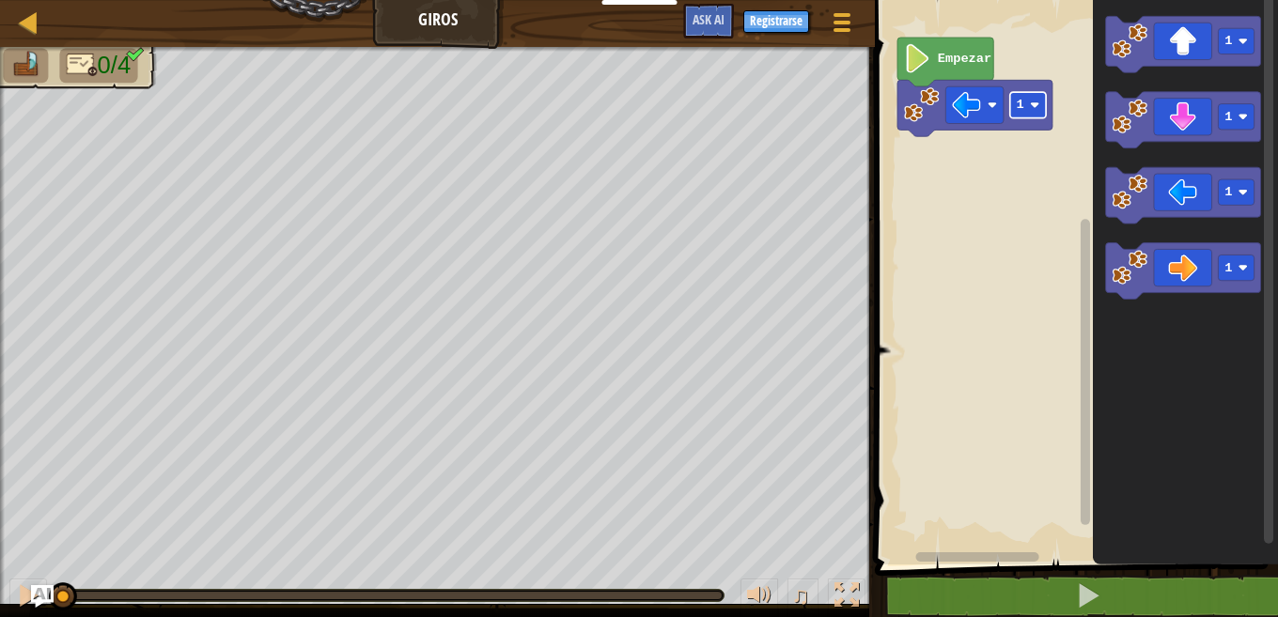
click at [1032, 109] on image "Espacio de trabajo de Blockly" at bounding box center [1034, 105] width 9 height 9
click at [1020, 117] on rect "Espacio de trabajo de Blockly" at bounding box center [1028, 104] width 36 height 25
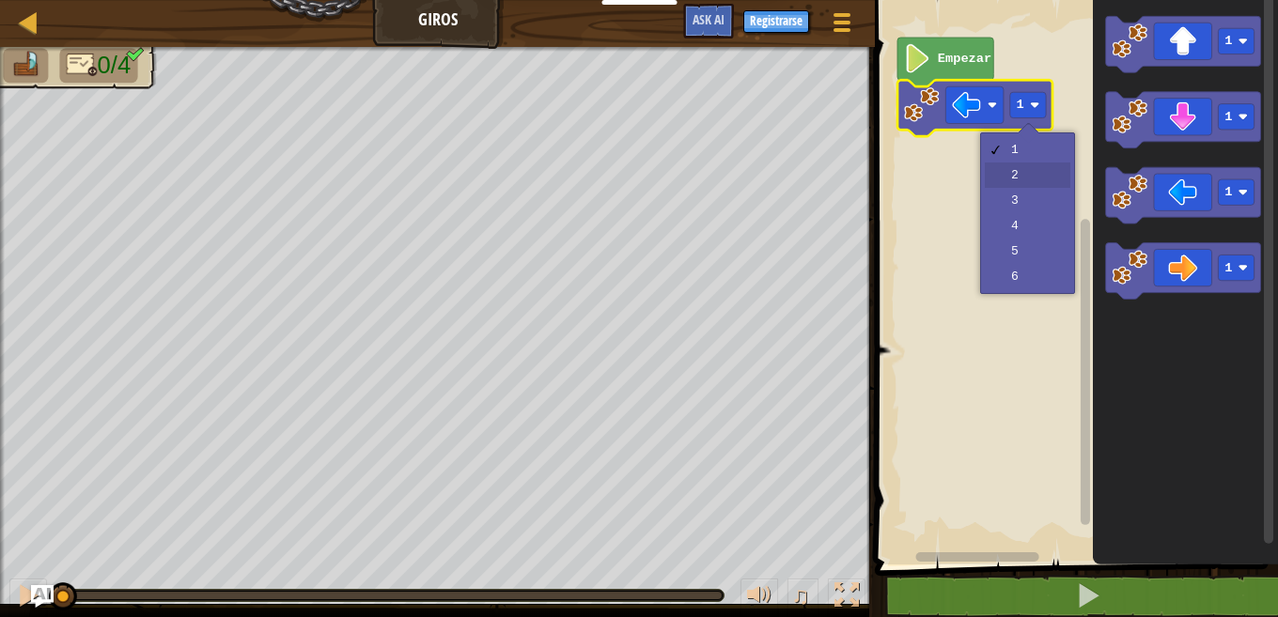
click at [1008, 182] on rect "Espacio de trabajo de Blockly" at bounding box center [1073, 278] width 409 height 574
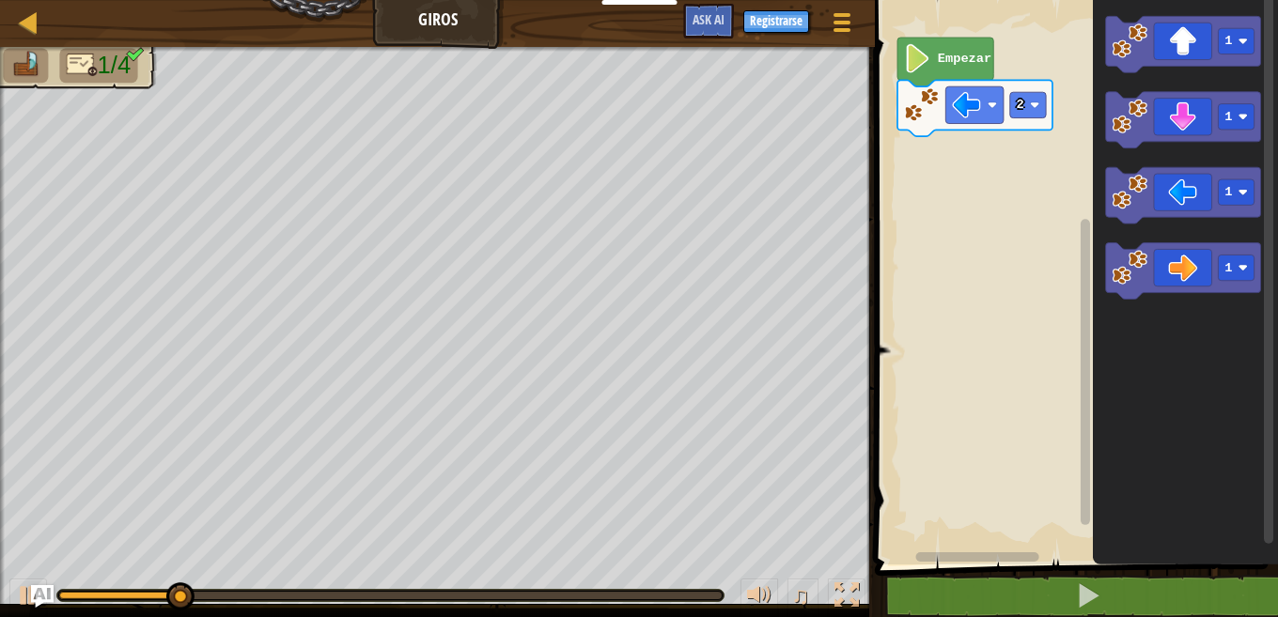
click at [1121, 108] on image "Espacio de trabajo de Blockly" at bounding box center [1131, 117] width 36 height 36
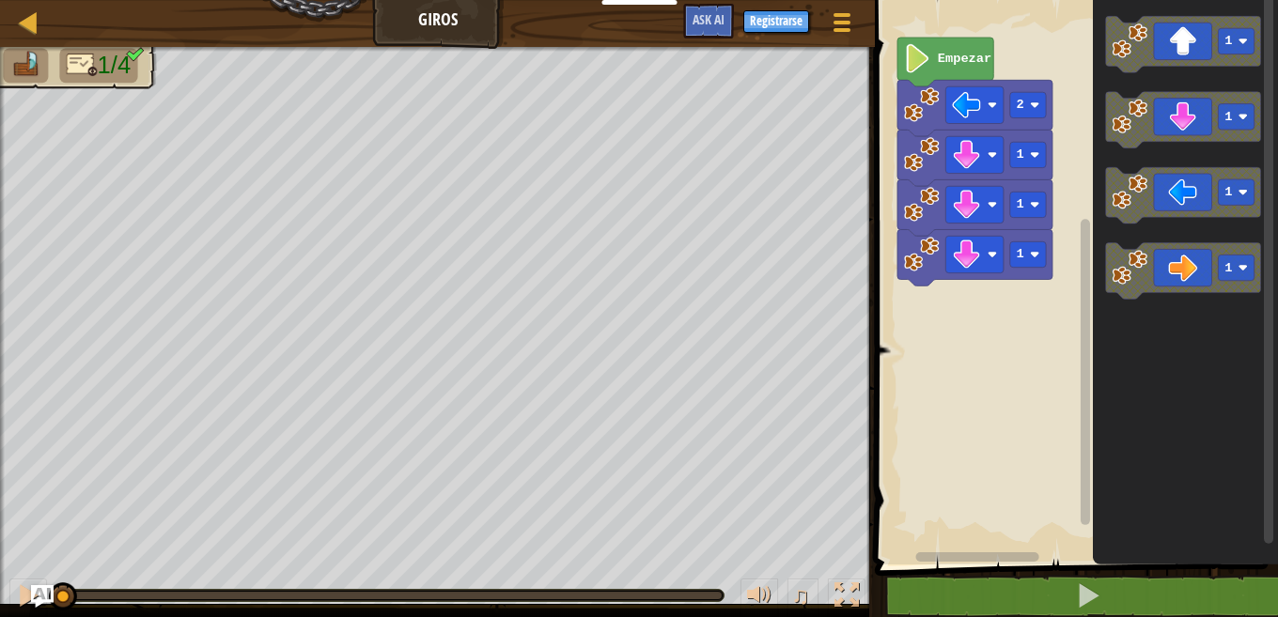
click at [900, 262] on icon "Espacio de trabajo de Blockly" at bounding box center [974, 257] width 155 height 56
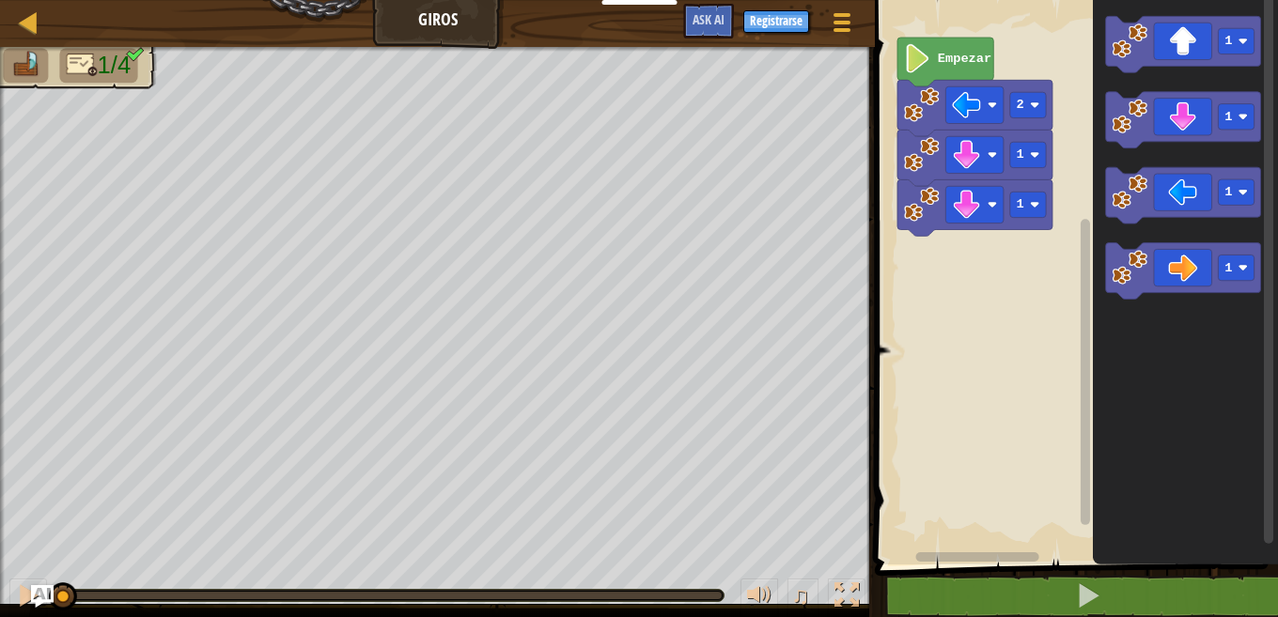
click at [931, 201] on image "Espacio de trabajo de Blockly" at bounding box center [922, 205] width 36 height 36
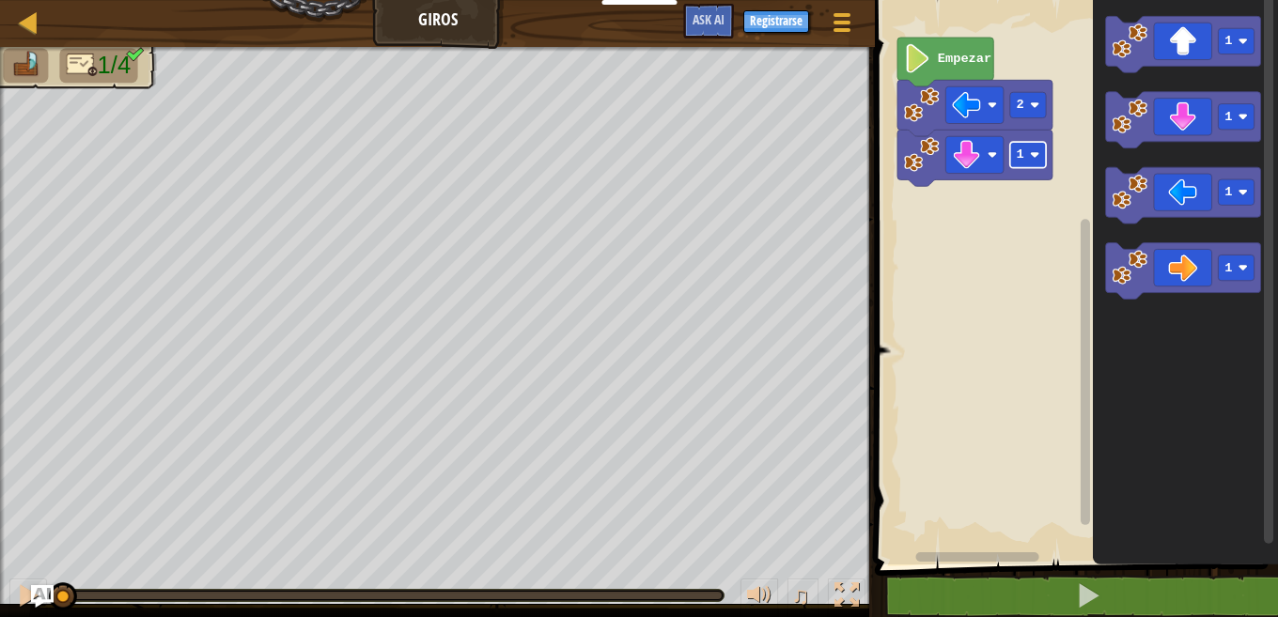
click at [1034, 153] on image "Espacio de trabajo de Blockly" at bounding box center [1034, 154] width 9 height 9
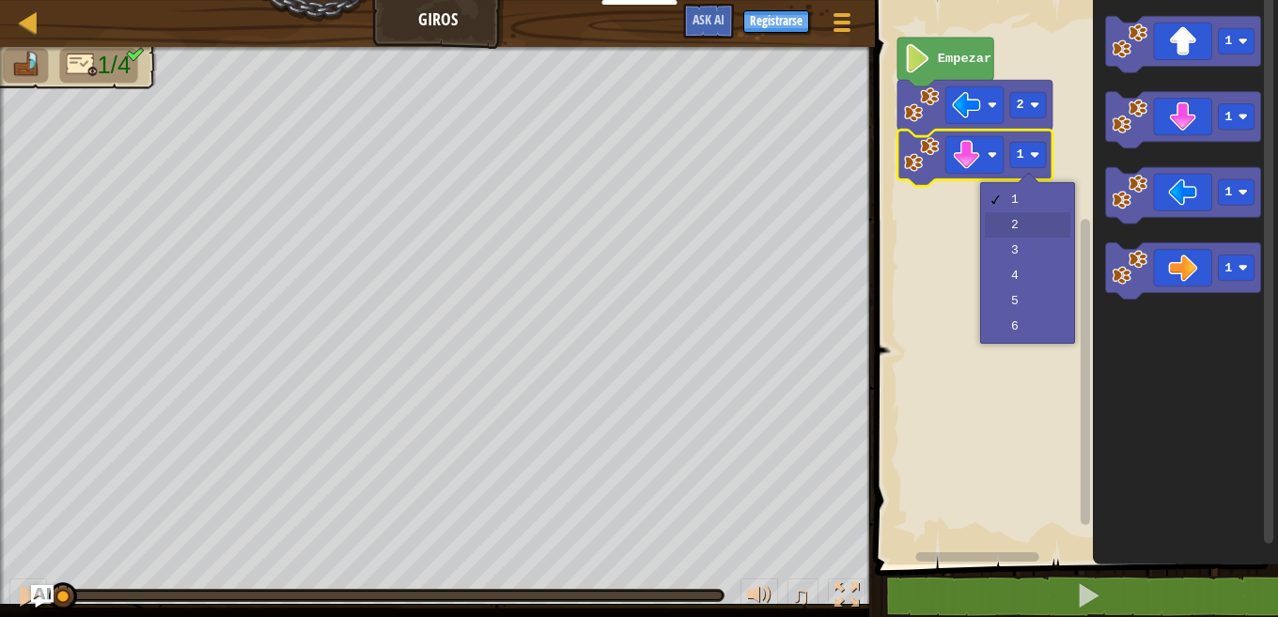
click at [1034, 224] on rect "Espacio de trabajo de Blockly" at bounding box center [1073, 278] width 409 height 574
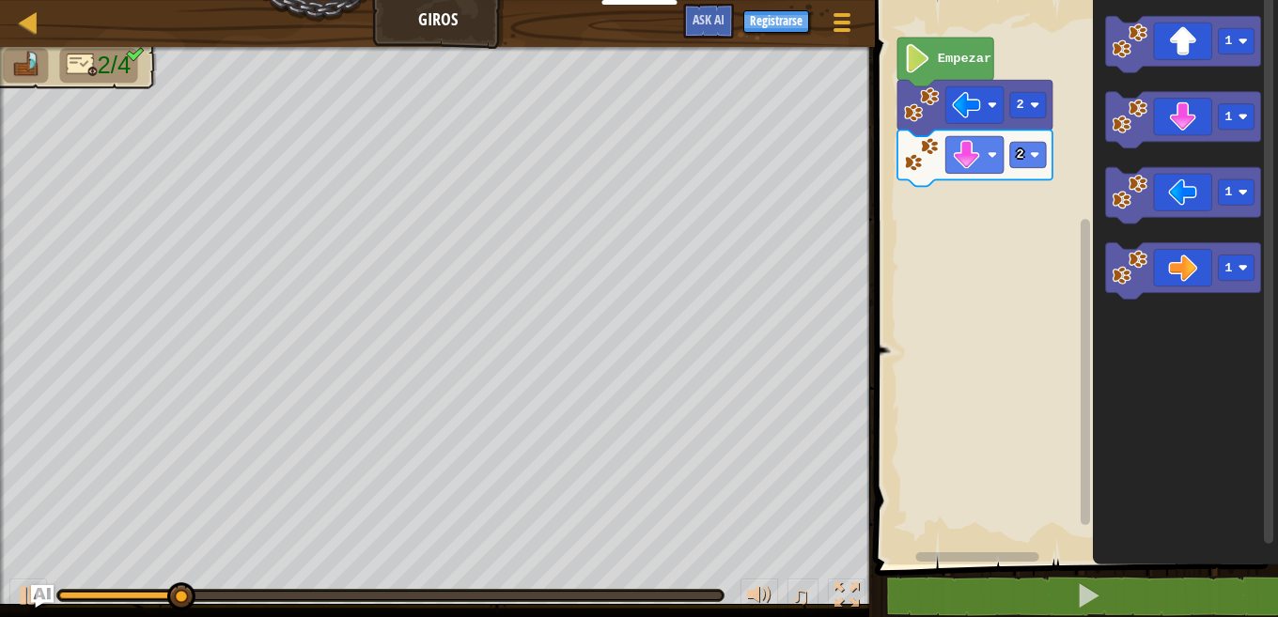
click at [1111, 268] on icon "Espacio de trabajo de Blockly" at bounding box center [1183, 271] width 155 height 56
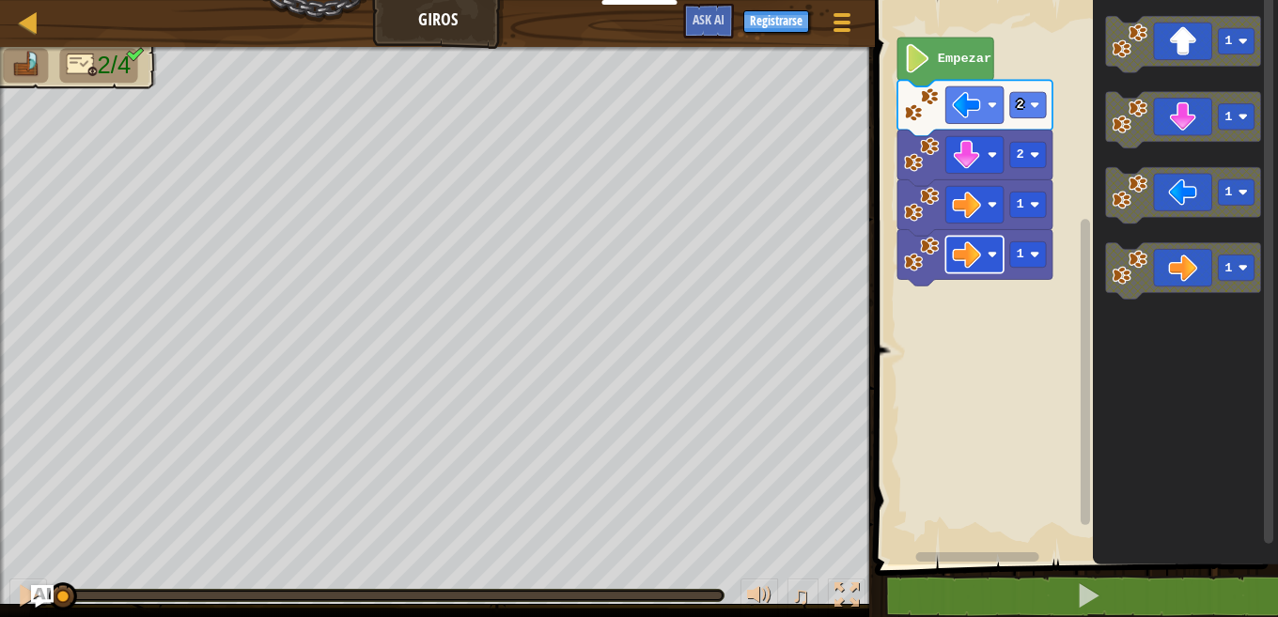
click at [954, 251] on image "Espacio de trabajo de Blockly" at bounding box center [967, 255] width 29 height 29
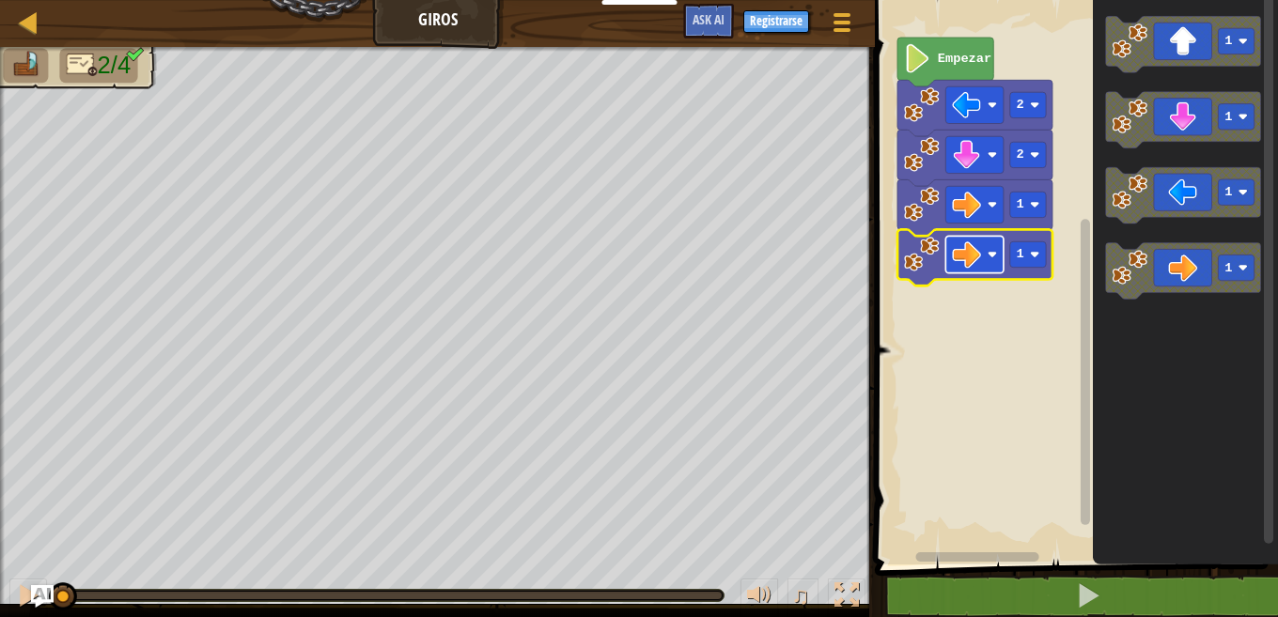
click at [954, 251] on image "Espacio de trabajo de Blockly" at bounding box center [967, 255] width 29 height 29
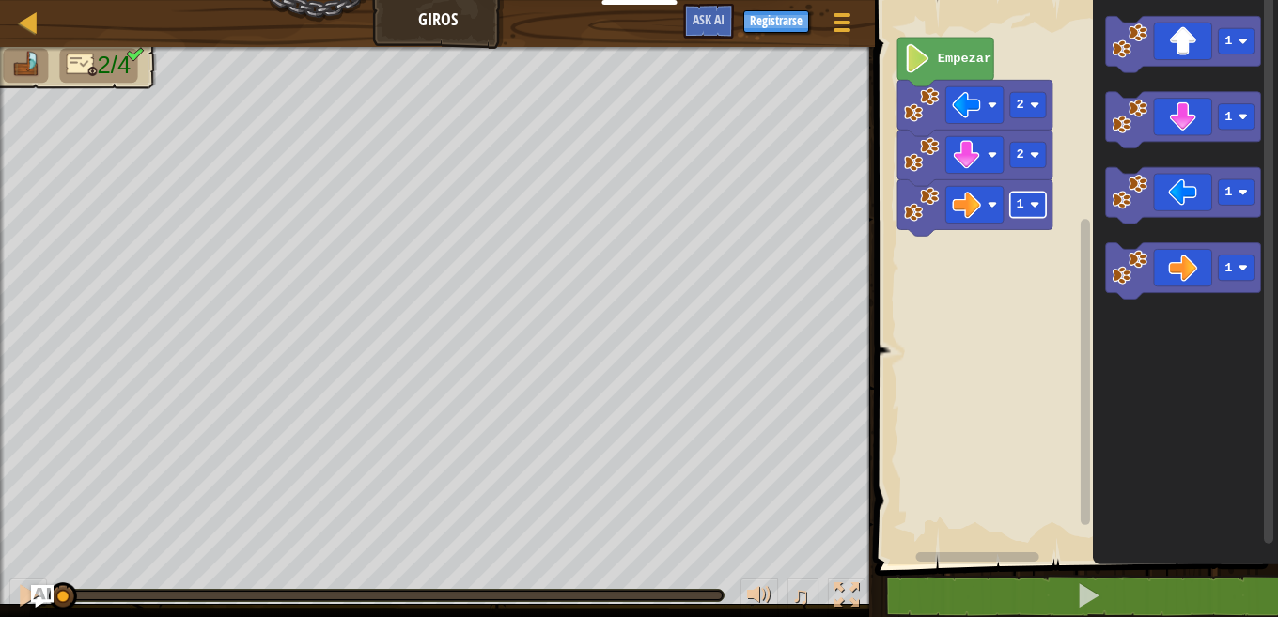
click at [1034, 202] on image "Espacio de trabajo de Blockly" at bounding box center [1034, 204] width 9 height 9
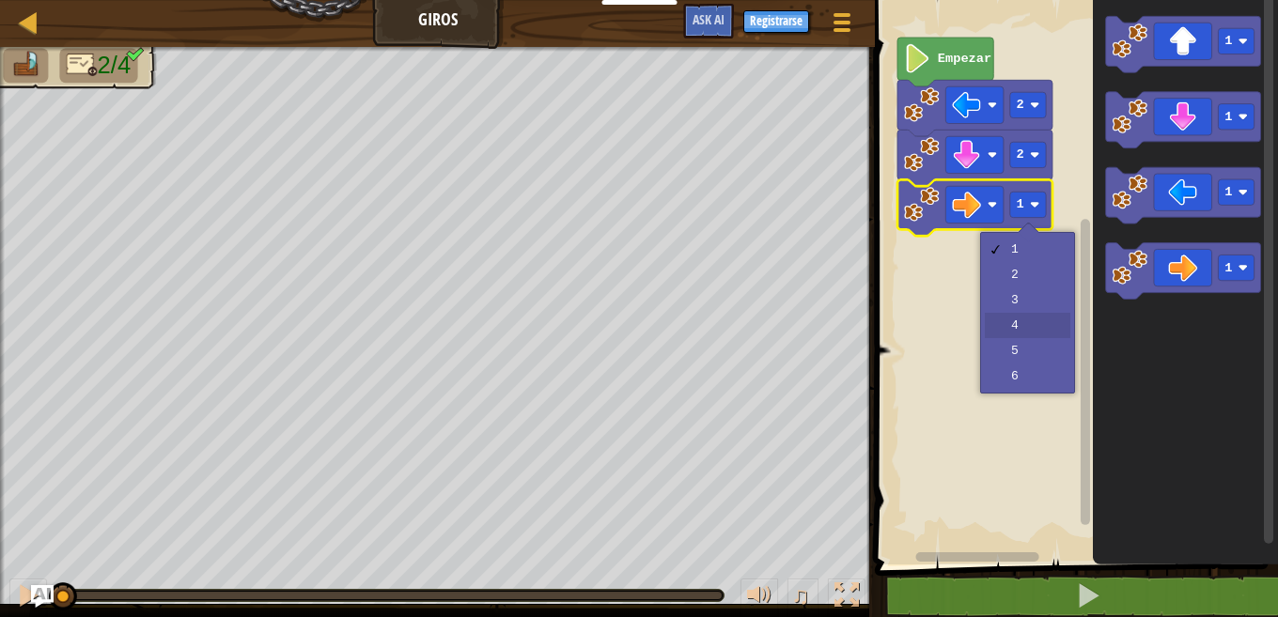
click at [1033, 318] on rect "Espacio de trabajo de Blockly" at bounding box center [1073, 278] width 409 height 574
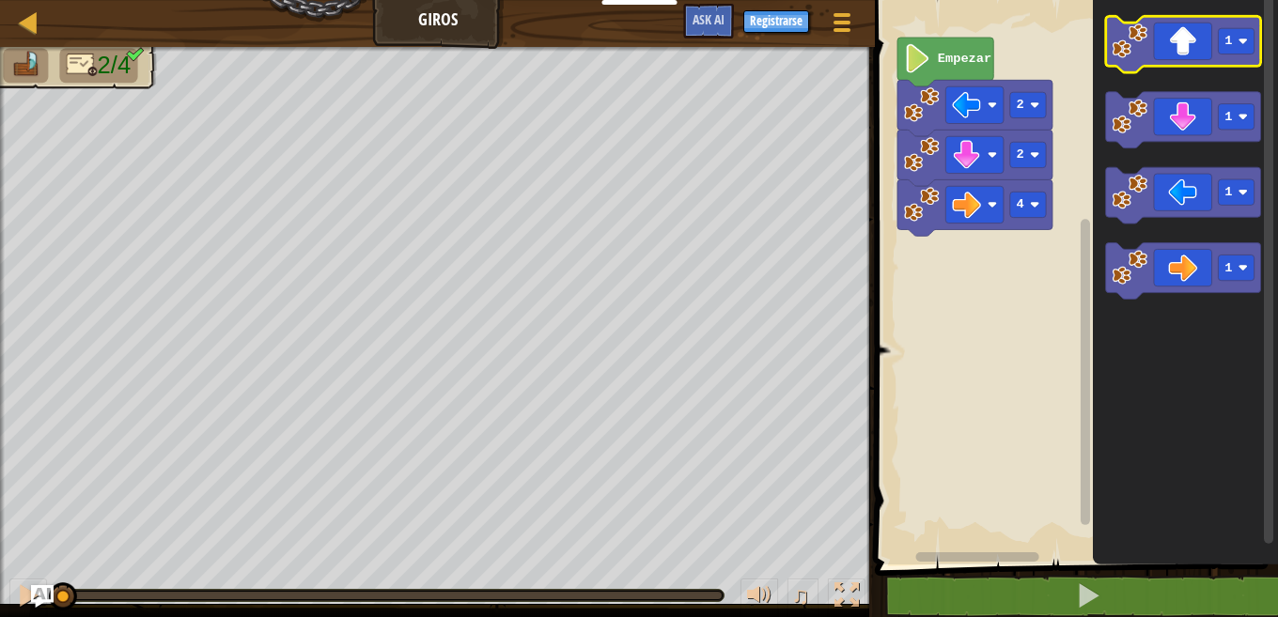
click at [1150, 60] on icon "Espacio de trabajo de Blockly" at bounding box center [1183, 44] width 155 height 56
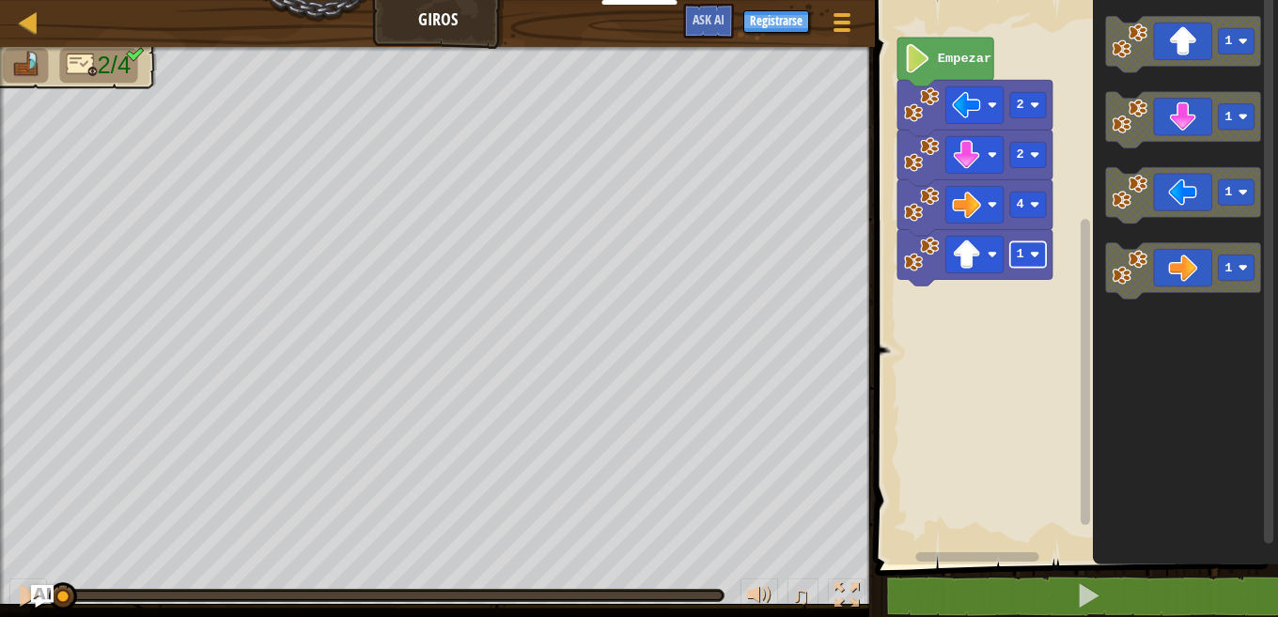
click at [1029, 262] on rect "Espacio de trabajo de Blockly" at bounding box center [1028, 254] width 36 height 25
click at [0, 0] on div at bounding box center [0, 0] width 0 height 0
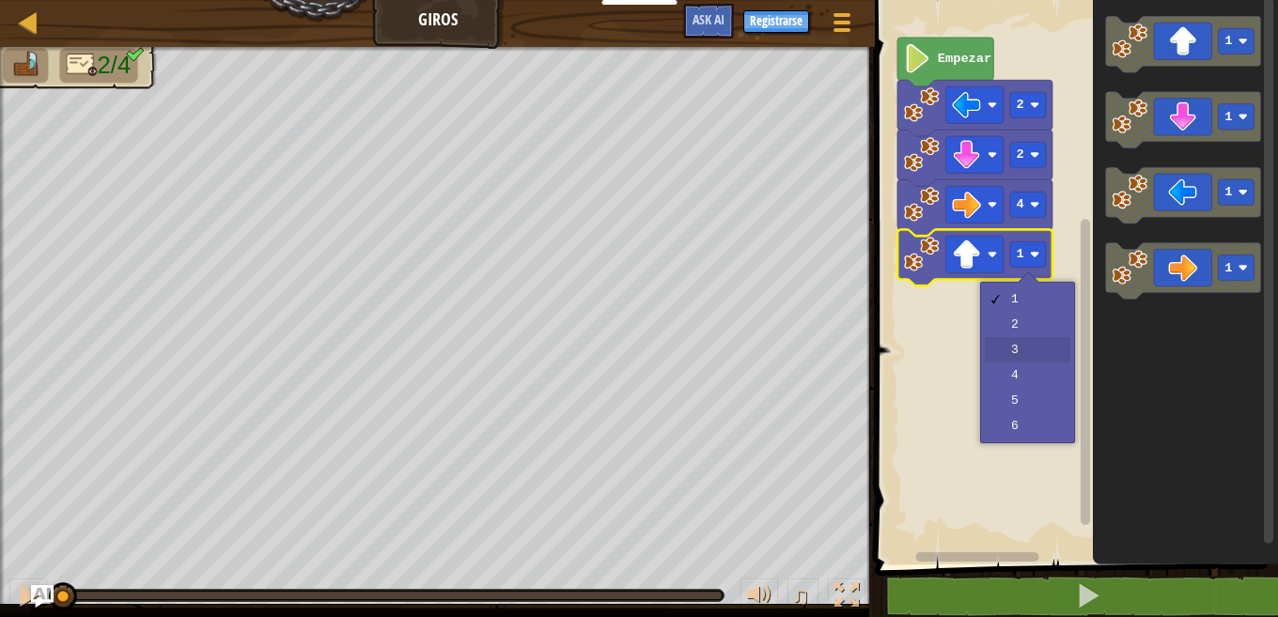
click at [1031, 346] on rect "Espacio de trabajo de Blockly" at bounding box center [1073, 278] width 409 height 574
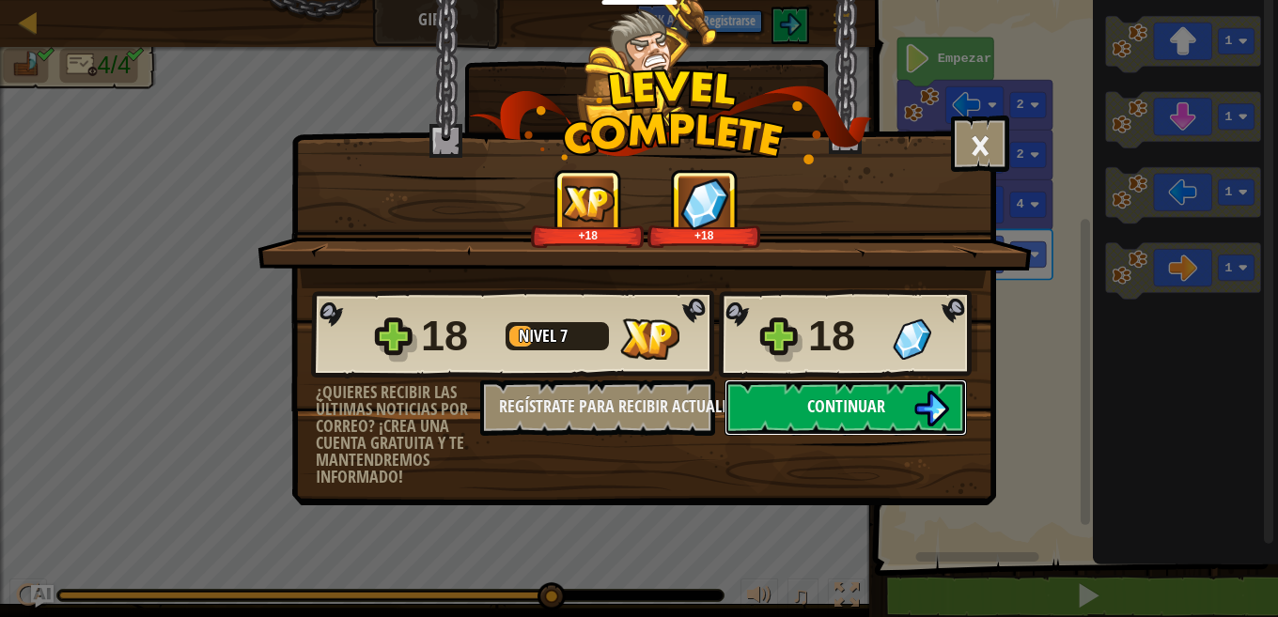
click at [807, 403] on span "Continuar" at bounding box center [846, 406] width 78 height 23
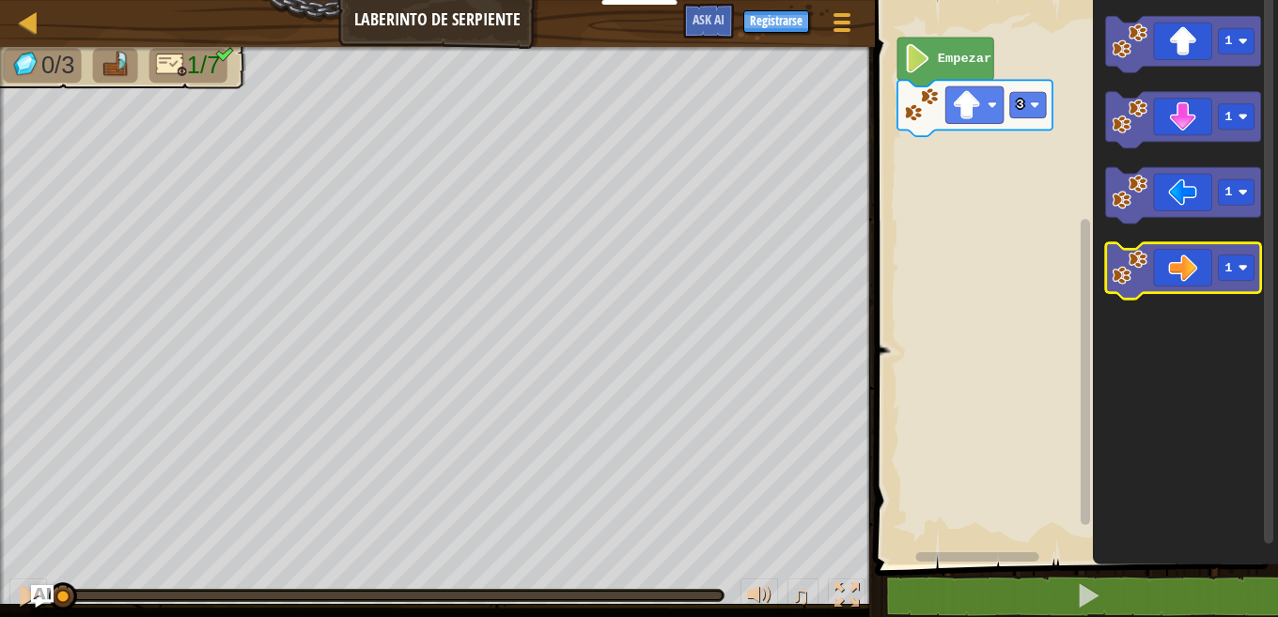
click at [1121, 288] on icon "Espacio de trabajo de Blockly" at bounding box center [1183, 271] width 155 height 56
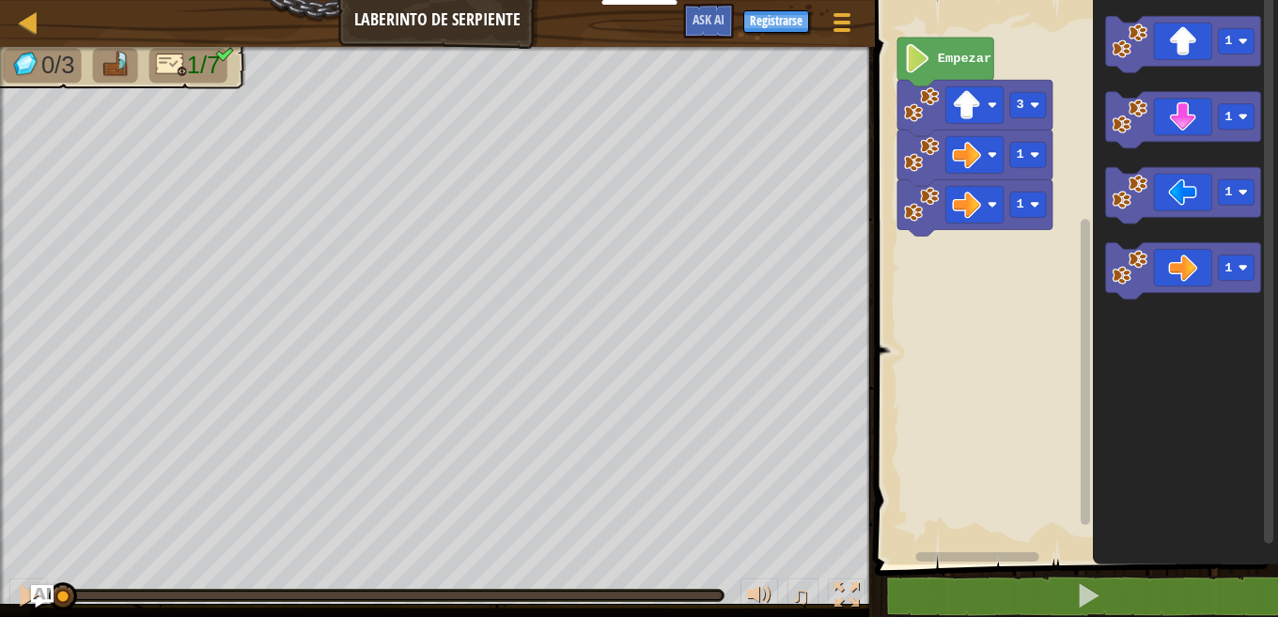
click at [911, 221] on image "Espacio de trabajo de Blockly" at bounding box center [922, 205] width 36 height 36
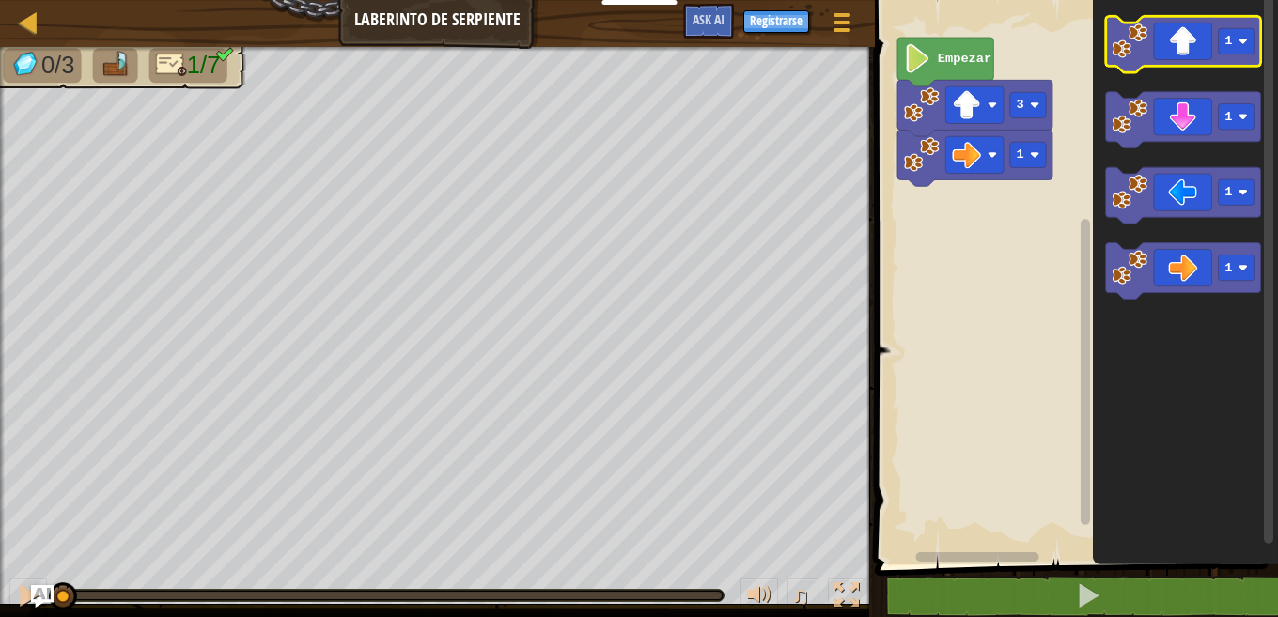
click at [1115, 43] on image "Espacio de trabajo de Blockly" at bounding box center [1131, 41] width 36 height 36
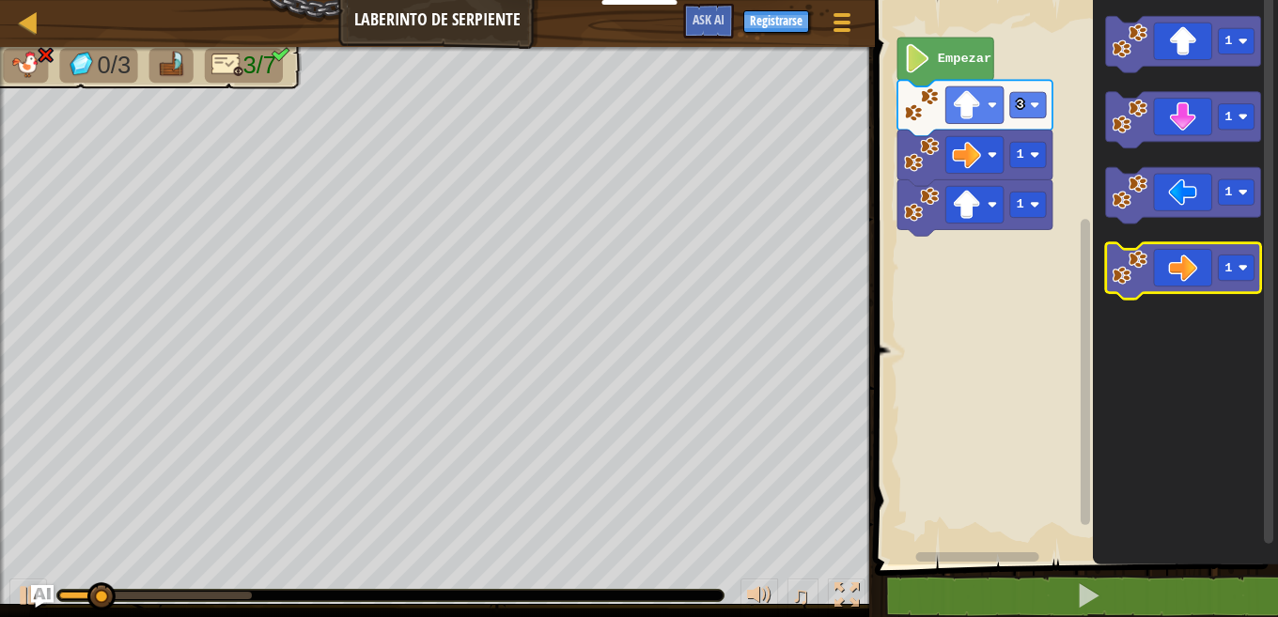
click at [1139, 280] on image "Espacio de trabajo de Blockly" at bounding box center [1131, 268] width 36 height 36
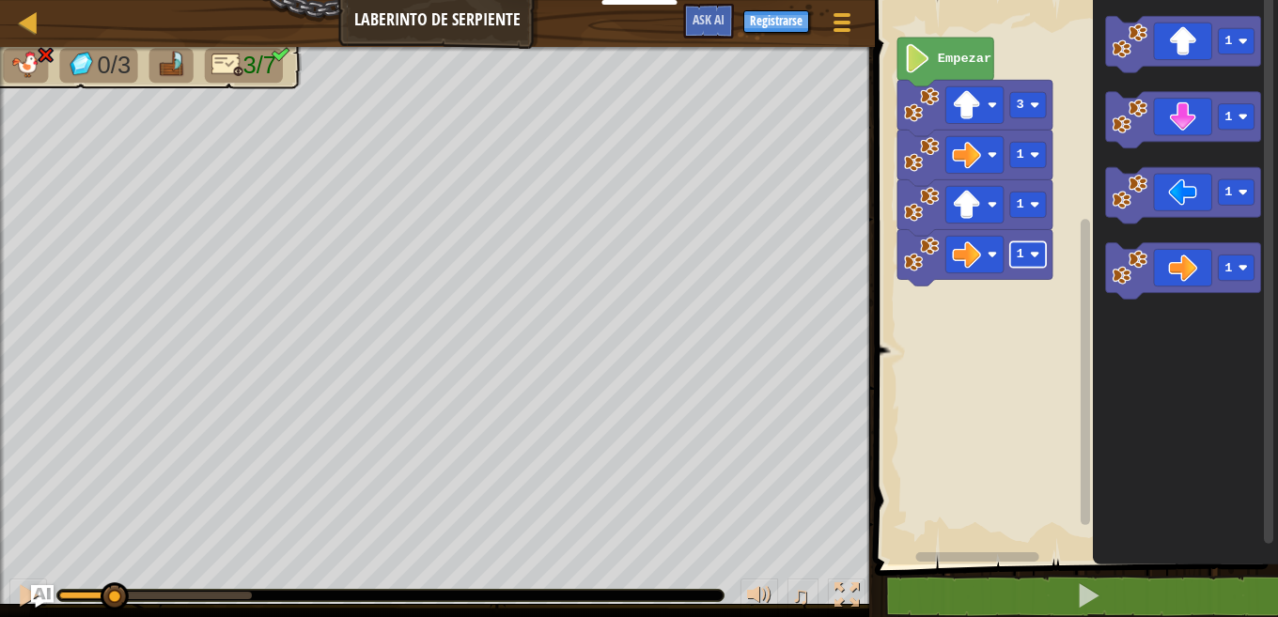
click at [1029, 262] on rect "Espacio de trabajo de Blockly" at bounding box center [1028, 254] width 36 height 25
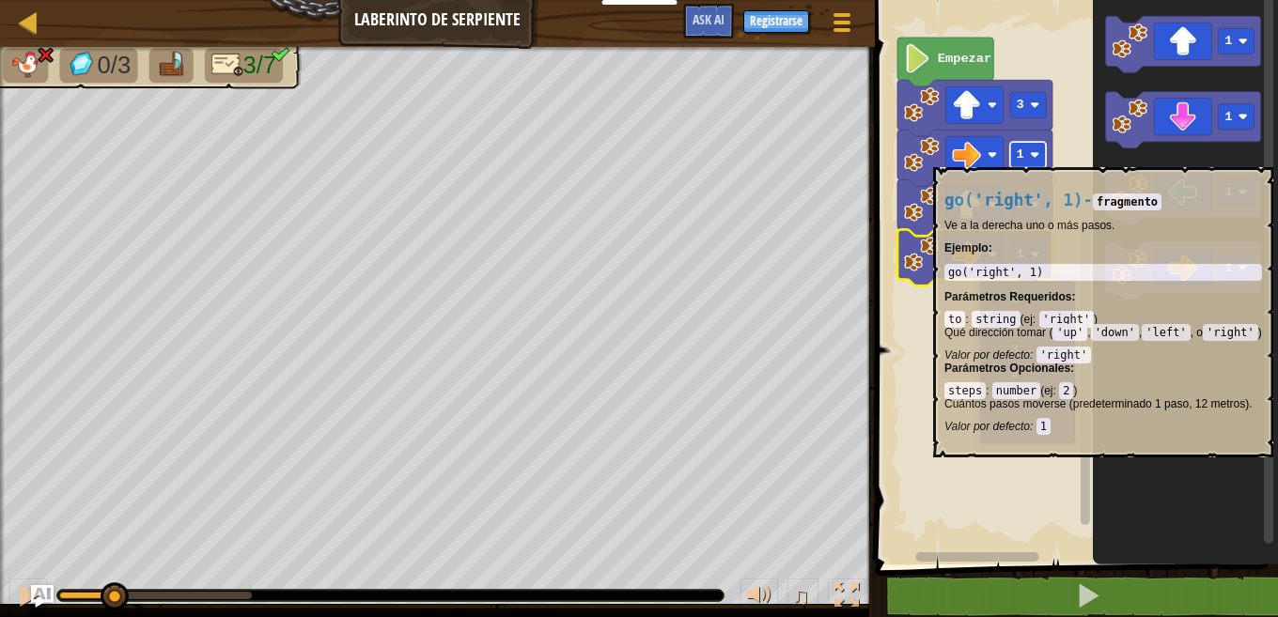
click at [1037, 158] on image "Espacio de trabajo de Blockly" at bounding box center [1034, 154] width 9 height 9
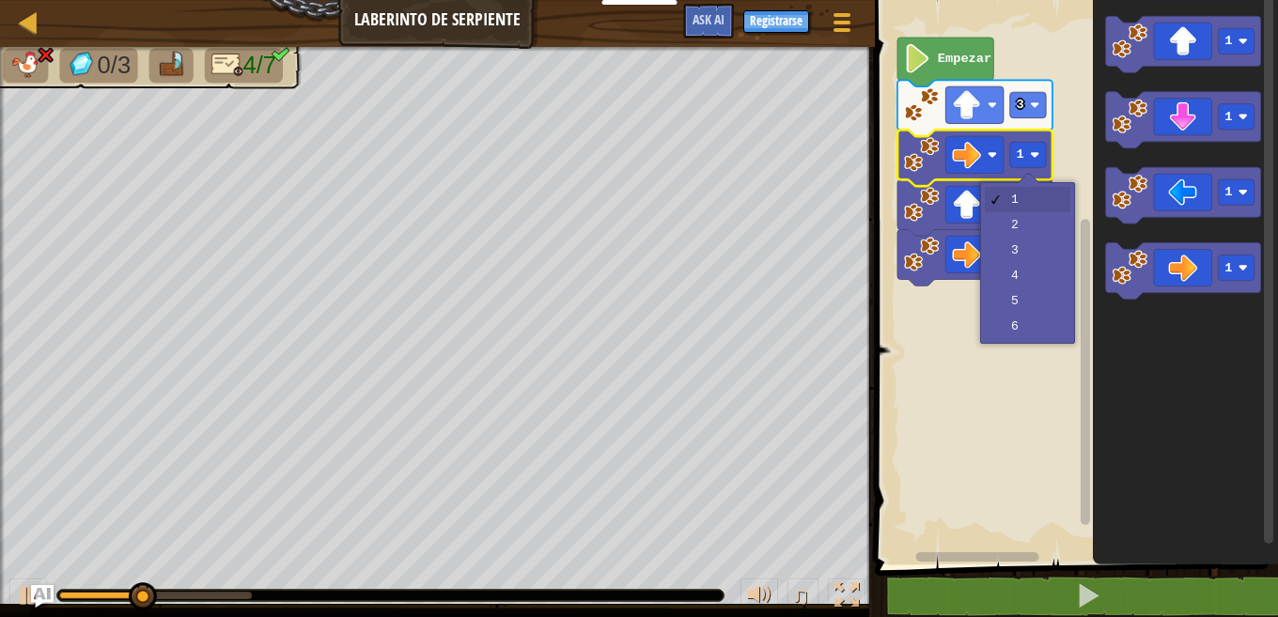
click at [1021, 222] on icon "Espacio de trabajo de Blockly" at bounding box center [974, 207] width 155 height 56
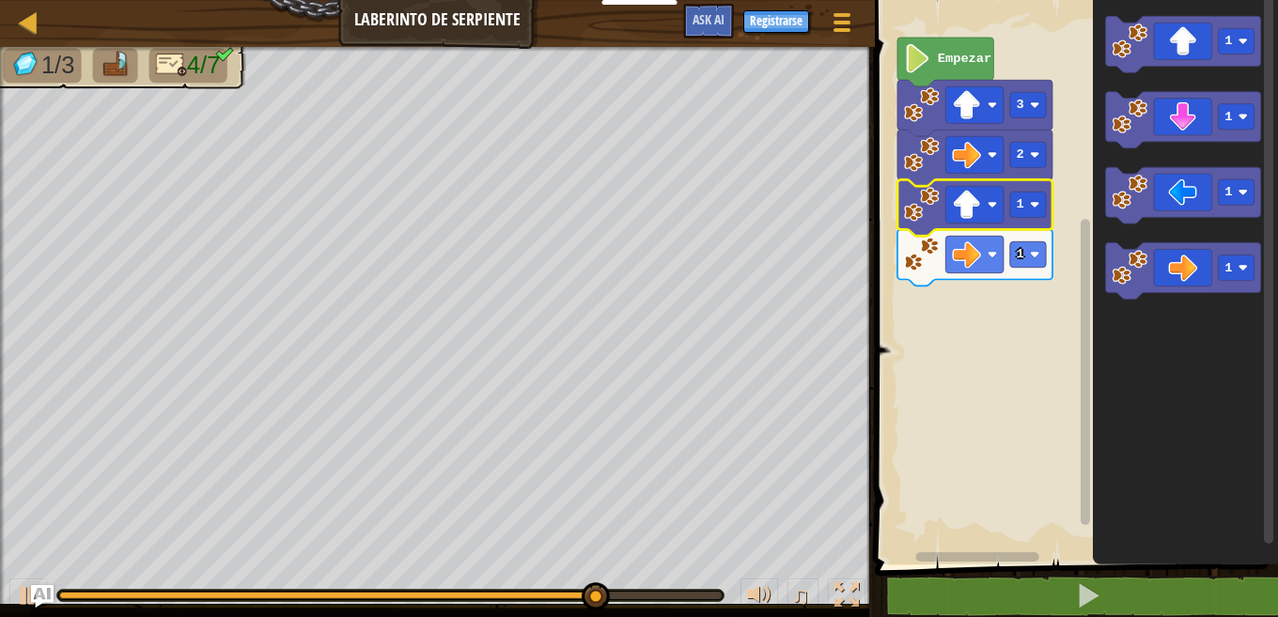
click at [1019, 269] on icon "Espacio de trabajo de Blockly" at bounding box center [974, 257] width 155 height 56
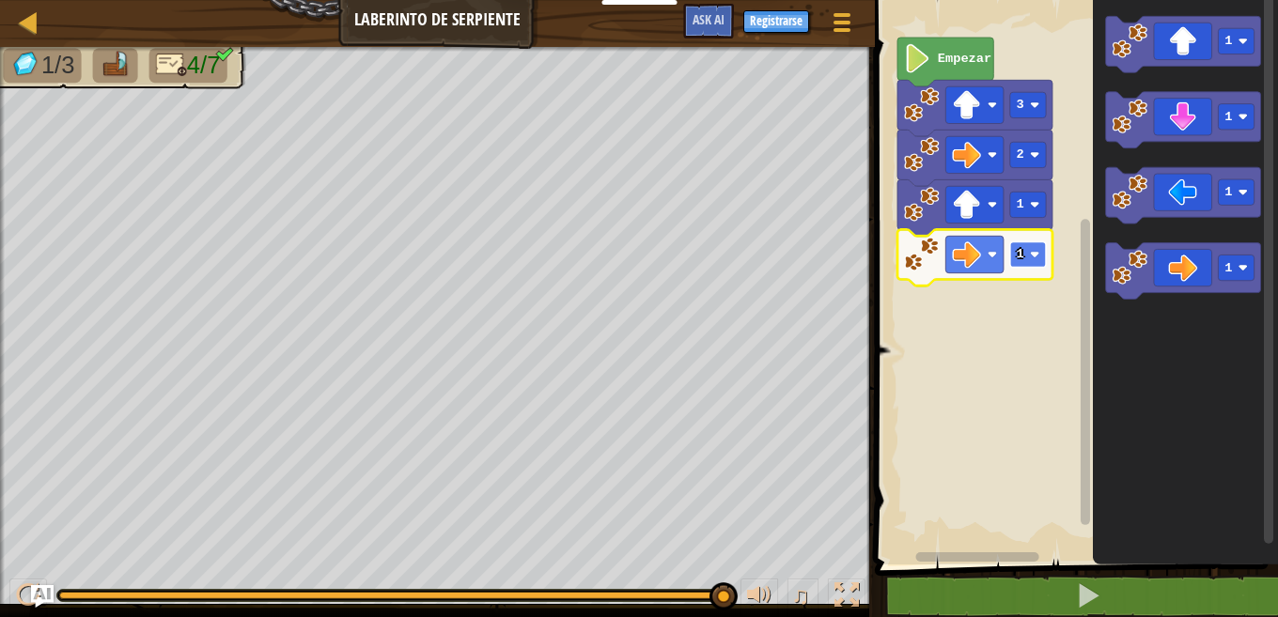
click at [1017, 255] on text "1" at bounding box center [1021, 254] width 8 height 14
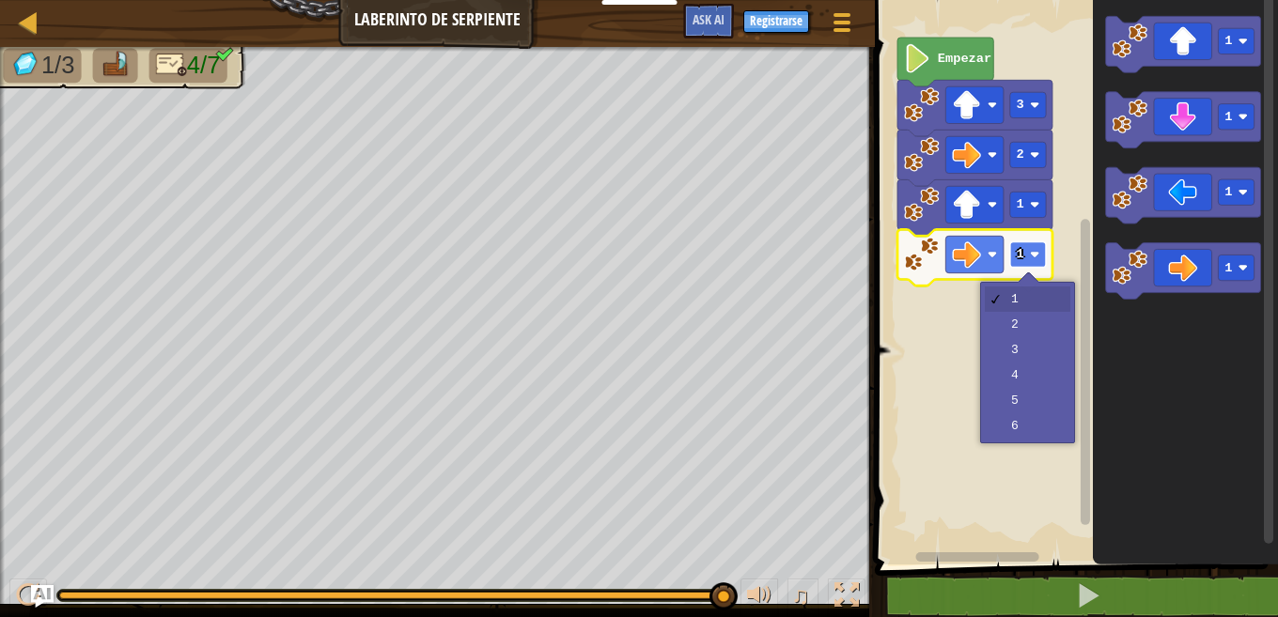
click at [1017, 255] on text "1" at bounding box center [1021, 254] width 8 height 14
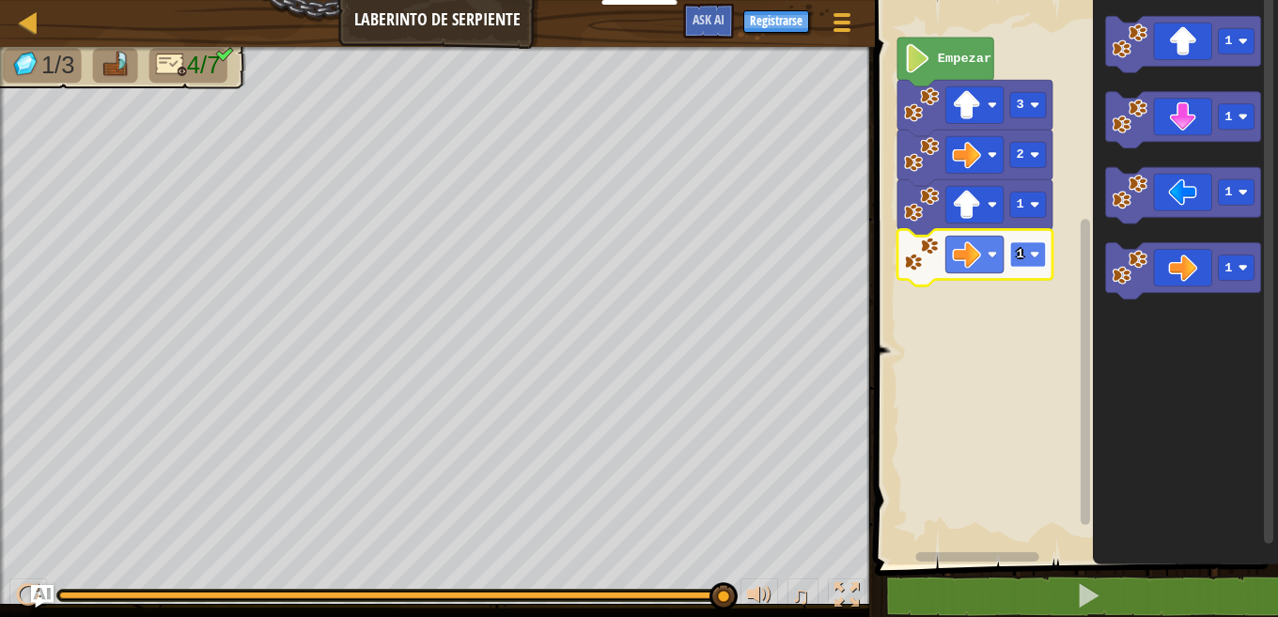
click at [1038, 252] on image "Espacio de trabajo de Blockly" at bounding box center [1034, 254] width 9 height 9
click at [1025, 253] on rect "Espacio de trabajo de Blockly" at bounding box center [1028, 254] width 36 height 25
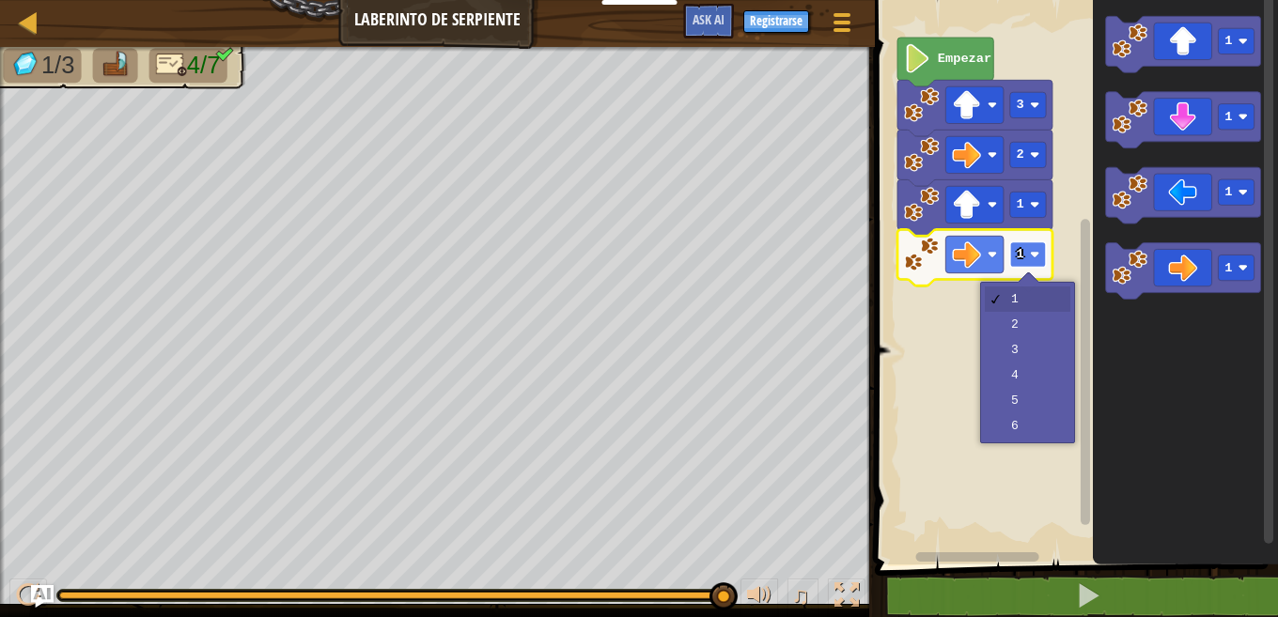
click at [1025, 253] on rect "Espacio de trabajo de Blockly" at bounding box center [1028, 254] width 36 height 25
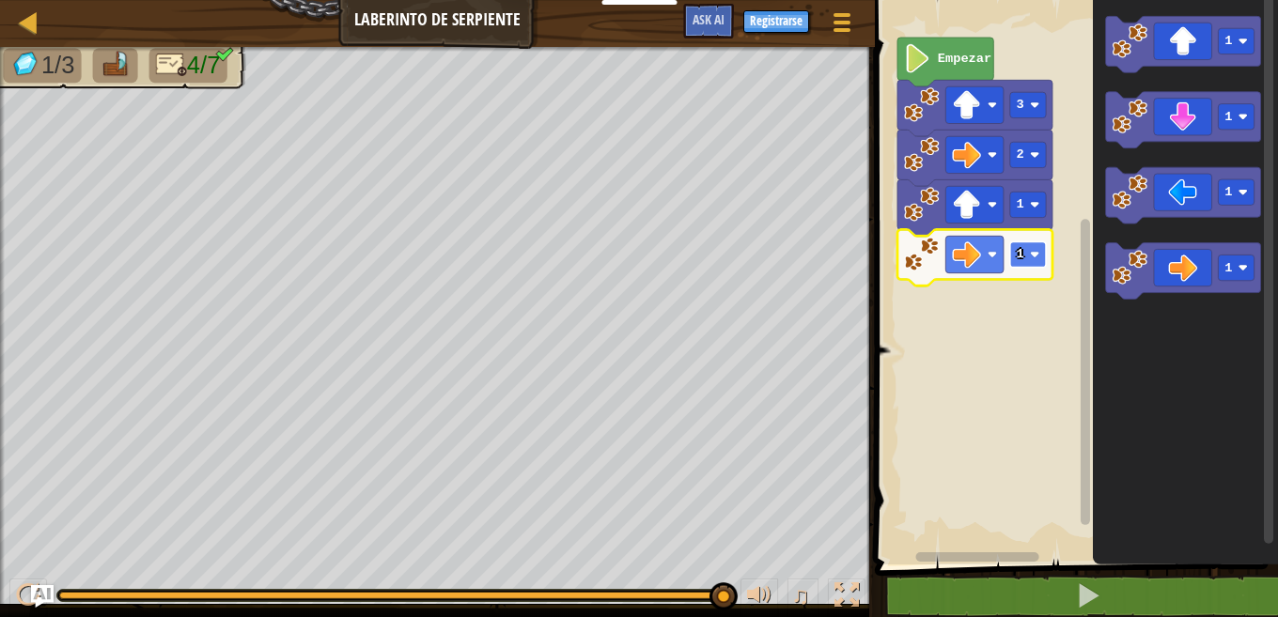
click at [1014, 254] on rect "Espacio de trabajo de Blockly" at bounding box center [1028, 254] width 36 height 25
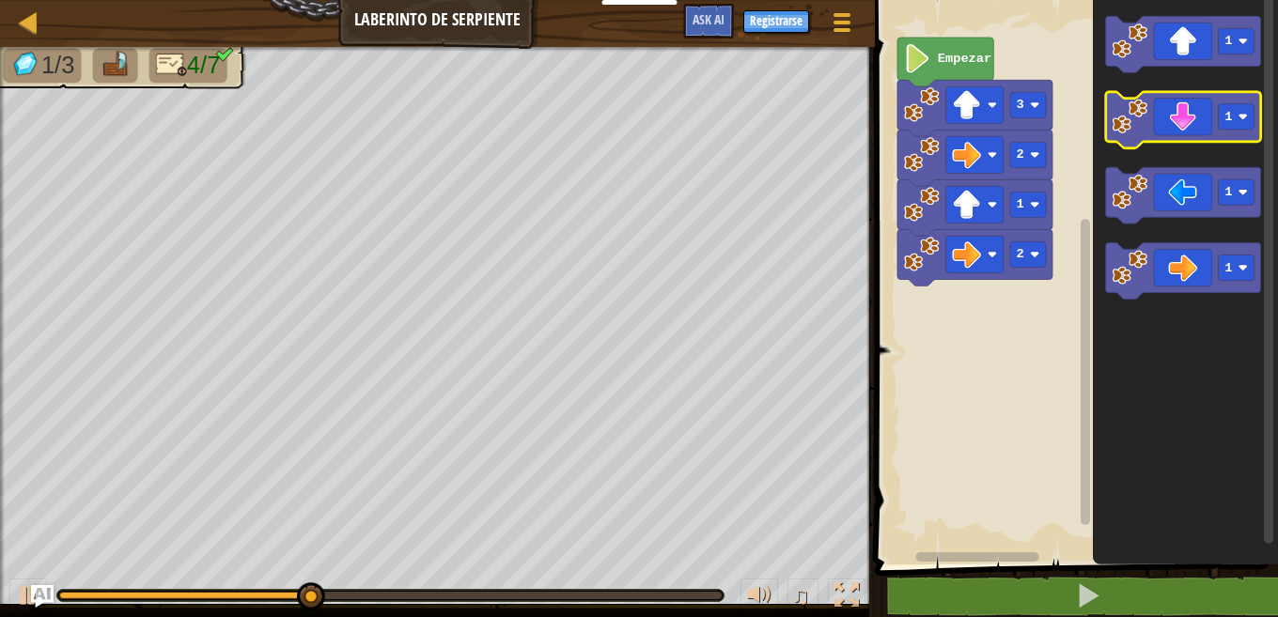
click at [1141, 115] on image "Espacio de trabajo de Blockly" at bounding box center [1131, 117] width 36 height 36
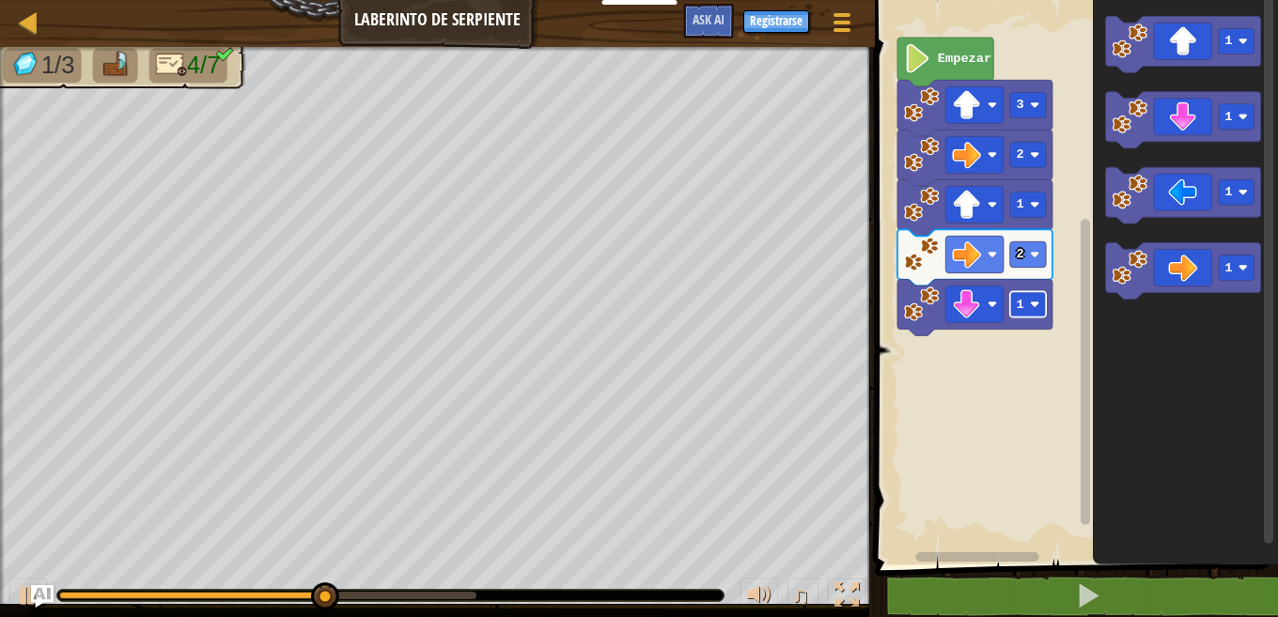
click at [1033, 308] on image "Espacio de trabajo de Blockly" at bounding box center [1034, 304] width 9 height 9
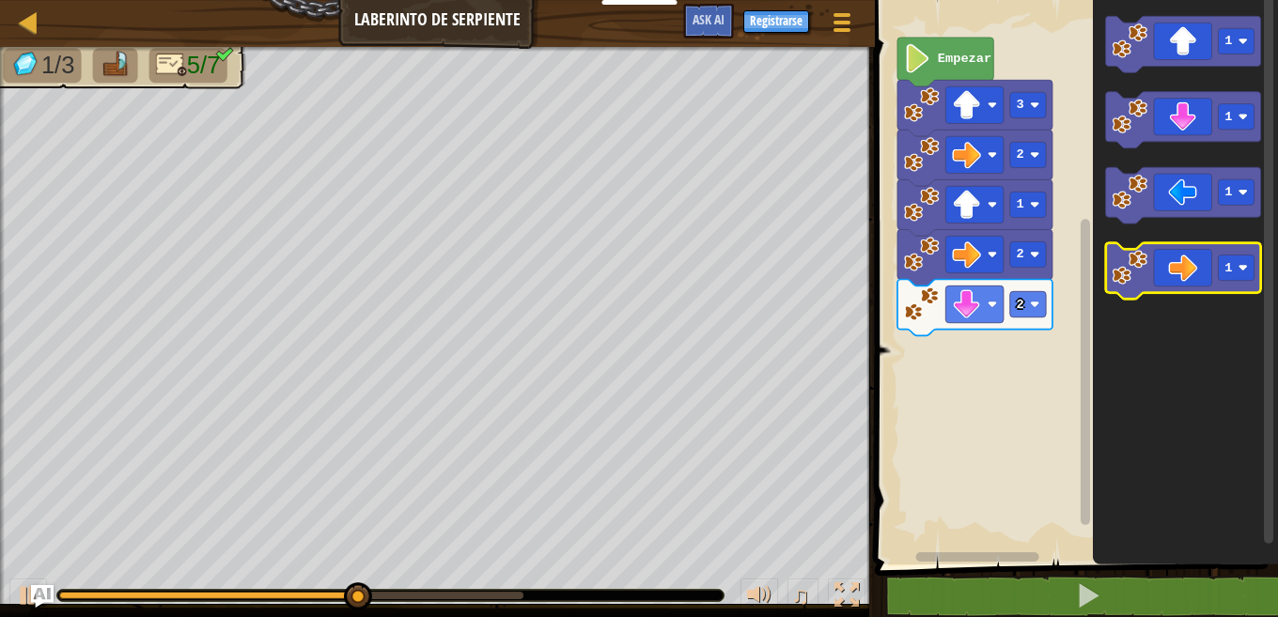
click at [1146, 279] on image "Espacio de trabajo de Blockly" at bounding box center [1131, 268] width 36 height 36
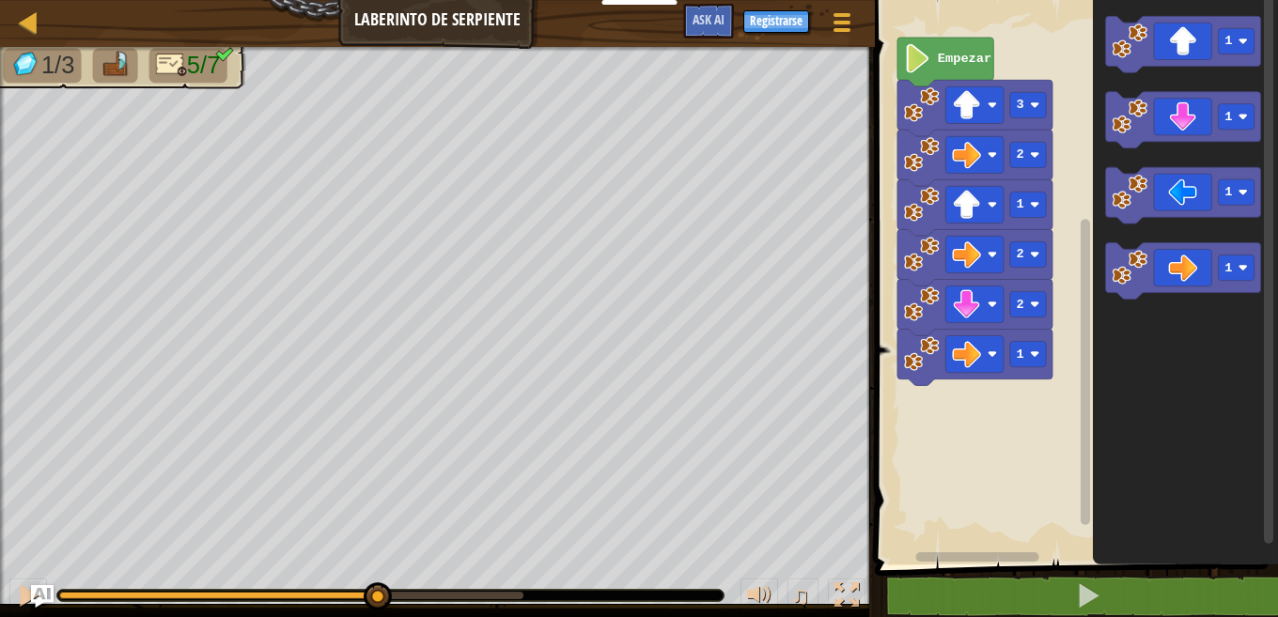
click at [1034, 368] on icon "Espacio de trabajo de Blockly" at bounding box center [974, 358] width 155 height 56
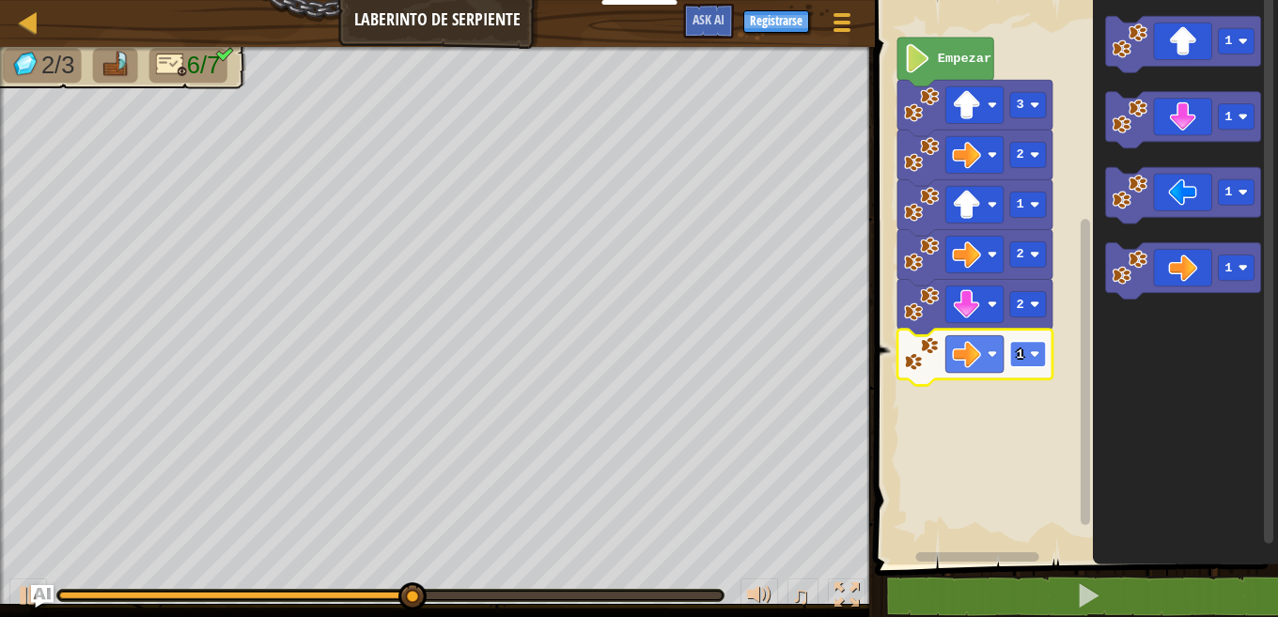
click at [1027, 362] on rect "Espacio de trabajo de Blockly" at bounding box center [1028, 353] width 36 height 25
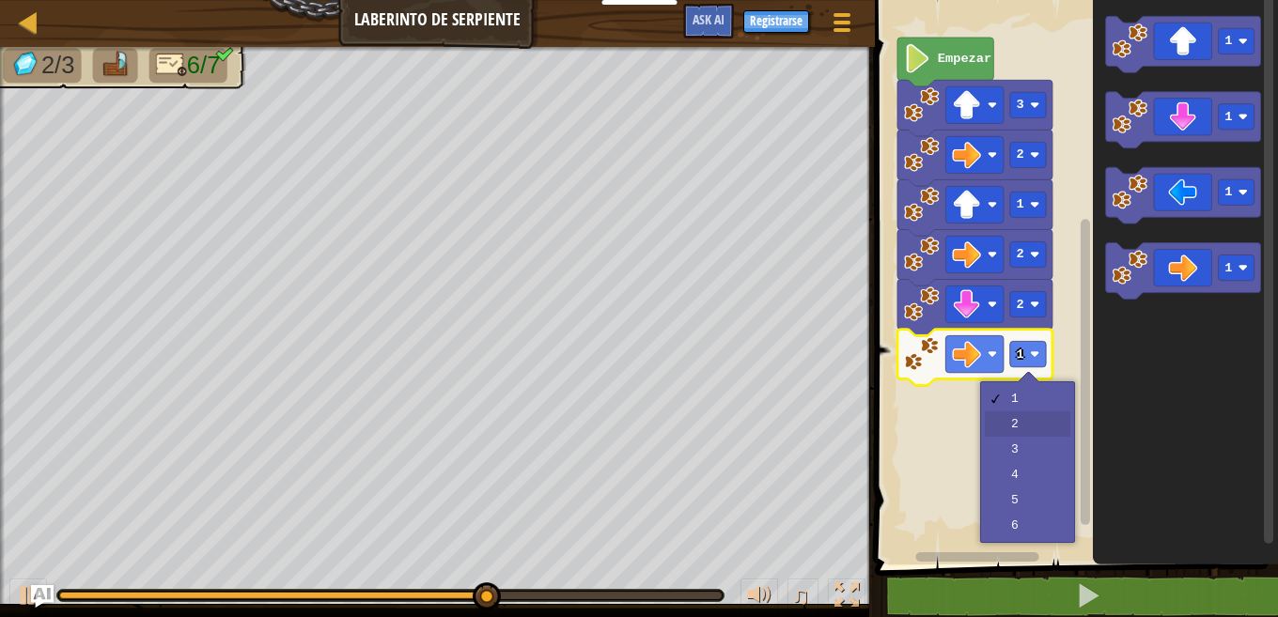
click at [1021, 422] on rect "Espacio de trabajo de Blockly" at bounding box center [1073, 278] width 409 height 574
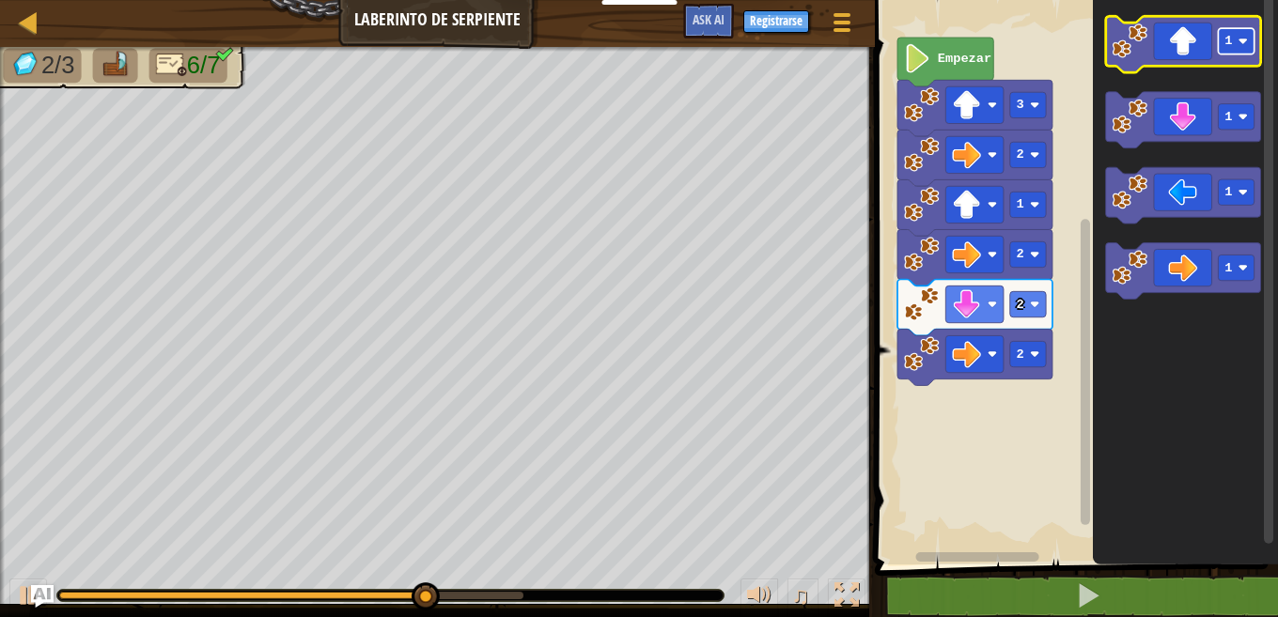
click at [1225, 48] on text "1" at bounding box center [1229, 41] width 8 height 14
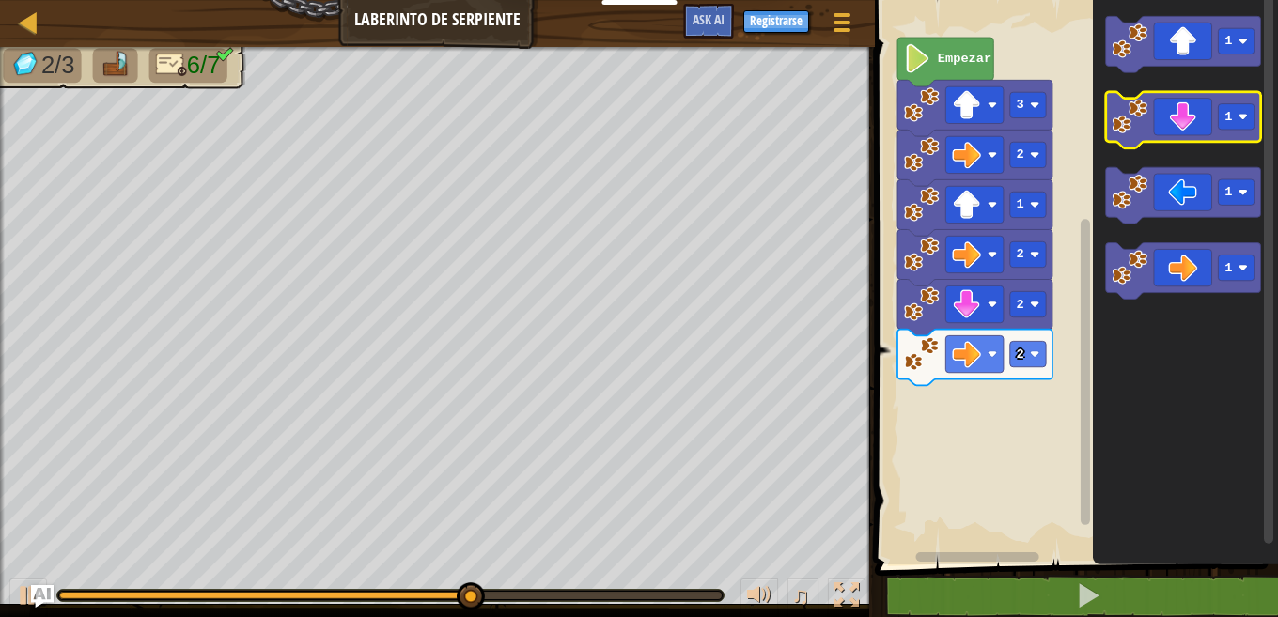
click at [1205, 133] on icon "Espacio de trabajo de Blockly" at bounding box center [1183, 120] width 155 height 56
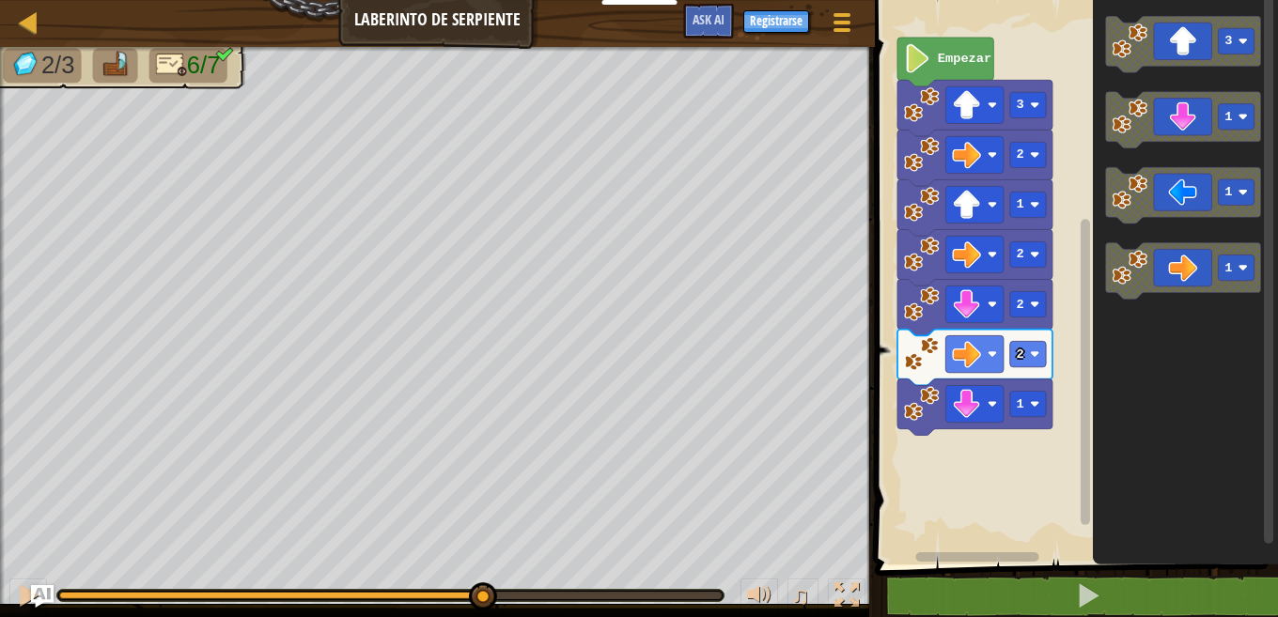
click at [1172, 67] on rect "Espacio de trabajo de Blockly" at bounding box center [1183, 44] width 155 height 56
click at [928, 403] on image "Espacio de trabajo de Blockly" at bounding box center [922, 404] width 36 height 36
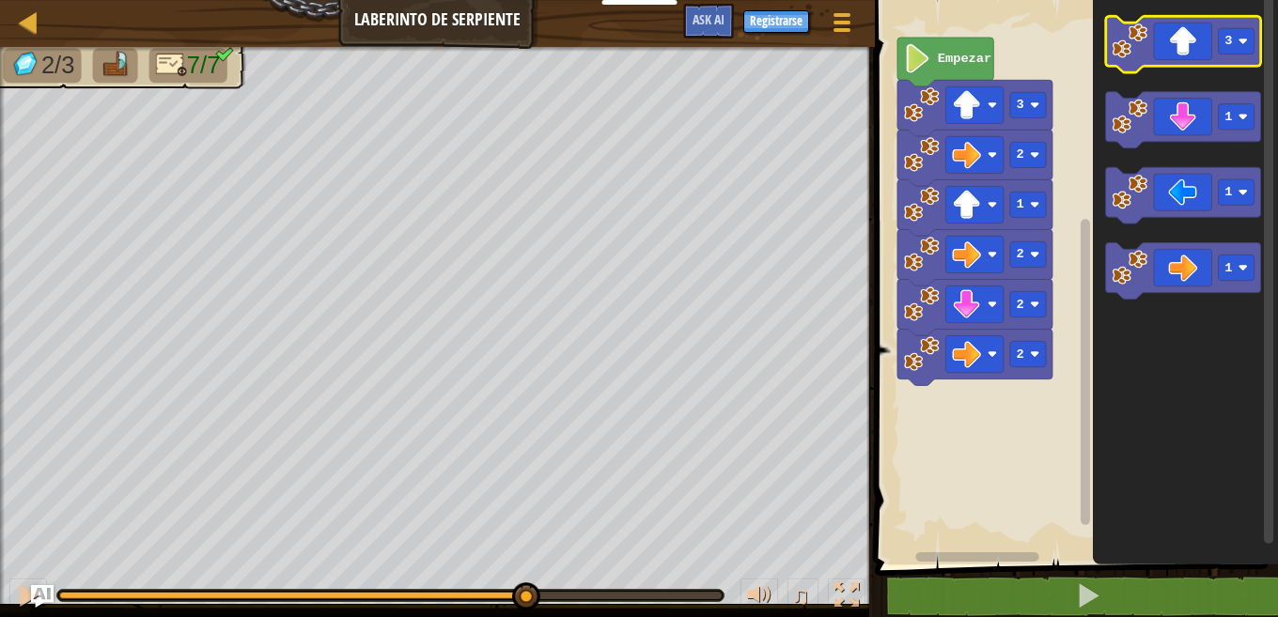
click at [1116, 41] on image "Espacio de trabajo de Blockly" at bounding box center [1131, 41] width 36 height 36
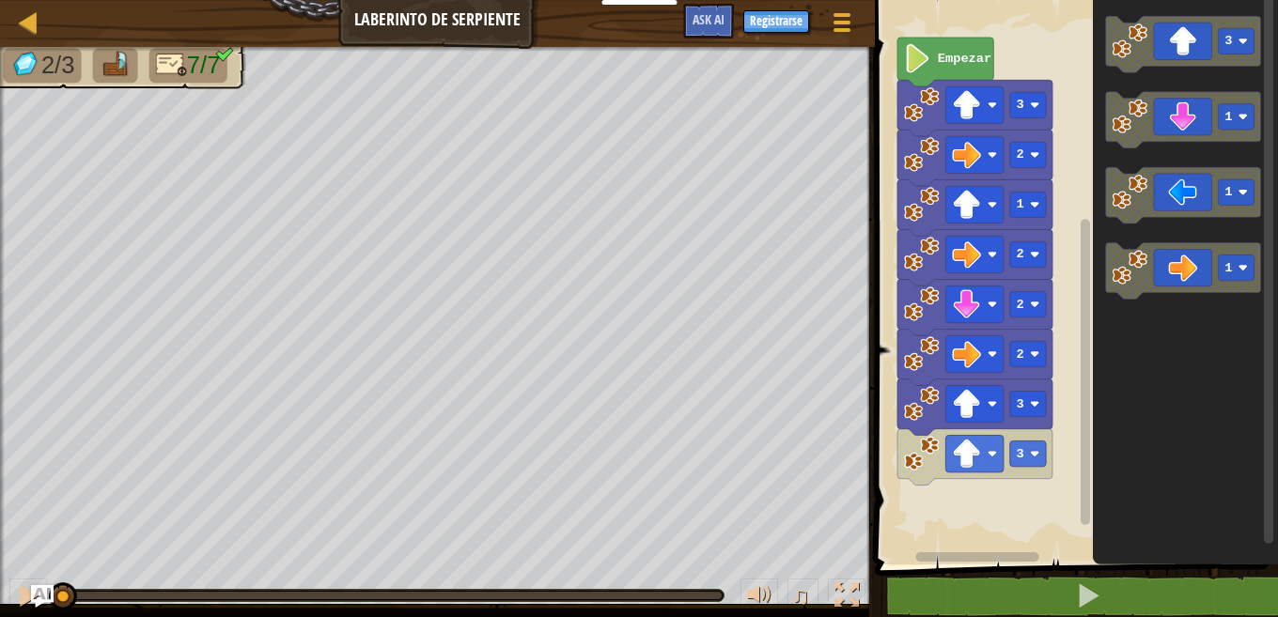
click at [904, 441] on icon "Espacio de trabajo de Blockly" at bounding box center [974, 457] width 155 height 56
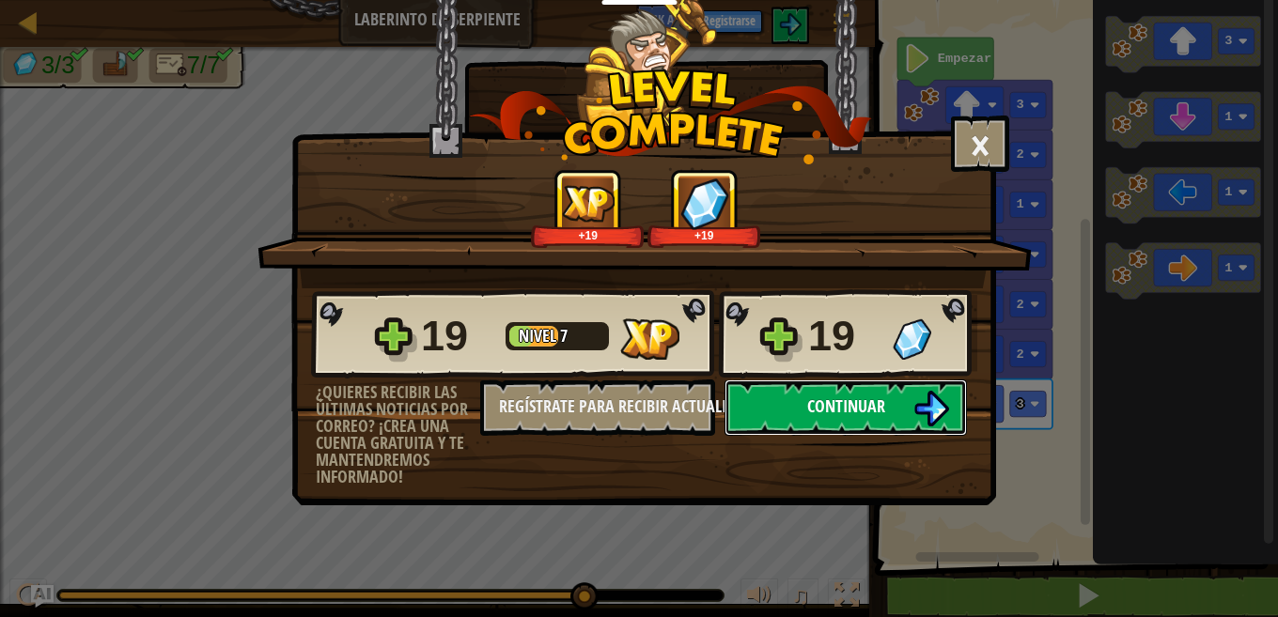
click at [926, 411] on img at bounding box center [931, 409] width 36 height 36
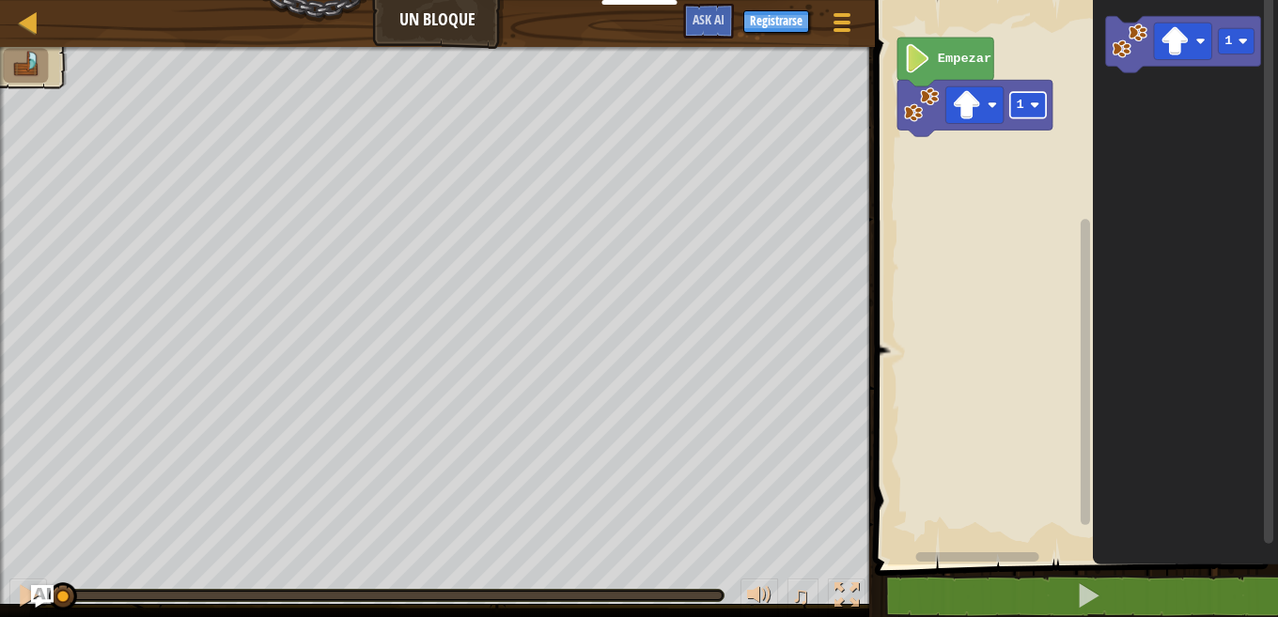
click at [1029, 106] on rect "Espacio de trabajo de Blockly" at bounding box center [1028, 104] width 36 height 25
click at [1027, 113] on rect "Espacio de trabajo de Blockly" at bounding box center [1028, 104] width 36 height 25
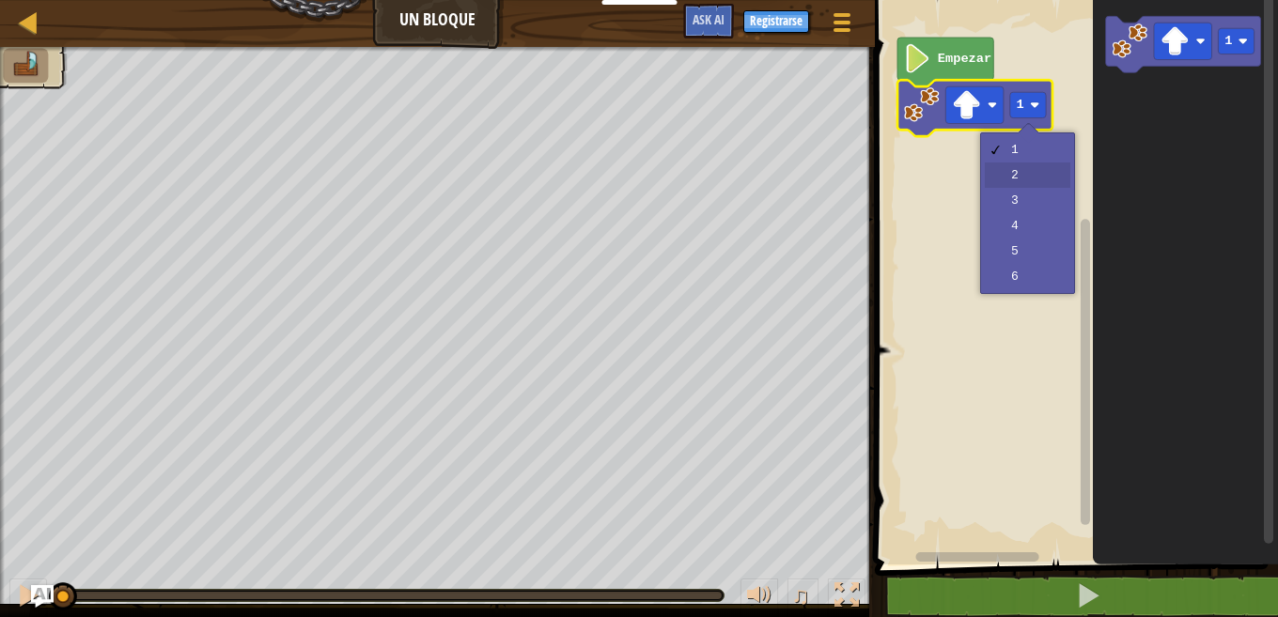
click at [1027, 176] on rect "Espacio de trabajo de Blockly" at bounding box center [1073, 278] width 409 height 574
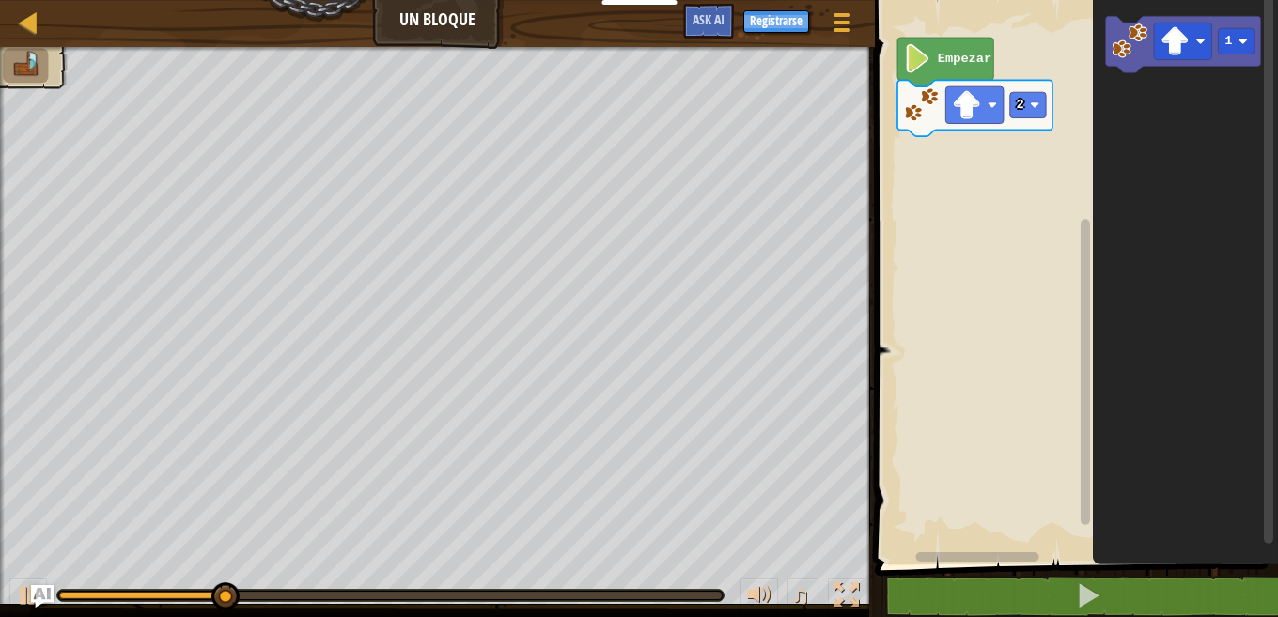
click at [1119, 26] on image "Espacio de trabajo de Blockly" at bounding box center [1131, 41] width 36 height 36
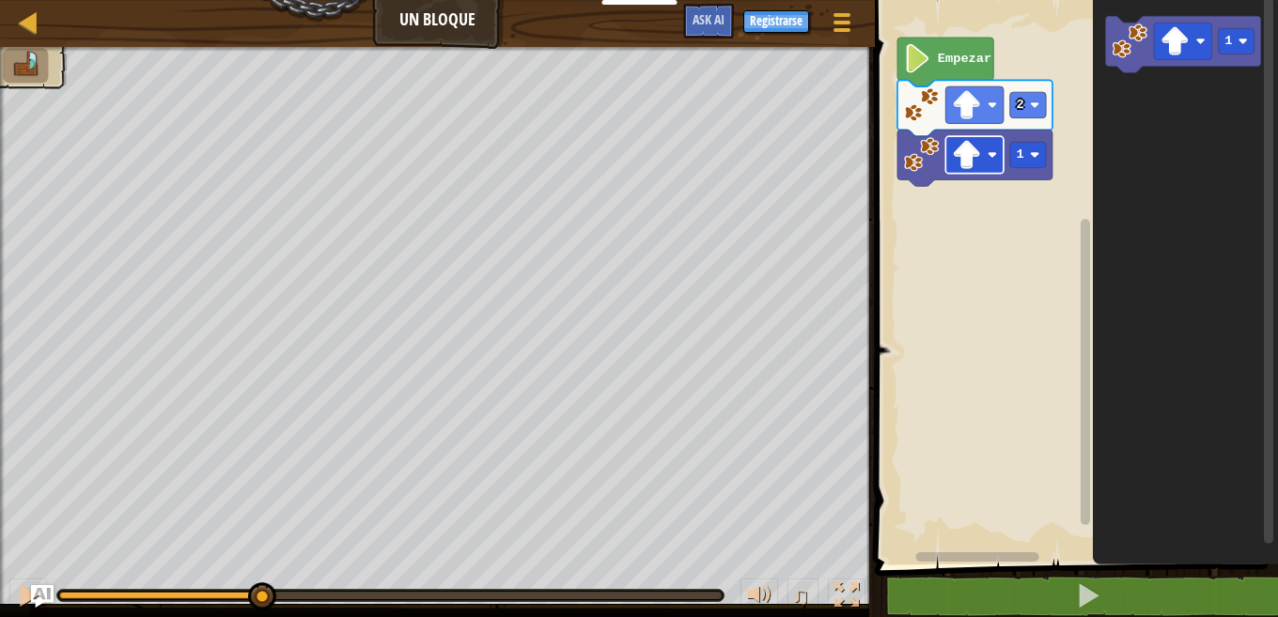
click at [975, 163] on image "Espacio de trabajo de Blockly" at bounding box center [967, 155] width 29 height 29
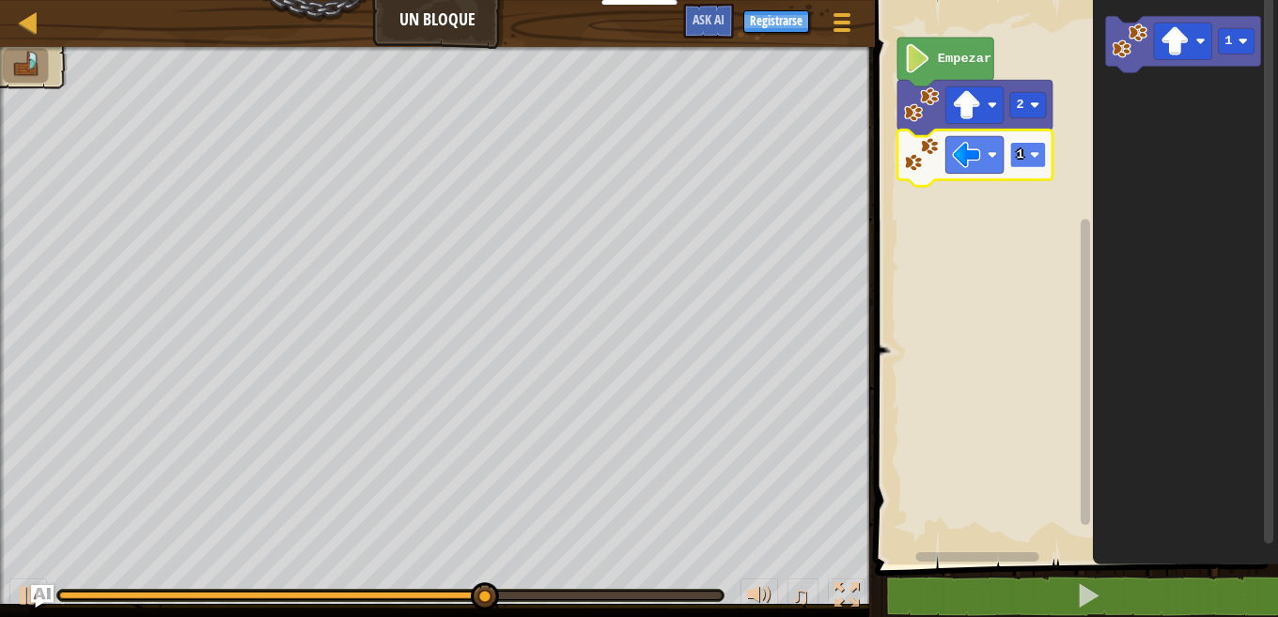
click at [1034, 146] on rect "Espacio de trabajo de Blockly" at bounding box center [1028, 154] width 36 height 25
click at [1028, 164] on rect "Espacio de trabajo de Blockly" at bounding box center [1028, 154] width 36 height 25
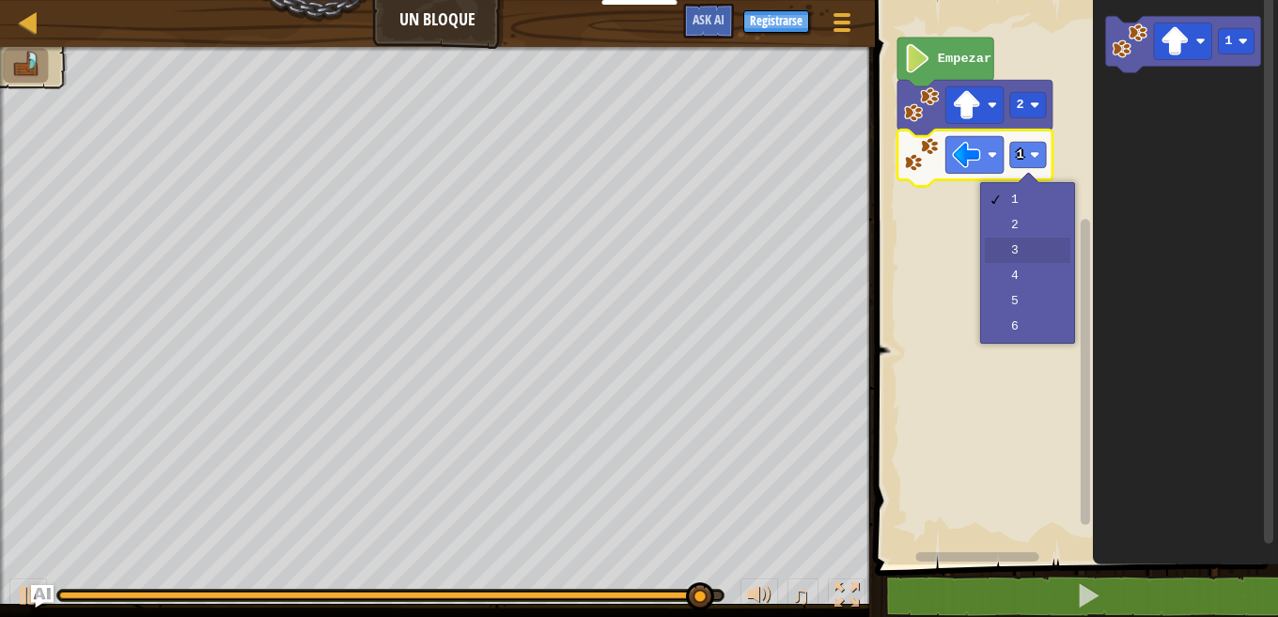
click at [1015, 253] on rect "Espacio de trabajo de Blockly" at bounding box center [1073, 278] width 409 height 574
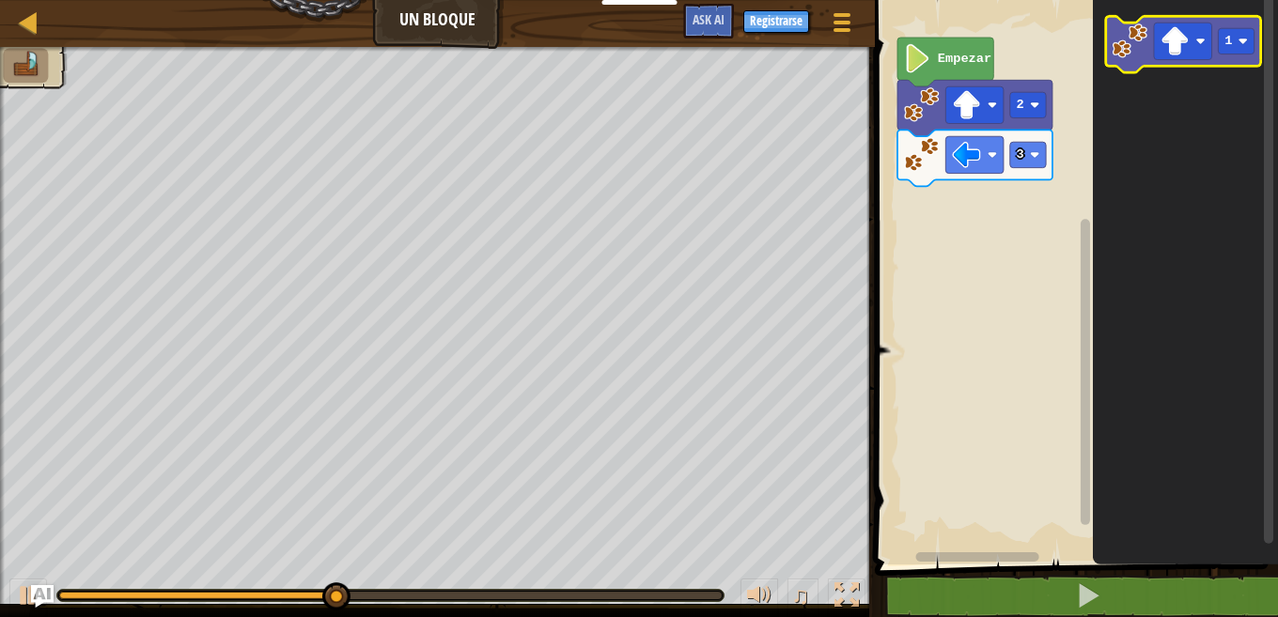
click at [1149, 36] on icon "Espacio de trabajo de Blockly" at bounding box center [1183, 44] width 155 height 56
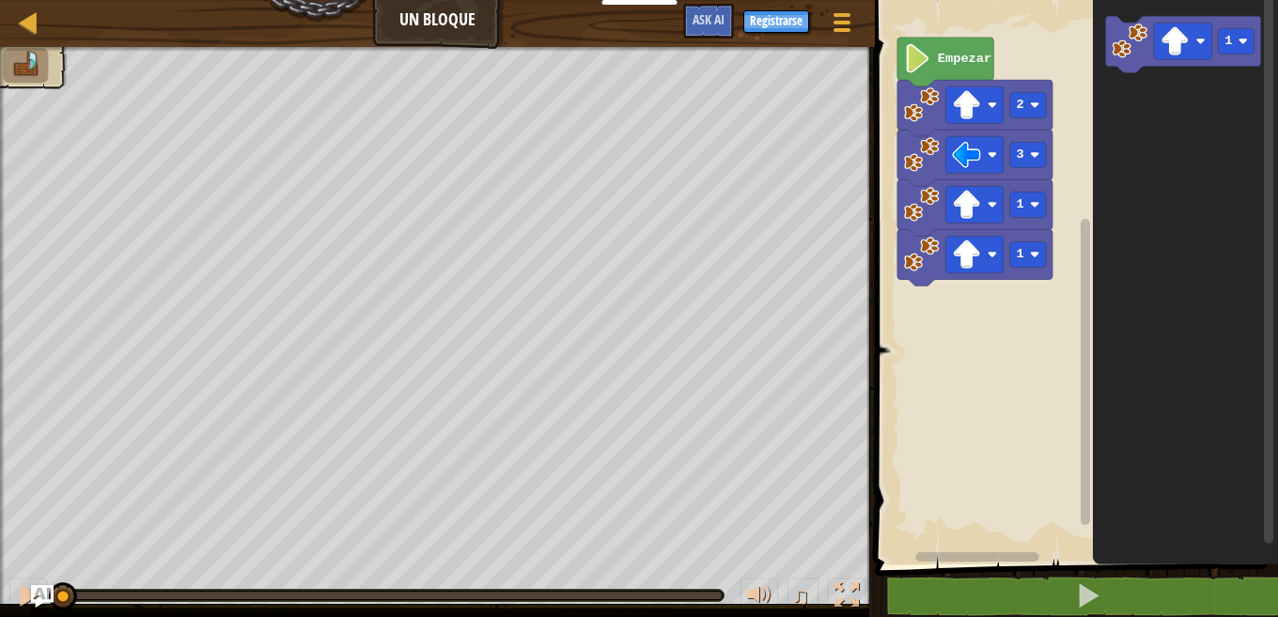
click at [907, 255] on image "Espacio de trabajo de Blockly" at bounding box center [922, 255] width 36 height 36
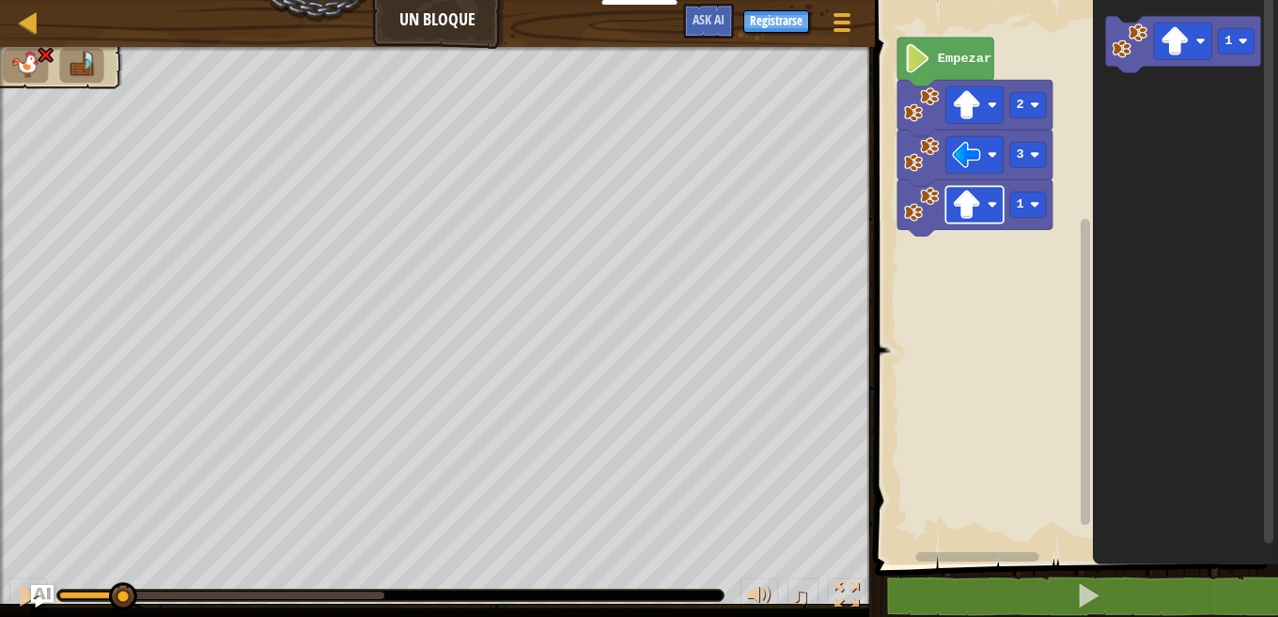
click at [974, 199] on image "Espacio de trabajo de Blockly" at bounding box center [967, 205] width 29 height 29
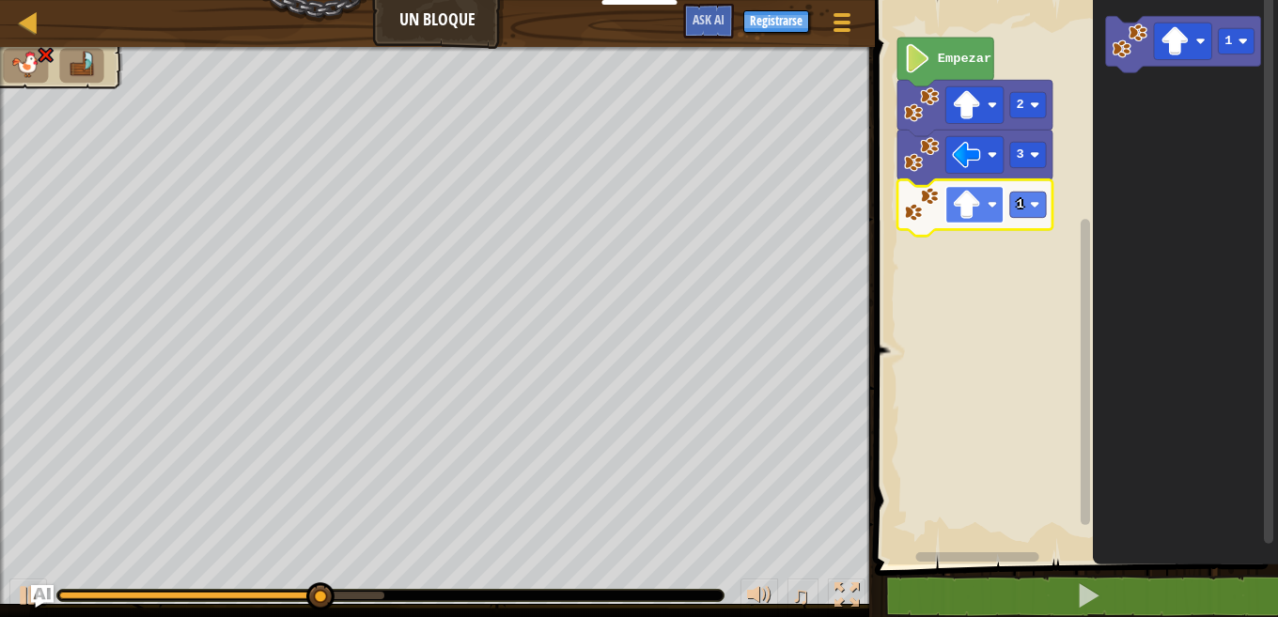
click at [977, 209] on image "Espacio de trabajo de Blockly" at bounding box center [967, 205] width 29 height 29
click at [988, 204] on rect "Espacio de trabajo de Blockly" at bounding box center [975, 204] width 58 height 37
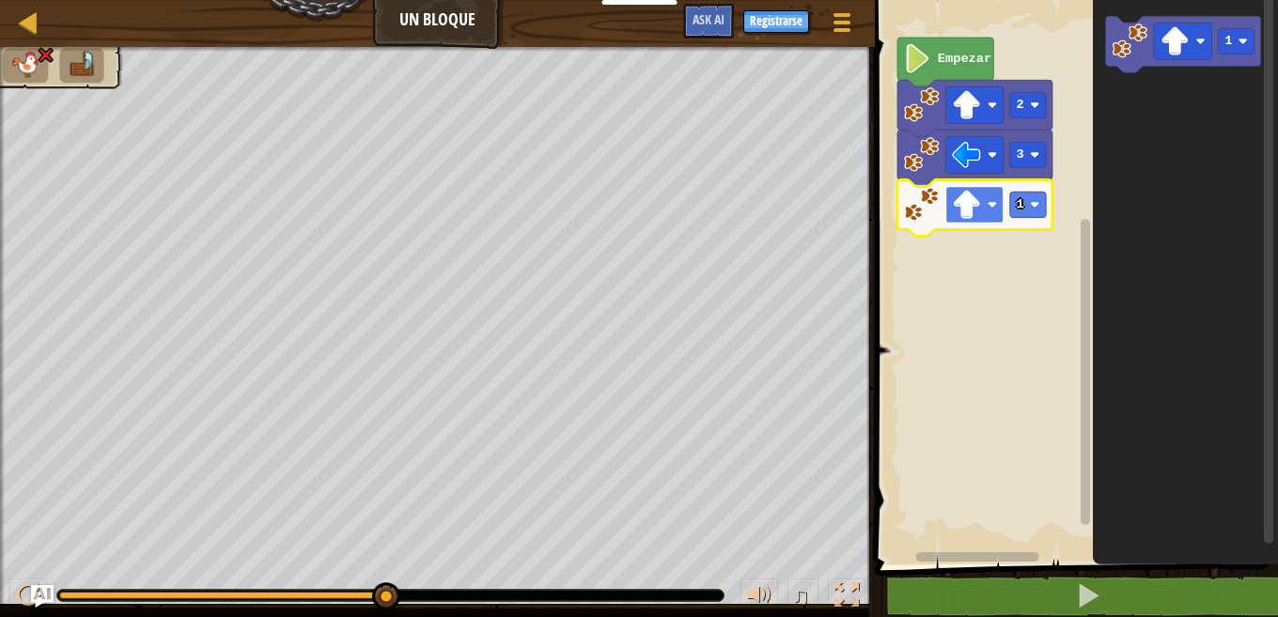
click at [988, 204] on rect "Espacio de trabajo de Blockly" at bounding box center [975, 204] width 58 height 37
click at [977, 201] on image "Espacio de trabajo de Blockly" at bounding box center [967, 205] width 29 height 29
click at [995, 199] on rect "Espacio de trabajo de Blockly" at bounding box center [975, 204] width 58 height 37
click at [996, 199] on rect "Espacio de trabajo de Blockly" at bounding box center [975, 204] width 58 height 37
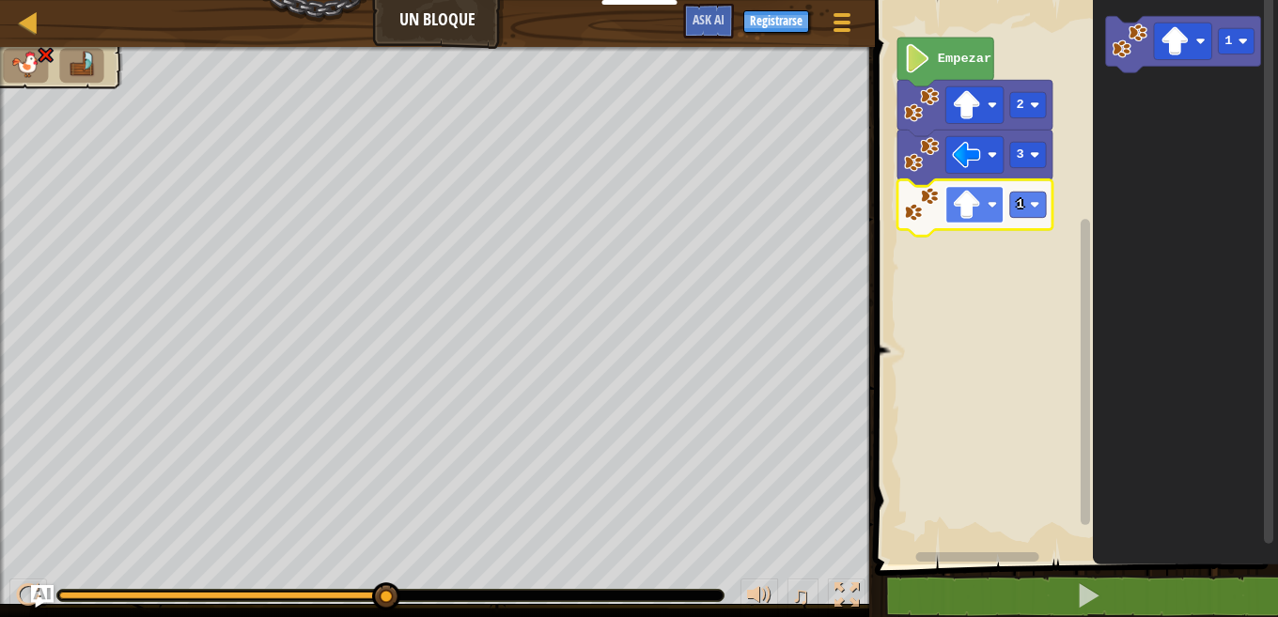
click at [996, 199] on rect "Espacio de trabajo de Blockly" at bounding box center [975, 204] width 58 height 37
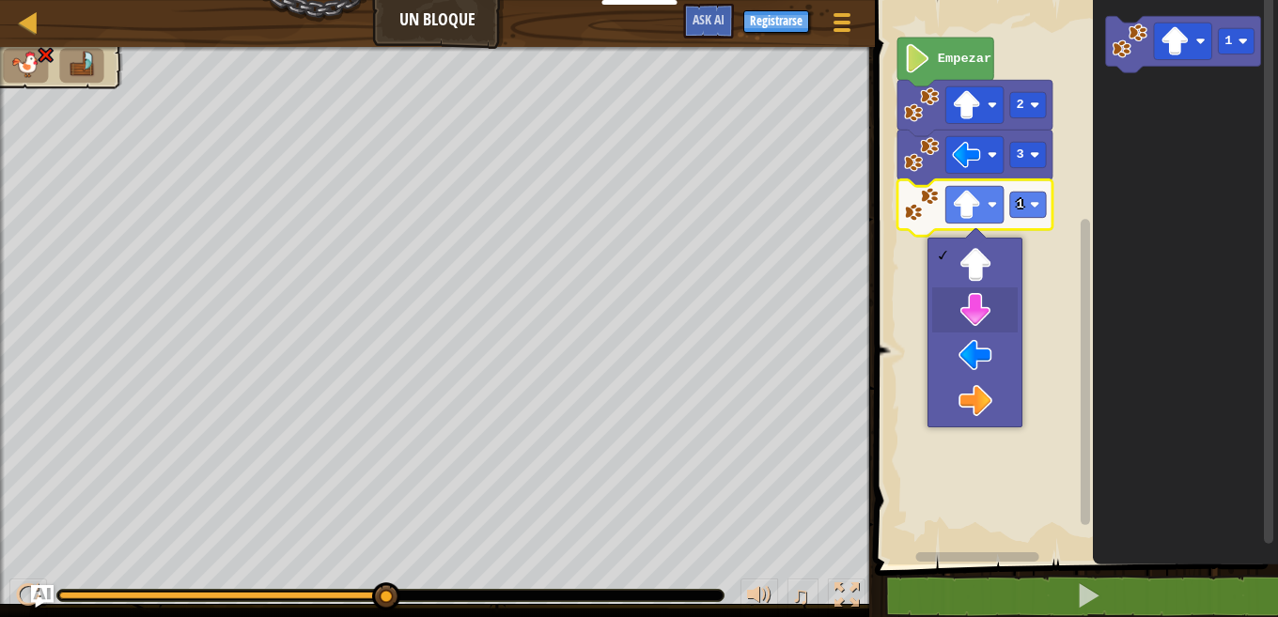
click at [976, 317] on rect "Espacio de trabajo de Blockly" at bounding box center [1073, 278] width 409 height 574
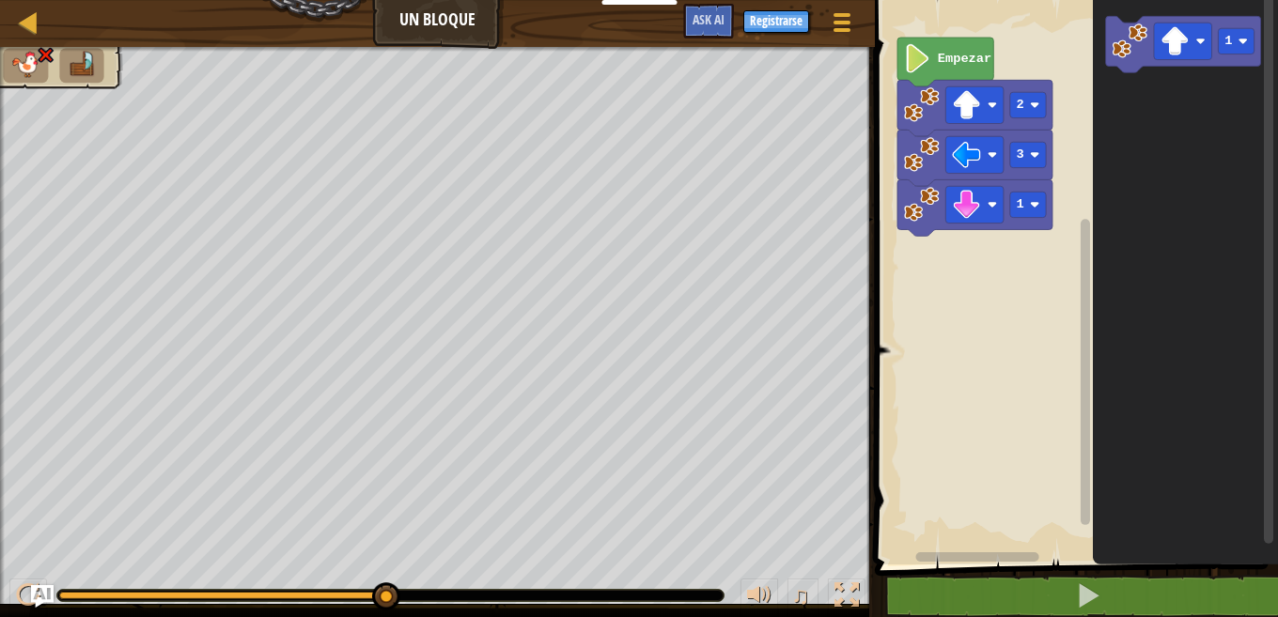
click at [1121, 68] on icon "Espacio de trabajo de Blockly" at bounding box center [1183, 44] width 155 height 56
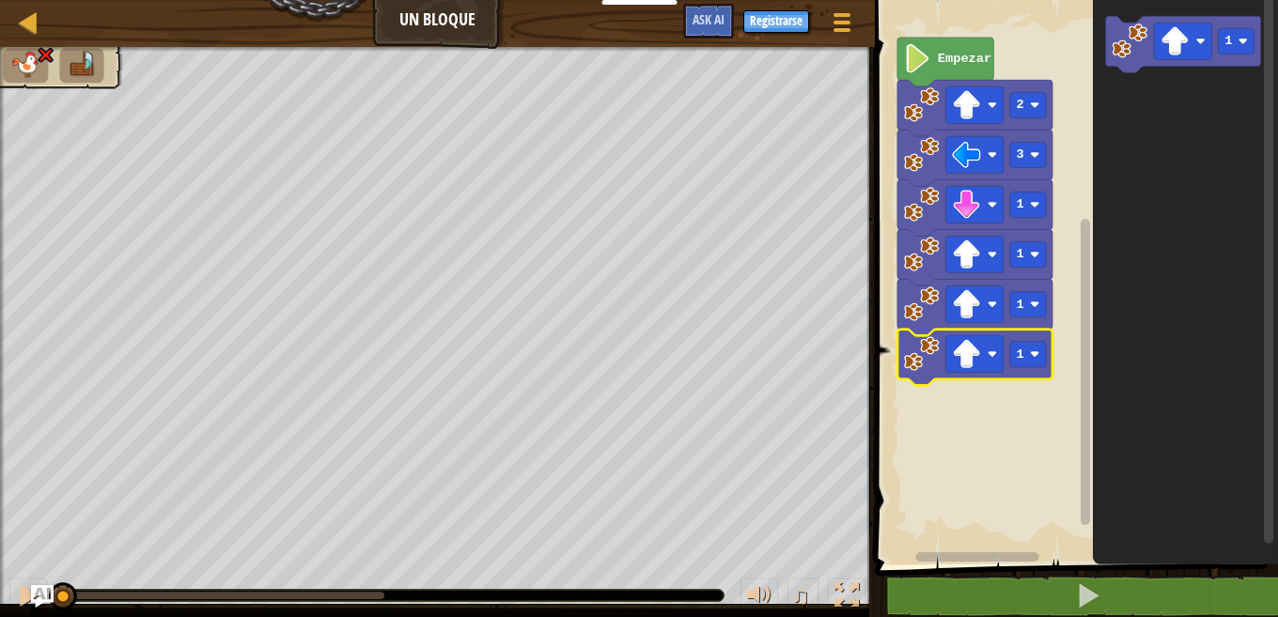
click at [923, 349] on image "Espacio de trabajo de Blockly" at bounding box center [922, 354] width 36 height 36
click at [917, 314] on image "Espacio de trabajo de Blockly" at bounding box center [922, 305] width 36 height 36
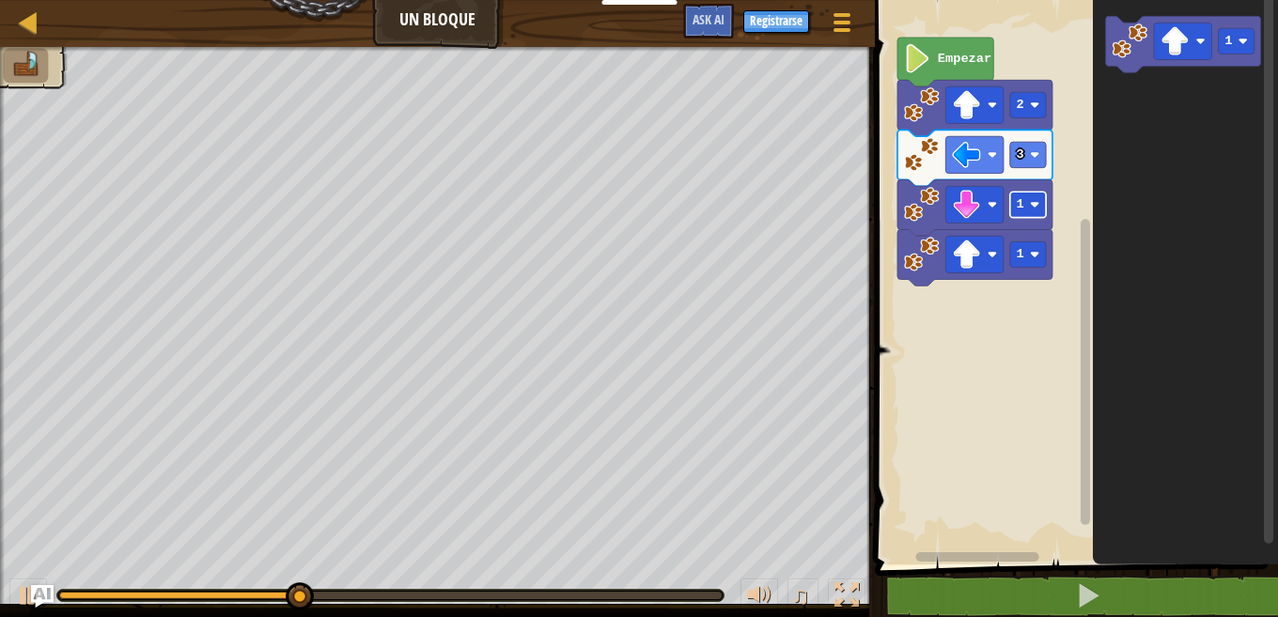
click at [1029, 199] on rect "Espacio de trabajo de Blockly" at bounding box center [1028, 204] width 36 height 25
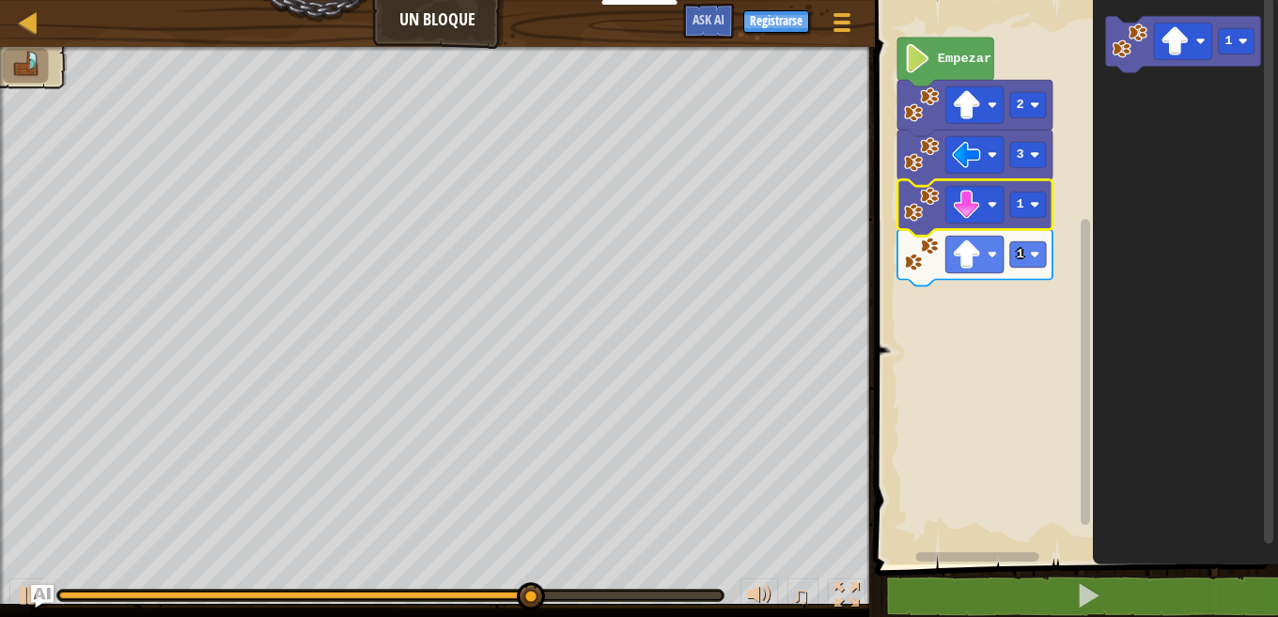
click at [1018, 272] on icon "Espacio de trabajo de Blockly" at bounding box center [974, 257] width 155 height 56
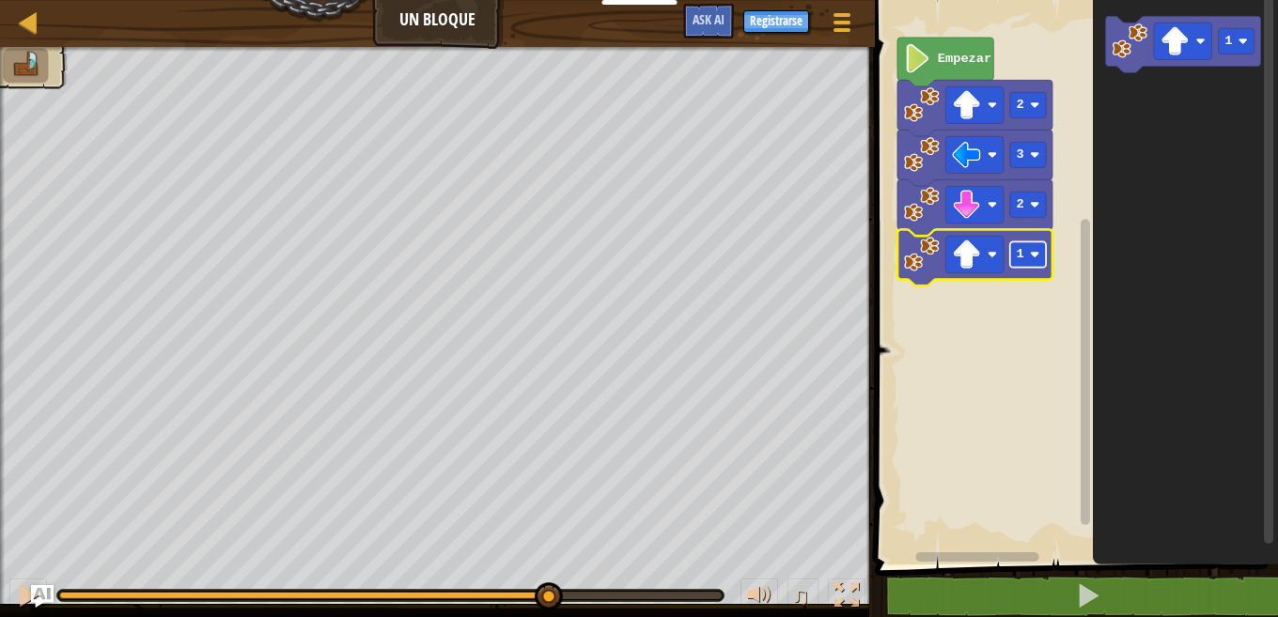
click at [1021, 260] on text "1" at bounding box center [1021, 254] width 8 height 14
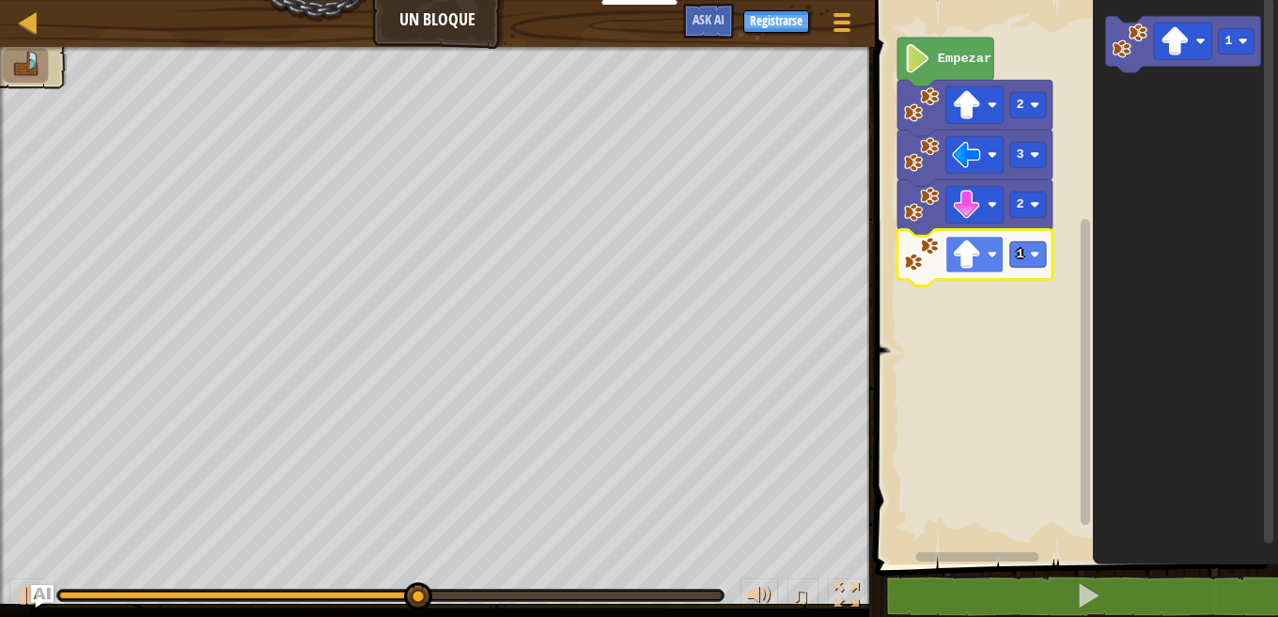
click at [989, 258] on image "Espacio de trabajo de Blockly" at bounding box center [992, 254] width 9 height 9
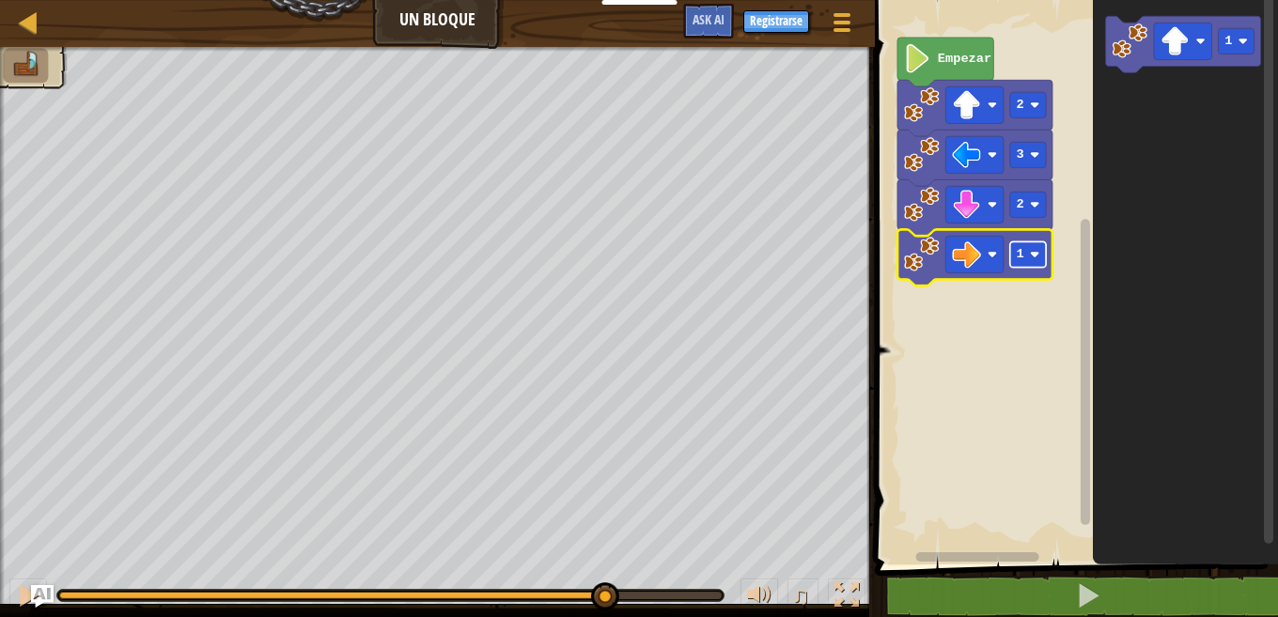
click at [1037, 0] on body "Docentes Crear Cuenta Gratis Soluciones para Escuelas y [GEOGRAPHIC_DATA] previ…" at bounding box center [639, 0] width 1278 height 0
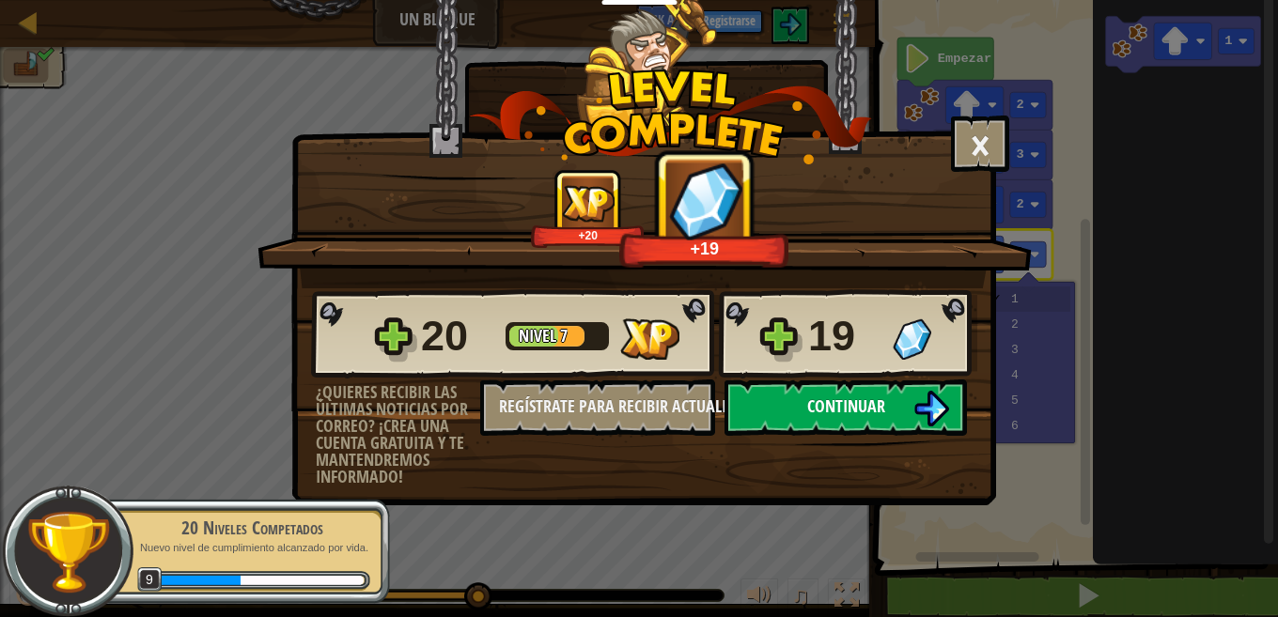
click at [917, 394] on img at bounding box center [931, 409] width 36 height 36
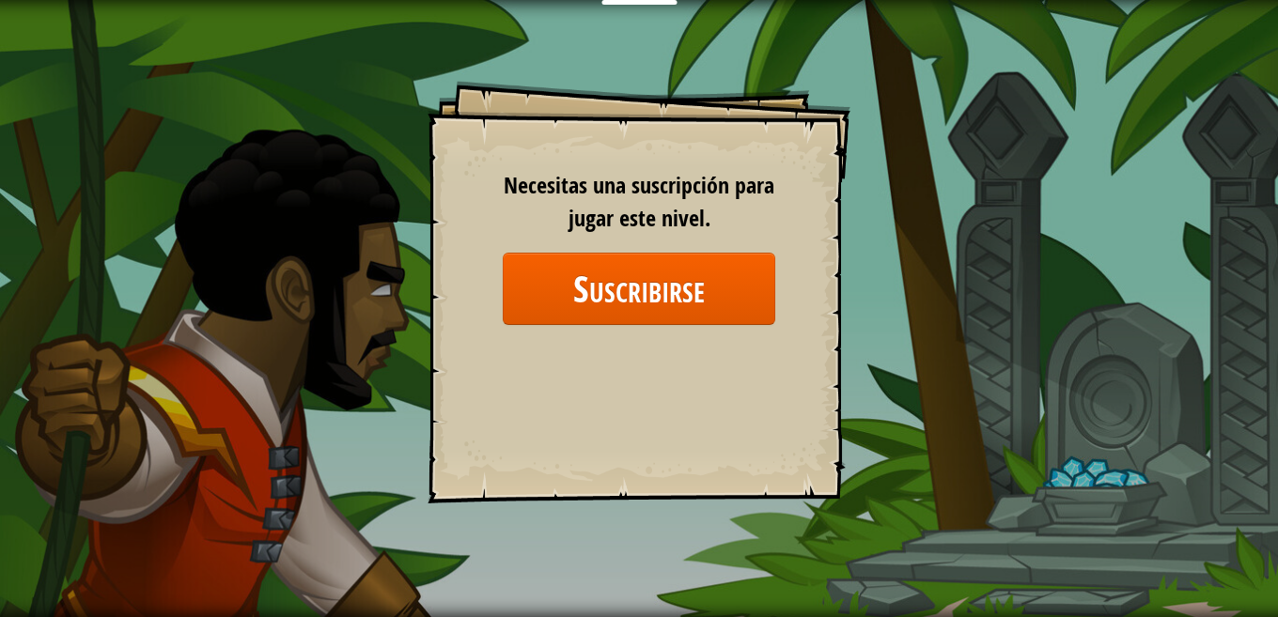
click at [186, 69] on div "Goals Start Level Error cargando del servidor Necesitas una suscripción para ju…" at bounding box center [639, 308] width 1278 height 617
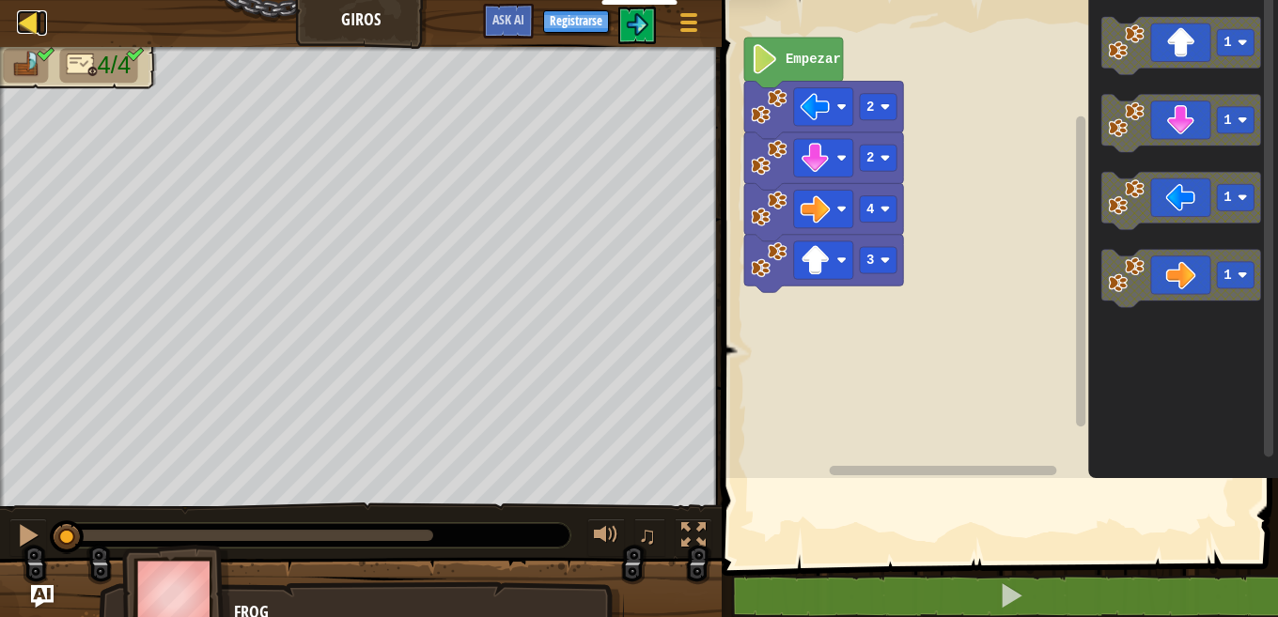
click at [33, 20] on div at bounding box center [28, 21] width 23 height 23
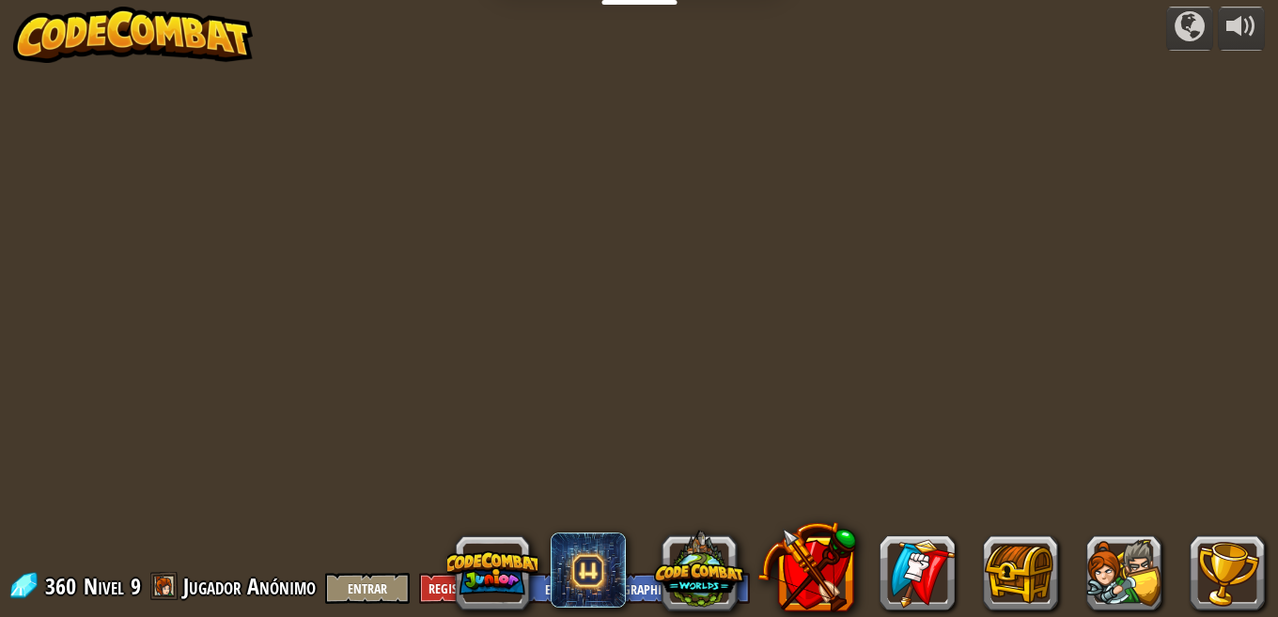
select select "es-419"
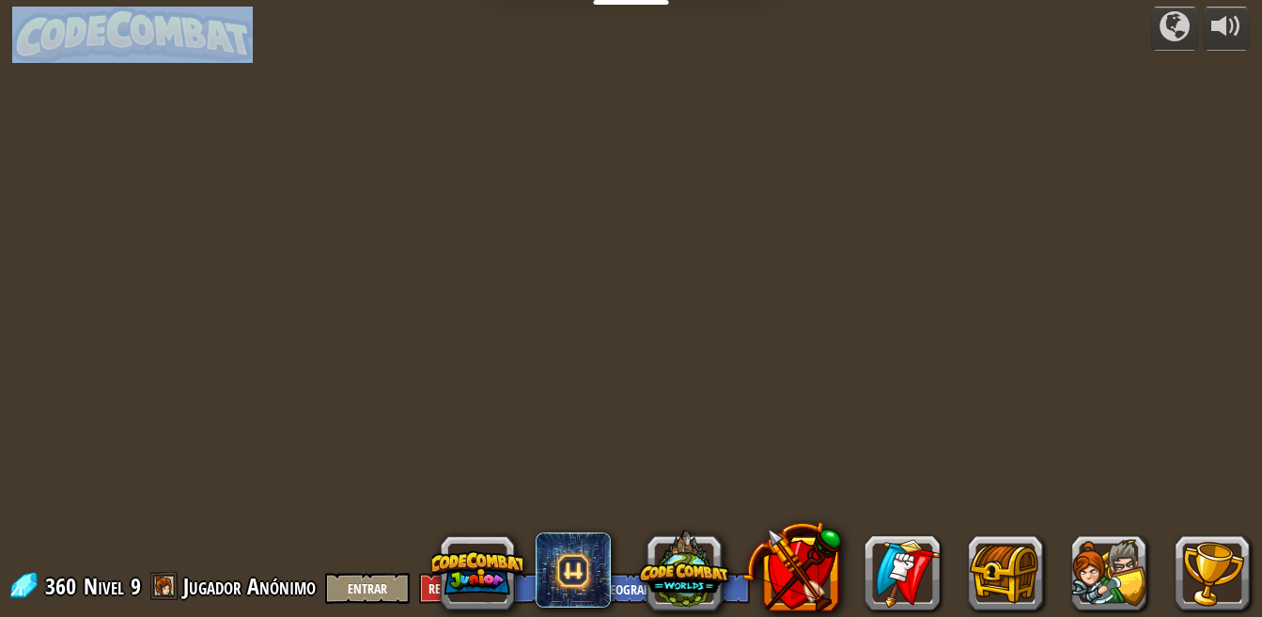
select select "es-419"
